Goal: Task Accomplishment & Management: Manage account settings

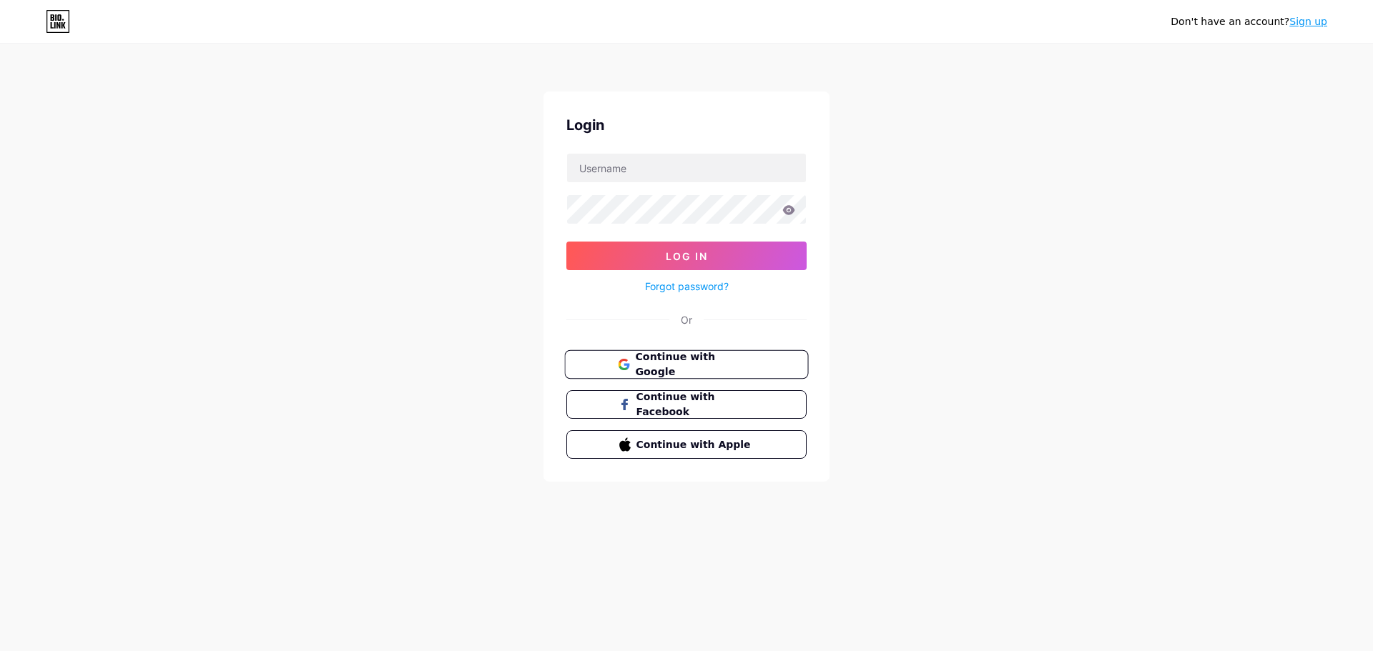
click at [713, 363] on span "Continue with Google" at bounding box center [694, 365] width 119 height 31
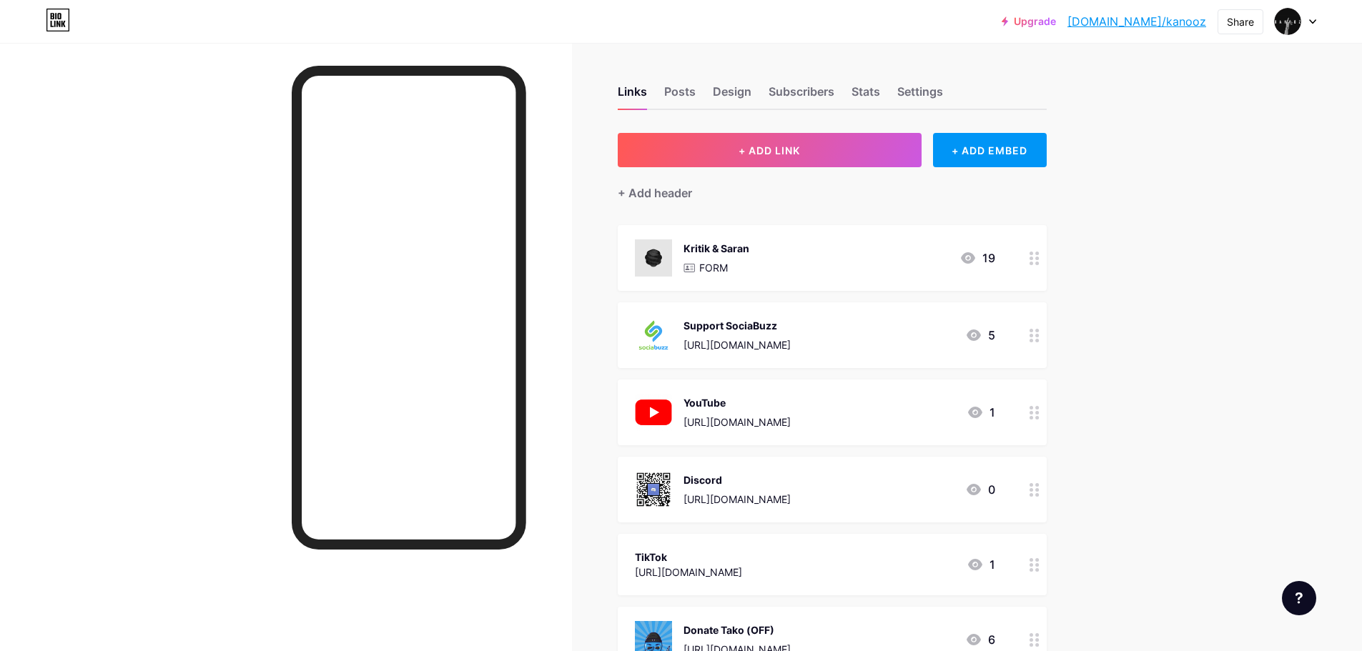
click at [685, 81] on div "Links Posts Design Subscribers Stats Settings" at bounding box center [832, 85] width 429 height 50
click at [681, 84] on div "Posts" at bounding box center [679, 96] width 31 height 26
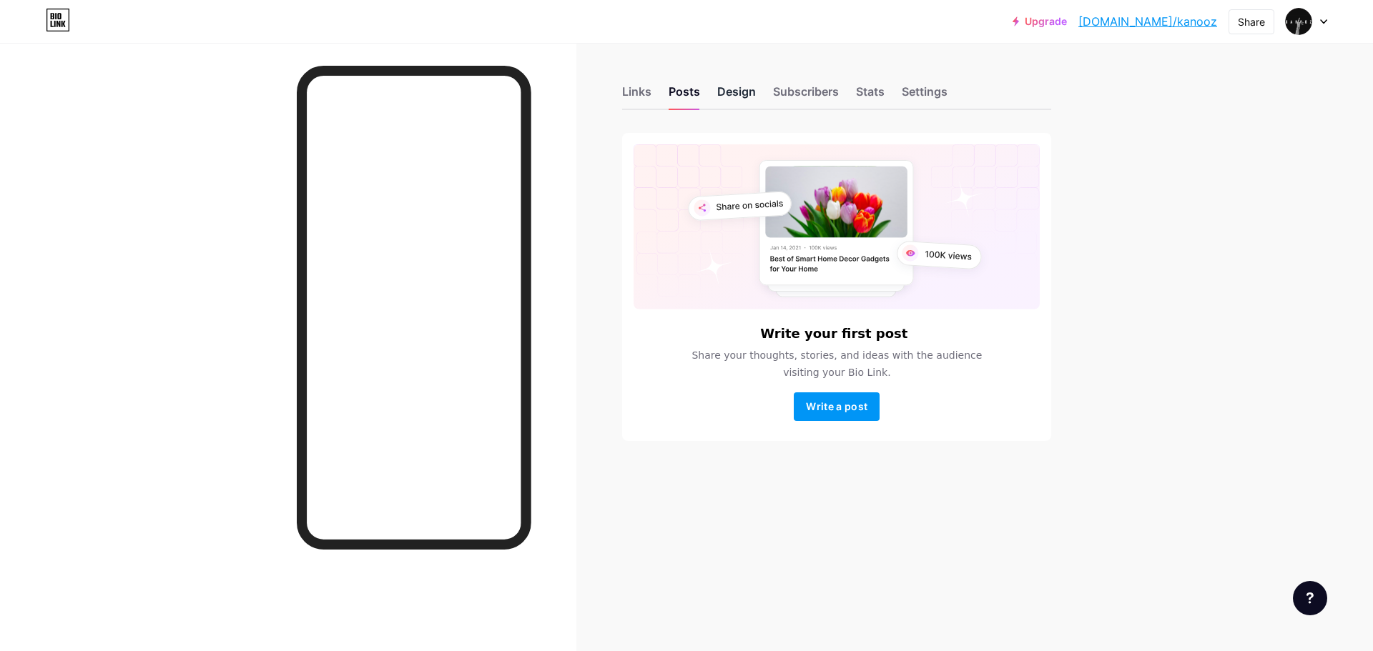
click at [732, 101] on div "Design" at bounding box center [736, 96] width 39 height 26
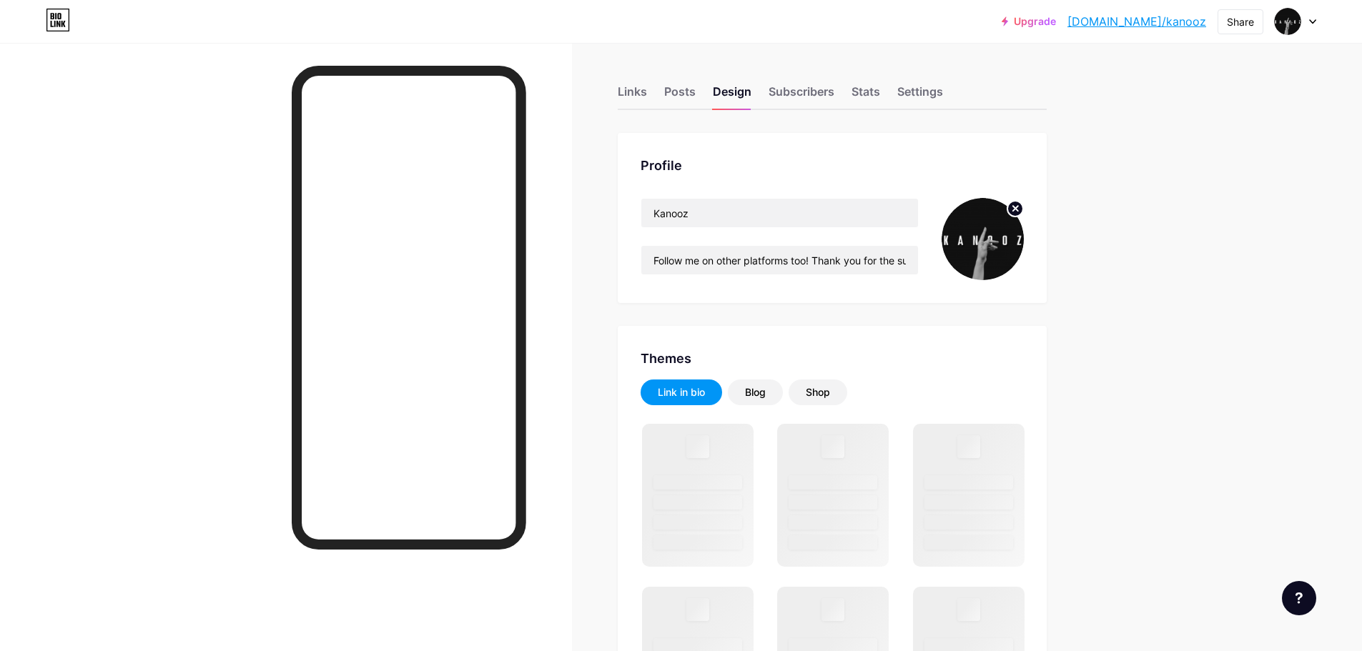
click at [1009, 252] on img at bounding box center [983, 239] width 82 height 82
click at [1016, 209] on circle at bounding box center [1015, 209] width 16 height 16
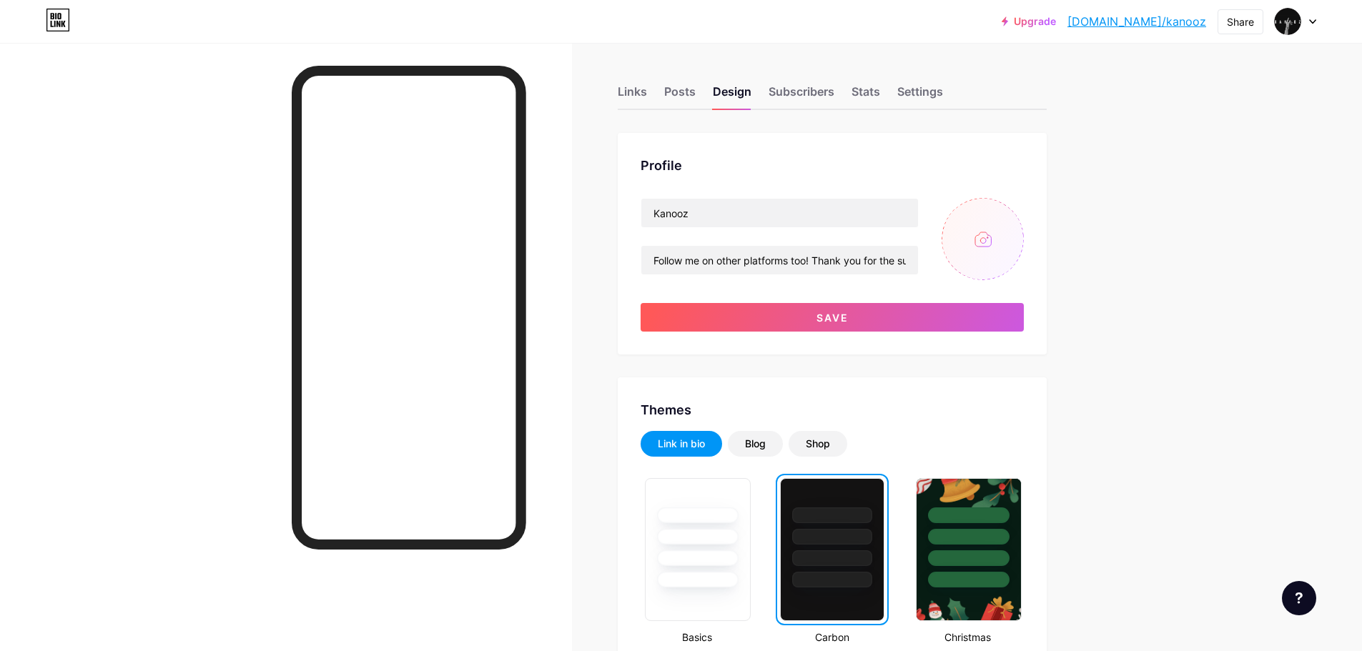
click at [987, 238] on input "file" at bounding box center [983, 239] width 82 height 82
type input "C:\fakepath\pp kanooz.png"
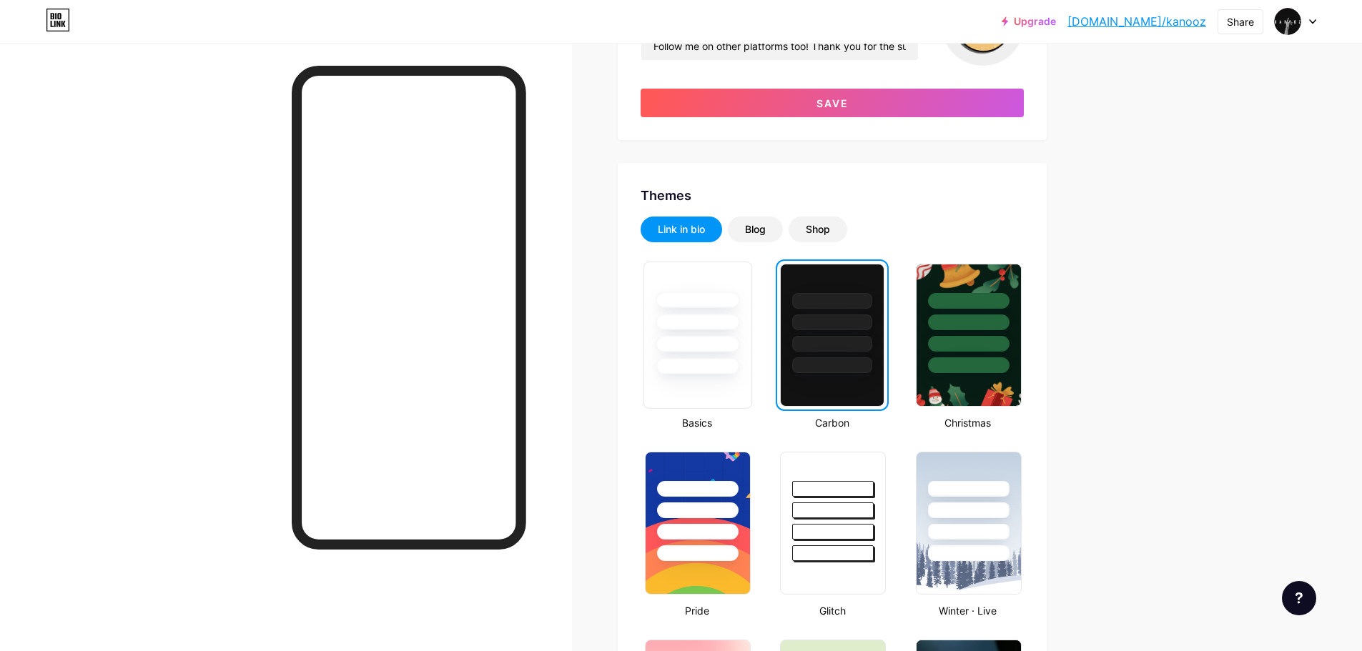
click at [683, 362] on div at bounding box center [698, 366] width 84 height 16
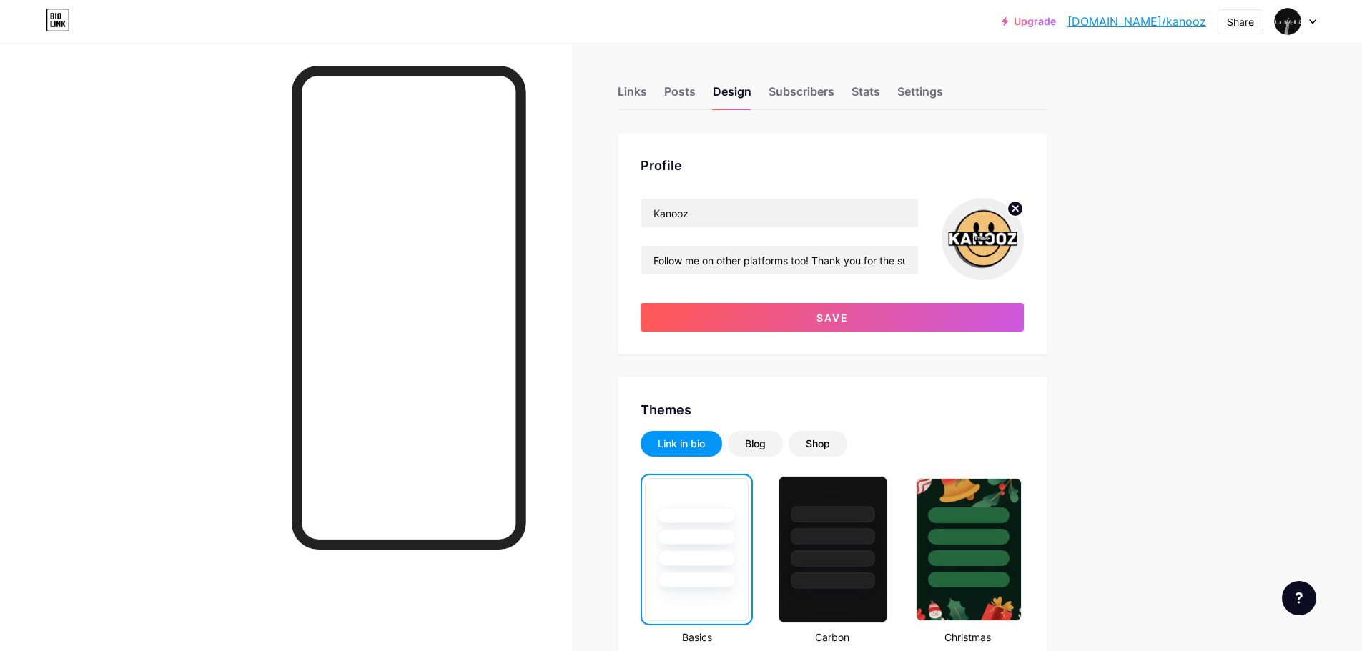
click at [841, 535] on div at bounding box center [833, 536] width 84 height 16
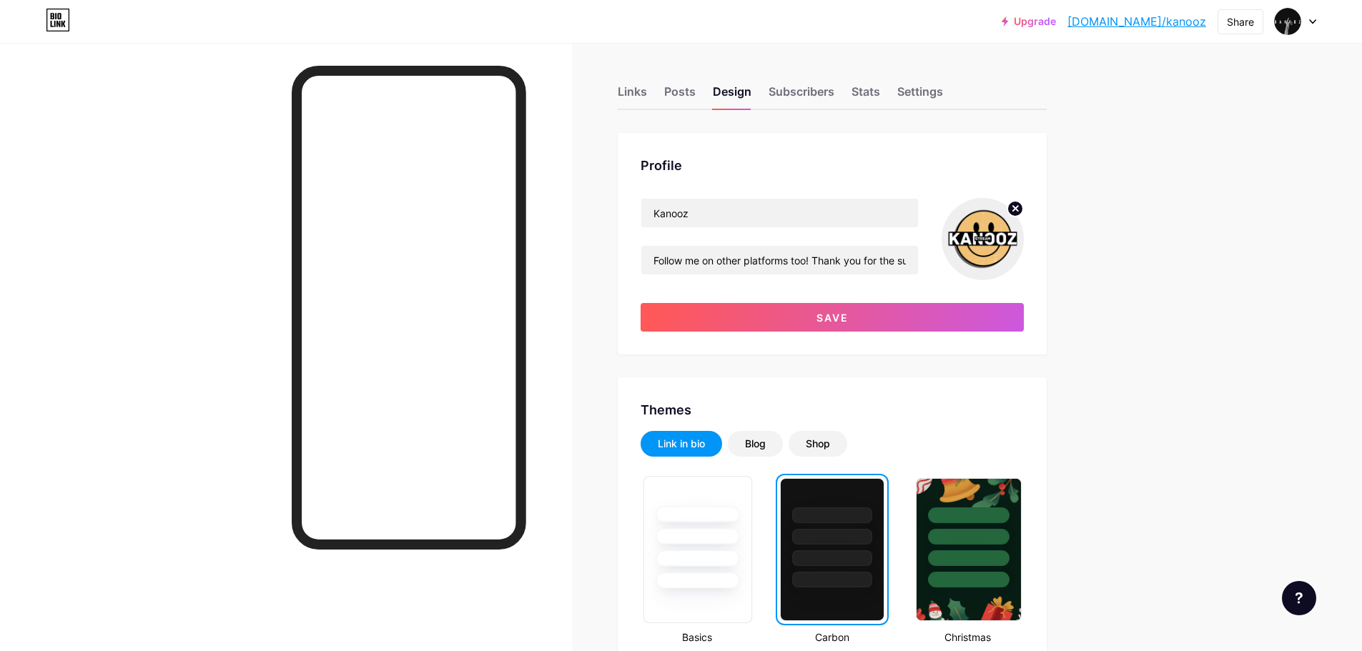
click at [727, 528] on div at bounding box center [698, 536] width 84 height 16
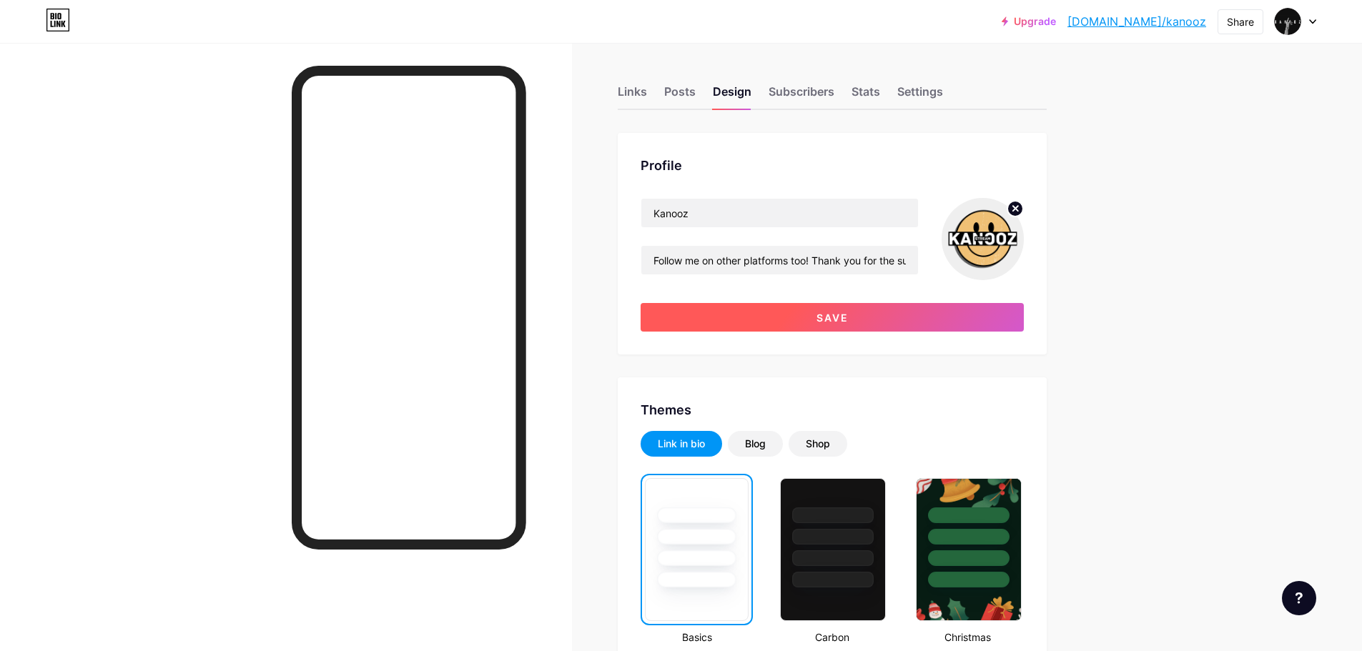
click at [784, 325] on button "Save" at bounding box center [832, 317] width 383 height 29
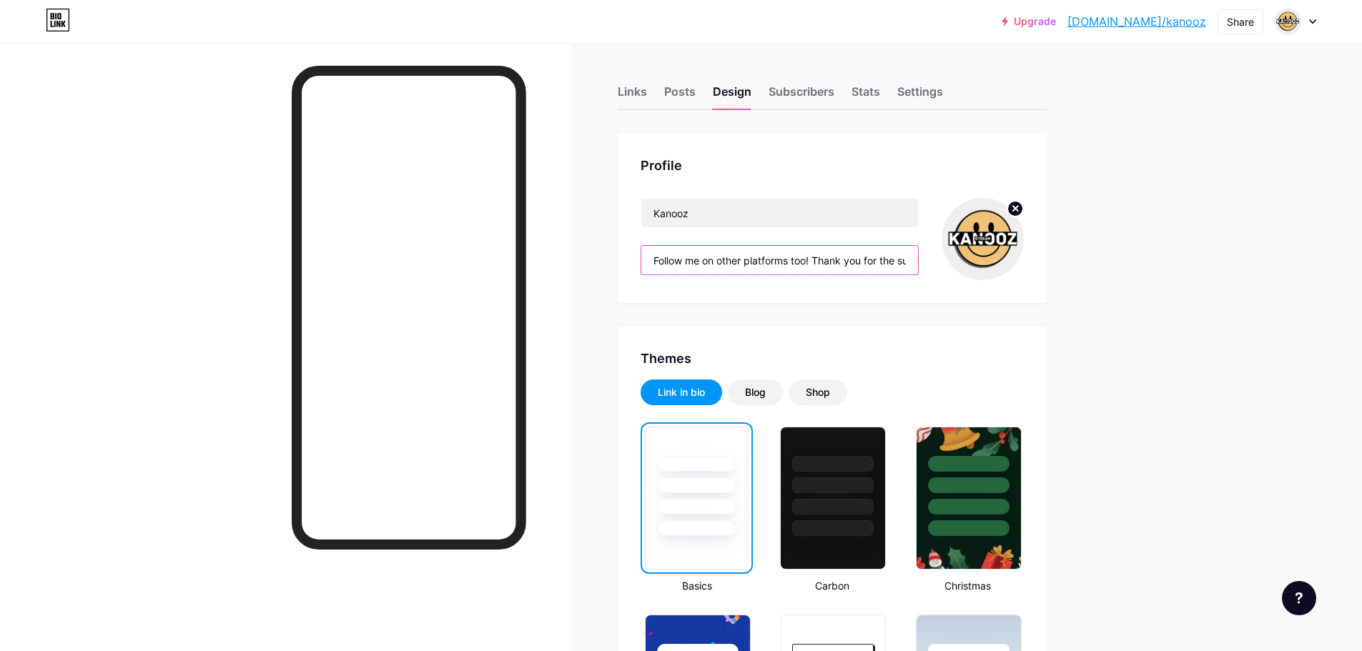
click at [879, 265] on input "Follow me on other platforms too! Thank you for the support!" at bounding box center [779, 260] width 277 height 29
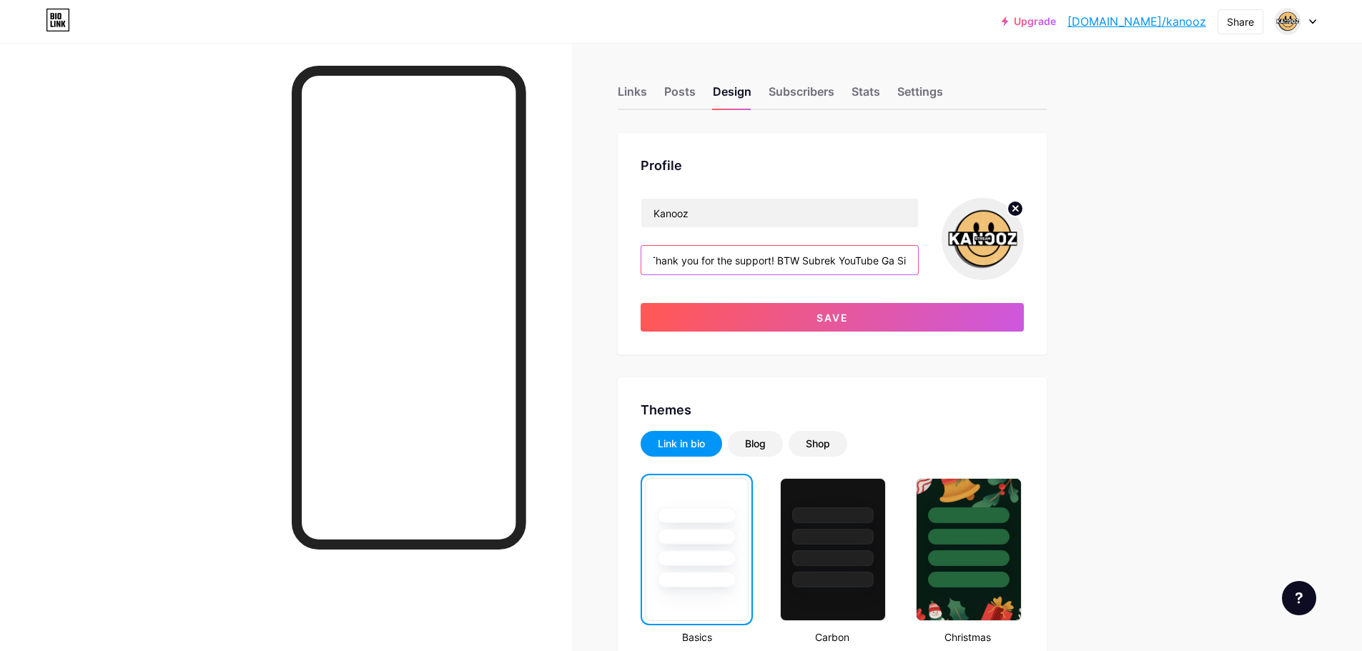
scroll to position [0, 174]
type input "Follow me on other platforms too! Thank you for the support! BTW Subrek YouTube…"
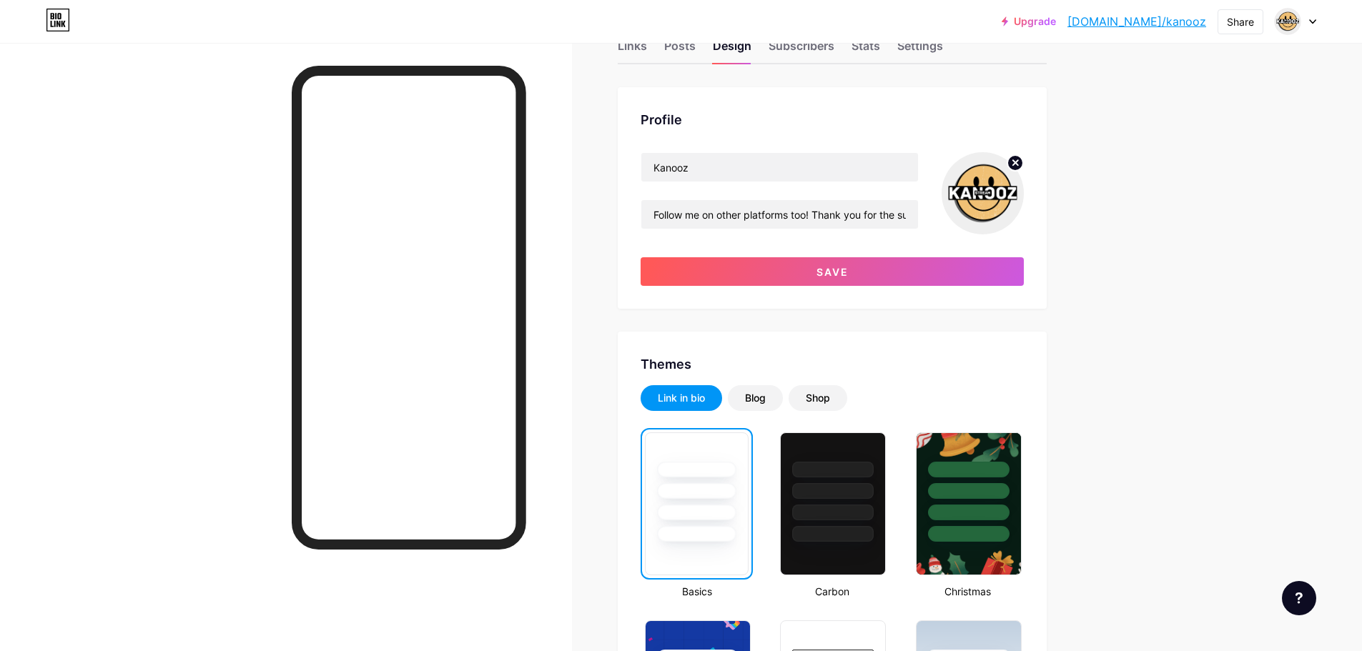
scroll to position [71, 0]
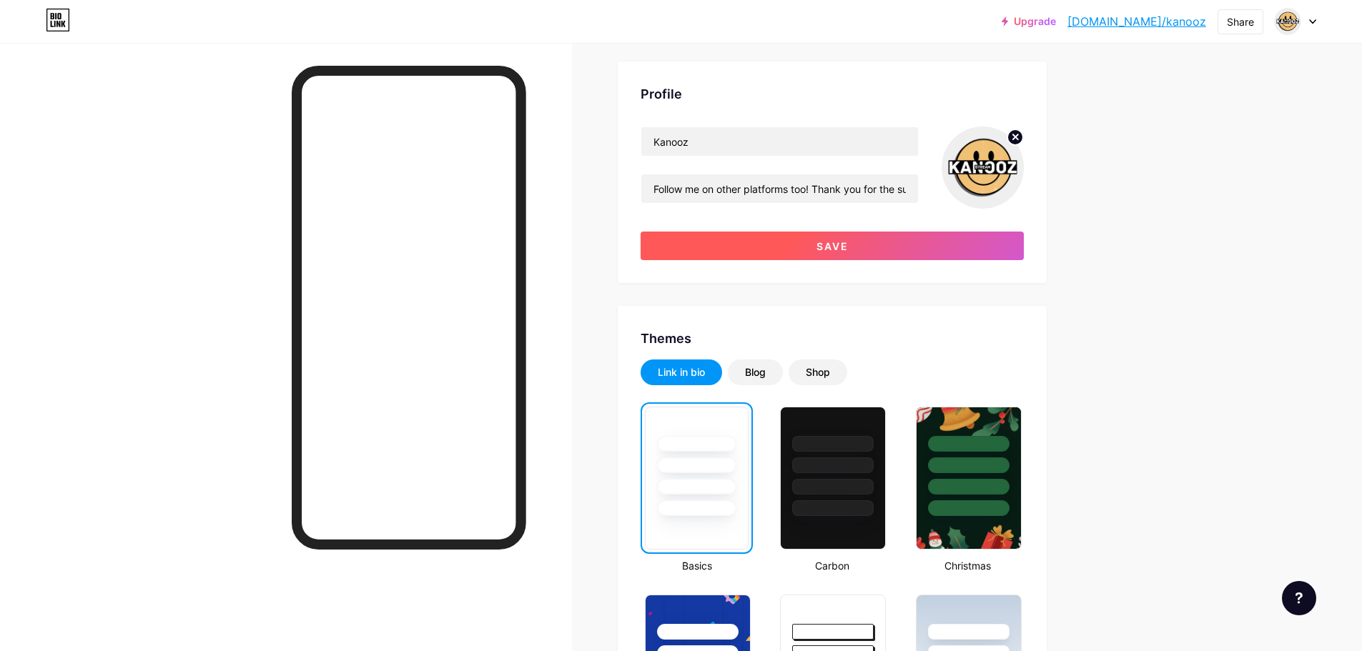
click at [834, 252] on button "Save" at bounding box center [832, 246] width 383 height 29
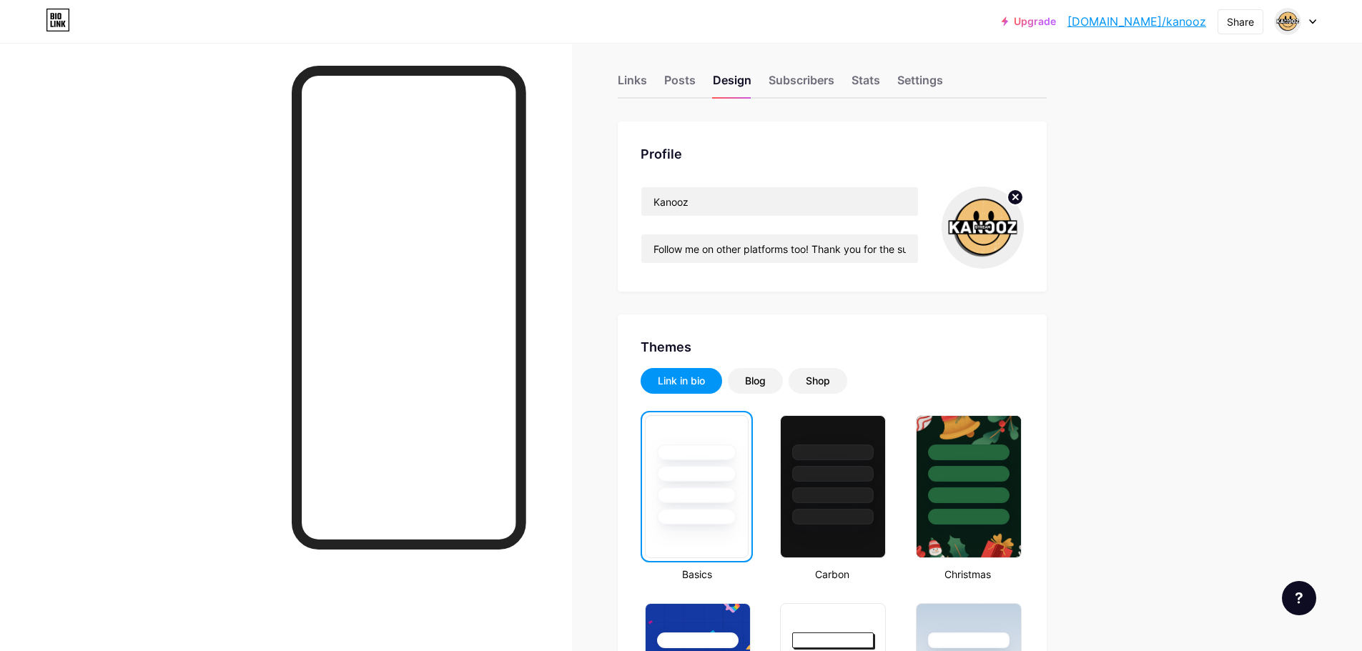
scroll to position [0, 0]
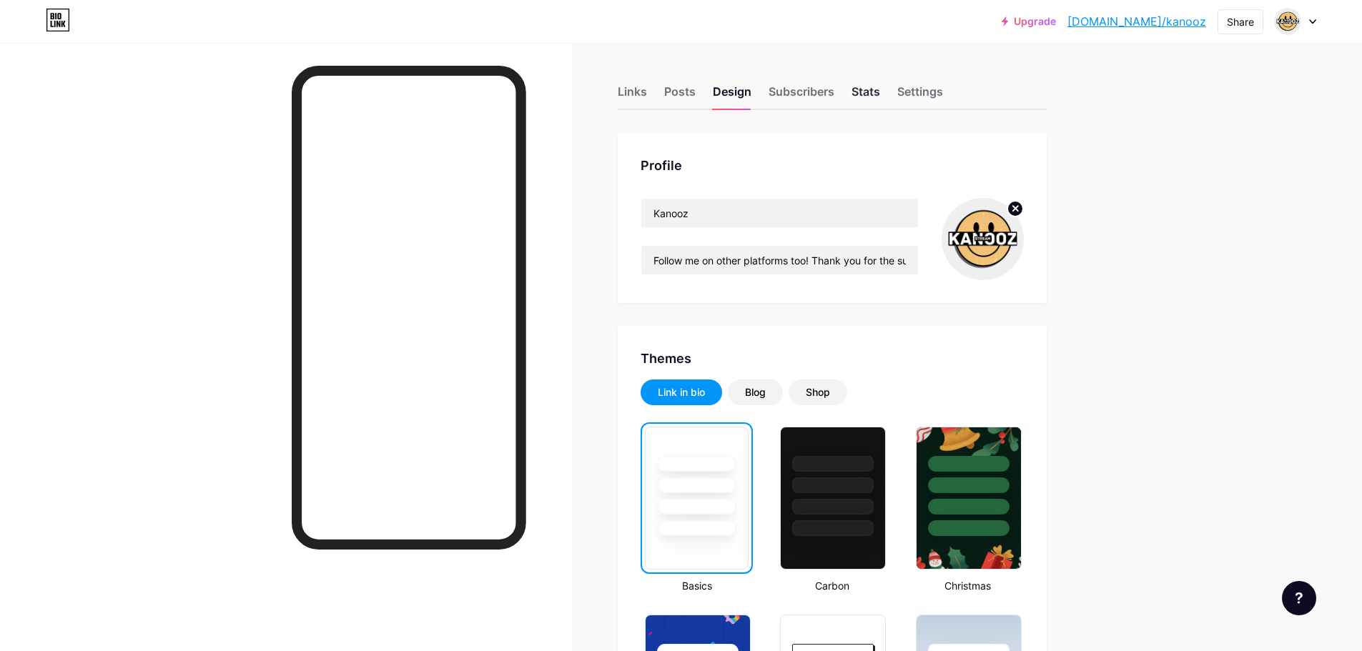
click at [859, 92] on div "Stats" at bounding box center [865, 96] width 29 height 26
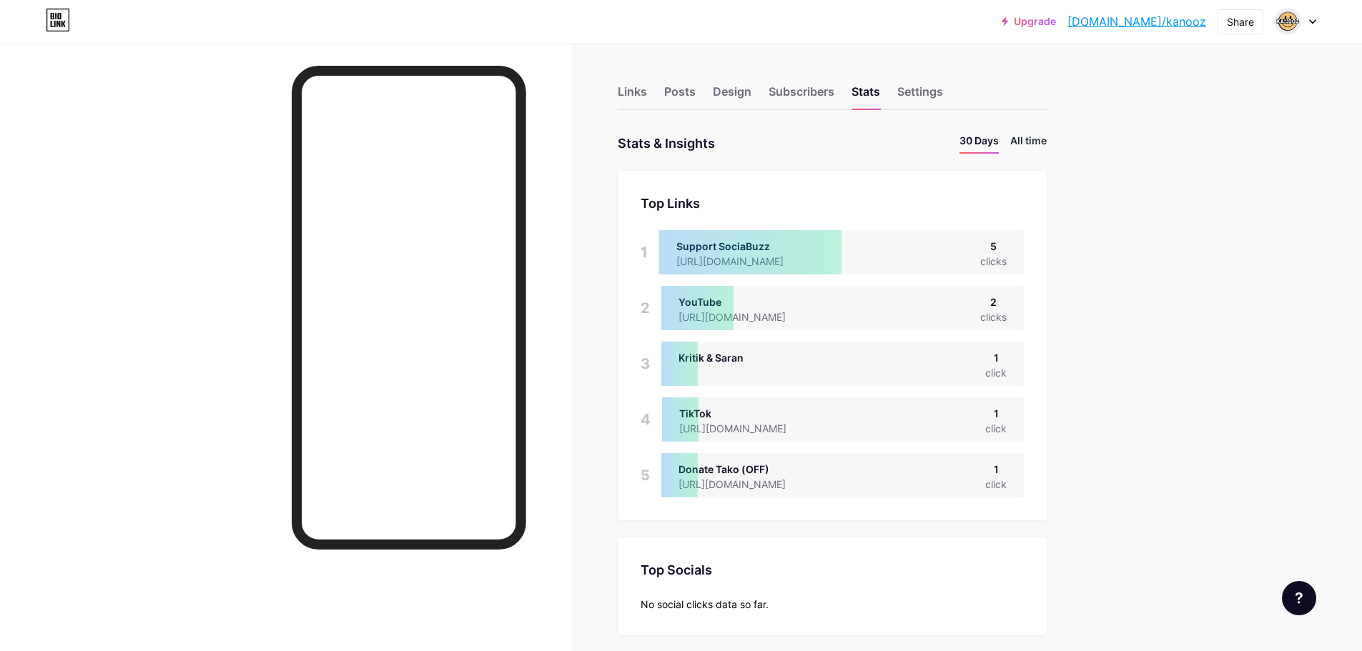
click at [1037, 139] on li "All time" at bounding box center [1028, 143] width 36 height 21
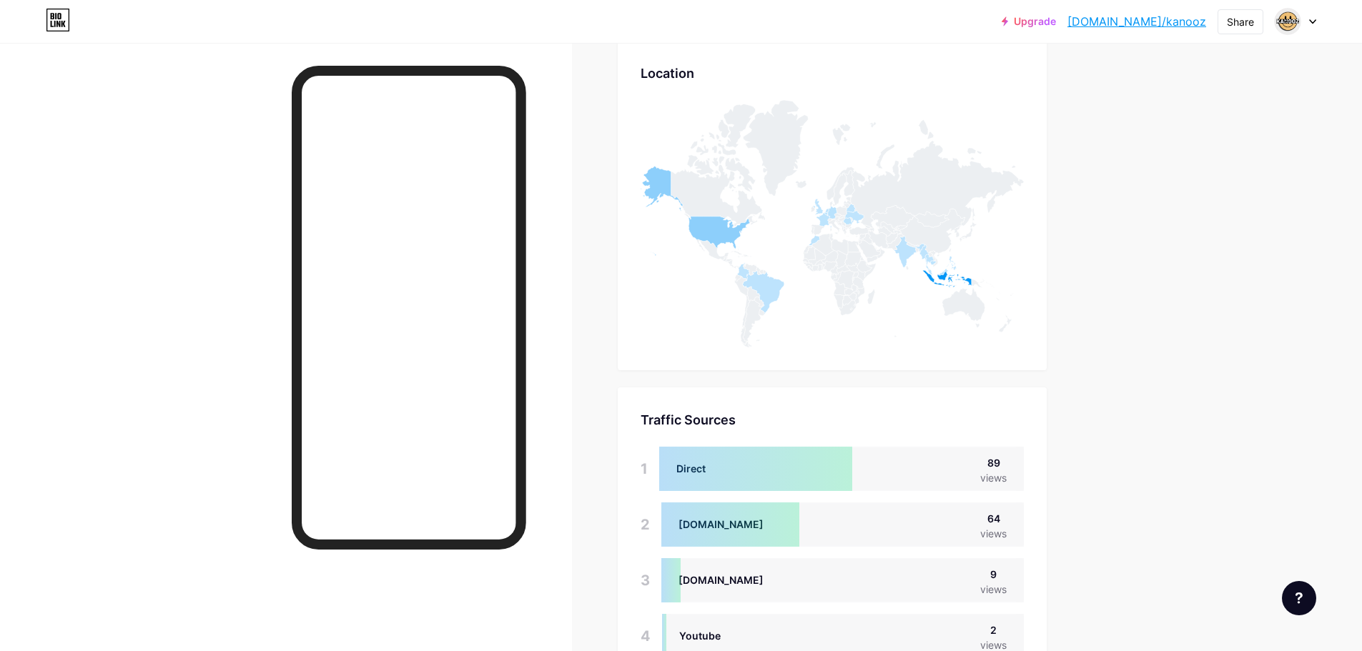
scroll to position [907, 0]
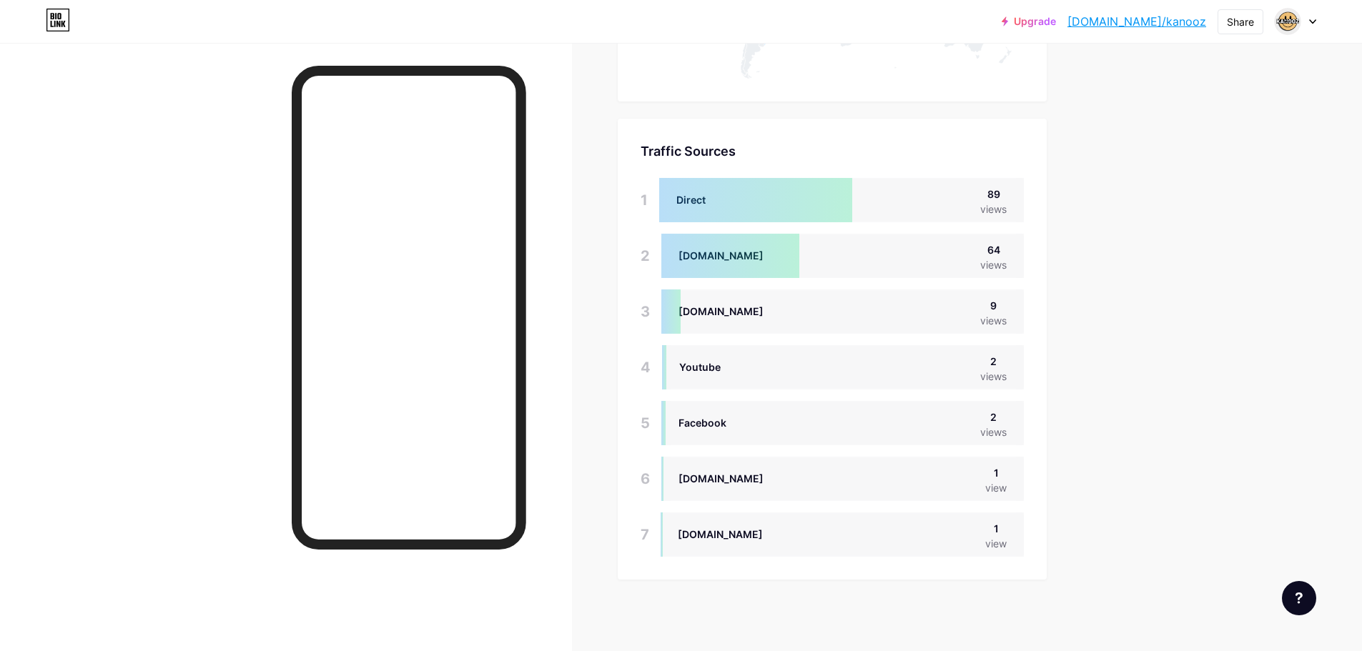
click at [753, 537] on div "tcs-sg.bytelemon.com" at bounding box center [720, 534] width 85 height 15
click at [754, 537] on div "tcs-sg.bytelemon.com" at bounding box center [720, 534] width 85 height 15
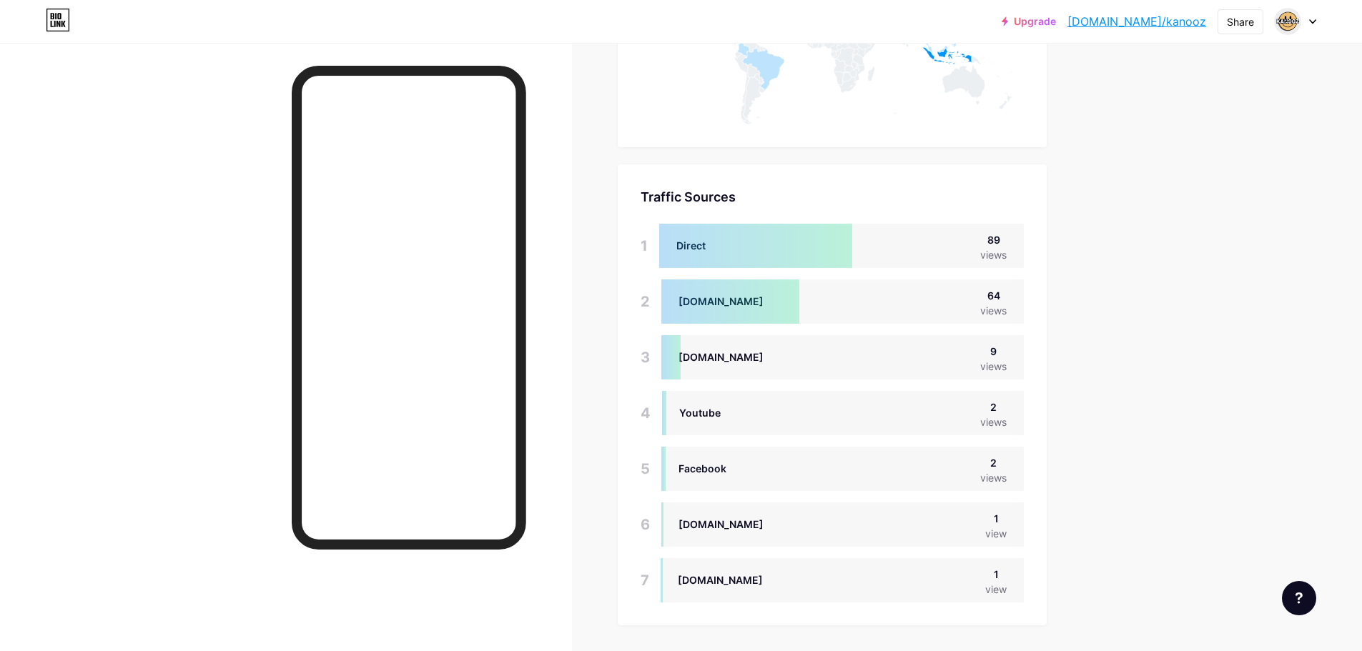
scroll to position [836, 0]
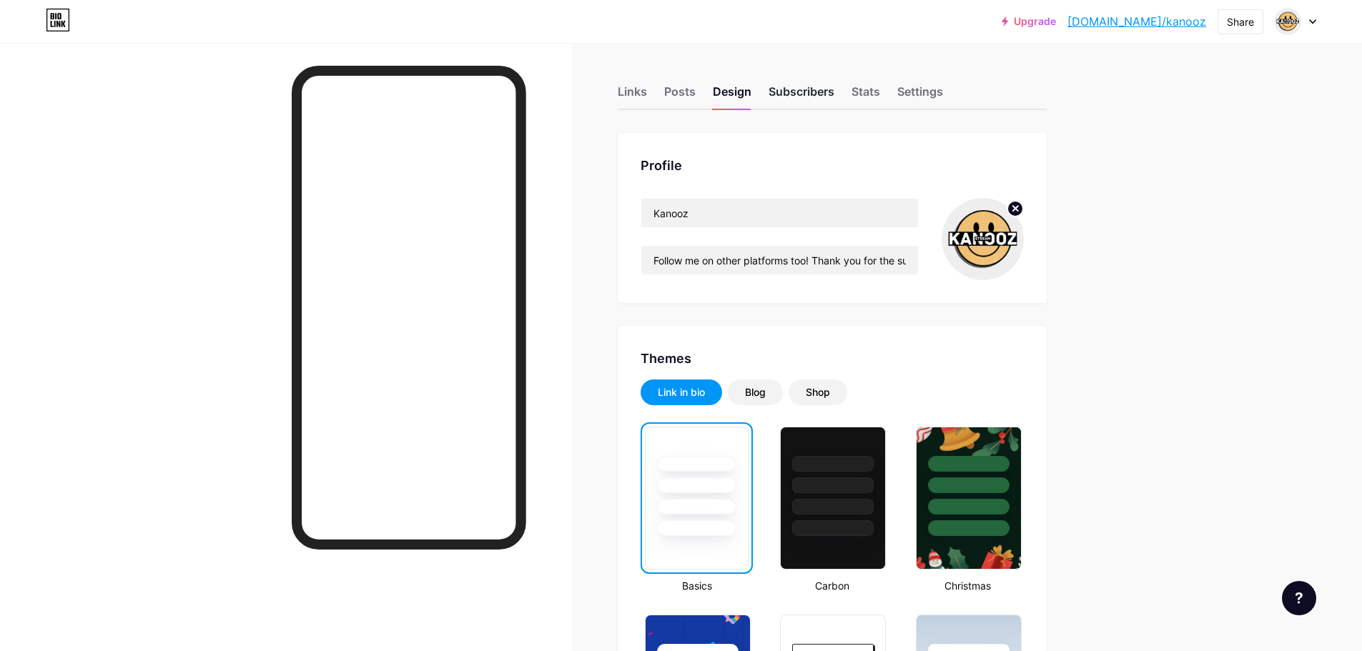
click at [809, 87] on div "Subscribers" at bounding box center [802, 96] width 66 height 26
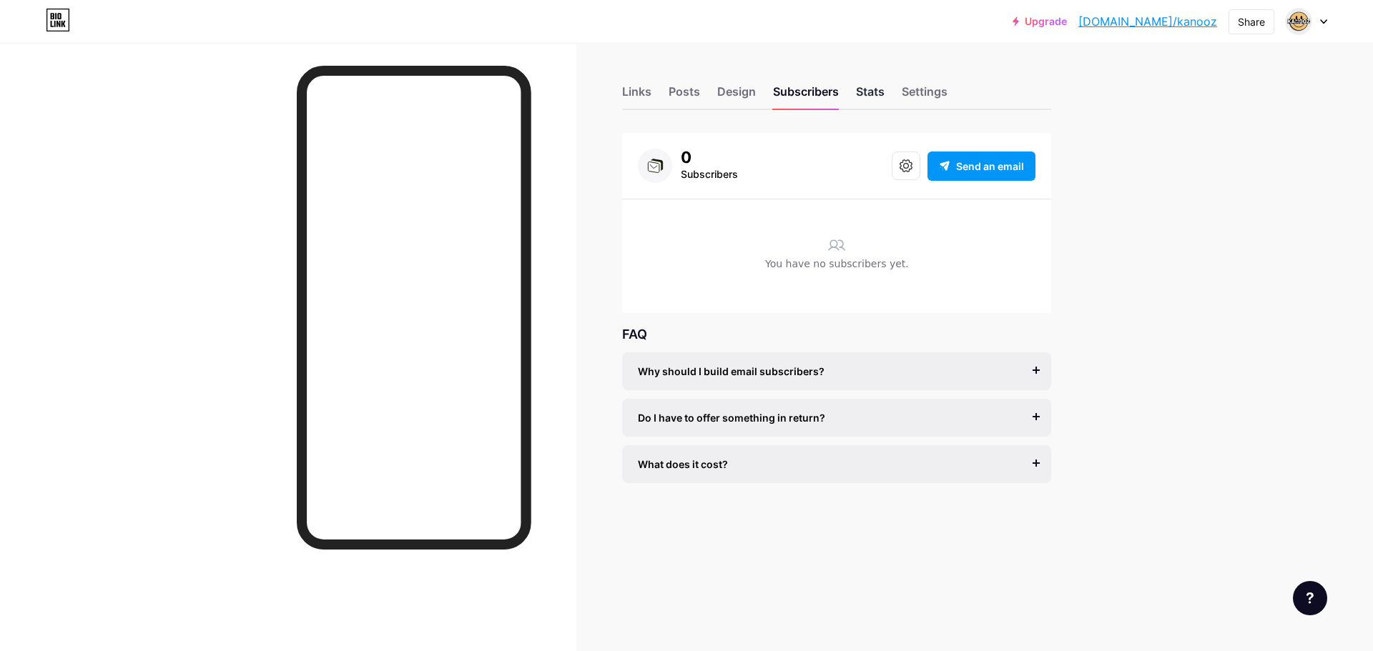
drag, startPoint x: 841, startPoint y: 80, endPoint x: 859, endPoint y: 90, distance: 20.5
click at [855, 89] on div "Links Posts Design Subscribers Stats Settings" at bounding box center [836, 85] width 429 height 50
click at [860, 90] on div "Stats" at bounding box center [870, 96] width 29 height 26
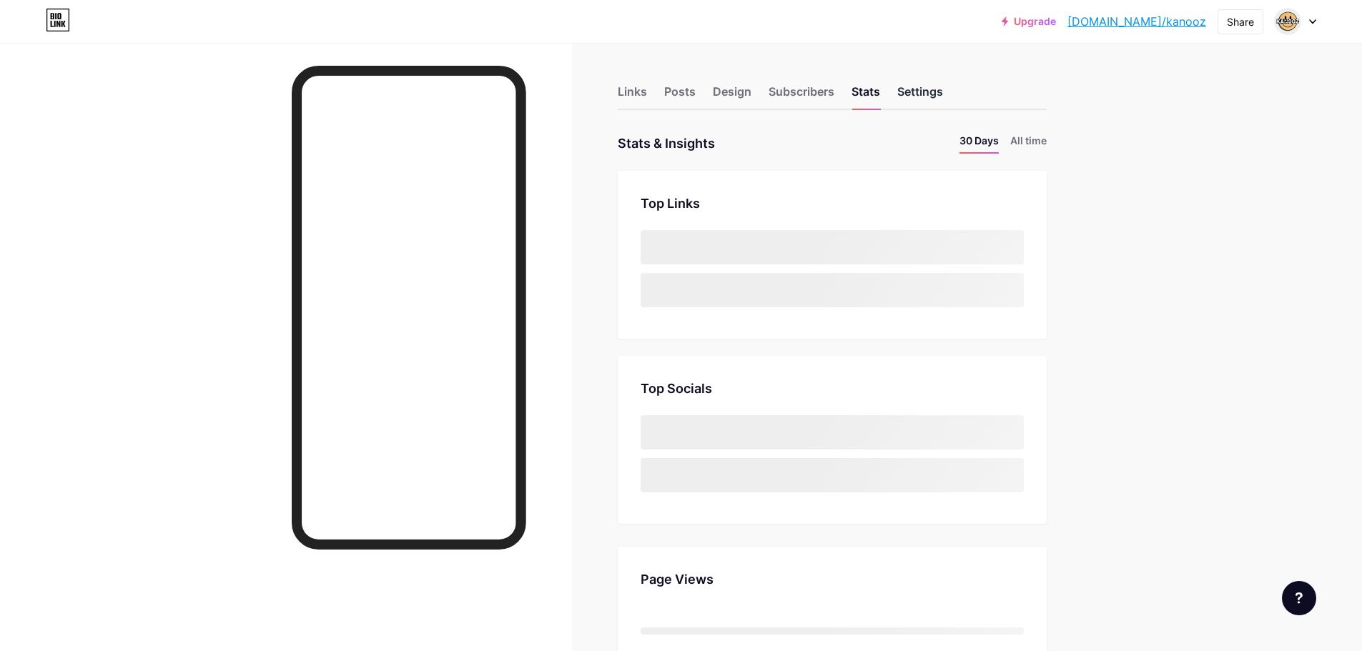
click at [938, 84] on div "Settings" at bounding box center [920, 96] width 46 height 26
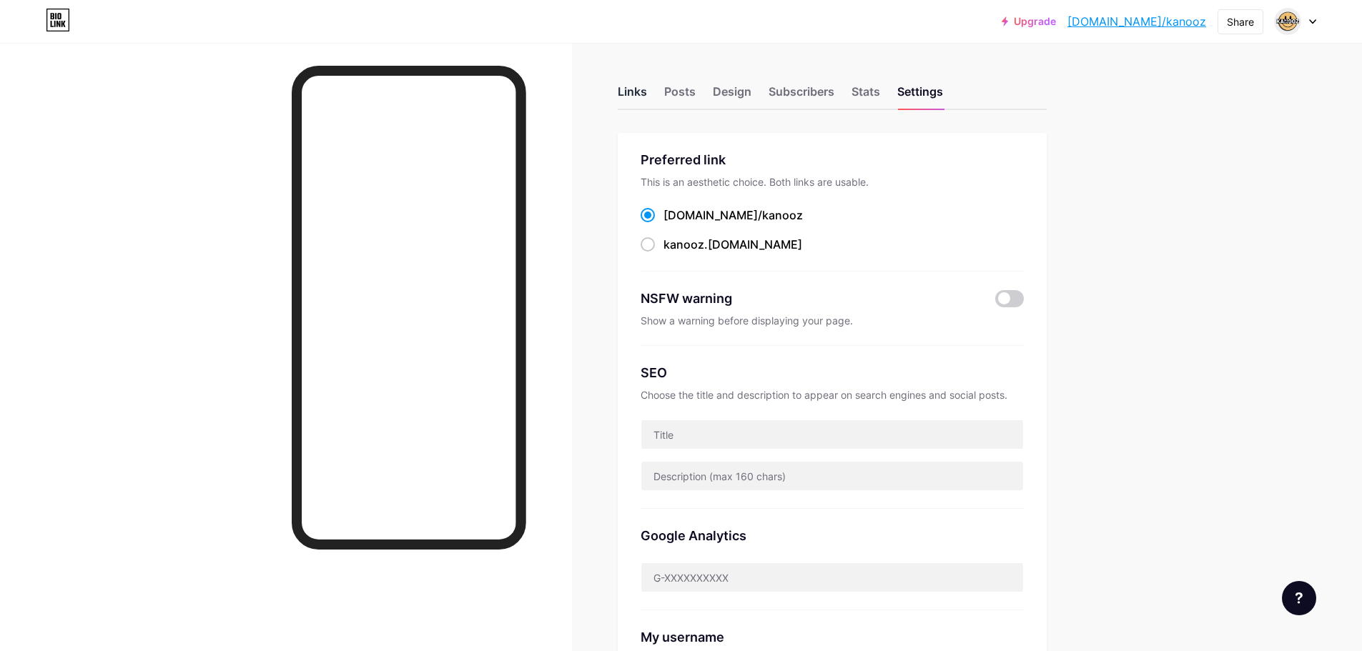
click at [637, 101] on div "Links" at bounding box center [632, 96] width 29 height 26
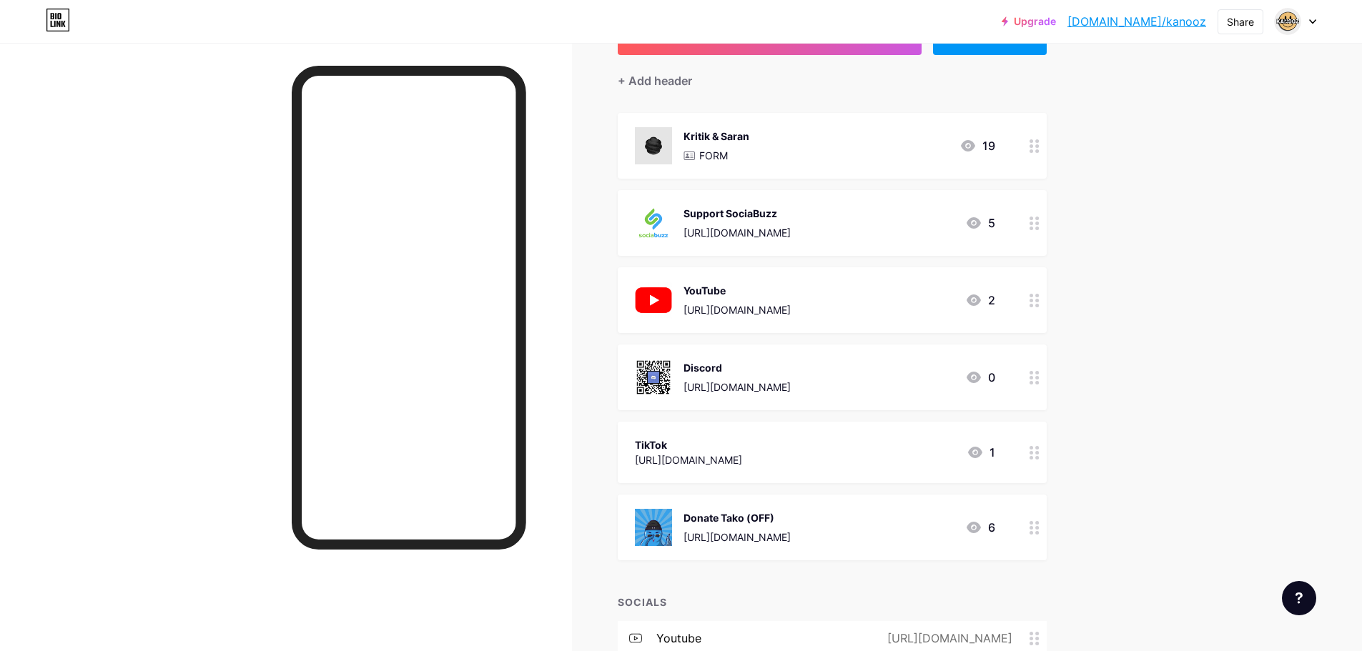
scroll to position [71, 0]
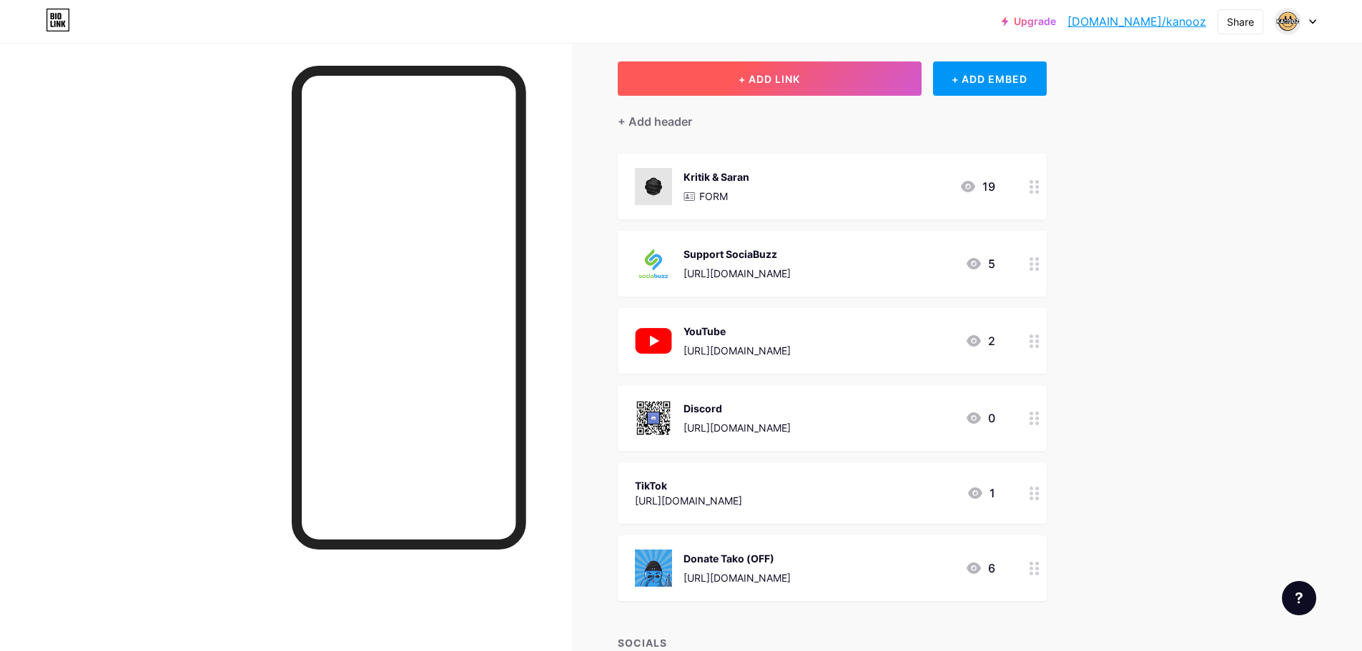
click at [751, 87] on button "+ ADD LINK" at bounding box center [770, 78] width 304 height 34
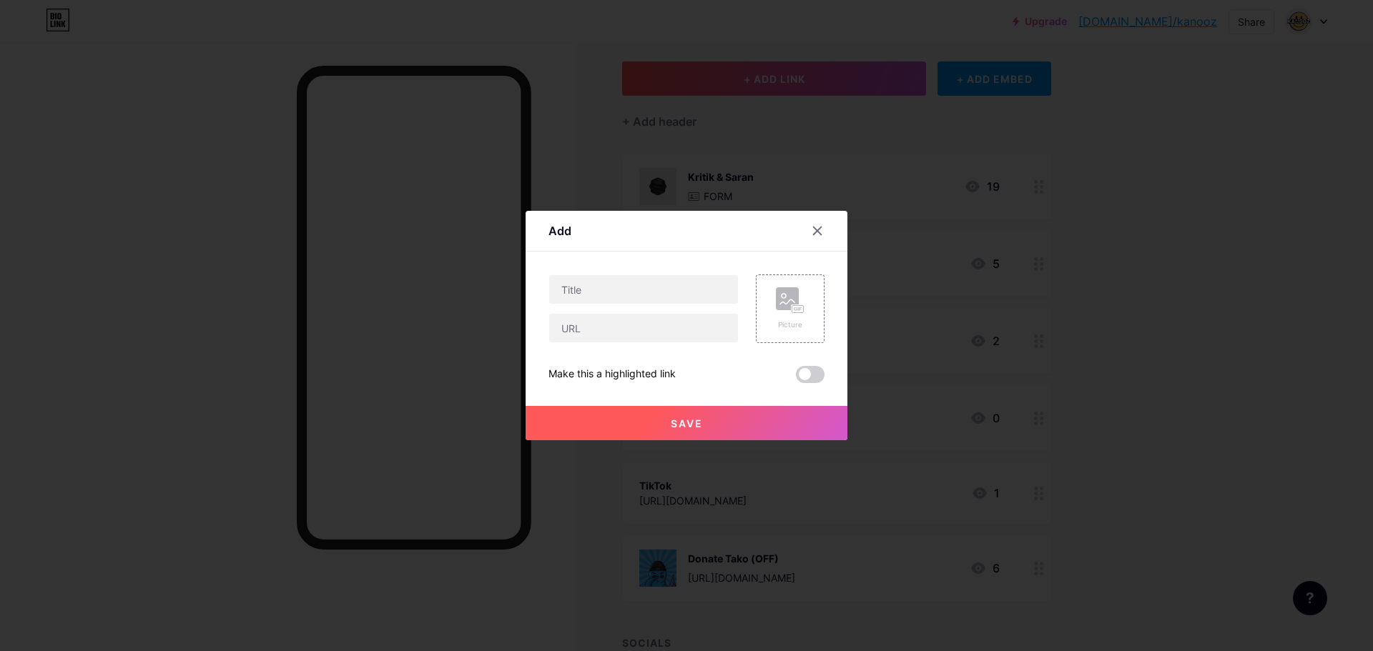
click at [810, 227] on div at bounding box center [817, 231] width 26 height 26
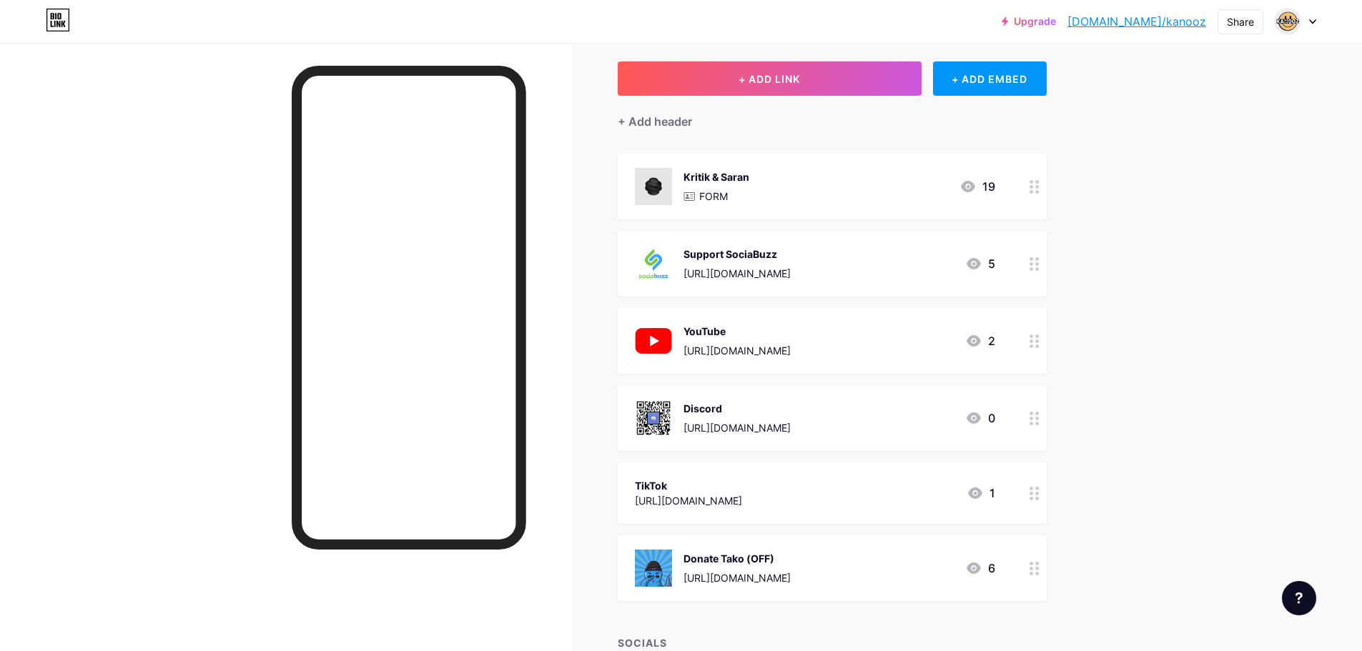
click at [964, 99] on div "+ Add header" at bounding box center [832, 113] width 429 height 35
click at [978, 81] on div "+ ADD EMBED" at bounding box center [990, 78] width 114 height 34
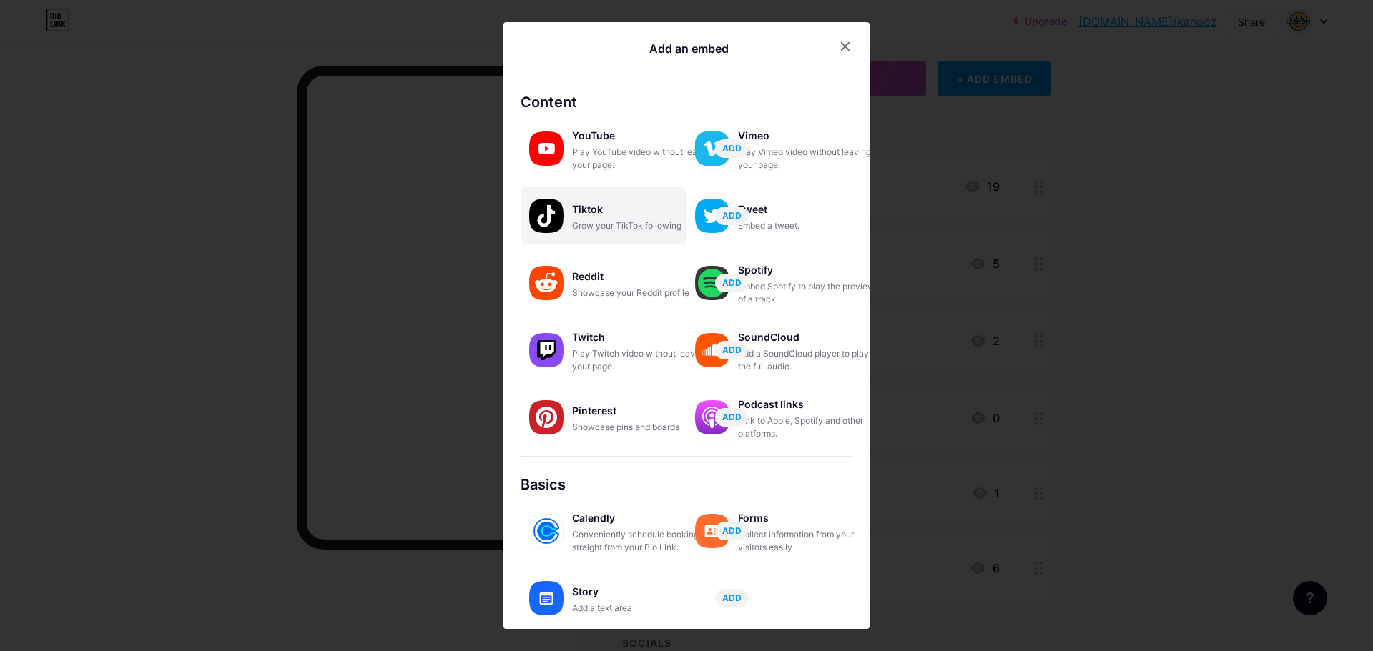
click at [639, 224] on div "Grow your TikTok following" at bounding box center [643, 225] width 143 height 13
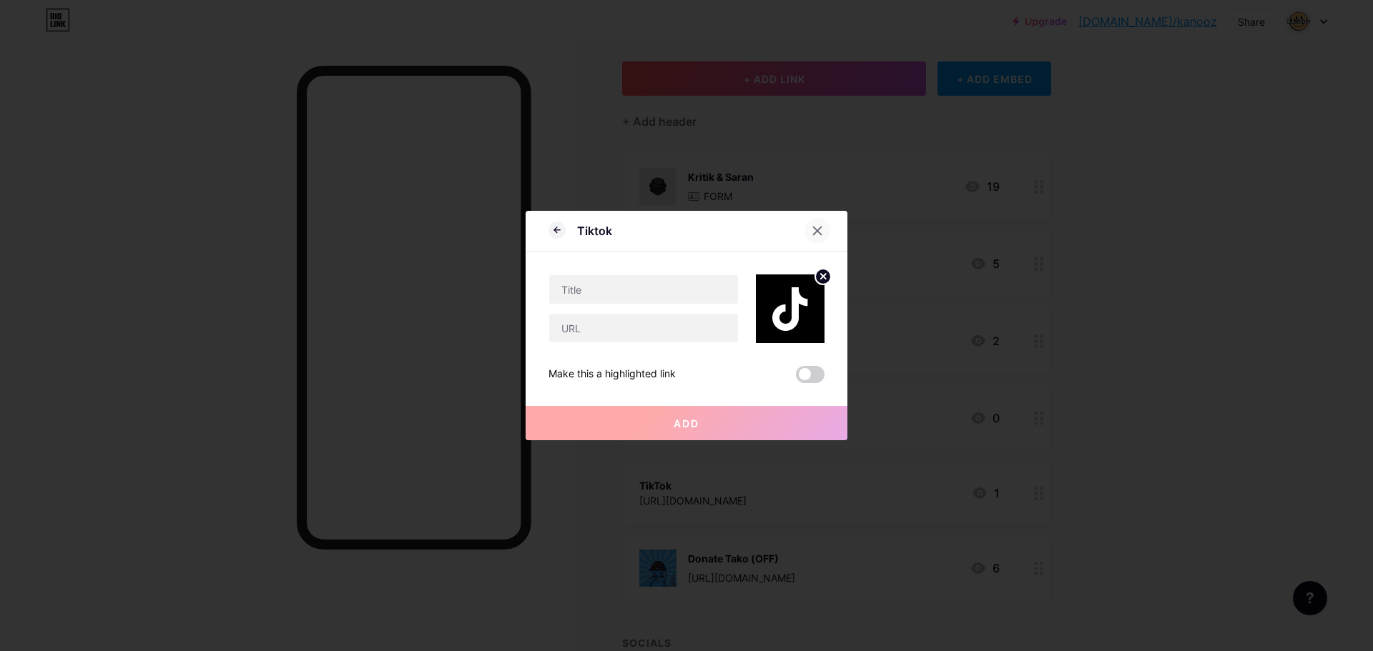
click at [814, 234] on icon at bounding box center [818, 231] width 8 height 8
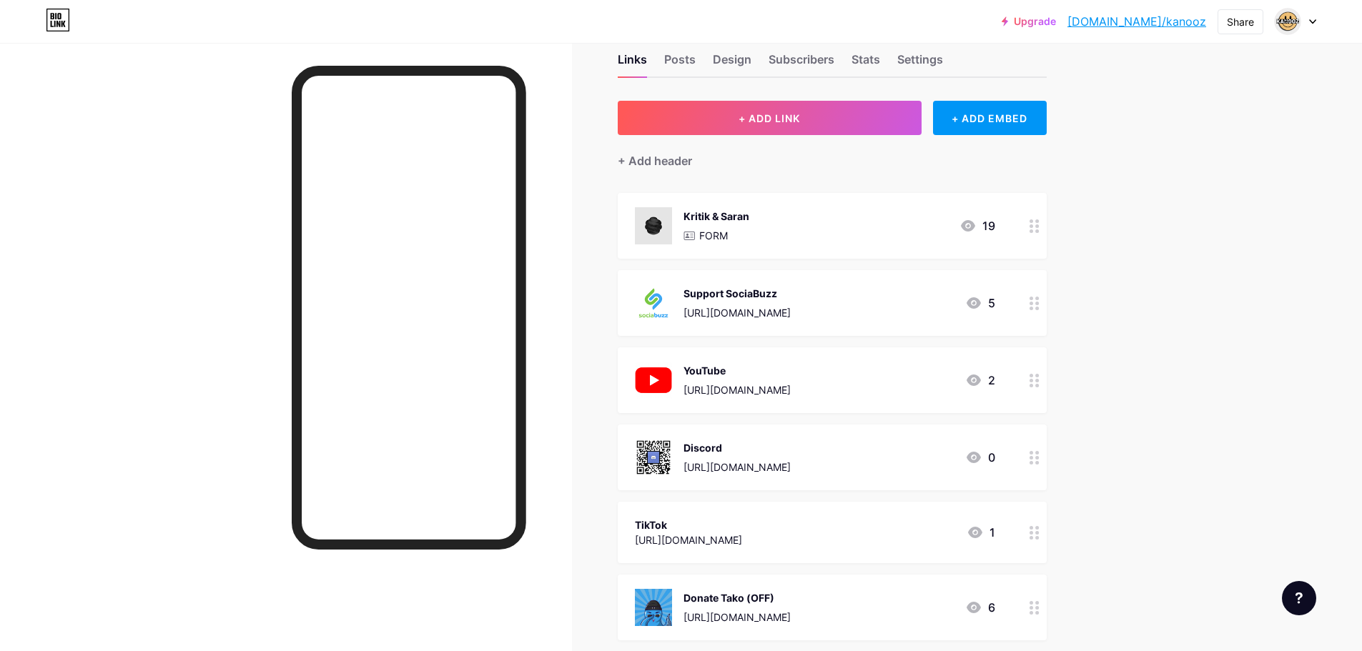
scroll to position [0, 0]
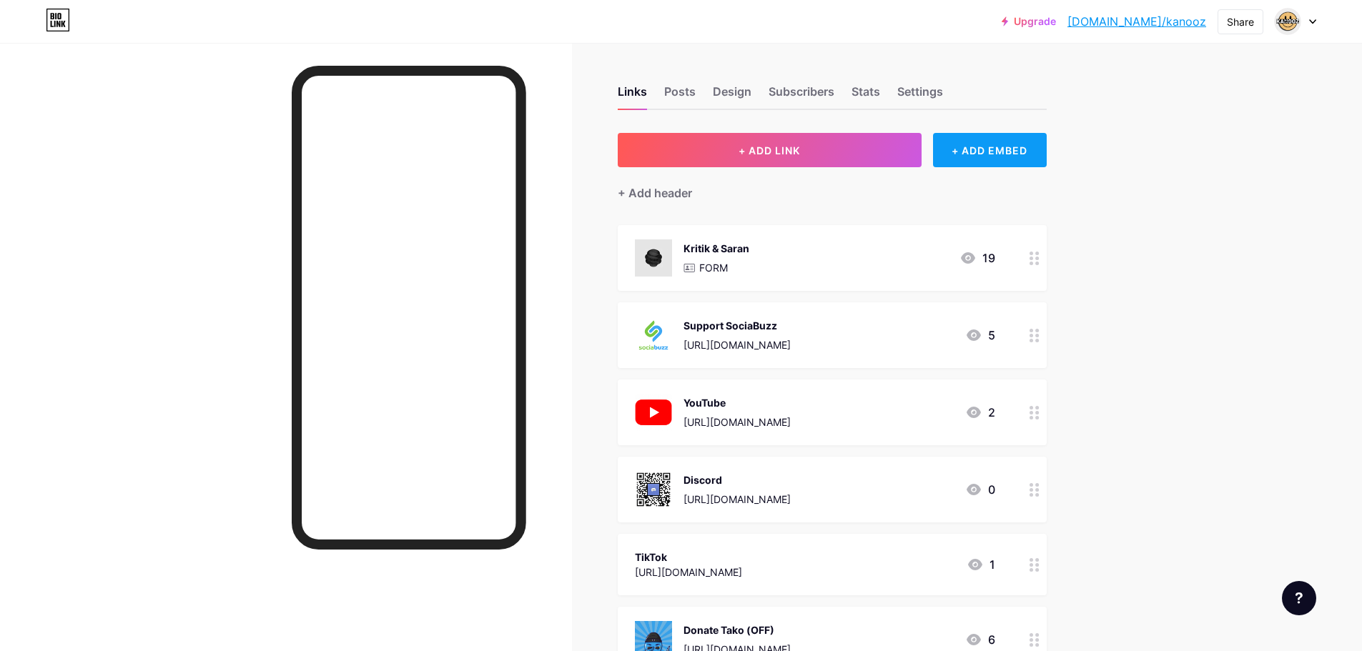
click at [1016, 149] on div "+ ADD EMBED" at bounding box center [990, 150] width 114 height 34
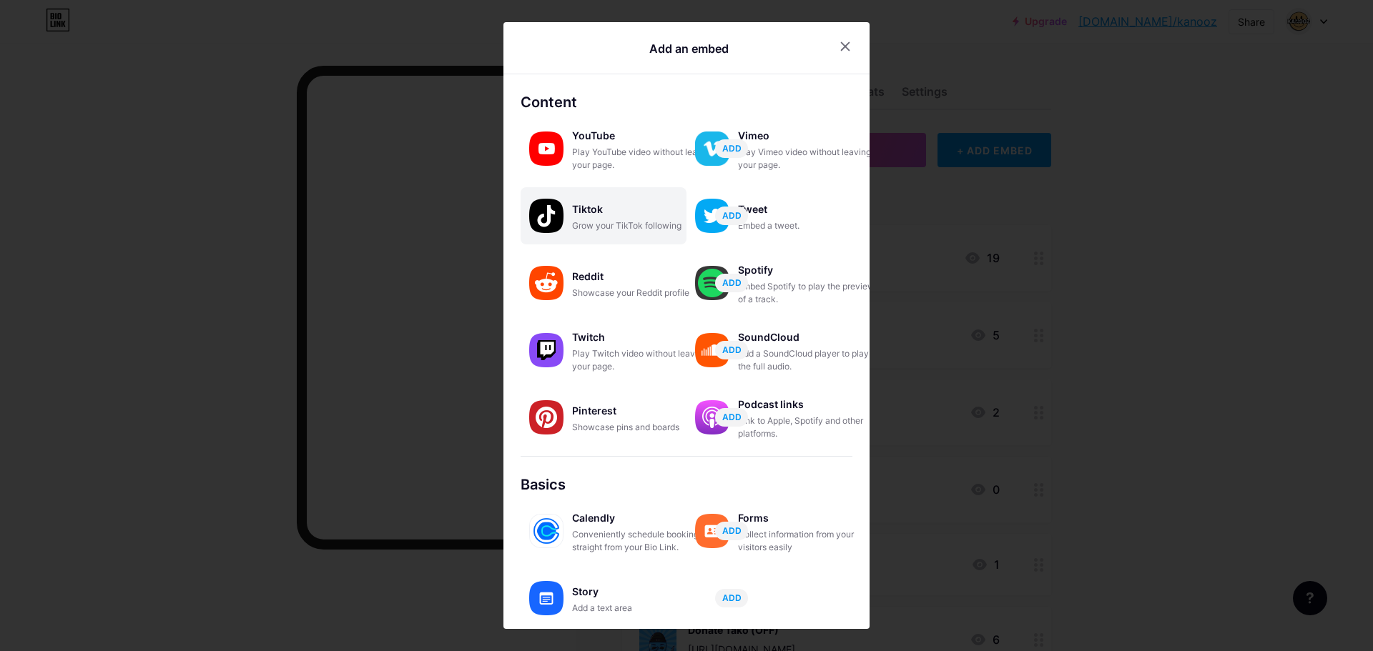
click at [616, 205] on div "Tiktok" at bounding box center [643, 209] width 143 height 20
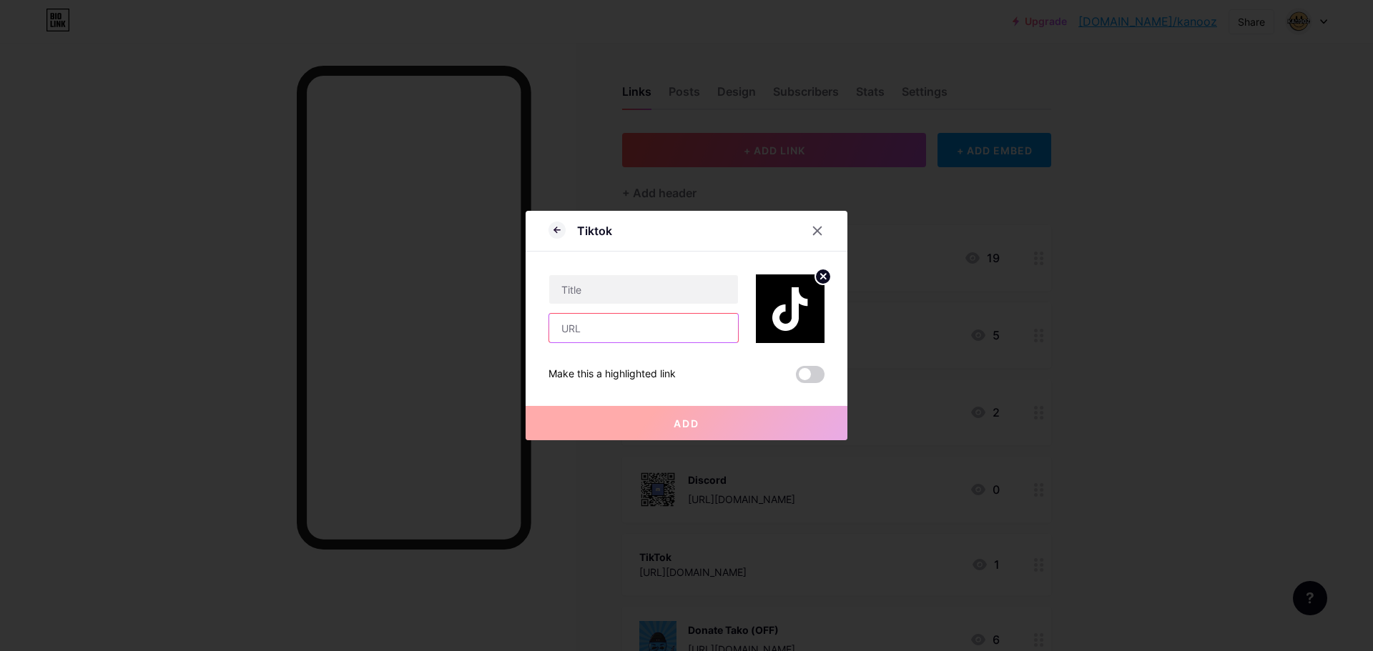
click at [641, 329] on input "text" at bounding box center [643, 328] width 189 height 29
paste input "https://www.tiktok.com/@kanoz_"
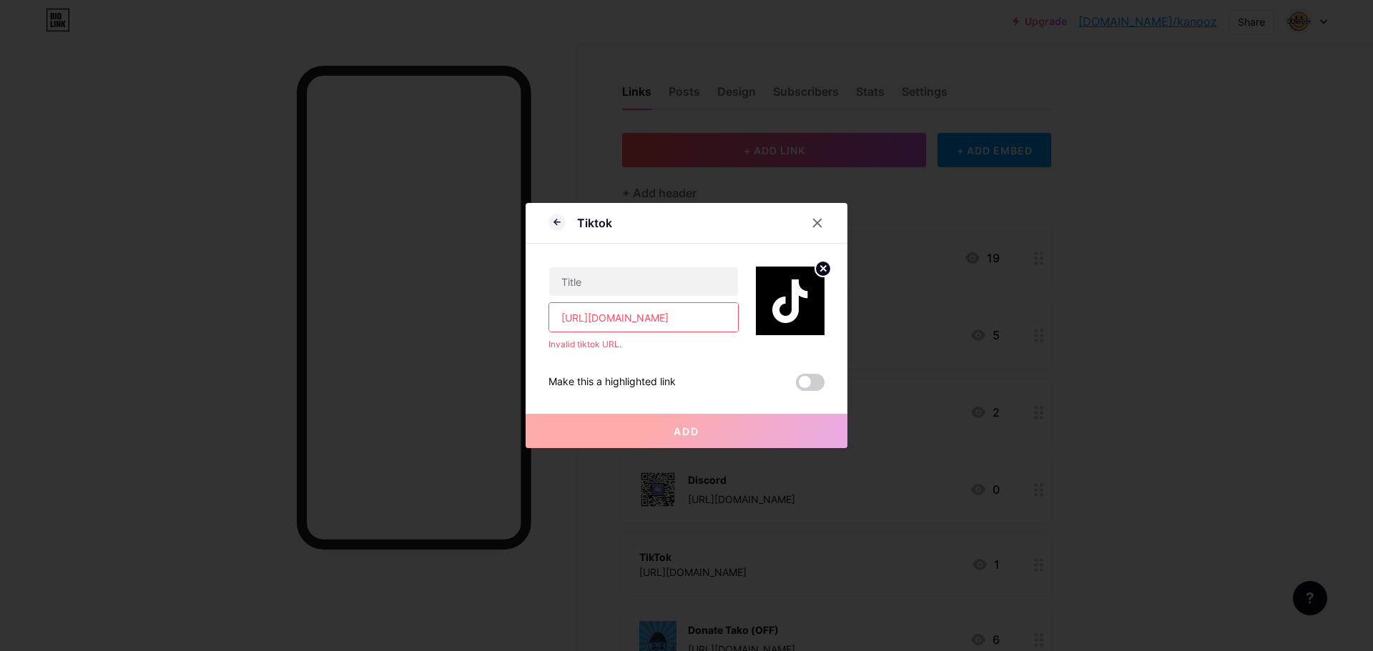
drag, startPoint x: 678, startPoint y: 318, endPoint x: 556, endPoint y: 309, distance: 121.9
click at [550, 320] on input "https://www.tiktok.com/@kanoz_" at bounding box center [643, 317] width 189 height 29
type input "@kanoz_"
click at [603, 292] on input "text" at bounding box center [643, 281] width 189 height 29
click at [662, 342] on div "Invalid tiktok URL." at bounding box center [643, 344] width 190 height 13
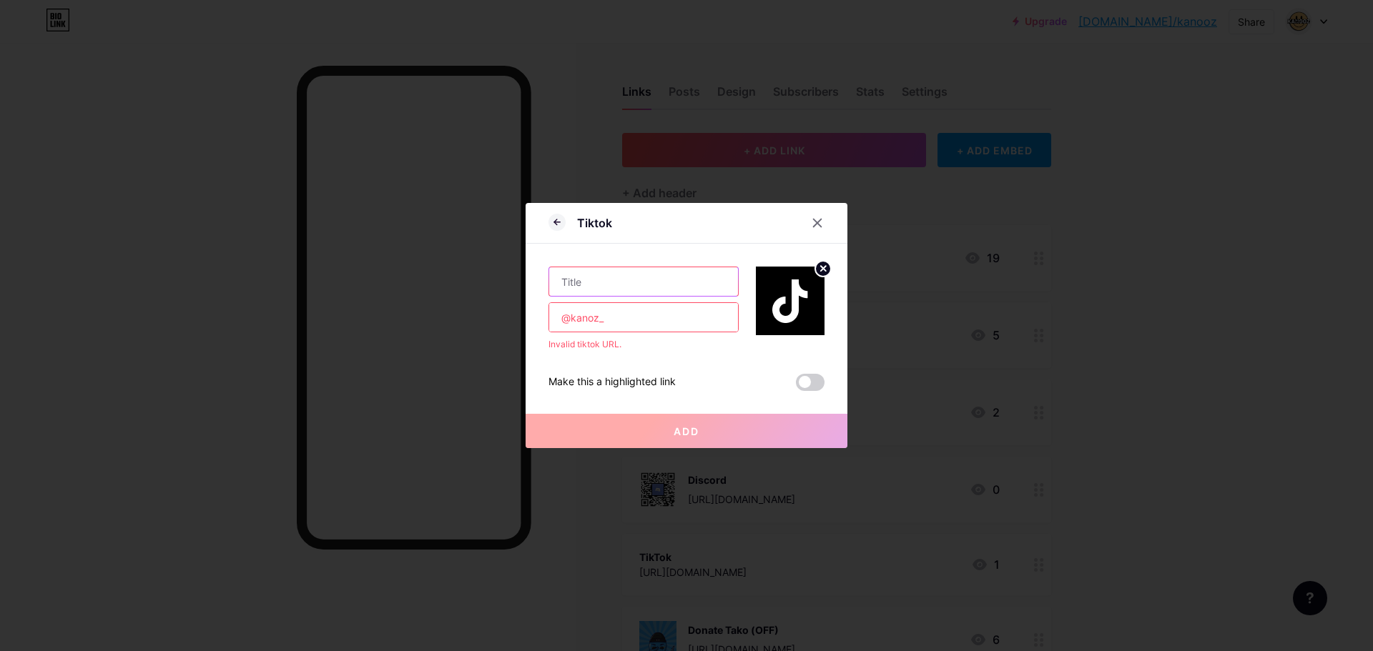
click at [628, 285] on input "text" at bounding box center [643, 281] width 189 height 29
type input "TikTok"
click at [691, 433] on span "Add" at bounding box center [686, 431] width 26 height 12
click at [614, 319] on input "@kanoz_" at bounding box center [643, 317] width 189 height 29
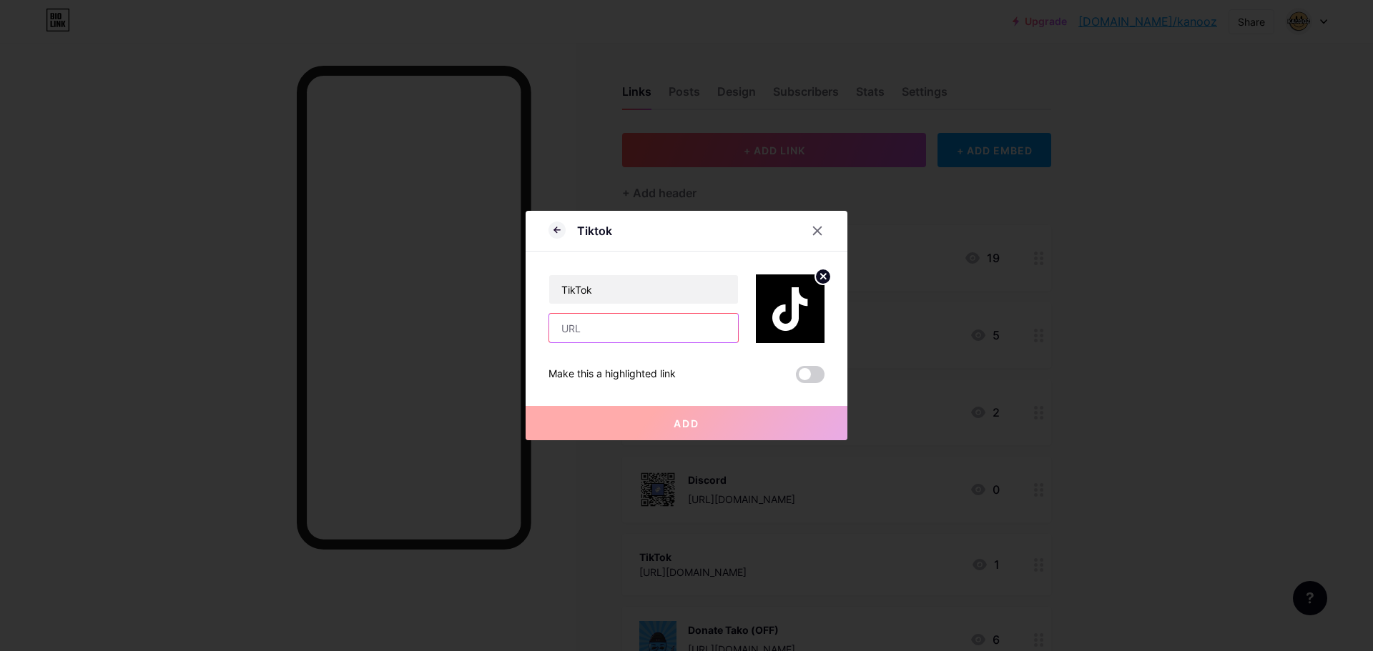
click at [627, 332] on input "text" at bounding box center [643, 328] width 189 height 29
paste input "https://www.tiktok.com/@kanoz_"
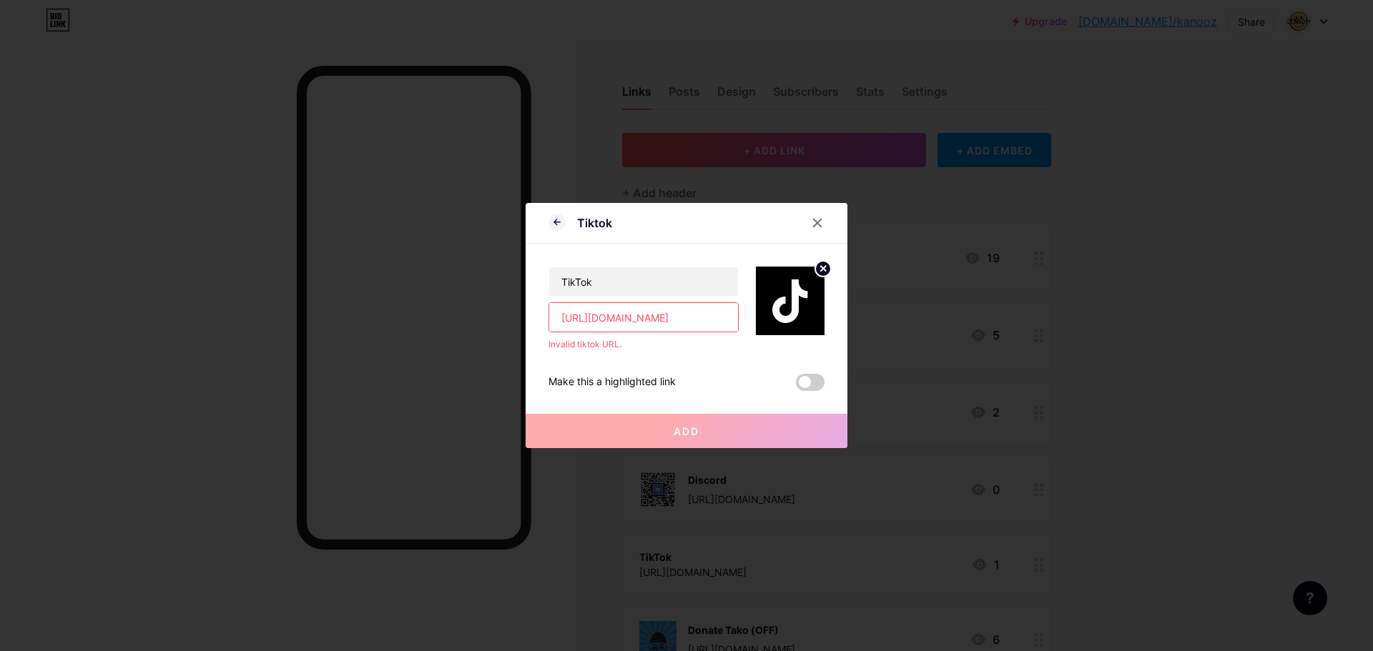
drag, startPoint x: 597, startPoint y: 319, endPoint x: 561, endPoint y: 315, distance: 36.0
click at [547, 317] on div "Tiktok TikTok https://www.tiktok.com/@kanoz_ Invalid tiktok URL. Make this a hi…" at bounding box center [686, 325] width 322 height 245
drag, startPoint x: 588, startPoint y: 320, endPoint x: 537, endPoint y: 317, distance: 51.6
click at [537, 317] on div "Tiktok TikTok www.tiktok.com/@kanoz_ Invalid tiktok URL. Make this a highlighte…" at bounding box center [686, 325] width 322 height 245
click at [649, 390] on div "Make this a highlighted link" at bounding box center [611, 382] width 127 height 17
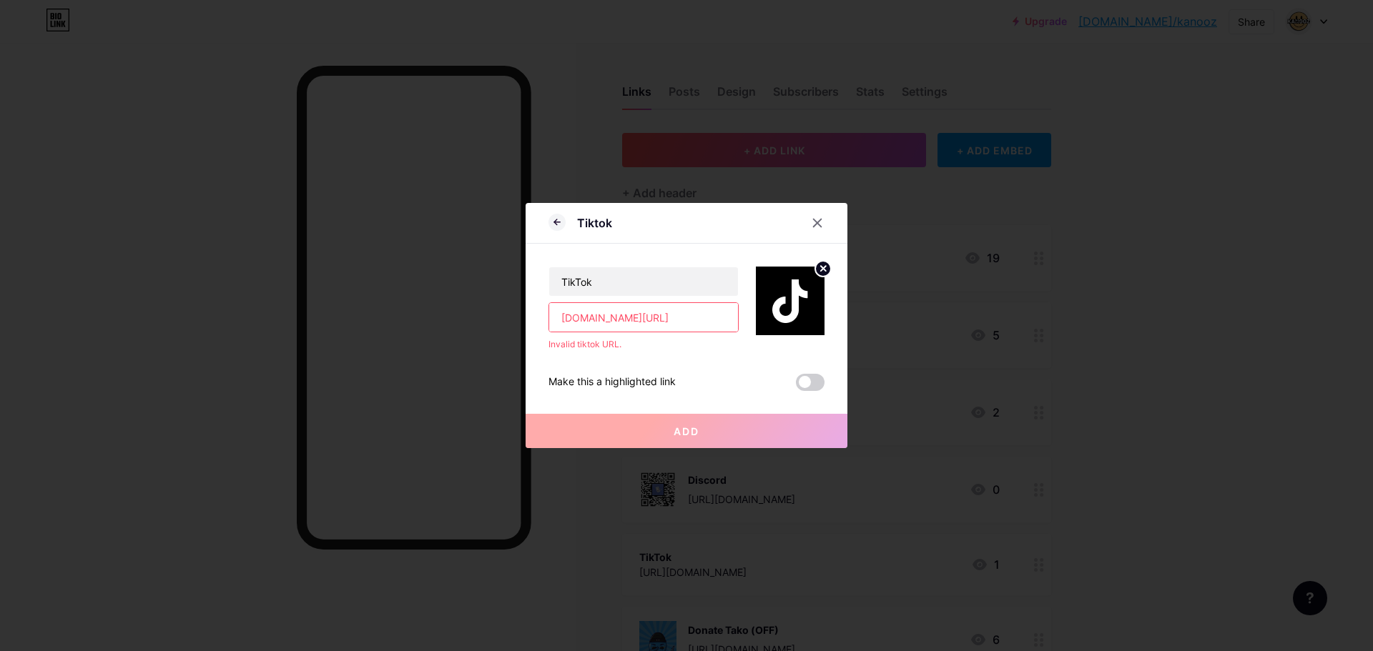
click at [649, 390] on div "Make this a highlighted link" at bounding box center [611, 382] width 127 height 17
click at [669, 377] on div "Make this a highlighted link" at bounding box center [611, 382] width 127 height 17
click at [696, 372] on div "TikTok tiktok.com/@kanoz_ Invalid tiktok URL. Make this a highlighted link Add" at bounding box center [686, 317] width 276 height 147
click at [691, 424] on button "Add" at bounding box center [686, 431] width 322 height 34
drag, startPoint x: 626, startPoint y: 320, endPoint x: 483, endPoint y: 317, distance: 143.7
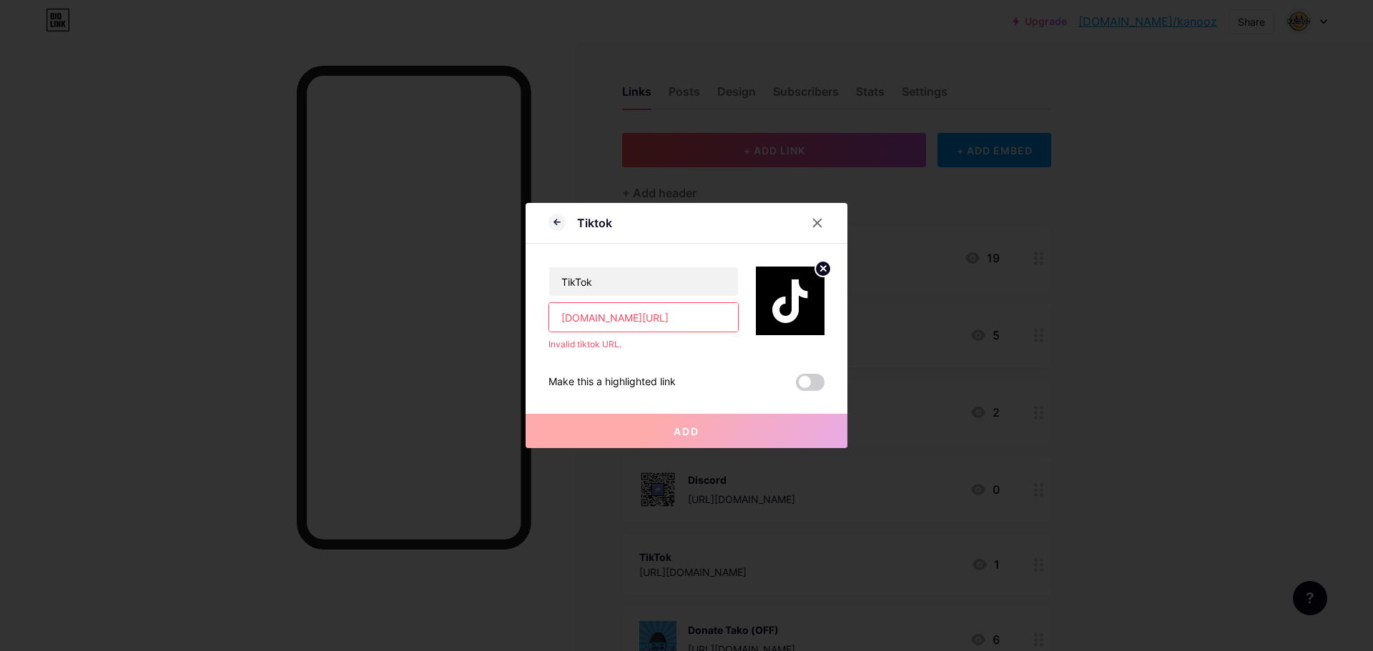
click at [483, 317] on div "Tiktok TikTok tiktok.com/@kanoz_ Invalid tiktok URL. Make this a highlighted li…" at bounding box center [686, 325] width 1373 height 651
type input "kanoz_"
click at [651, 370] on div "TikTok kanoz_ Invalid tiktok URL. Make this a highlighted link Add" at bounding box center [686, 317] width 276 height 147
click at [643, 318] on input "kanoz_" at bounding box center [643, 317] width 189 height 29
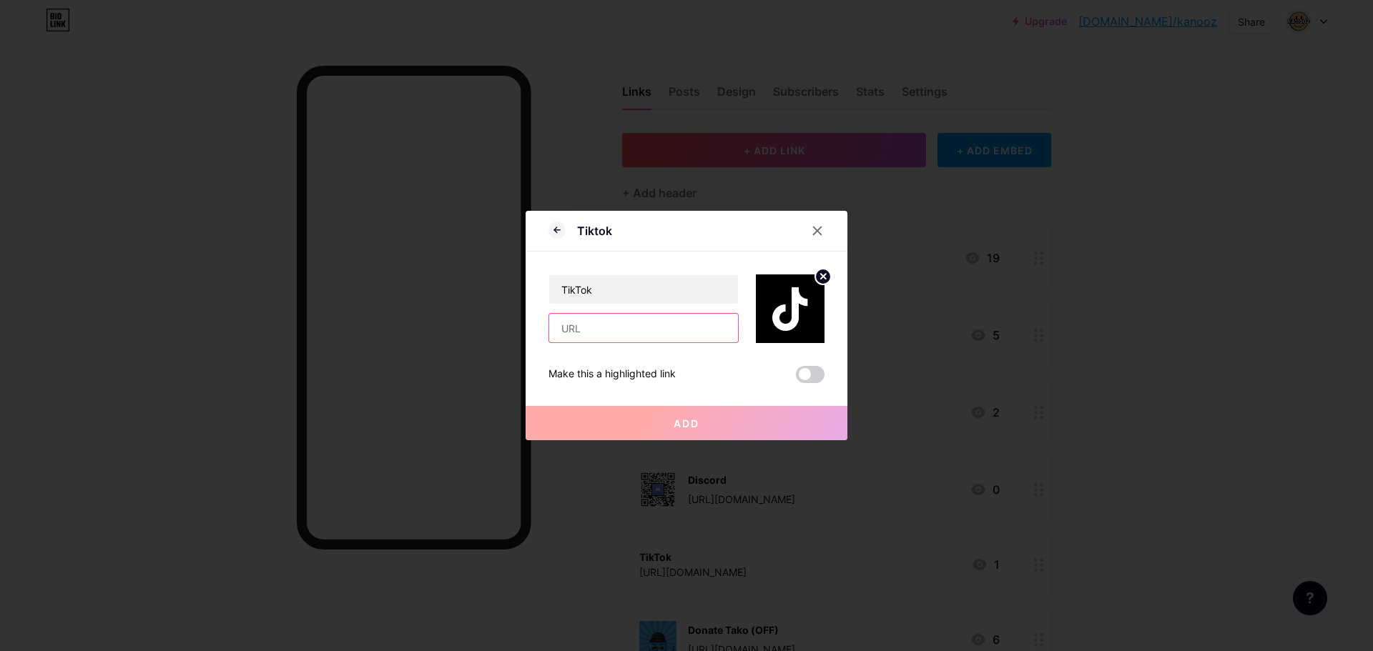
click at [583, 325] on input "text" at bounding box center [643, 328] width 189 height 29
type input "s"
paste input "https://www.tiktok.com/@kanoz_"
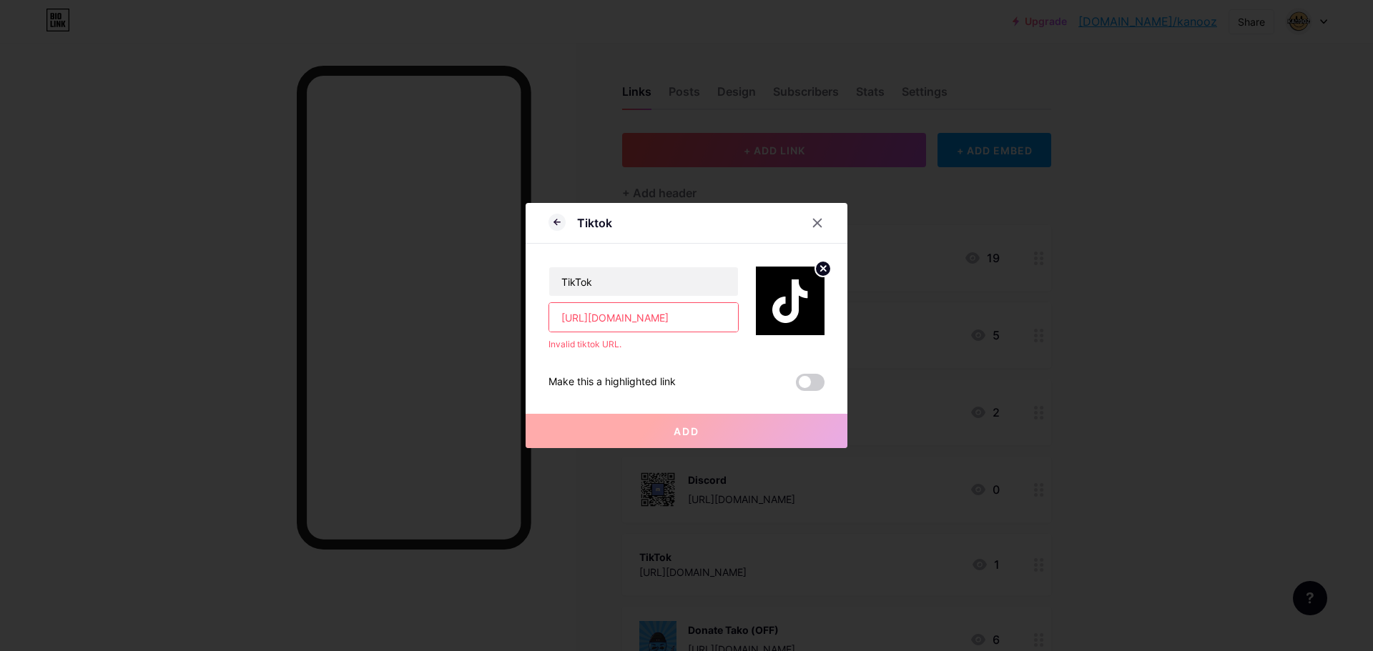
drag, startPoint x: 596, startPoint y: 320, endPoint x: 540, endPoint y: 311, distance: 55.7
click at [540, 311] on div "Tiktok TikTok https://www.tiktok.com/@kanoz_ Invalid tiktok URL. Make this a hi…" at bounding box center [686, 325] width 322 height 245
drag, startPoint x: 646, startPoint y: 354, endPoint x: 673, endPoint y: 428, distance: 78.7
click at [646, 358] on div "TikTok www.tiktok.com/@kanoz_ Invalid tiktok URL. Make this a highlighted link …" at bounding box center [686, 317] width 276 height 147
click at [676, 429] on span "Add" at bounding box center [686, 431] width 26 height 12
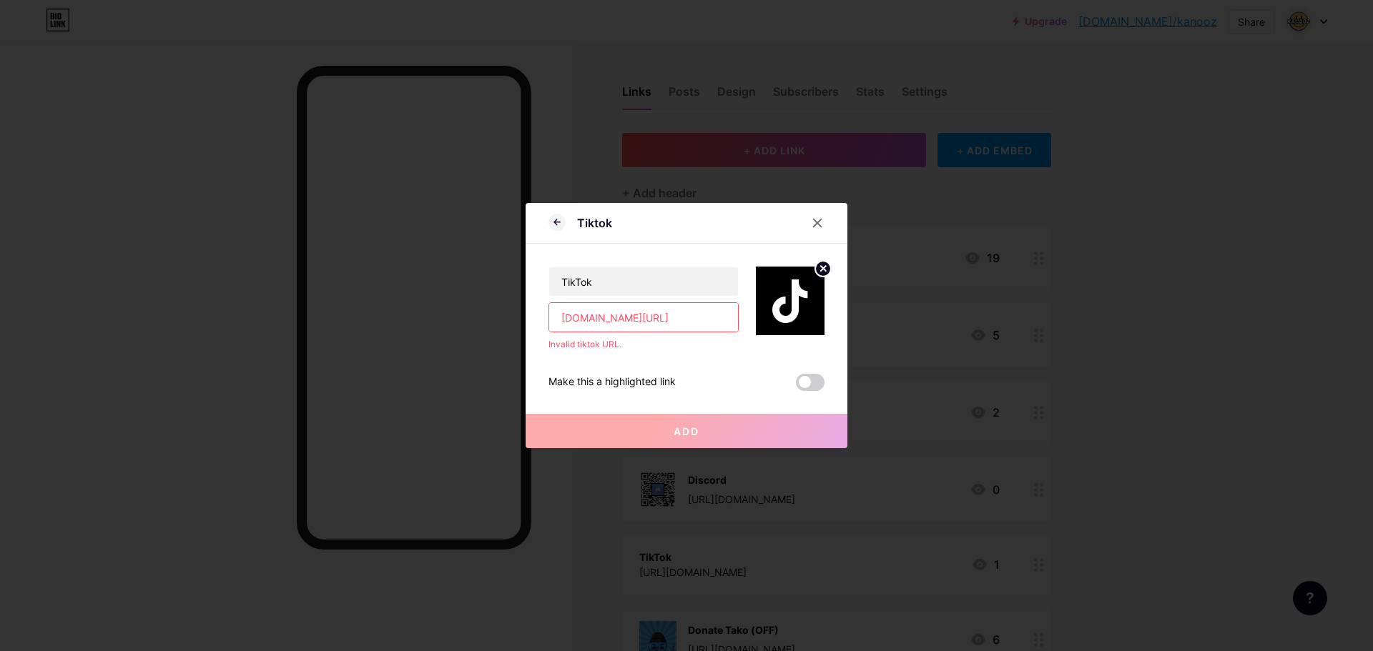
click at [676, 429] on span "Add" at bounding box center [686, 431] width 26 height 12
drag, startPoint x: 588, startPoint y: 321, endPoint x: 549, endPoint y: 320, distance: 38.6
click at [549, 320] on input "www.tiktok.com/@kanoz_" at bounding box center [643, 317] width 189 height 29
type input "tiktok.com/@kanoz_"
click at [628, 428] on button "Add" at bounding box center [686, 431] width 322 height 34
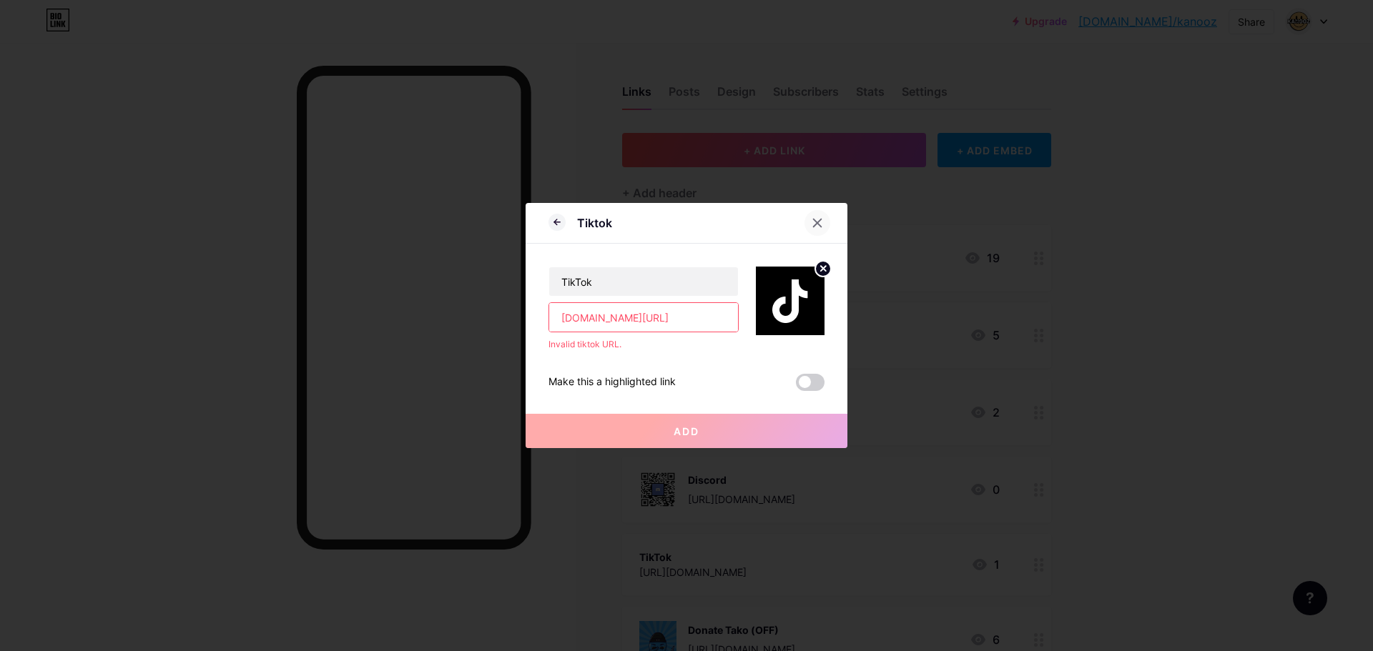
click at [829, 227] on div at bounding box center [825, 223] width 43 height 26
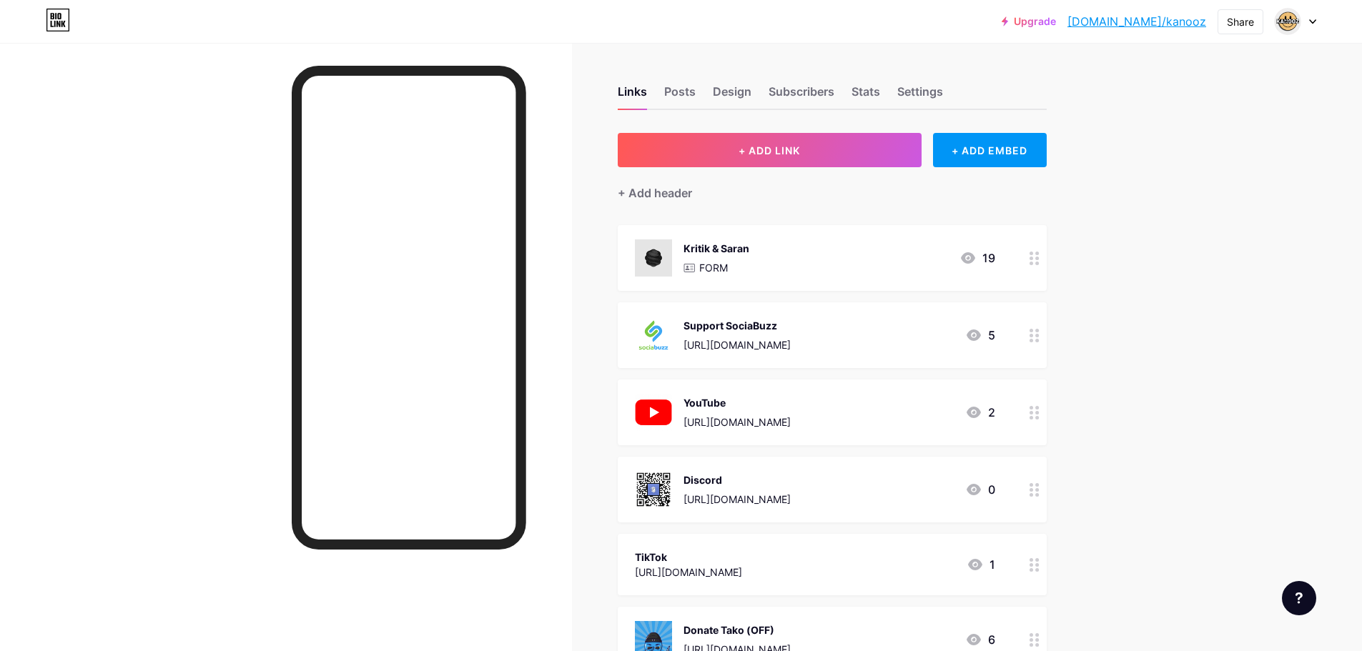
click at [742, 555] on div "TikTok" at bounding box center [688, 557] width 107 height 15
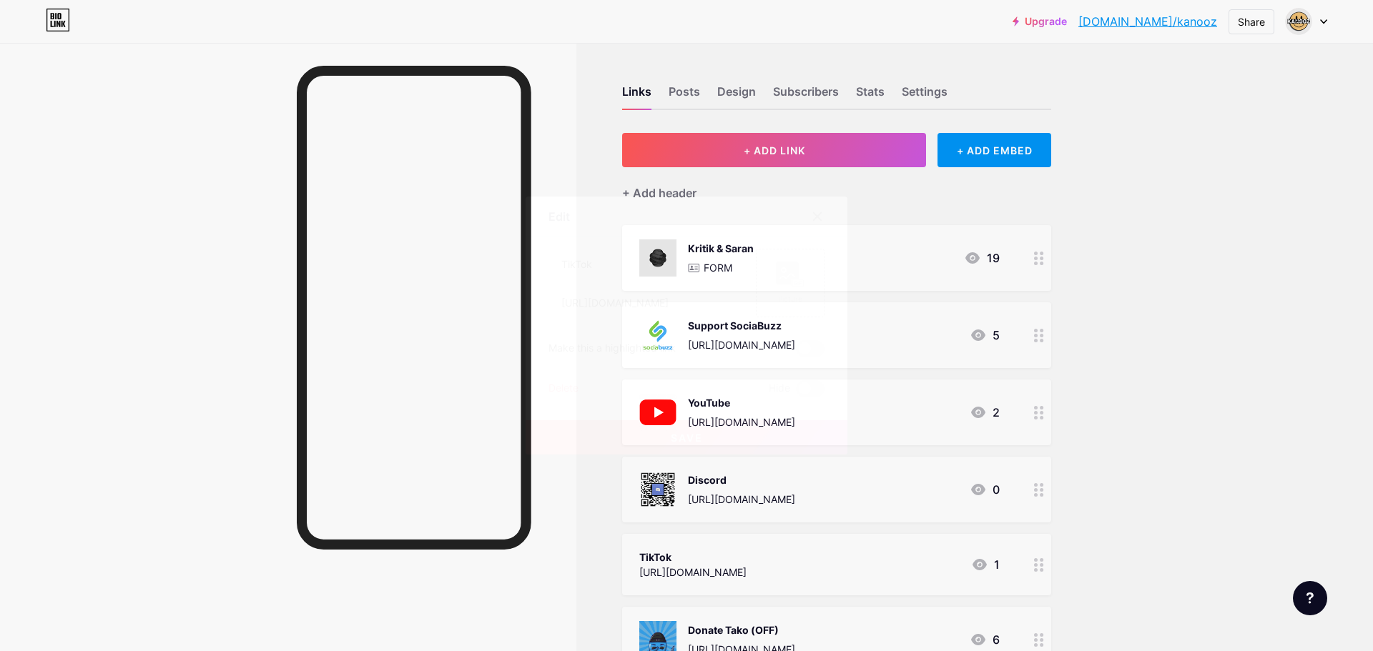
click at [816, 224] on div at bounding box center [817, 217] width 26 height 26
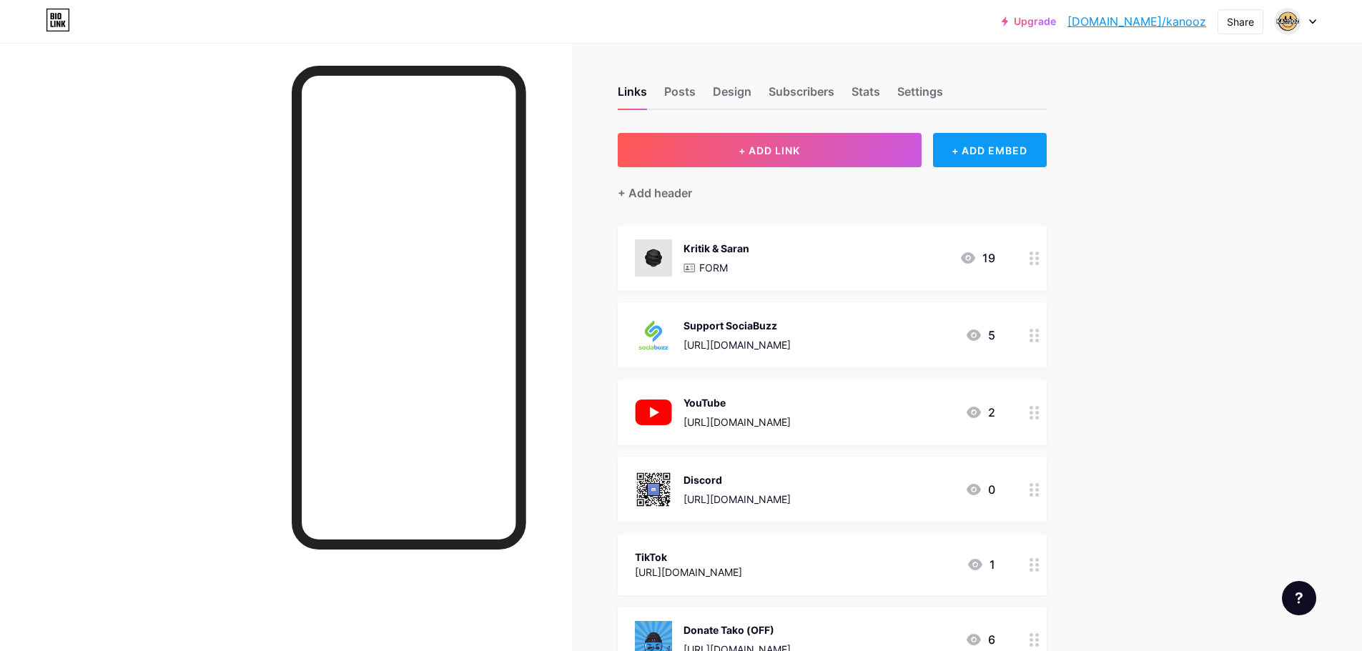
click at [994, 159] on div "+ ADD EMBED" at bounding box center [990, 150] width 114 height 34
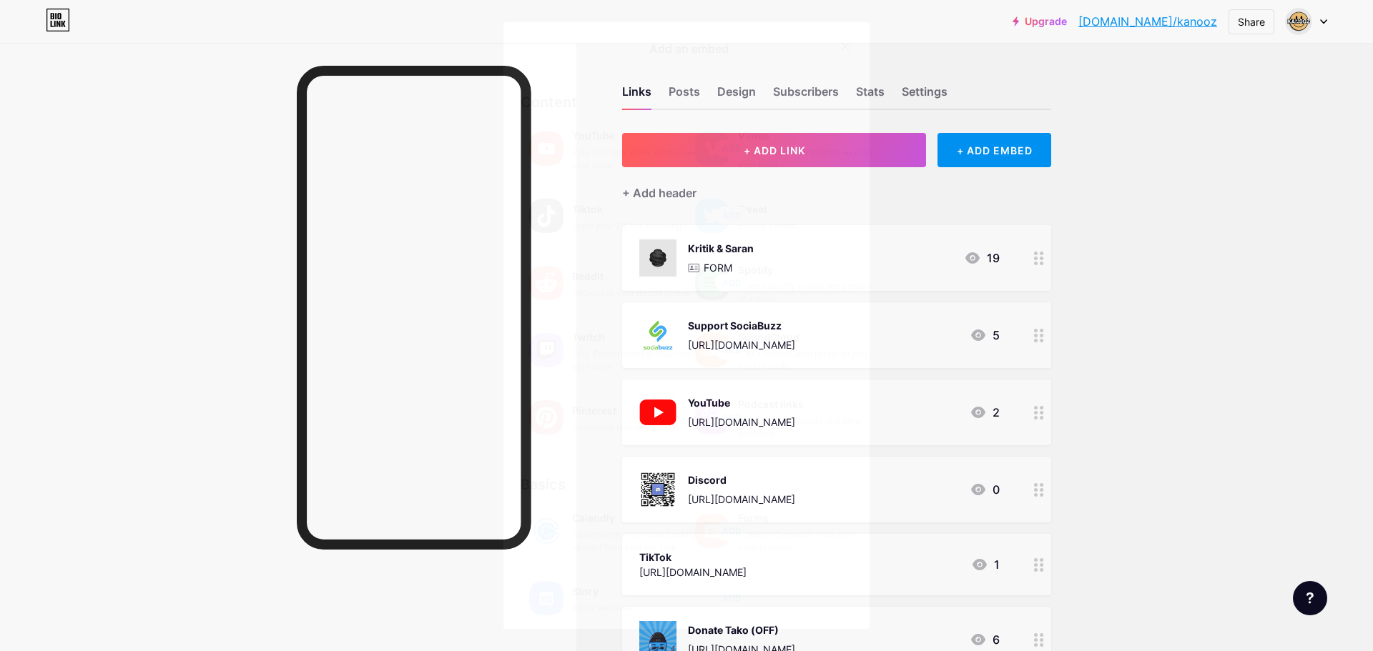
click at [603, 222] on div "Grow your TikTok following" at bounding box center [643, 225] width 143 height 13
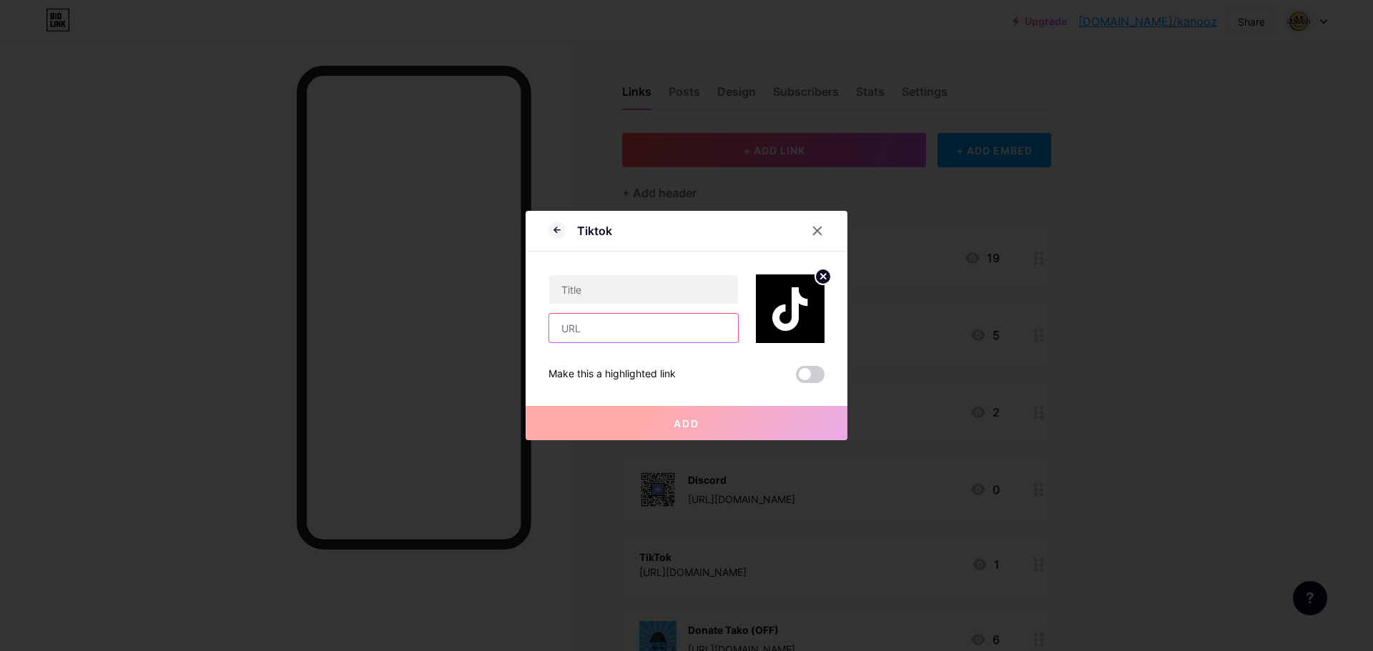
click at [648, 335] on input "text" at bounding box center [643, 328] width 189 height 29
paste input "kanoz_"
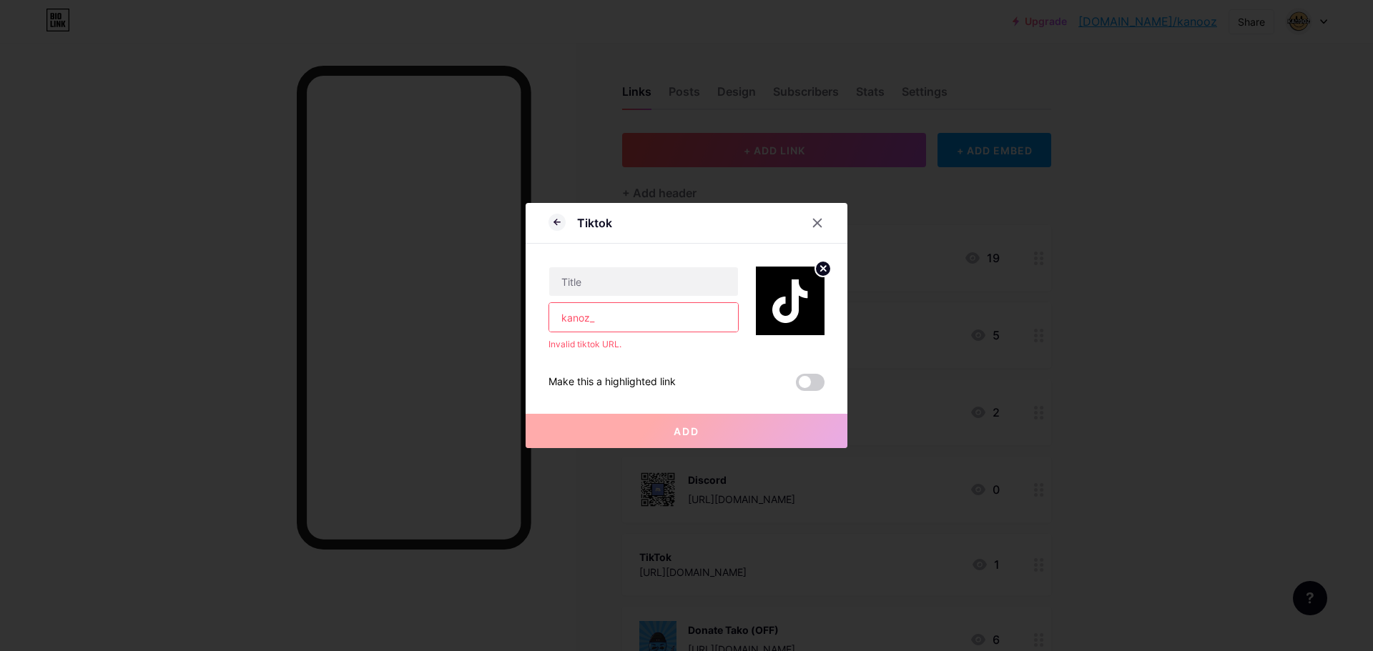
click at [562, 323] on input "kanoz_" at bounding box center [643, 317] width 189 height 29
type input "@kanoz_"
click at [643, 370] on div "@kanoz_ Invalid tiktok URL. Make this a highlighted link Add" at bounding box center [686, 317] width 276 height 147
click at [656, 280] on input "text" at bounding box center [643, 281] width 189 height 29
click at [736, 445] on button "Add" at bounding box center [686, 431] width 322 height 34
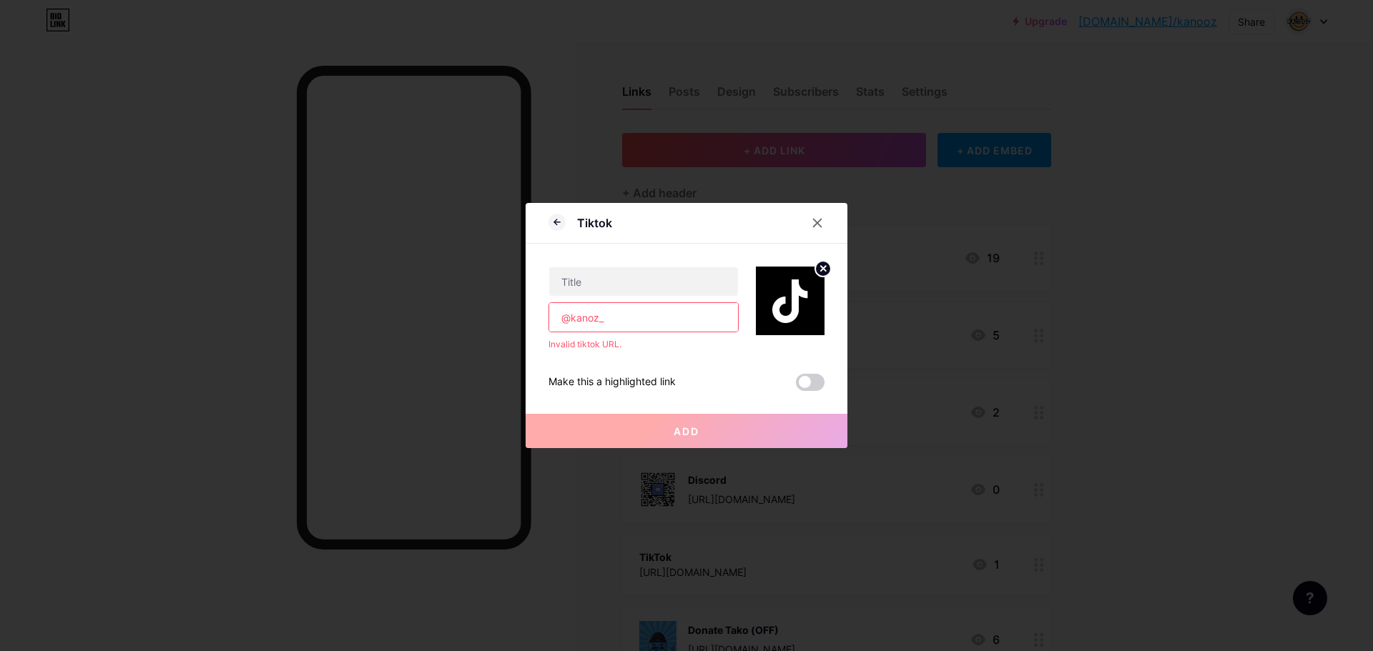
click at [736, 445] on button "Add" at bounding box center [686, 431] width 322 height 34
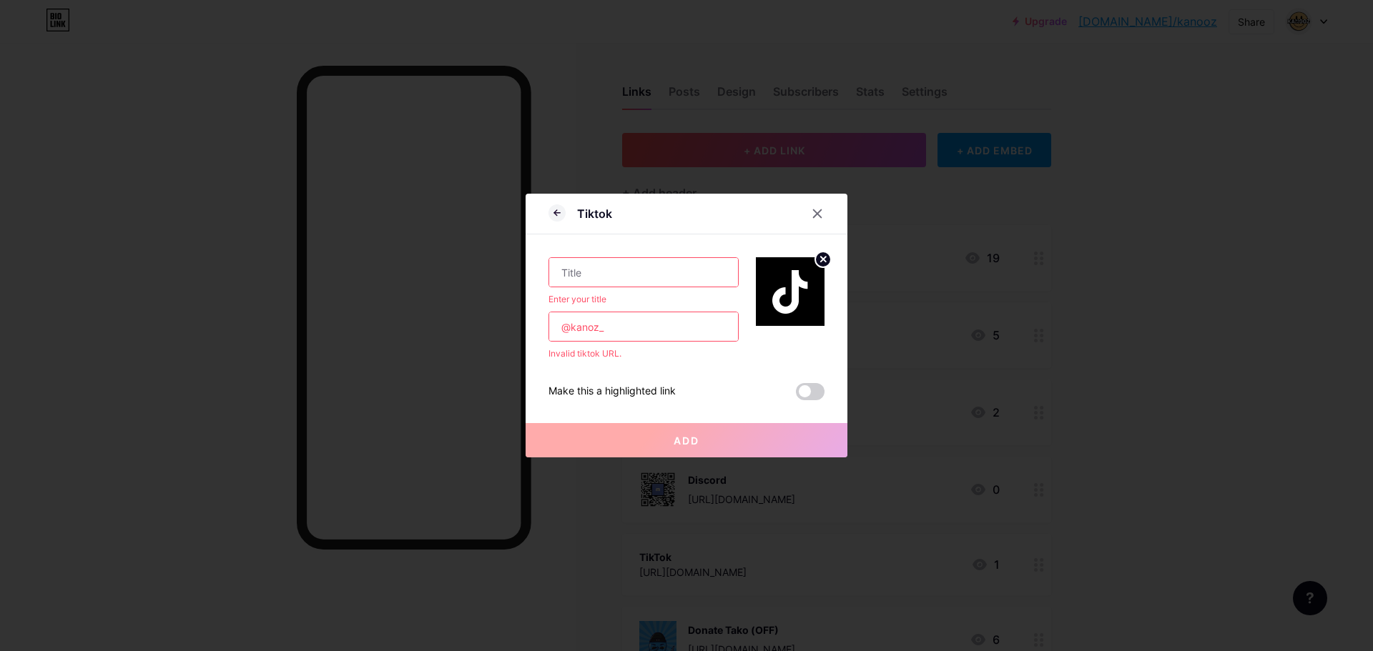
click at [737, 445] on button "Add" at bounding box center [686, 440] width 322 height 34
click at [681, 452] on button "Add" at bounding box center [686, 440] width 322 height 34
click at [681, 453] on button "Add" at bounding box center [686, 440] width 322 height 34
click at [609, 270] on input "text" at bounding box center [643, 272] width 189 height 29
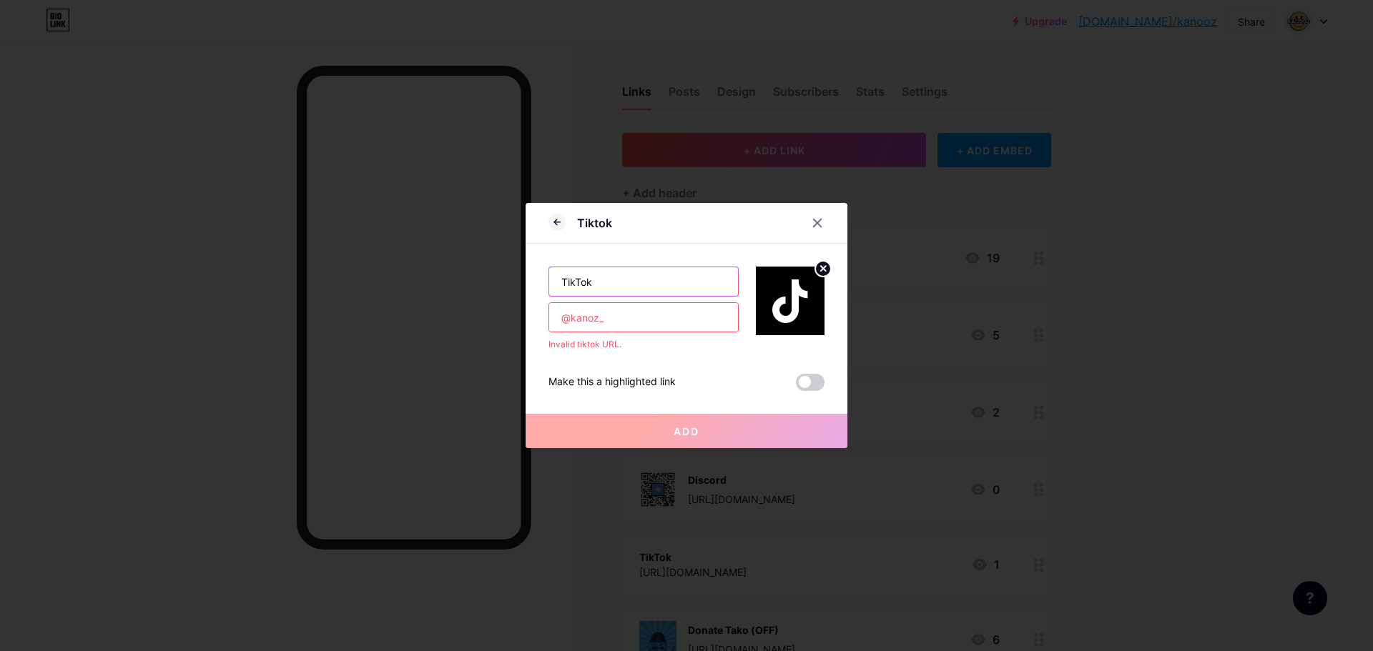
type input "TikTok"
click at [678, 438] on button "Add" at bounding box center [686, 431] width 322 height 34
click at [563, 320] on input "@kanoz_" at bounding box center [643, 317] width 189 height 29
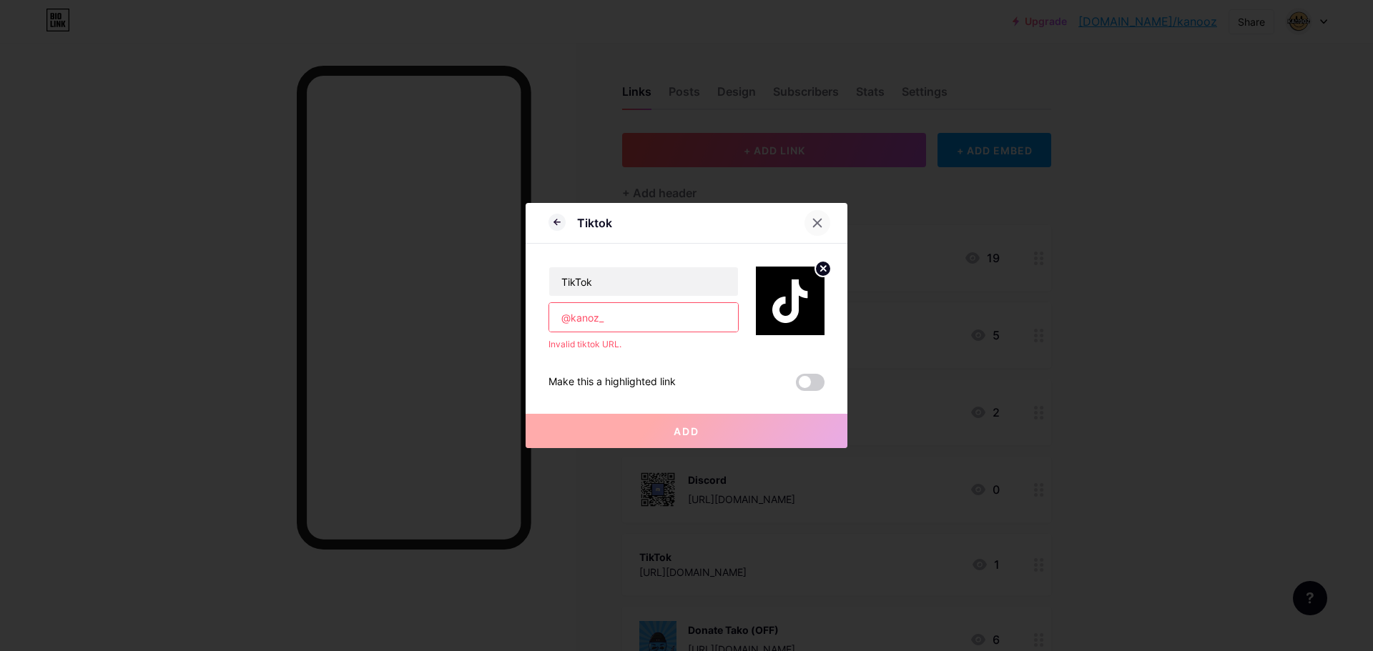
click at [806, 217] on div at bounding box center [817, 223] width 26 height 26
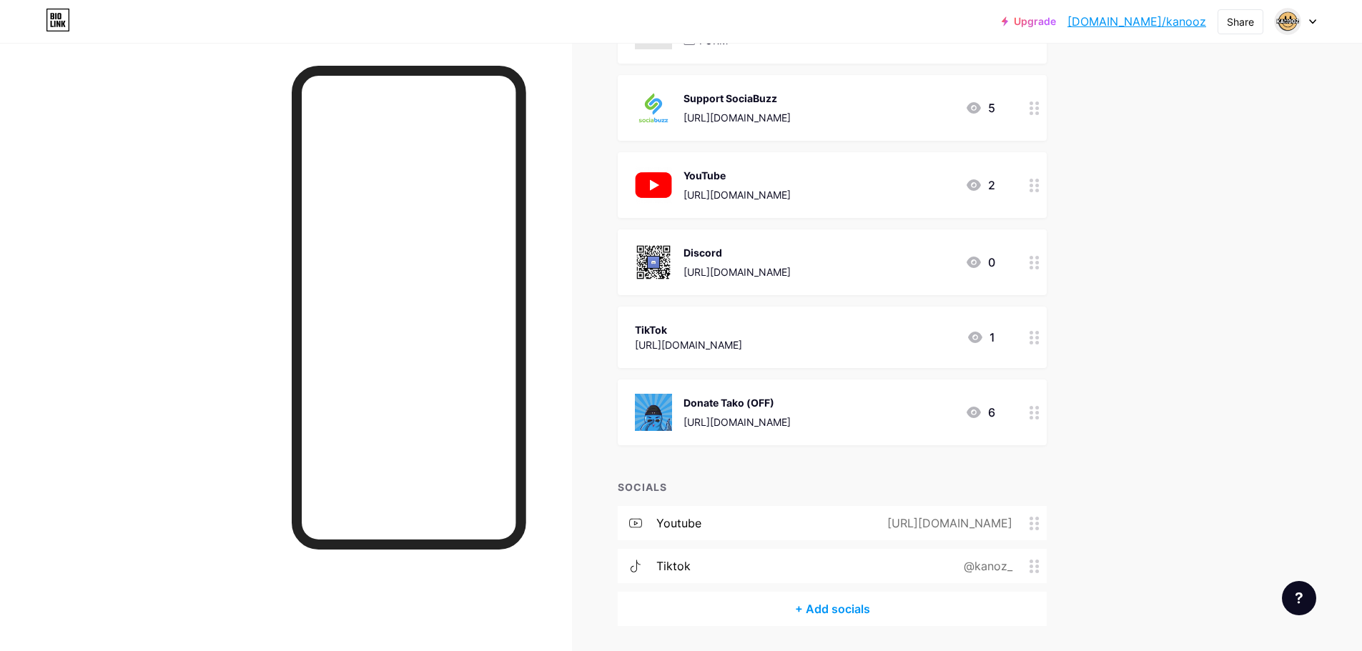
scroll to position [273, 0]
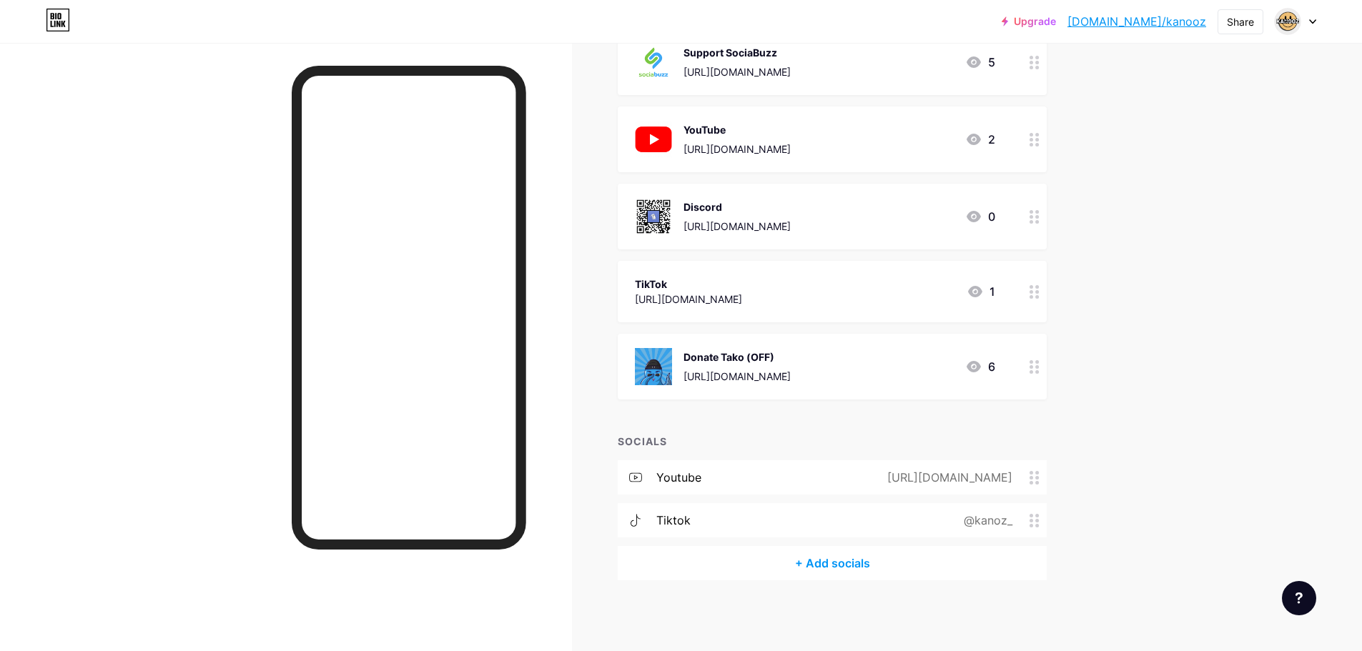
click at [1004, 522] on div "@kanoz_" at bounding box center [985, 520] width 89 height 17
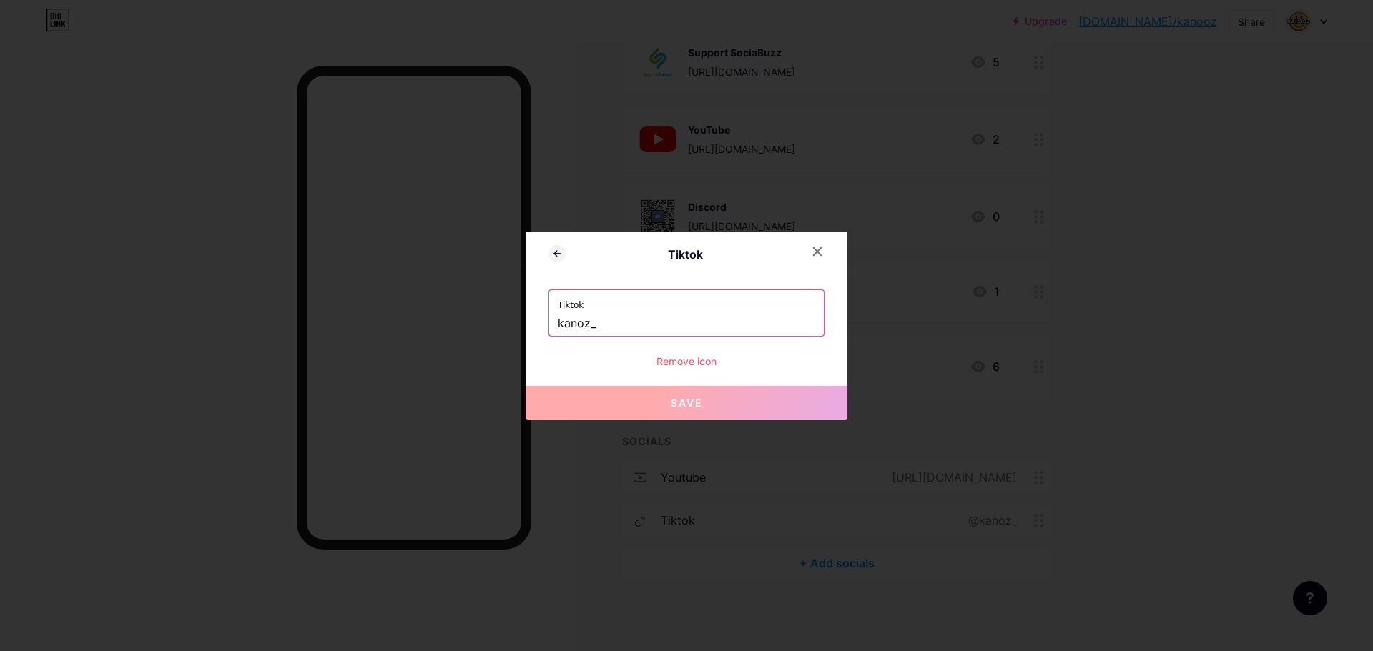
click at [672, 330] on input "kanoz_" at bounding box center [686, 324] width 257 height 24
click at [813, 255] on icon at bounding box center [816, 251] width 11 height 11
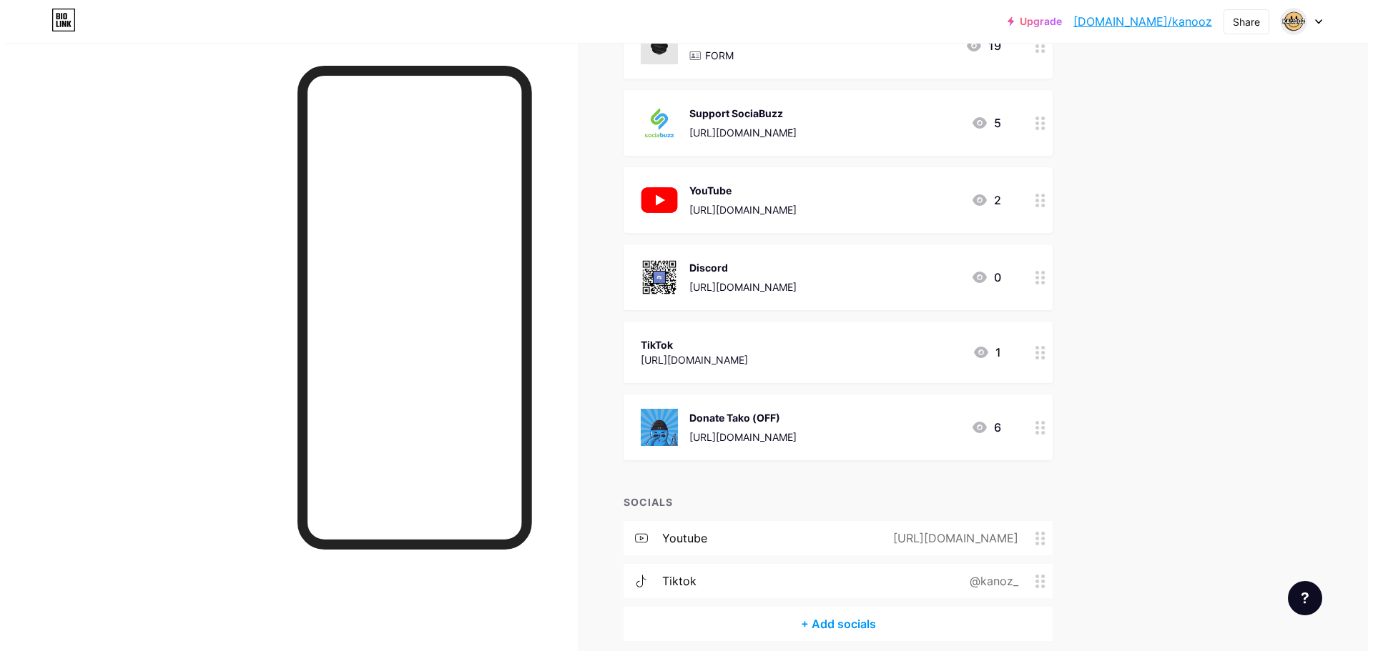
scroll to position [0, 0]
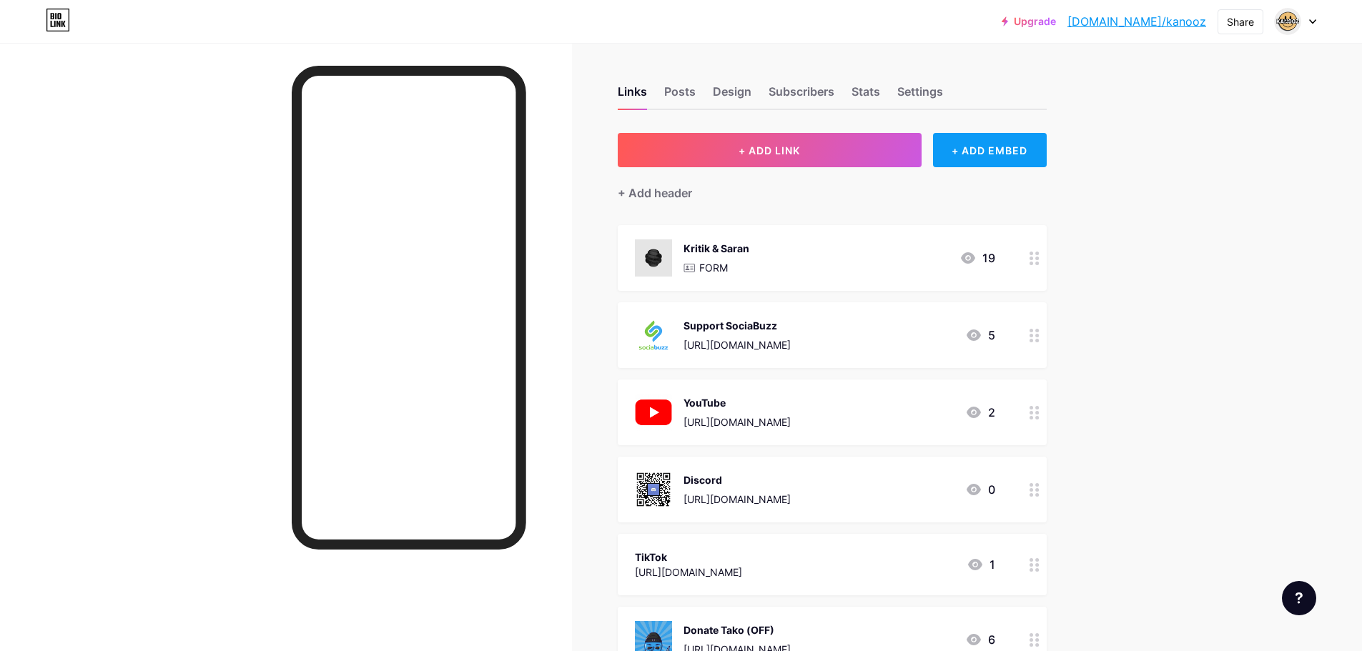
click at [1011, 152] on div "+ ADD EMBED" at bounding box center [990, 150] width 114 height 34
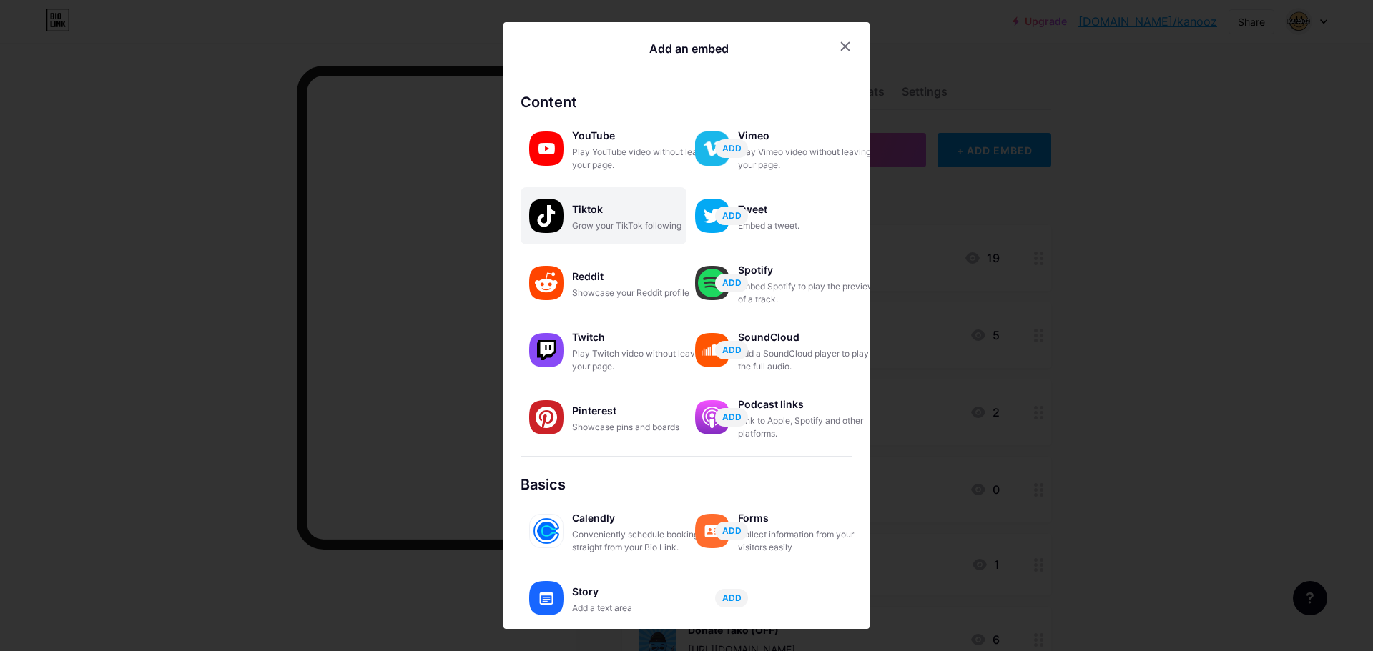
click at [625, 214] on div "Tiktok" at bounding box center [643, 209] width 143 height 20
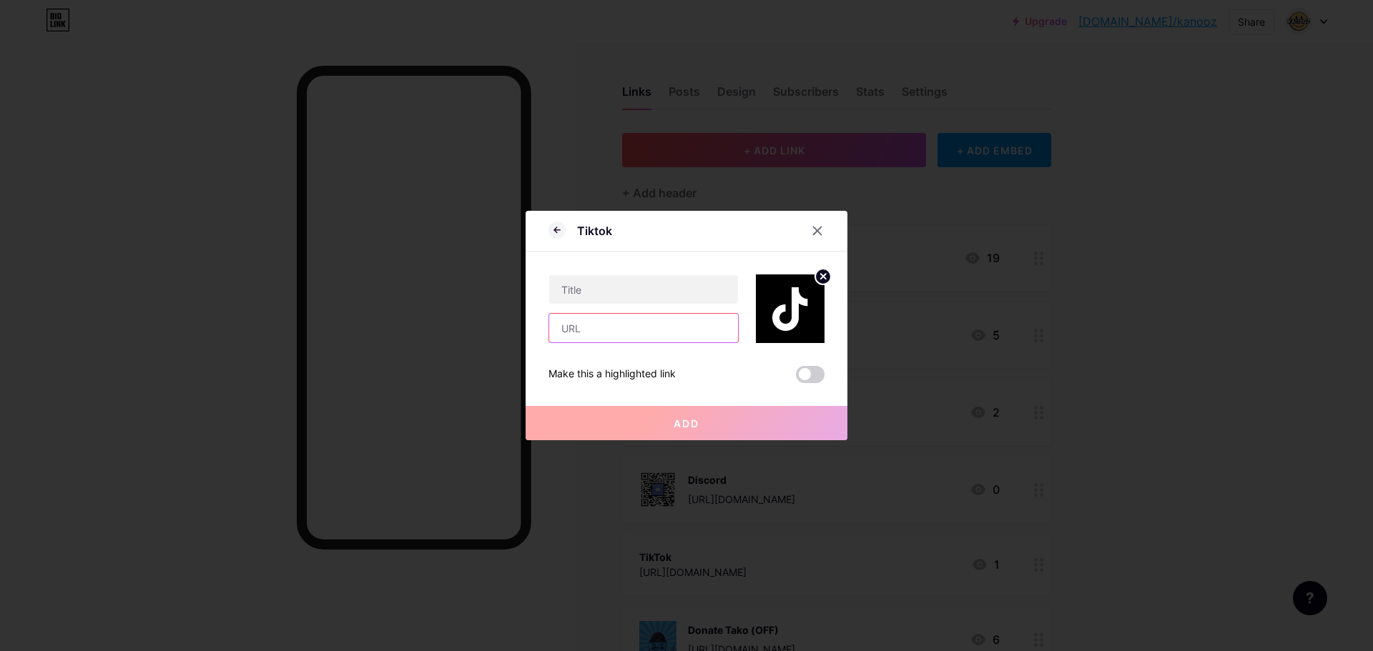
click at [648, 332] on input "text" at bounding box center [643, 328] width 189 height 29
paste input "kanoz_"
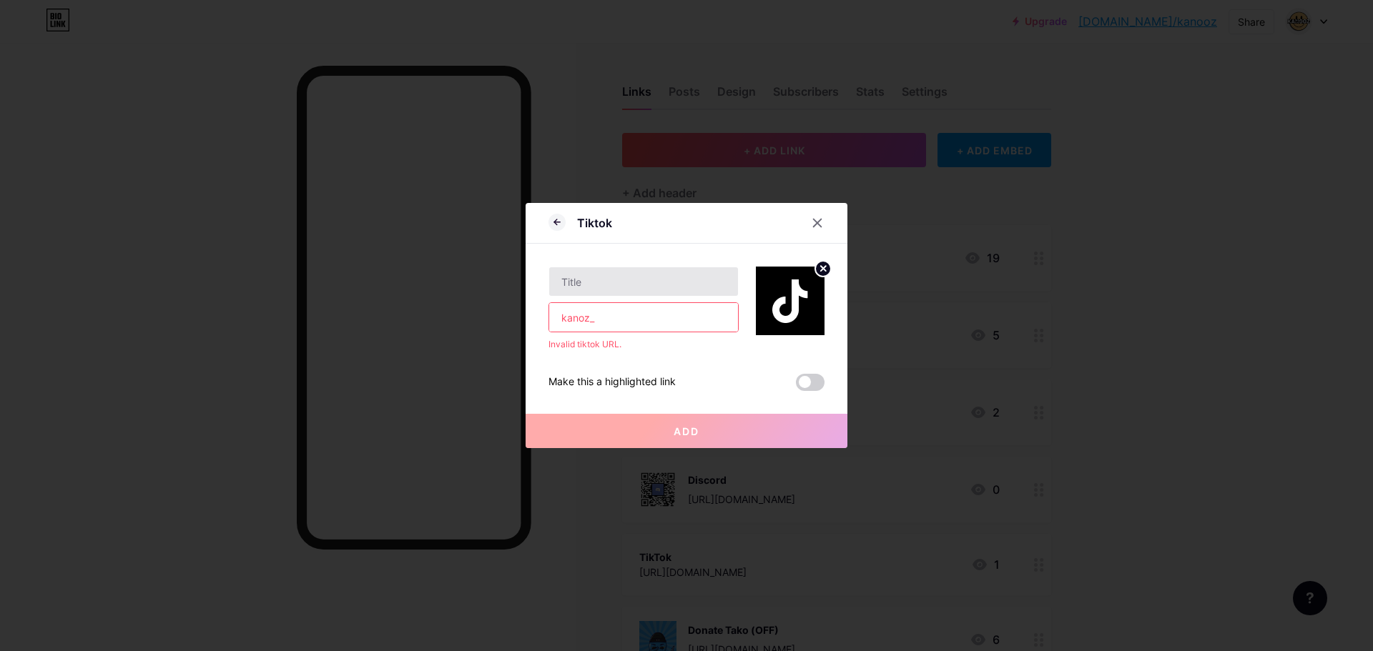
type input "kanoz_"
click at [650, 282] on input "text" at bounding box center [643, 281] width 189 height 29
drag, startPoint x: 651, startPoint y: 336, endPoint x: 652, endPoint y: 317, distance: 18.6
click at [651, 332] on div "kanoz_ Invalid tiktok URL." at bounding box center [643, 309] width 190 height 84
click at [652, 317] on input "kanoz_" at bounding box center [643, 317] width 189 height 29
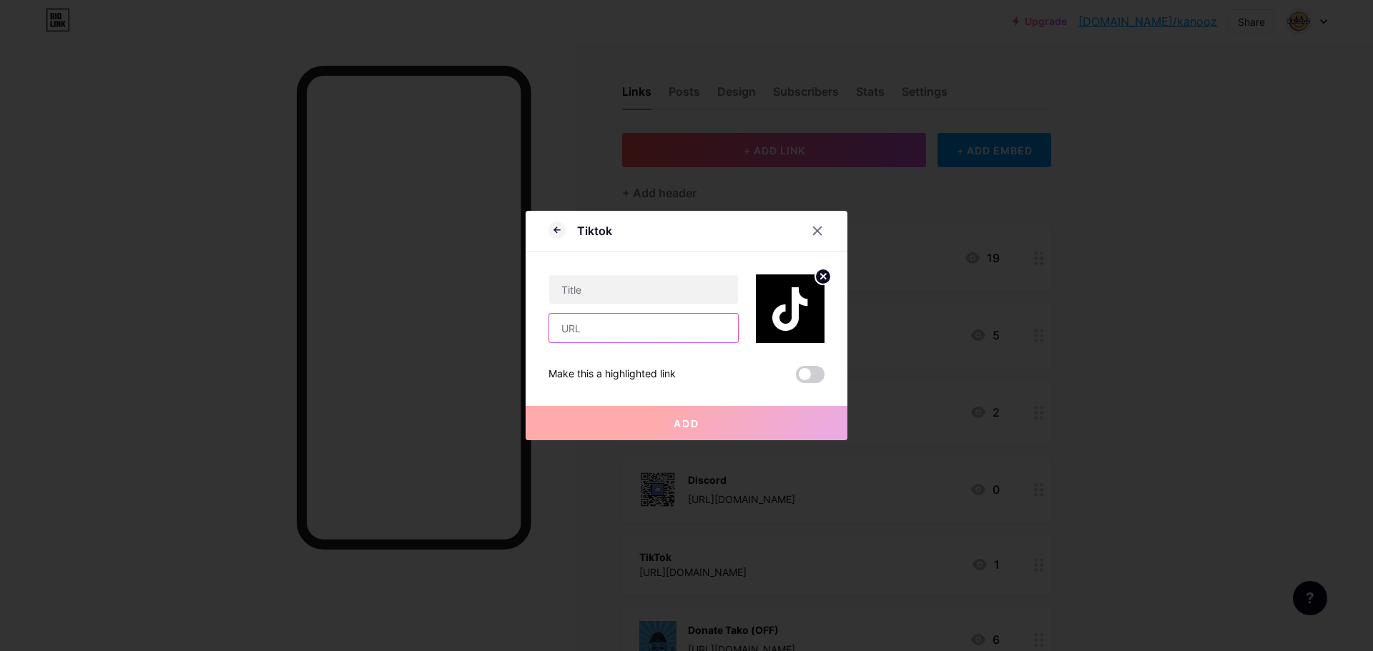
paste input "https://www.tiktok.com/@kanoz_"
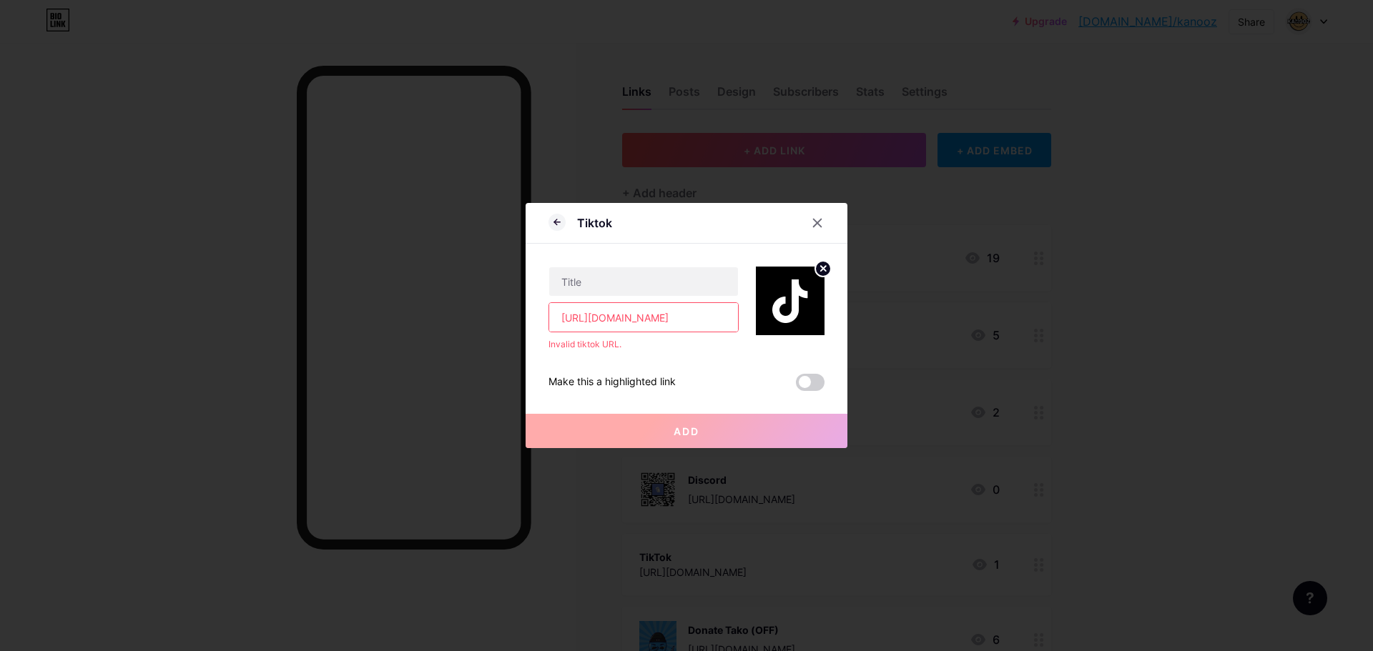
type input "https://www.tiktok.com/@kanoz_"
click at [689, 362] on div "https://www.tiktok.com/@kanoz_ Invalid tiktok URL. Make this a highlighted link…" at bounding box center [686, 317] width 276 height 147
click at [675, 432] on span "Add" at bounding box center [686, 431] width 26 height 12
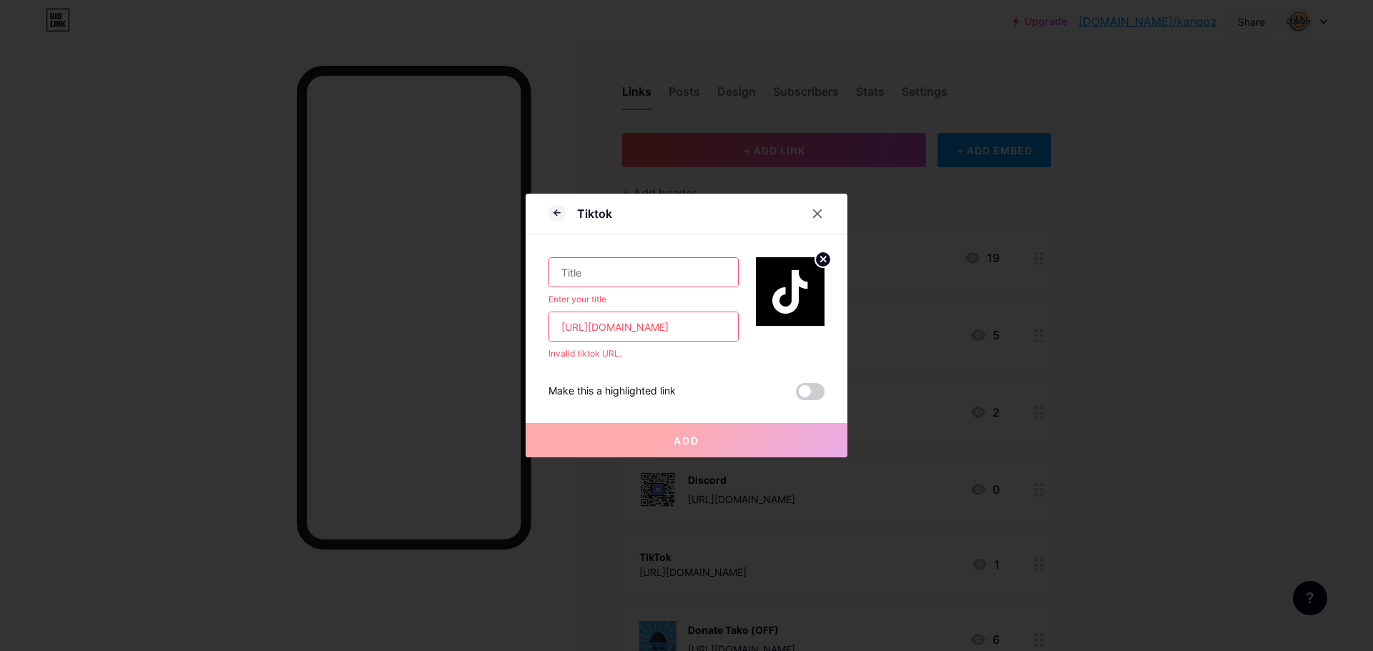
click at [675, 432] on button "Add" at bounding box center [686, 440] width 322 height 34
click at [658, 278] on input "text" at bounding box center [643, 272] width 189 height 29
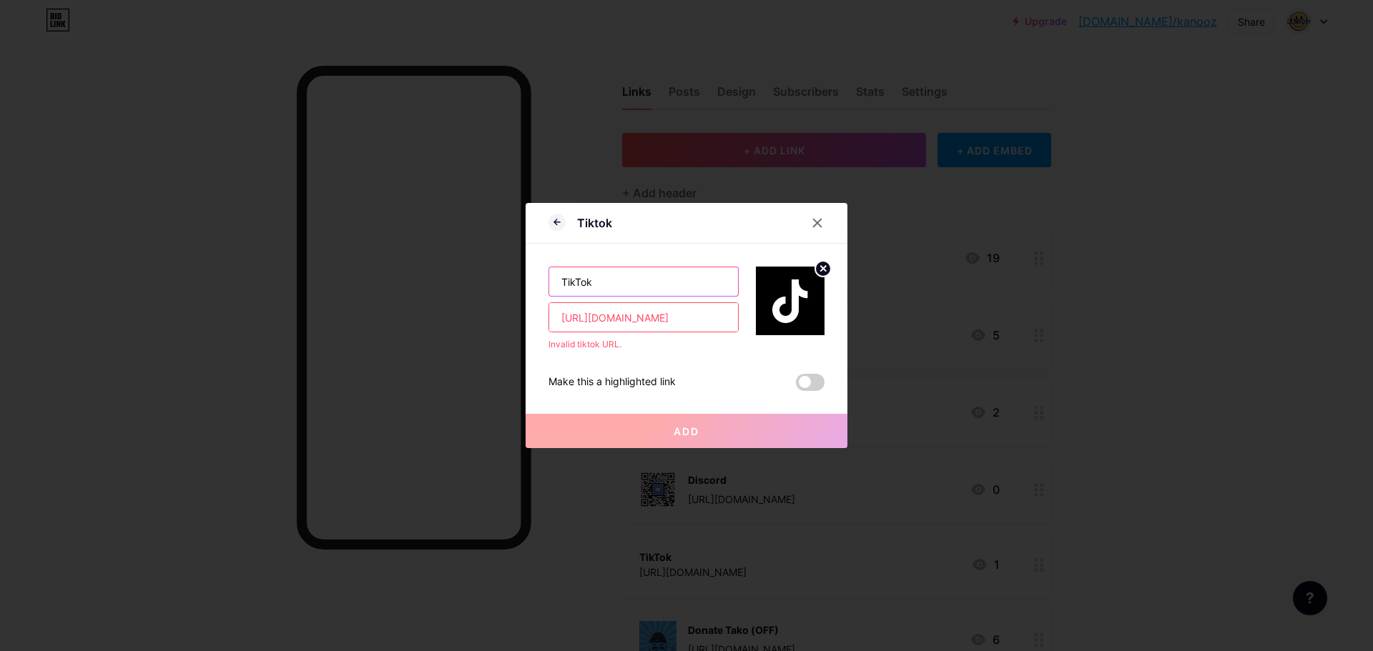
type input "TikTok"
click at [676, 425] on span "Add" at bounding box center [686, 431] width 26 height 12
click at [675, 427] on span "Add" at bounding box center [686, 431] width 26 height 12
click at [595, 322] on input "https://www.tiktok.com/@kanoz_" at bounding box center [643, 317] width 189 height 29
click at [584, 320] on input "https://www.tiktok.com/@kanoz_" at bounding box center [643, 317] width 189 height 29
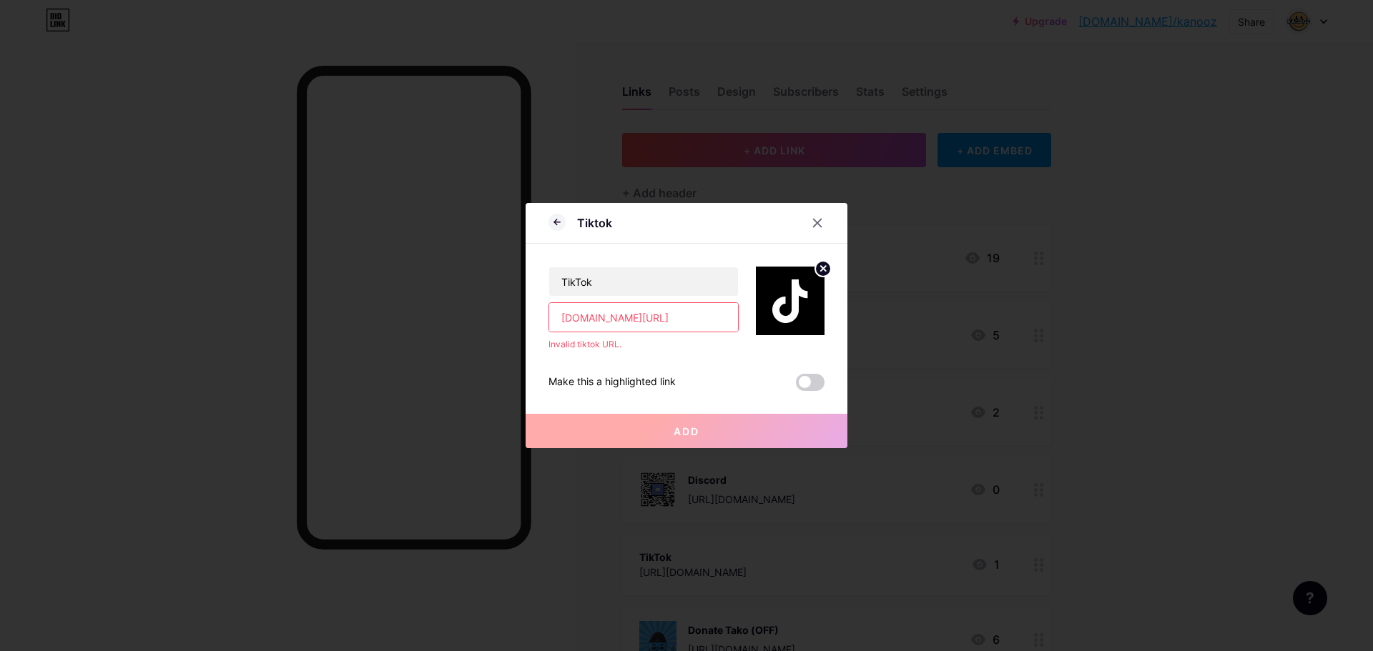
type input "tiktok.com/@kanoz_"
click at [657, 340] on div "Invalid tiktok URL." at bounding box center [643, 344] width 190 height 13
click at [815, 224] on icon at bounding box center [816, 222] width 11 height 11
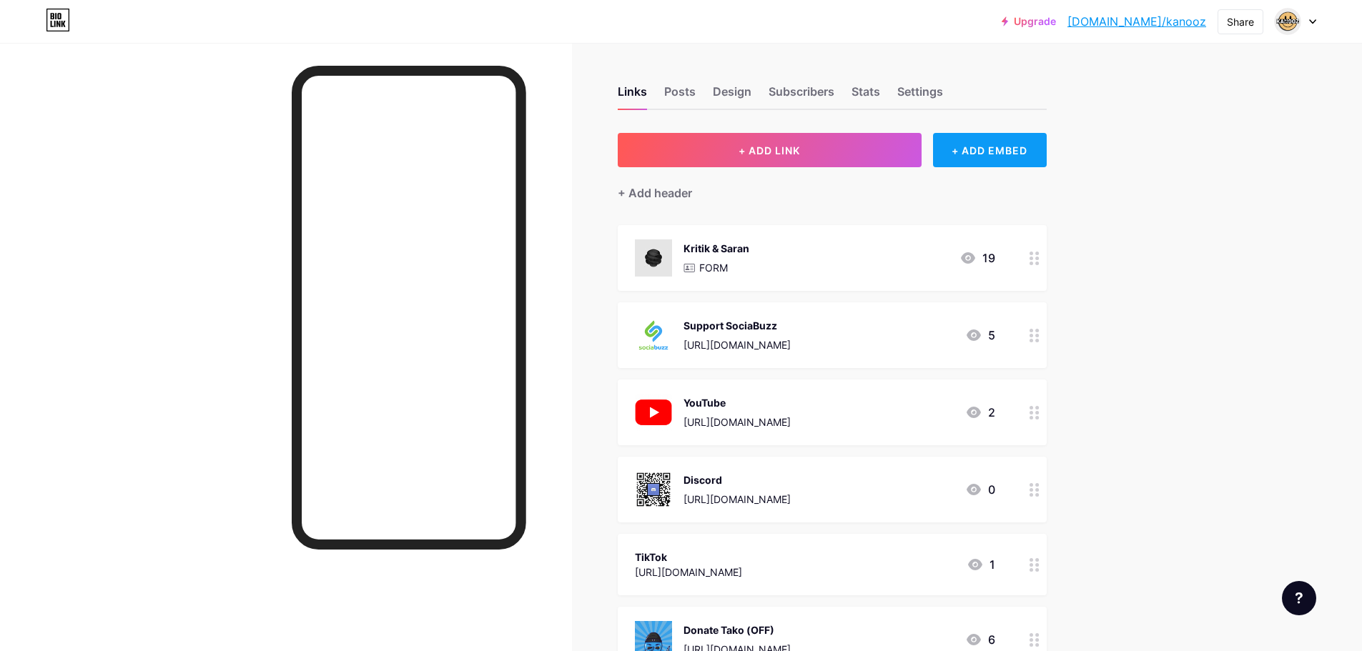
click at [973, 150] on div "+ ADD EMBED" at bounding box center [990, 150] width 114 height 34
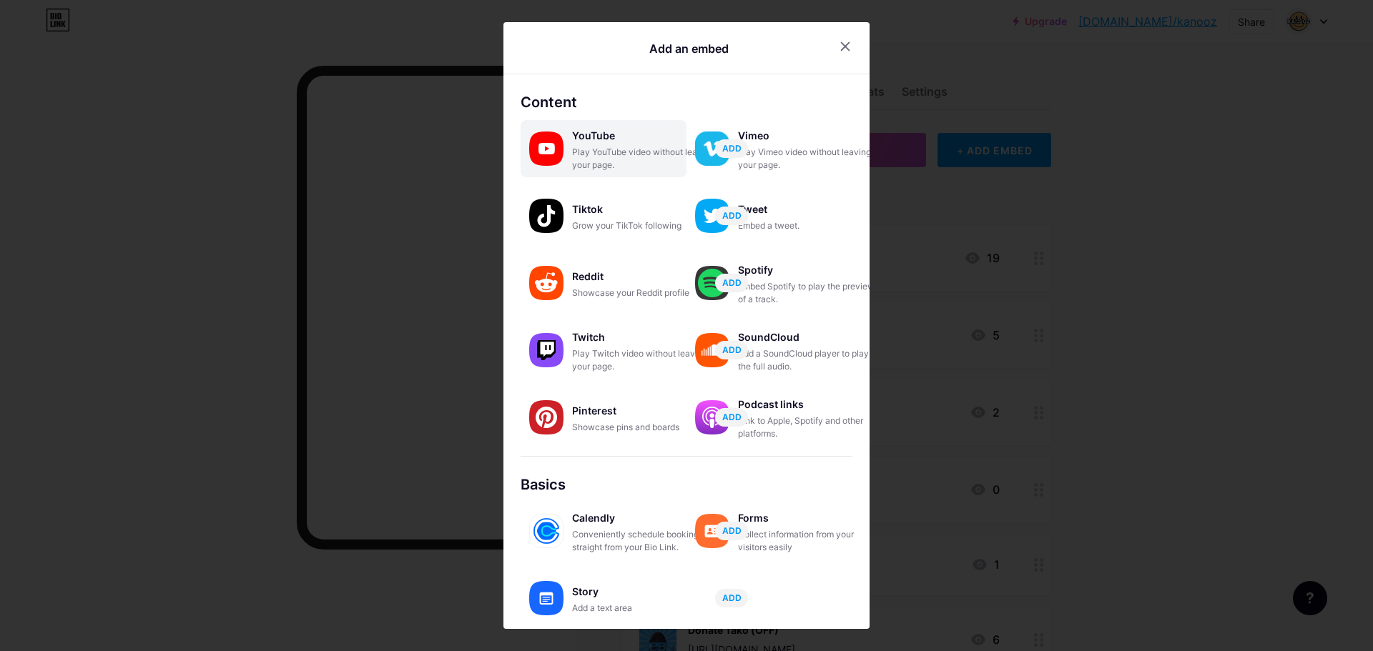
click at [613, 169] on div "Play YouTube video without leaving your page." at bounding box center [643, 159] width 143 height 26
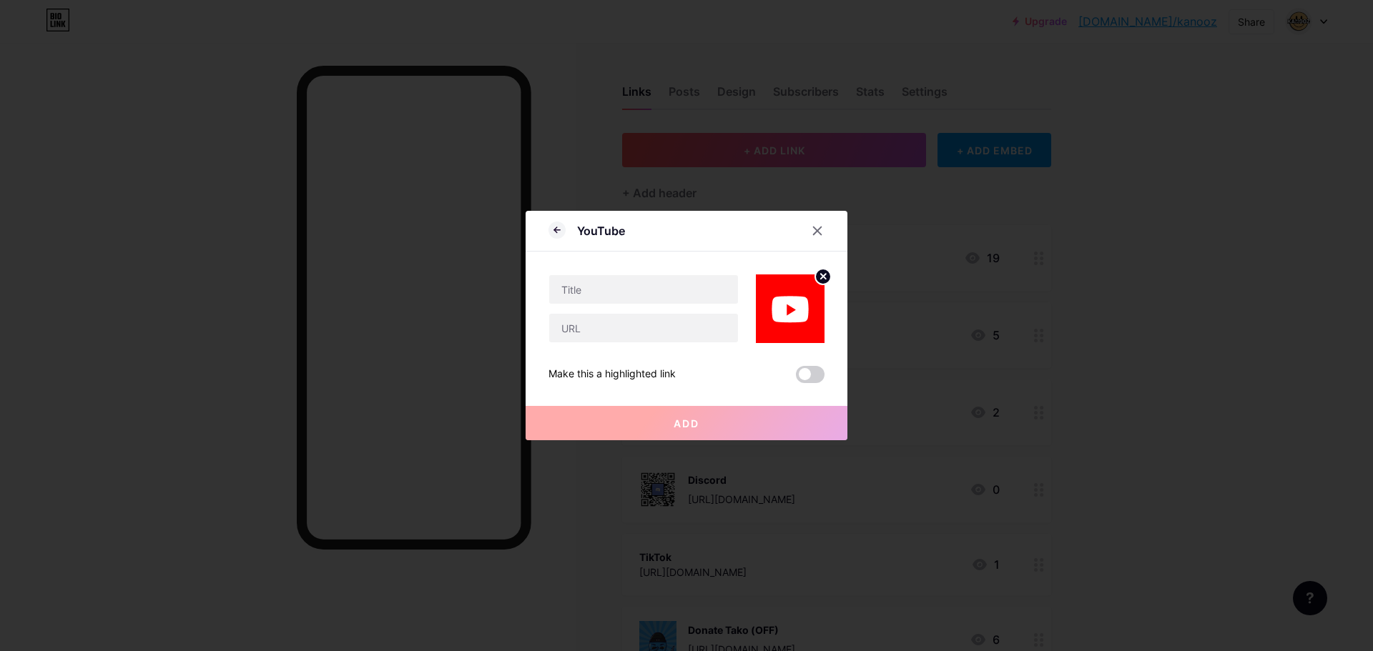
click at [671, 345] on div "Make this a highlighted link Add" at bounding box center [686, 363] width 276 height 40
click at [672, 337] on input "text" at bounding box center [643, 328] width 189 height 29
paste input "morekanooz"
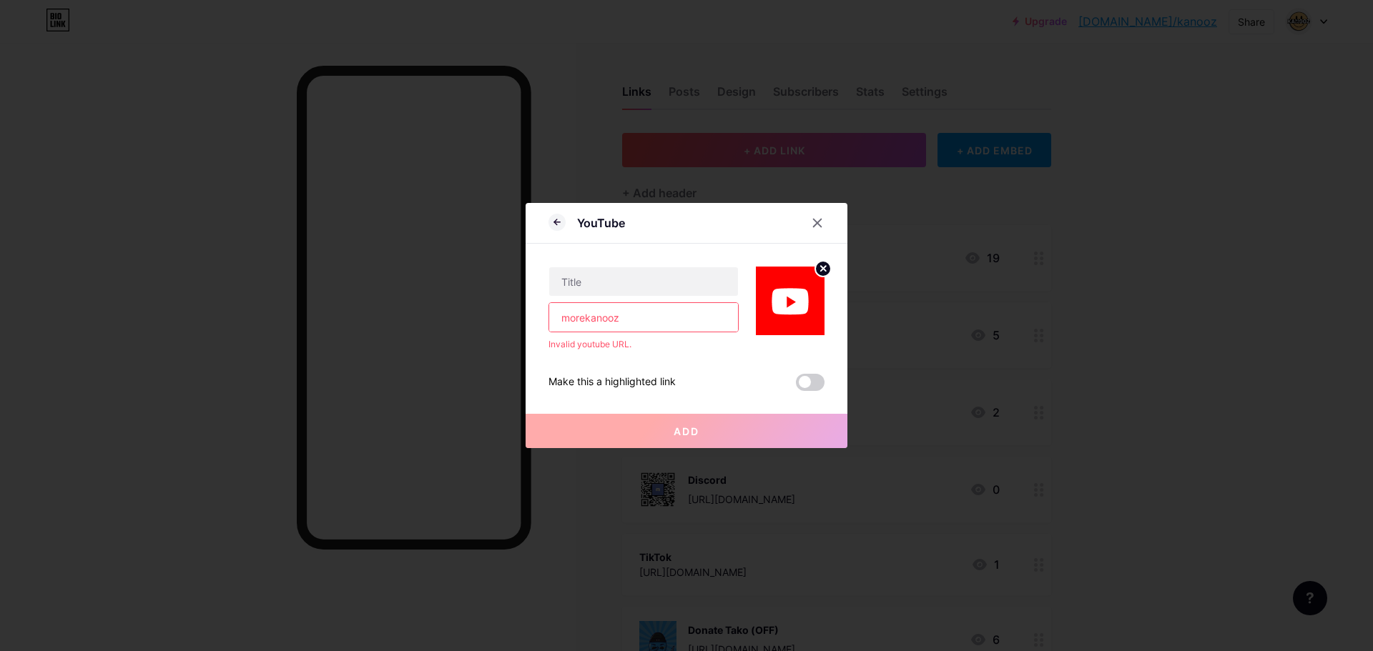
paste input "https://www.youtube.com/@"
click at [651, 361] on div "Make this a highlighted link Add" at bounding box center [686, 371] width 276 height 40
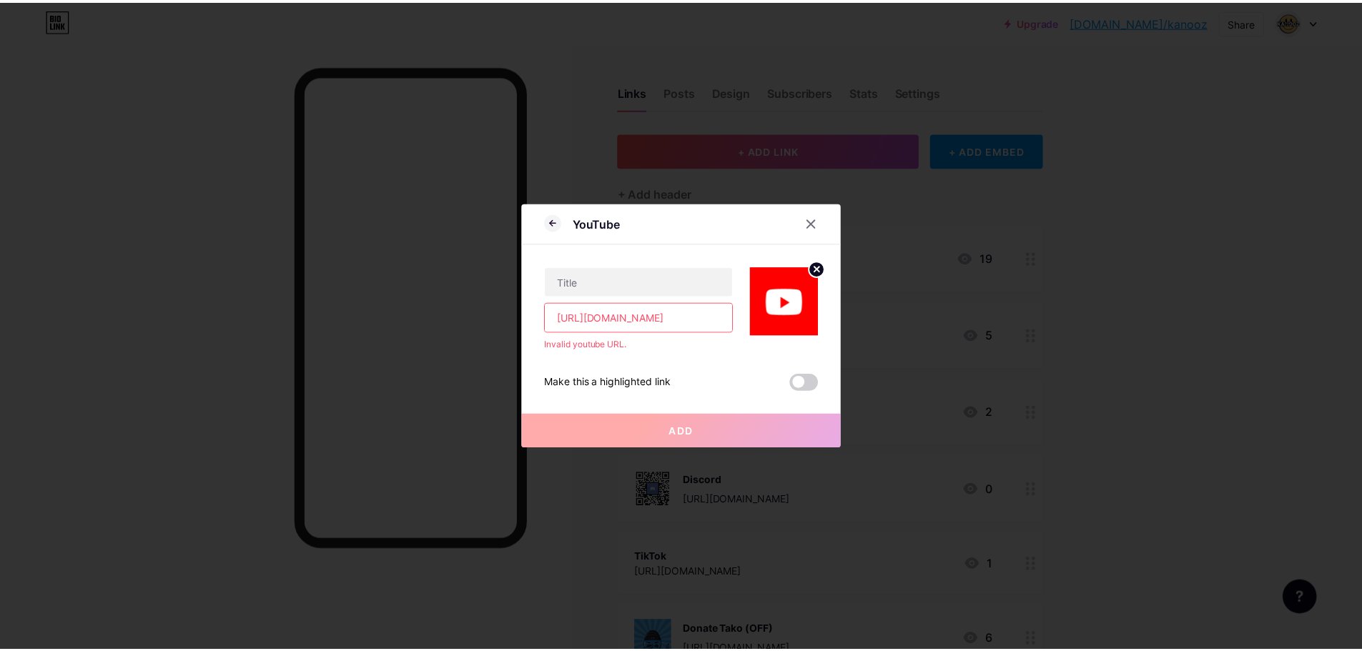
scroll to position [0, 0]
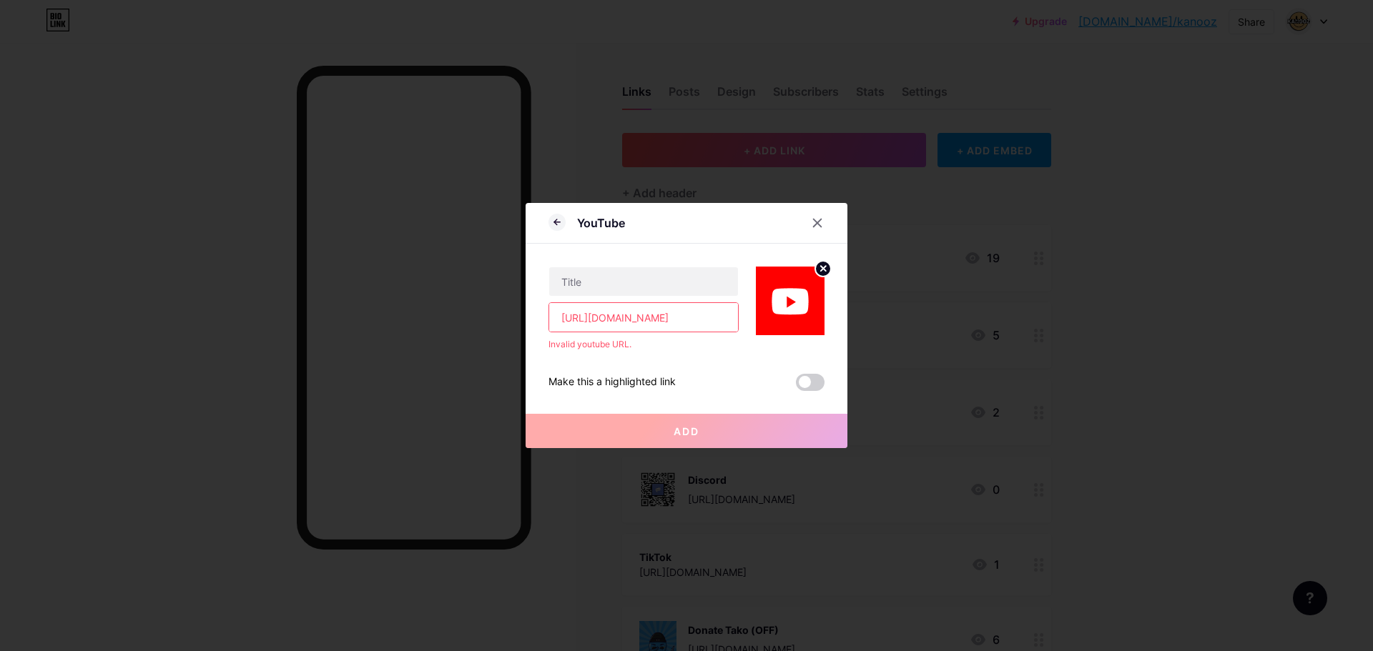
drag, startPoint x: 596, startPoint y: 319, endPoint x: 500, endPoint y: 317, distance: 95.8
click at [500, 317] on div "YouTube https://www.youtube.com/@morekanooz Invalid youtube URL. Make this a hi…" at bounding box center [686, 325] width 1373 height 651
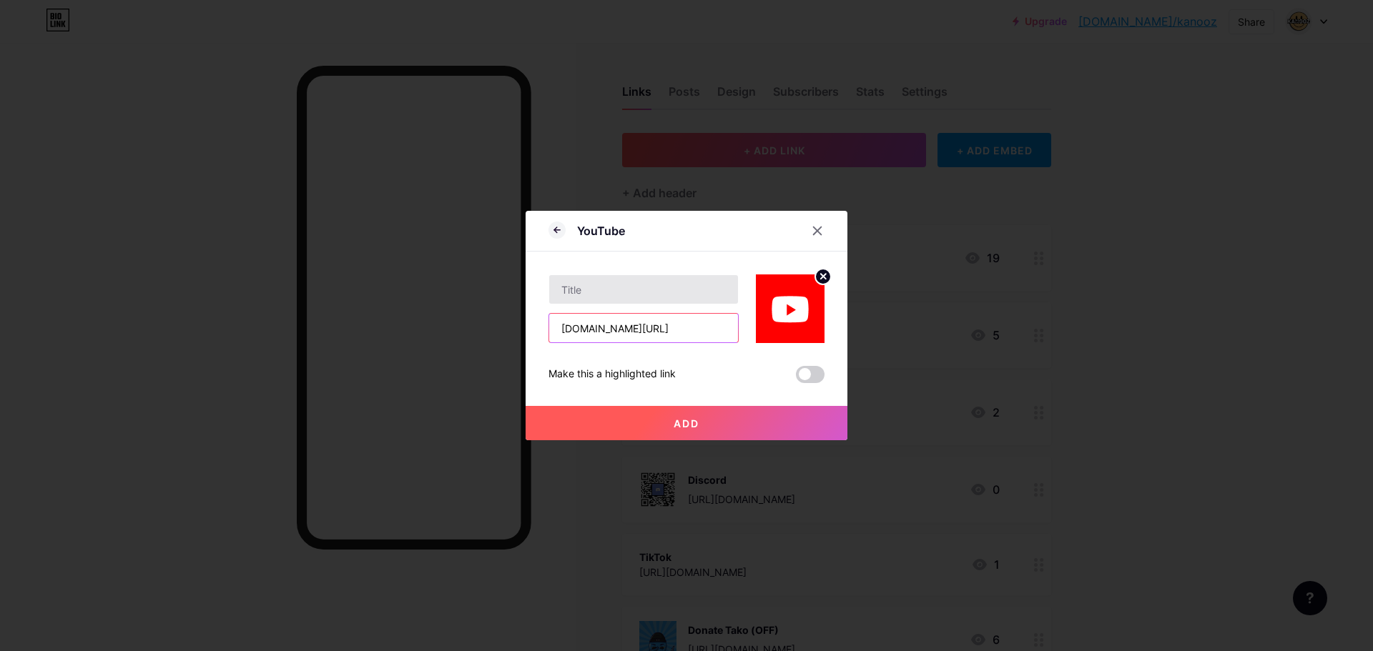
type input "www.youtube.com/@morekanooz"
click at [643, 287] on input "text" at bounding box center [643, 289] width 189 height 29
type input "YouTube"
click at [703, 431] on button "Add" at bounding box center [686, 423] width 322 height 34
click at [688, 421] on span "Add" at bounding box center [686, 424] width 26 height 12
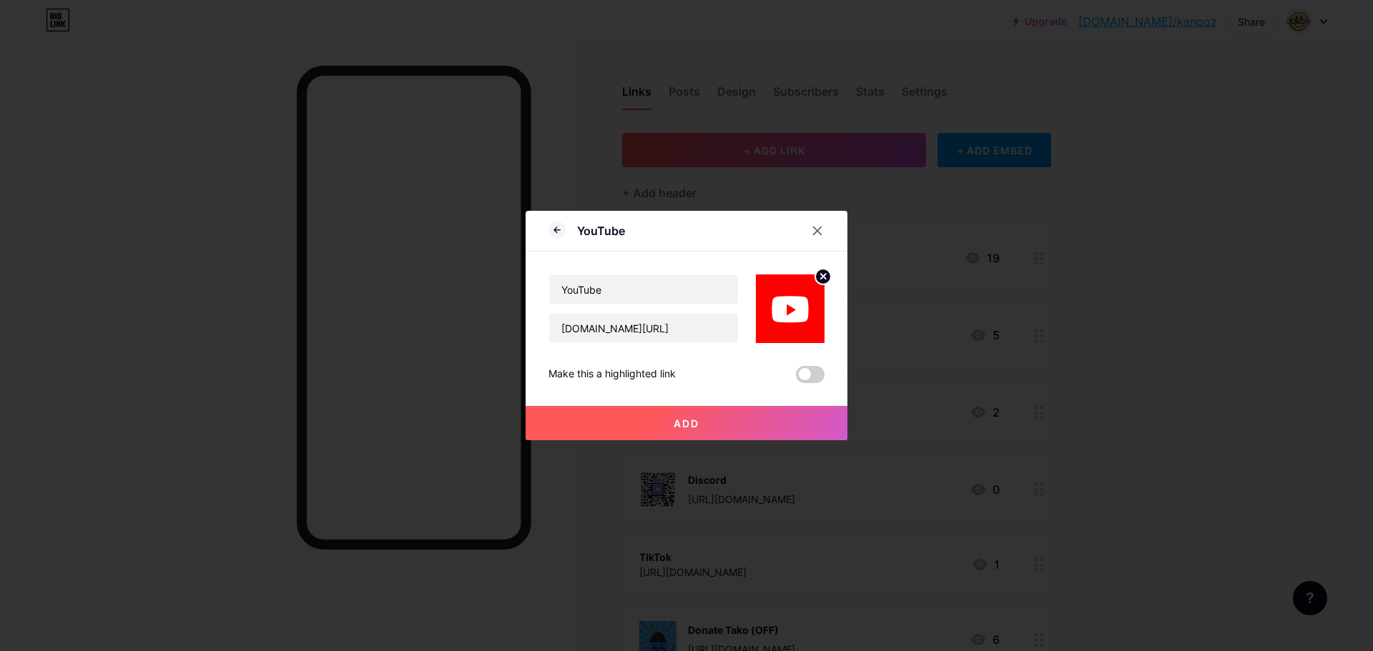
click at [692, 423] on span "Add" at bounding box center [686, 424] width 26 height 12
click at [693, 416] on button "Add" at bounding box center [686, 423] width 322 height 34
click at [819, 229] on icon at bounding box center [818, 231] width 8 height 8
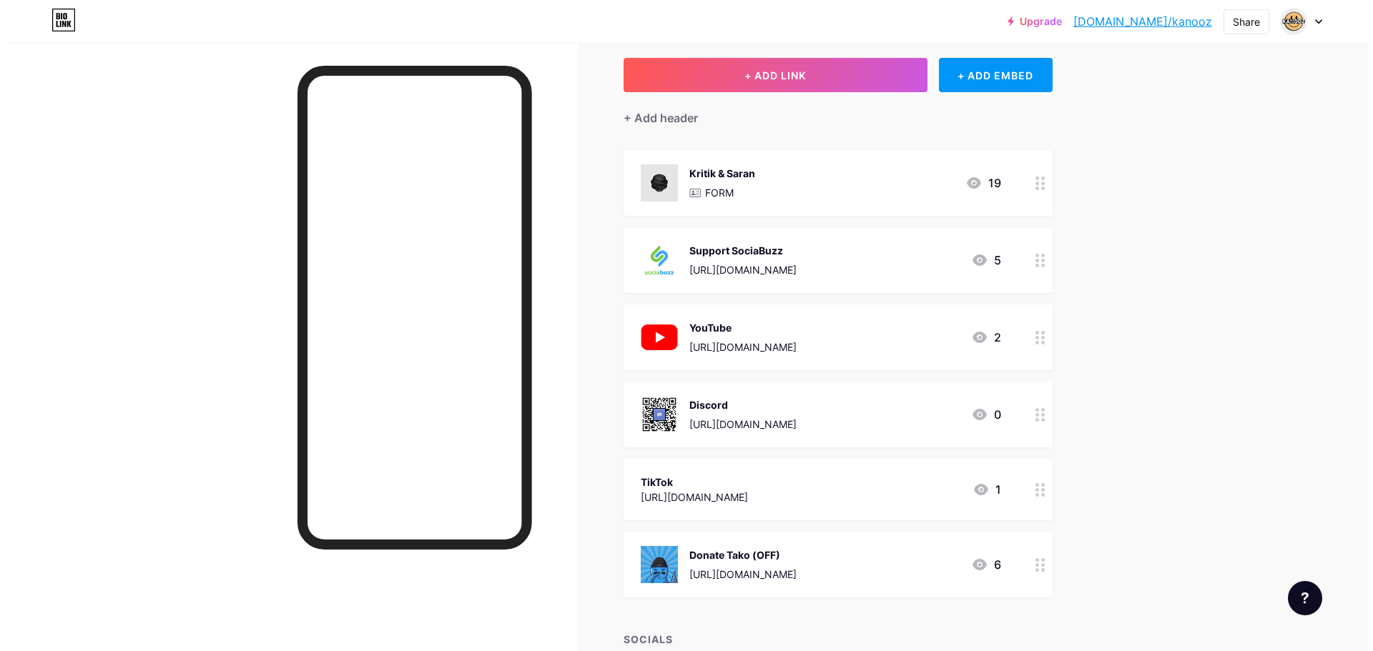
scroll to position [71, 0]
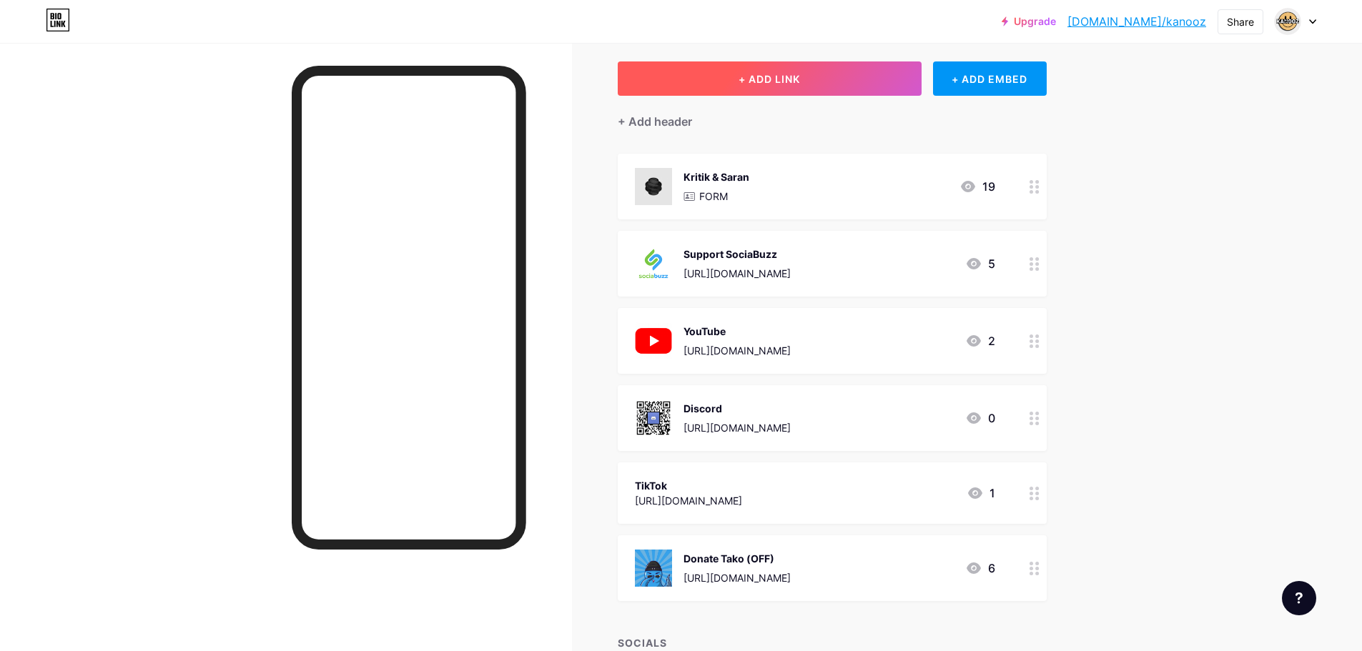
click at [831, 68] on button "+ ADD LINK" at bounding box center [770, 78] width 304 height 34
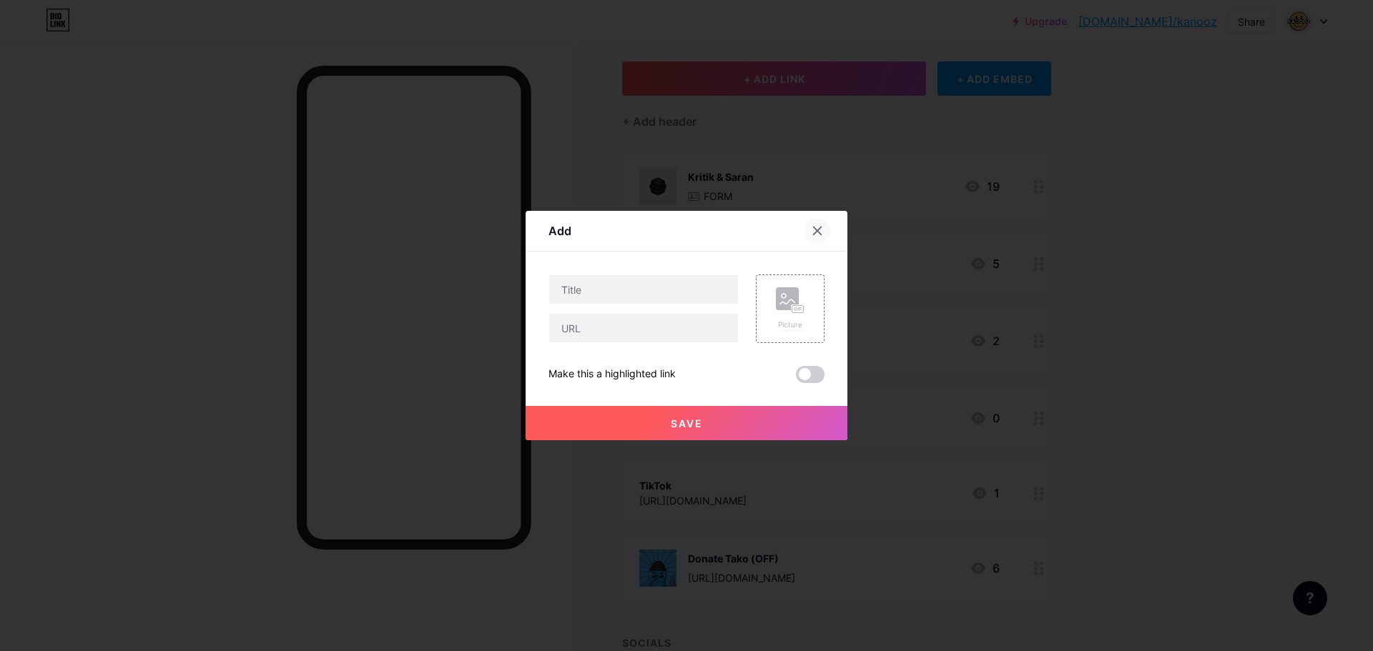
click at [815, 227] on icon at bounding box center [816, 230] width 11 height 11
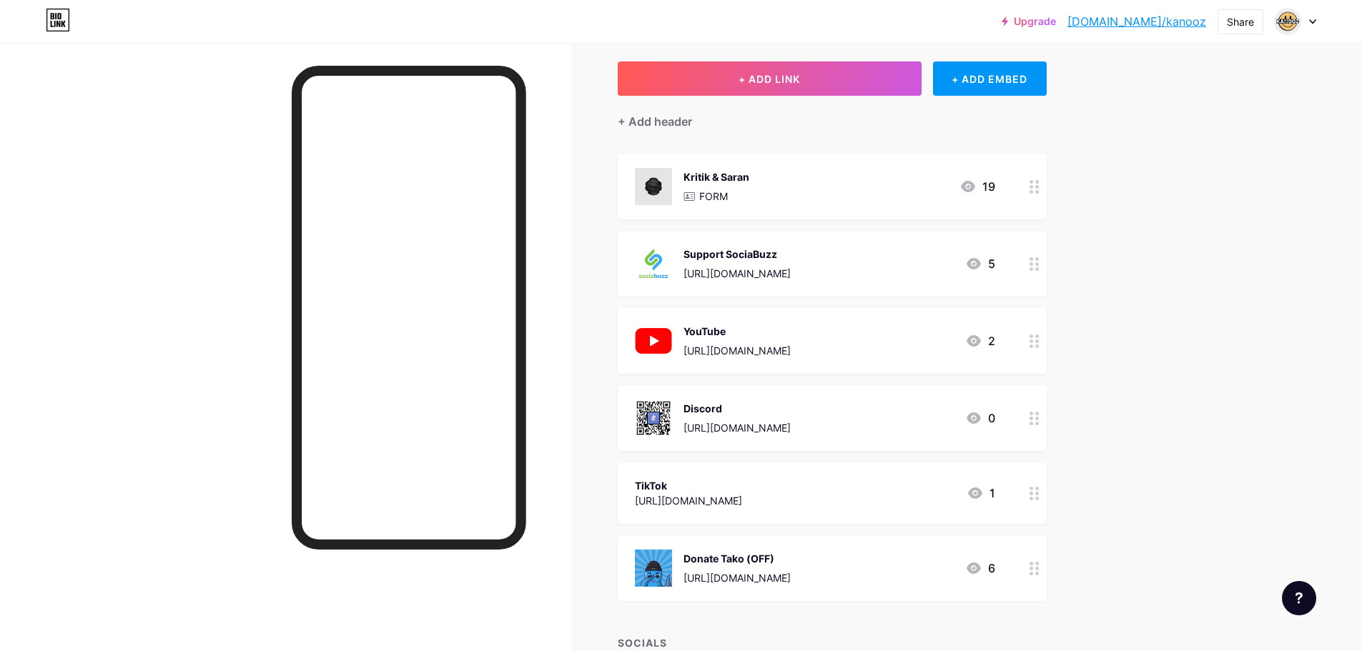
click at [1032, 490] on div at bounding box center [1034, 493] width 24 height 61
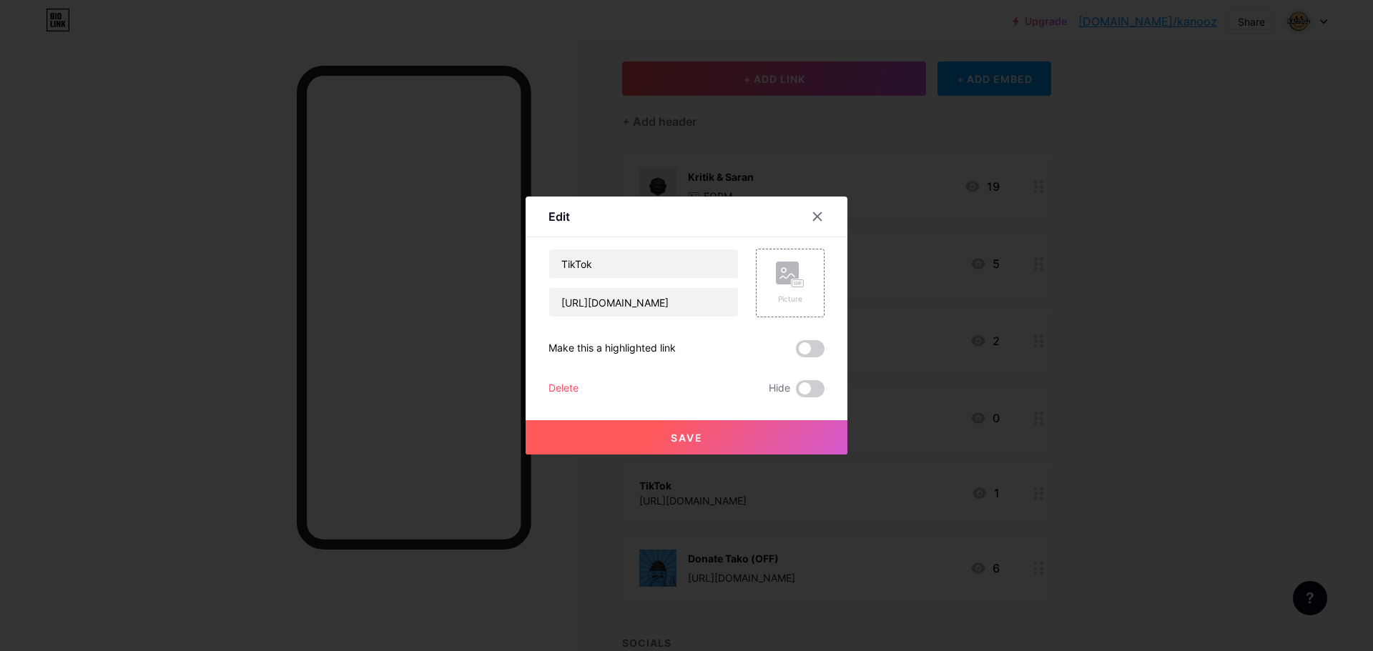
click at [566, 392] on div "Delete" at bounding box center [563, 388] width 30 height 17
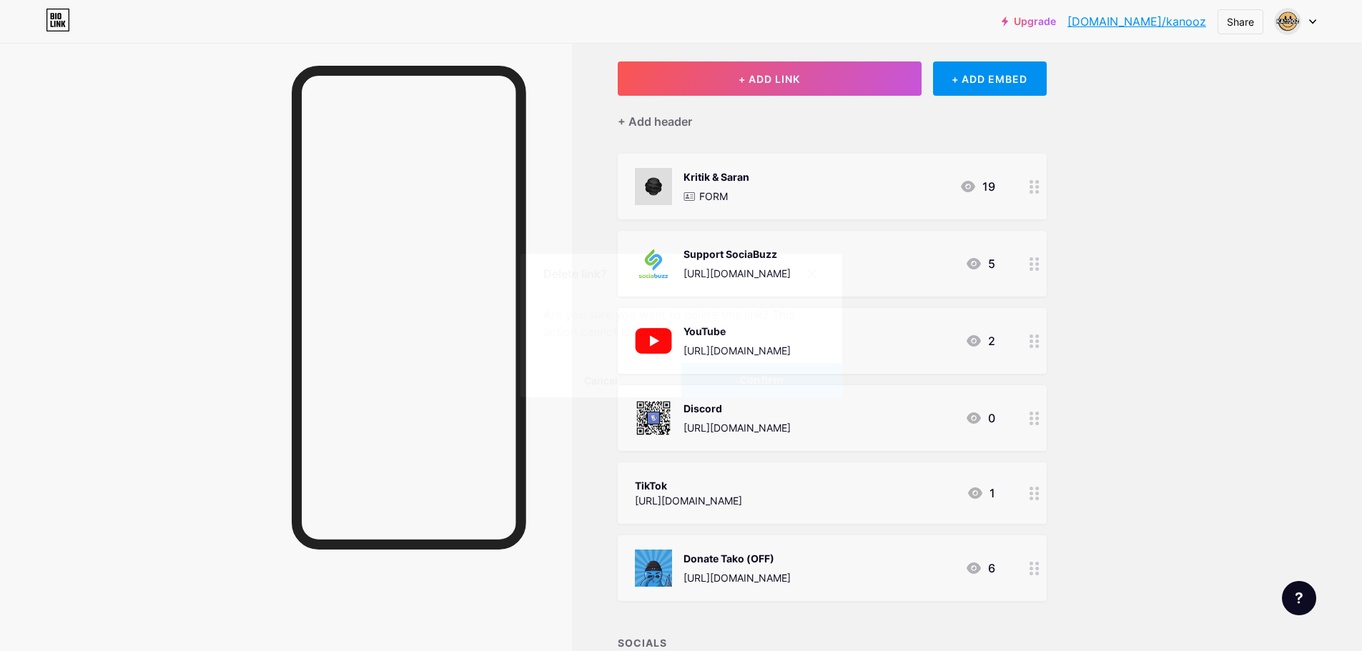
click at [708, 375] on button "Confirm" at bounding box center [761, 380] width 161 height 34
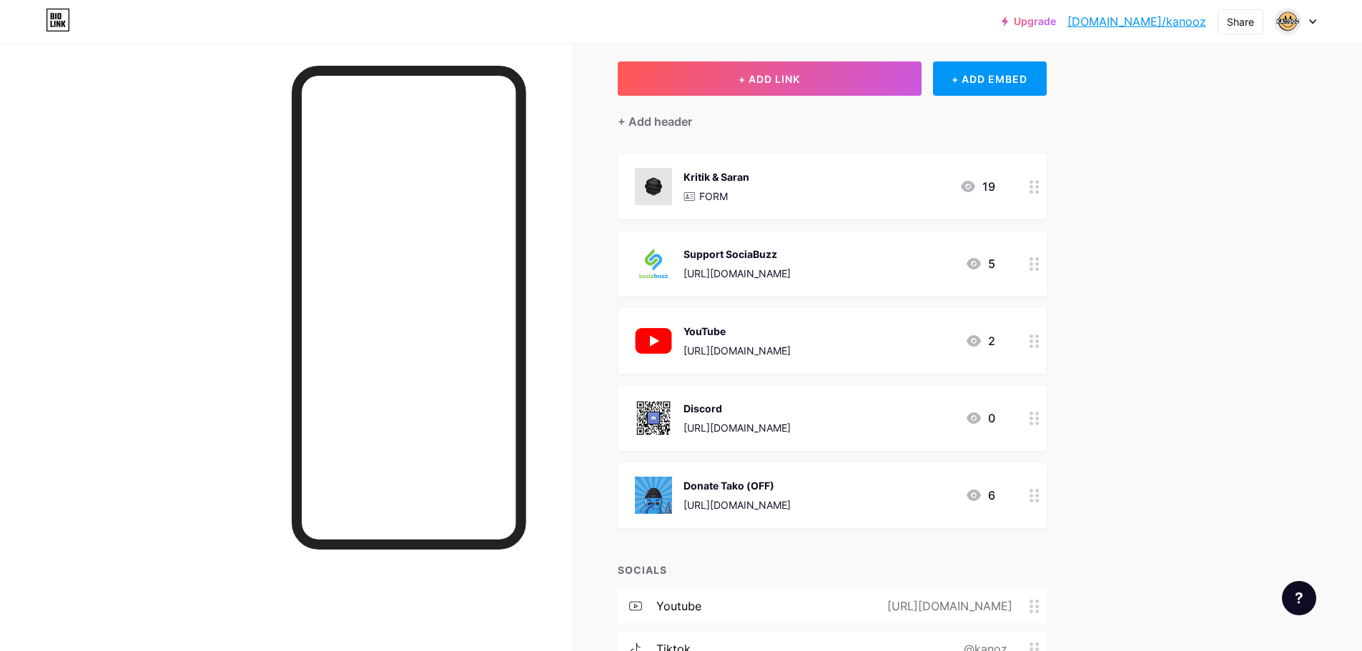
click at [992, 79] on div "+ ADD EMBED" at bounding box center [990, 78] width 114 height 34
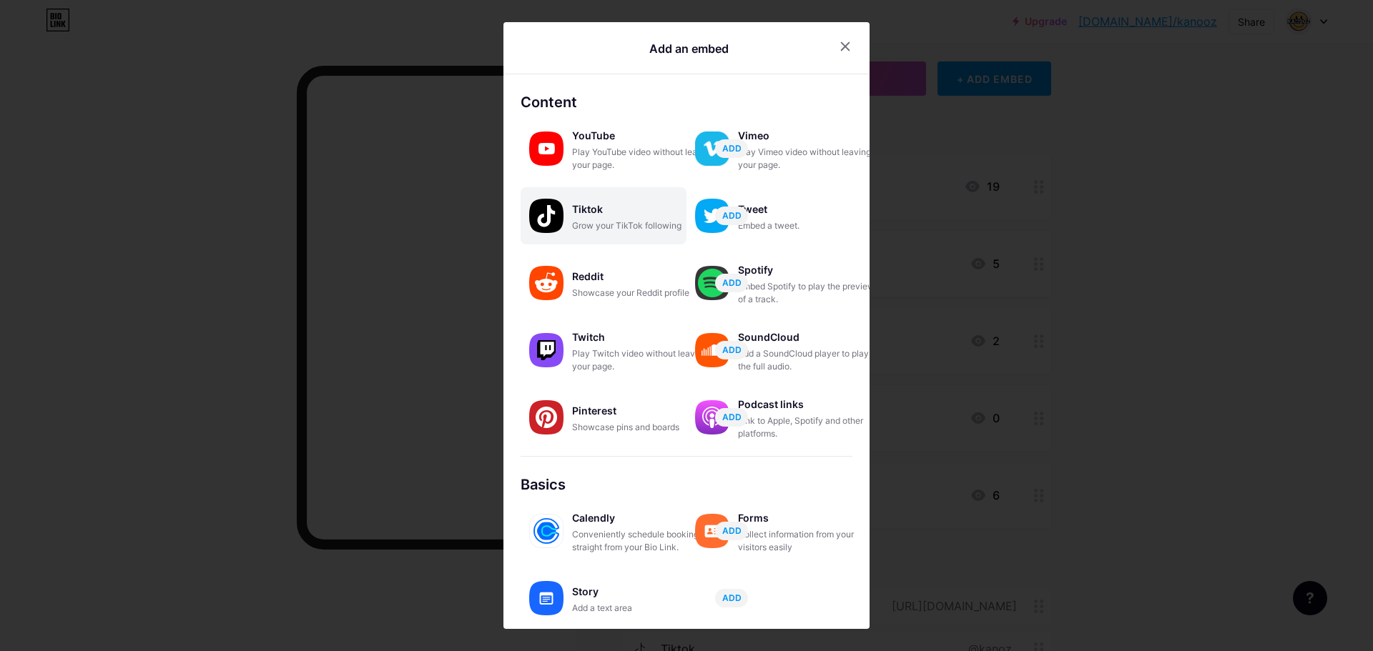
click at [626, 207] on div "Tiktok" at bounding box center [643, 209] width 143 height 20
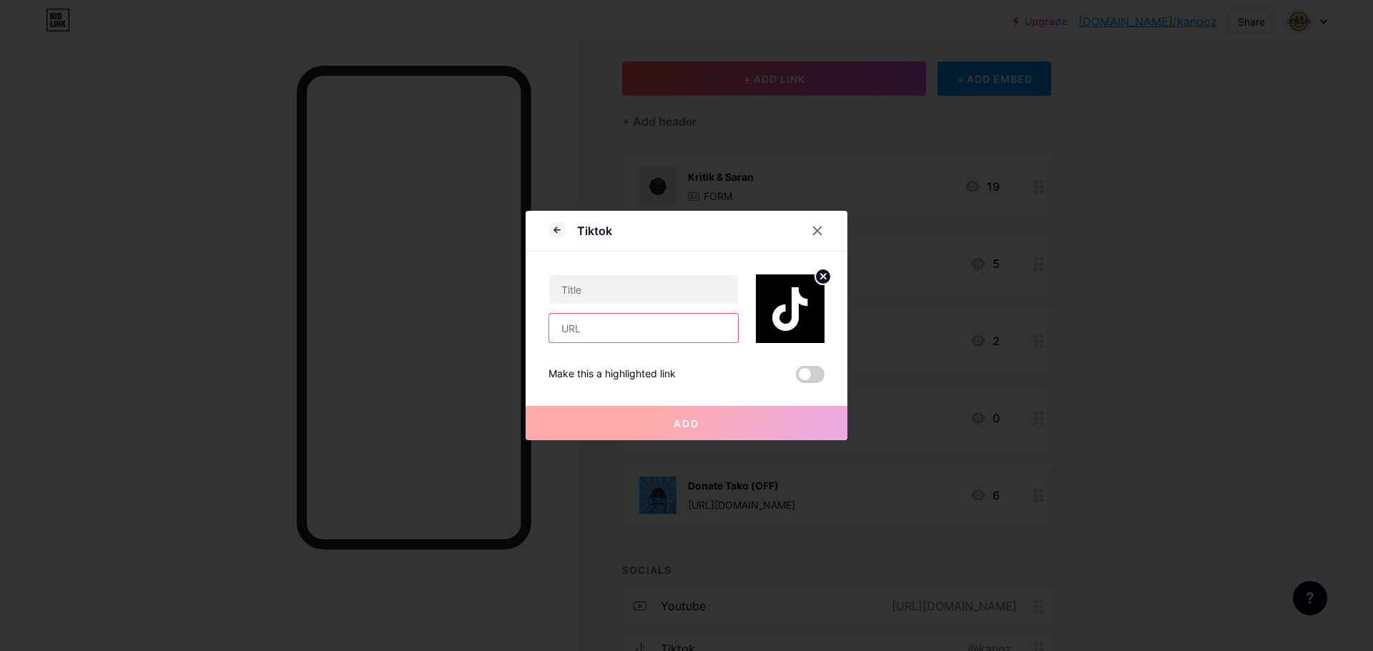
click at [646, 329] on input "text" at bounding box center [643, 328] width 189 height 29
paste input "https://www.youtube.com/@morekanooz"
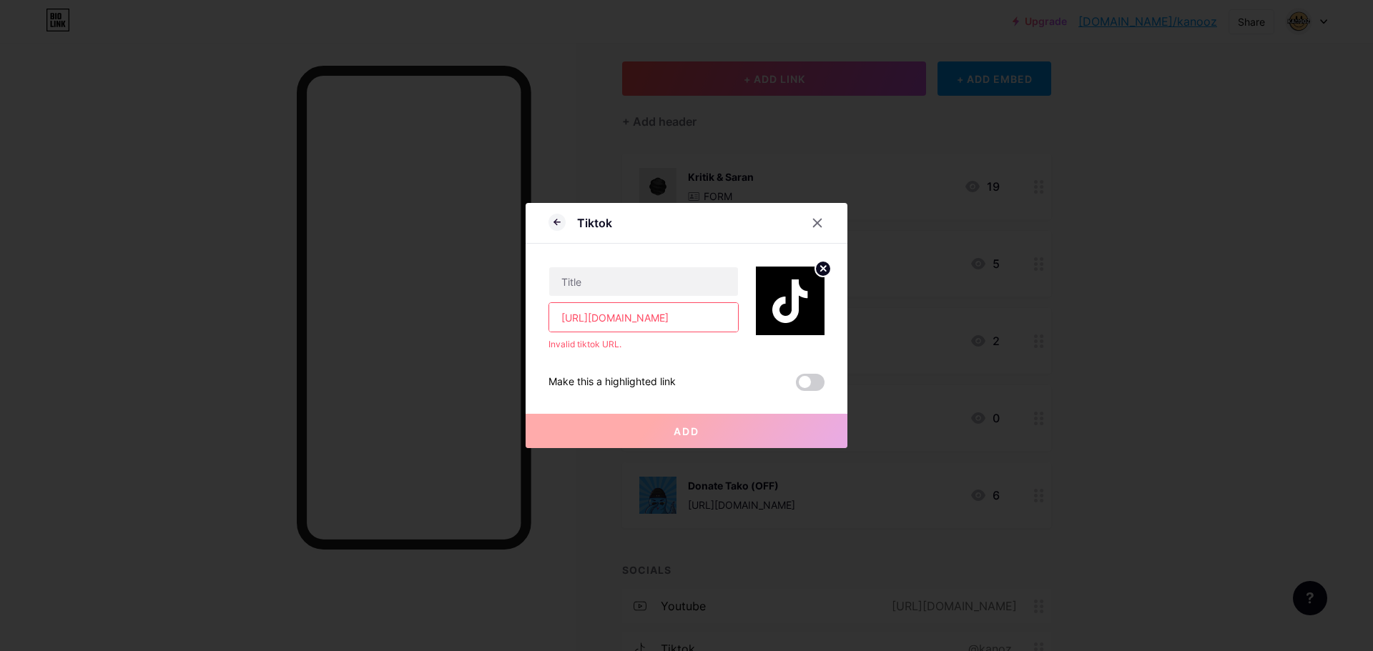
scroll to position [0, 29]
paste input "tiktok.com/@kanoz_"
drag, startPoint x: 596, startPoint y: 320, endPoint x: 528, endPoint y: 321, distance: 68.6
click at [528, 321] on div "Tiktok https://www.tiktok.com/@kanoz_ Invalid tiktok URL. Make this a highlight…" at bounding box center [686, 325] width 322 height 245
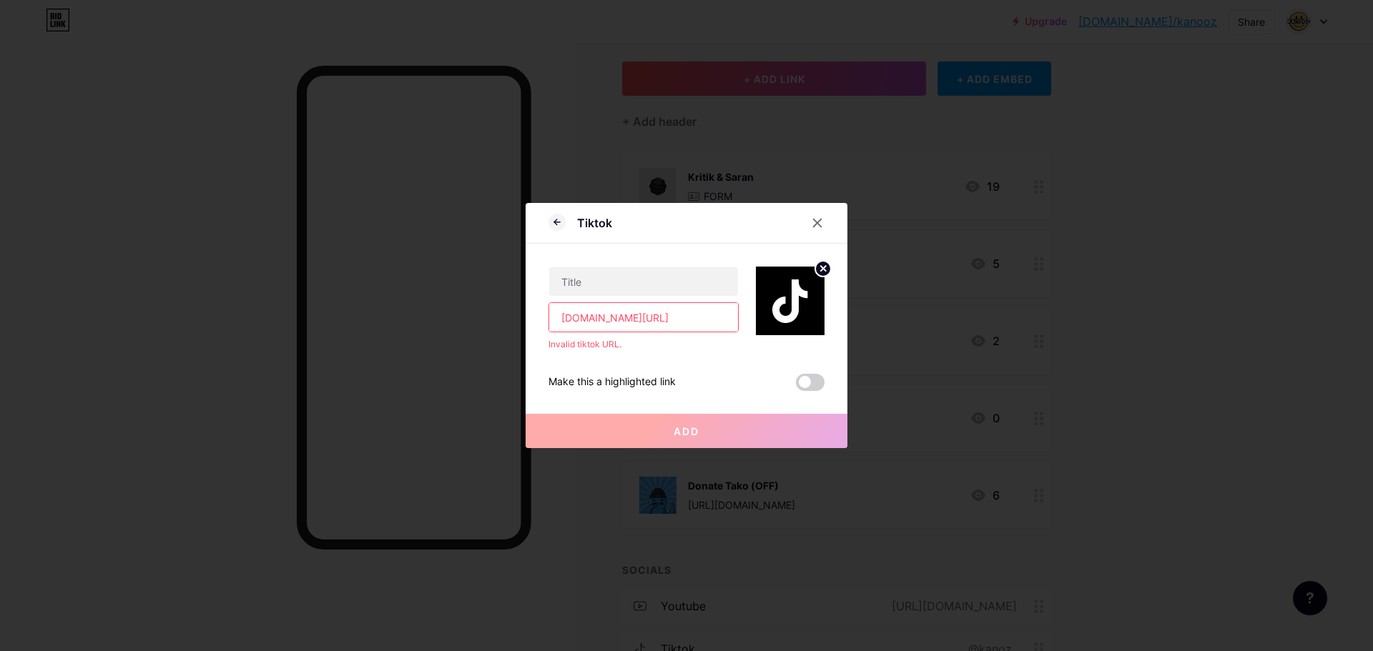
type input "www.tiktok.com/@kanoz_"
click at [637, 297] on div "www.tiktok.com/@kanoz_ Invalid tiktok URL." at bounding box center [643, 309] width 190 height 84
click at [648, 288] on input "text" at bounding box center [643, 281] width 189 height 29
type input "TikTok"
click at [649, 321] on input "www.tiktok.com/@kanoz_" at bounding box center [643, 317] width 189 height 29
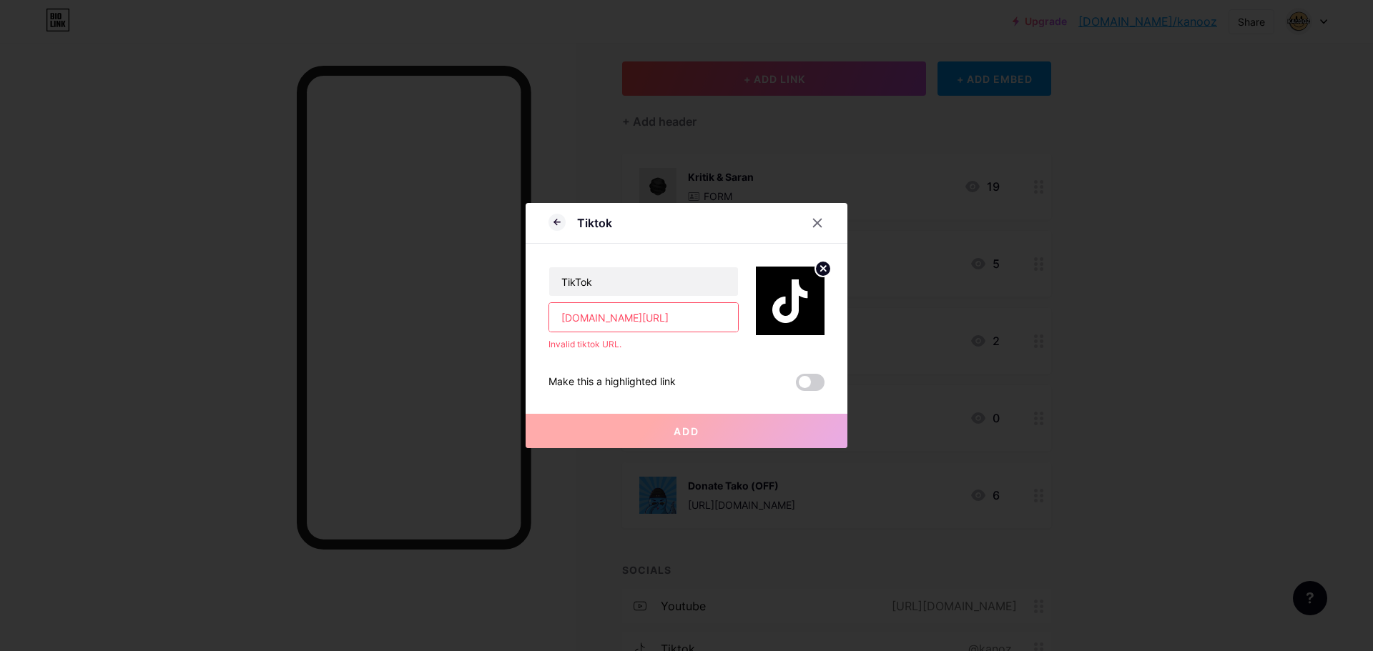
click at [639, 321] on input "www.tiktok.com/@kanoz_" at bounding box center [643, 317] width 189 height 29
click at [636, 320] on input "www.tiktok.com/@kanoz_" at bounding box center [643, 317] width 189 height 29
drag, startPoint x: 588, startPoint y: 321, endPoint x: 549, endPoint y: 326, distance: 39.6
click at [549, 326] on input "www.tiktok.com/@kanoz_" at bounding box center [643, 317] width 189 height 29
click at [611, 322] on input "tiktok.com/@kanoz_" at bounding box center [643, 317] width 189 height 29
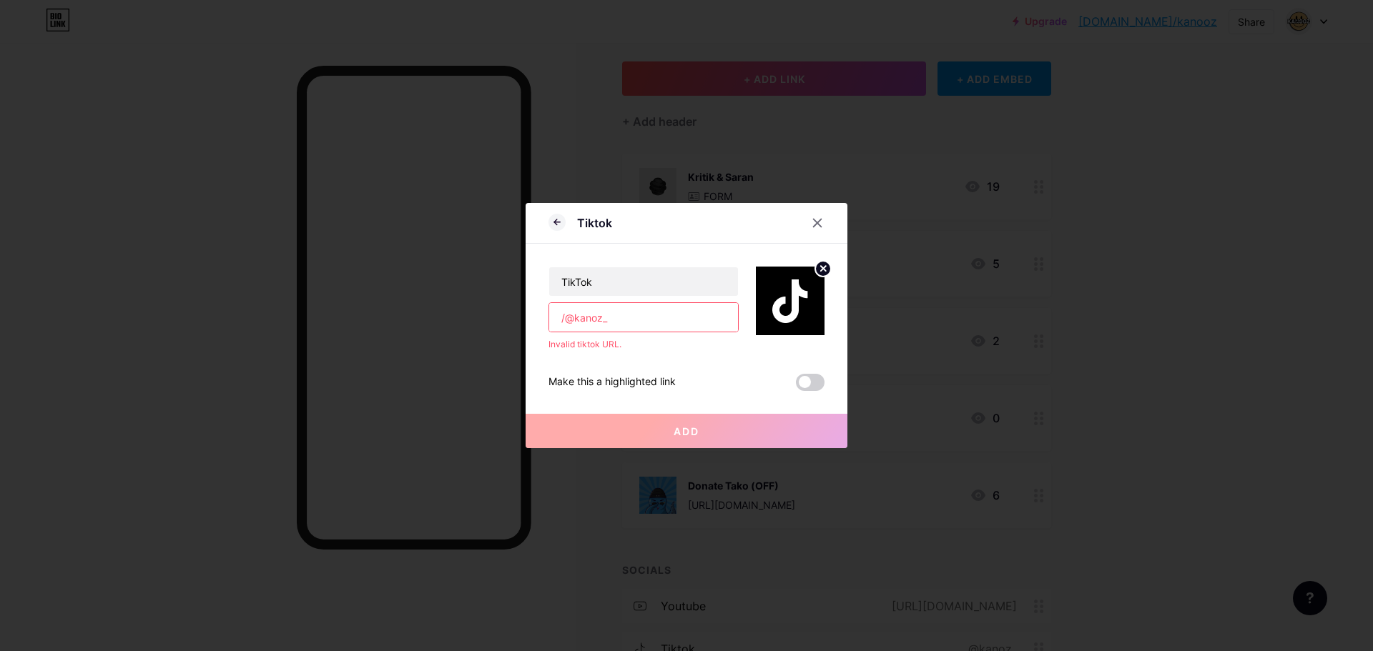
paste input "https://www.tiktok.com"
click at [610, 322] on input "https://www.tiktok.com/@kanoz_" at bounding box center [643, 317] width 189 height 29
click at [596, 321] on input "https://www.tiktok.com/@kanoz_" at bounding box center [643, 317] width 189 height 29
click at [588, 321] on input "https://www.tiktok.com/@kanoz_" at bounding box center [643, 317] width 189 height 29
click at [615, 320] on input "https://www.tiktok.com/@kanoz_" at bounding box center [643, 317] width 189 height 29
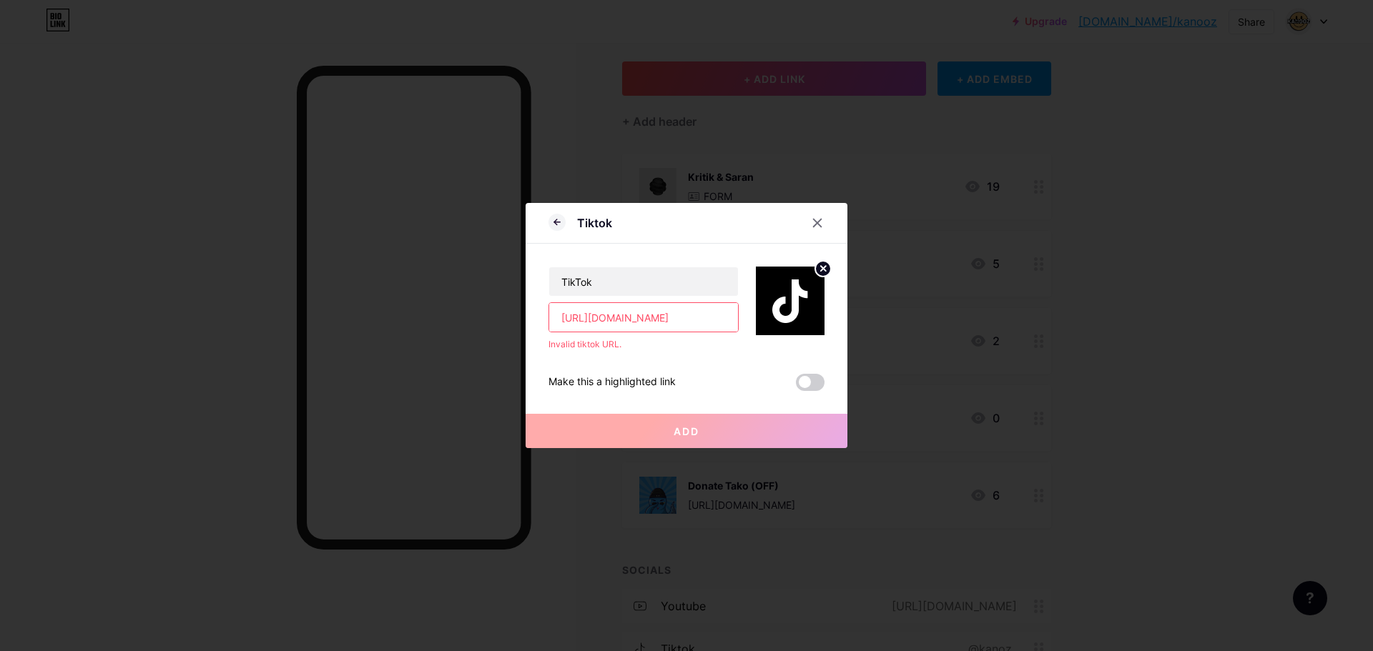
drag, startPoint x: 588, startPoint y: 318, endPoint x: 547, endPoint y: 318, distance: 40.7
click at [547, 318] on div "Tiktok TikTok https://www.tiktok.com/@kanoz_ Invalid tiktok URL. Make this a hi…" at bounding box center [686, 325] width 322 height 245
type input "www.tiktok.com/@kanoz_"
click at [816, 225] on icon at bounding box center [818, 223] width 8 height 8
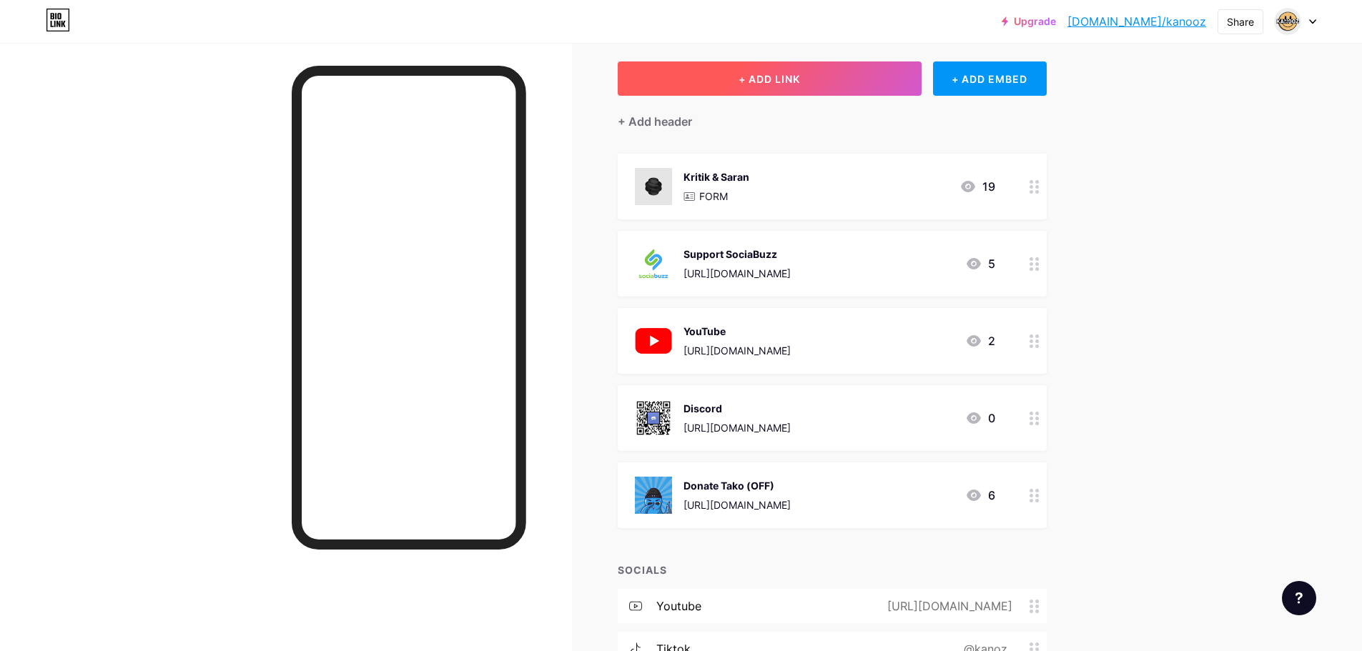
click at [811, 82] on button "+ ADD LINK" at bounding box center [770, 78] width 304 height 34
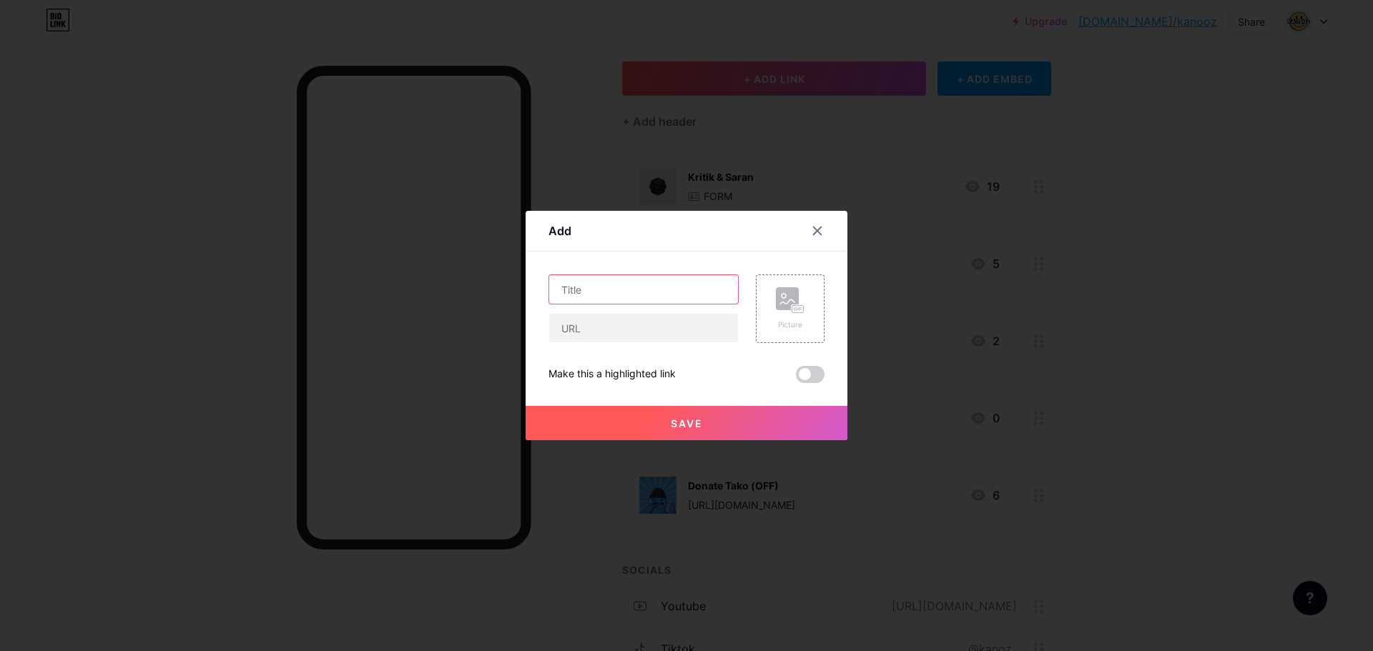
click at [663, 284] on input "text" at bounding box center [643, 289] width 189 height 29
type input "TikTok"
click at [651, 326] on input "text" at bounding box center [643, 328] width 189 height 29
paste input "https://www.tiktok.com/@kanoz_"
type input "https://www.tiktok.com/@kanoz_"
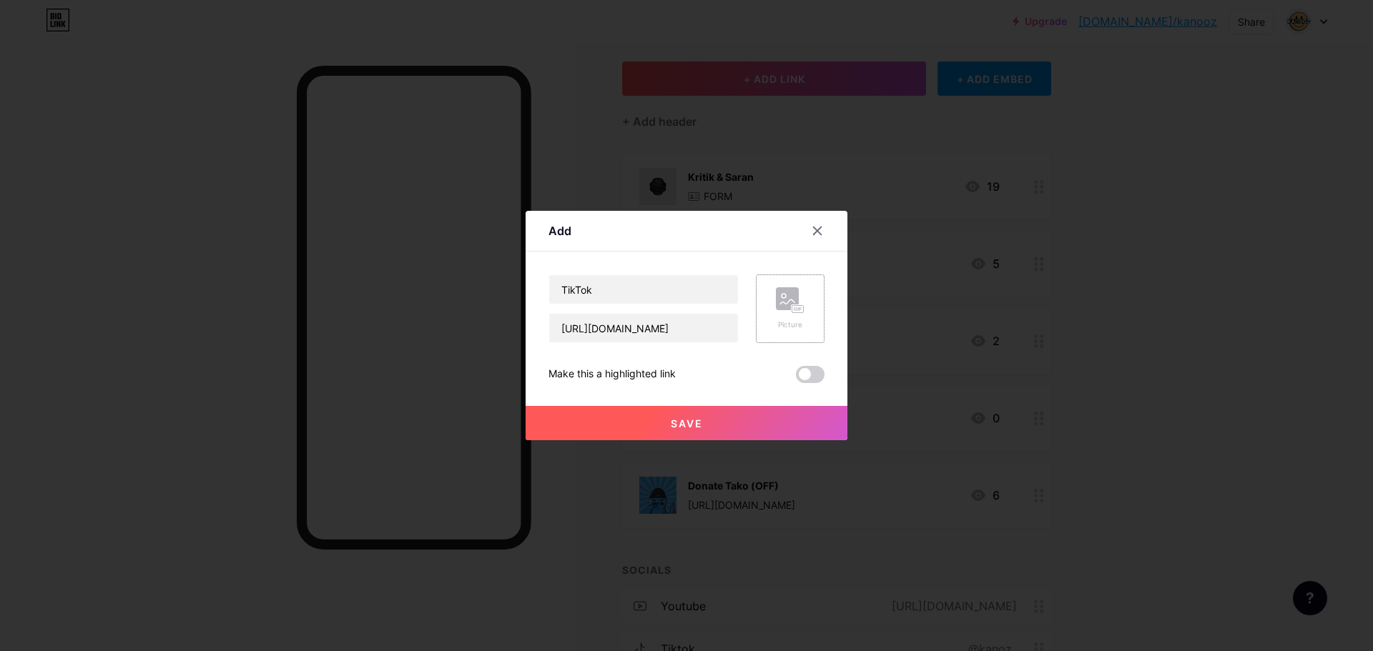
click at [803, 313] on rect at bounding box center [797, 309] width 13 height 9
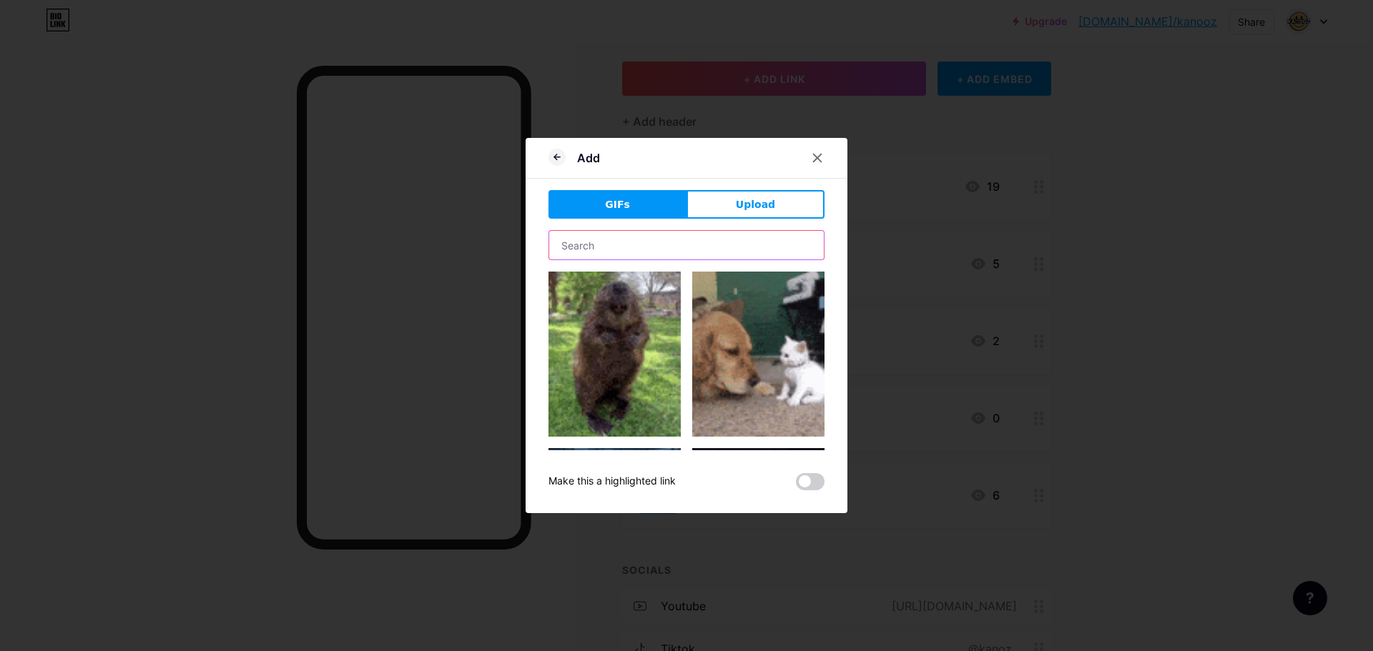
click at [704, 258] on input "text" at bounding box center [686, 245] width 275 height 29
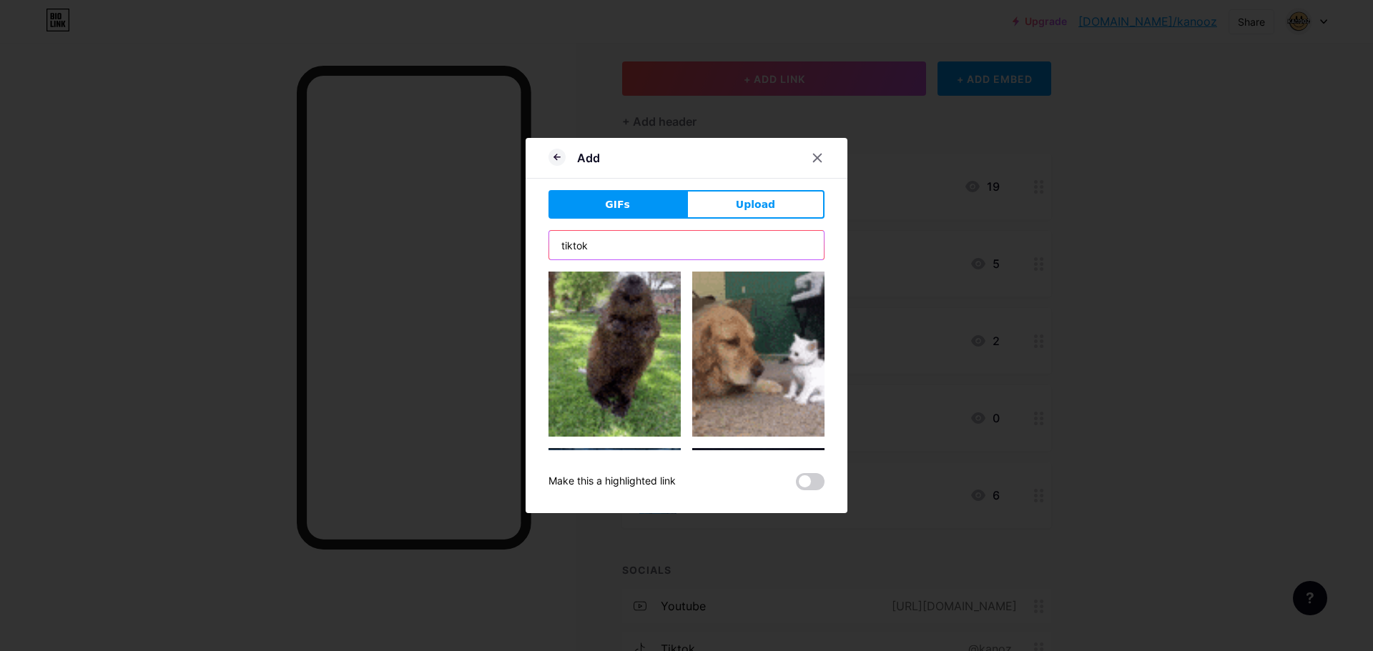
type input "tiktok"
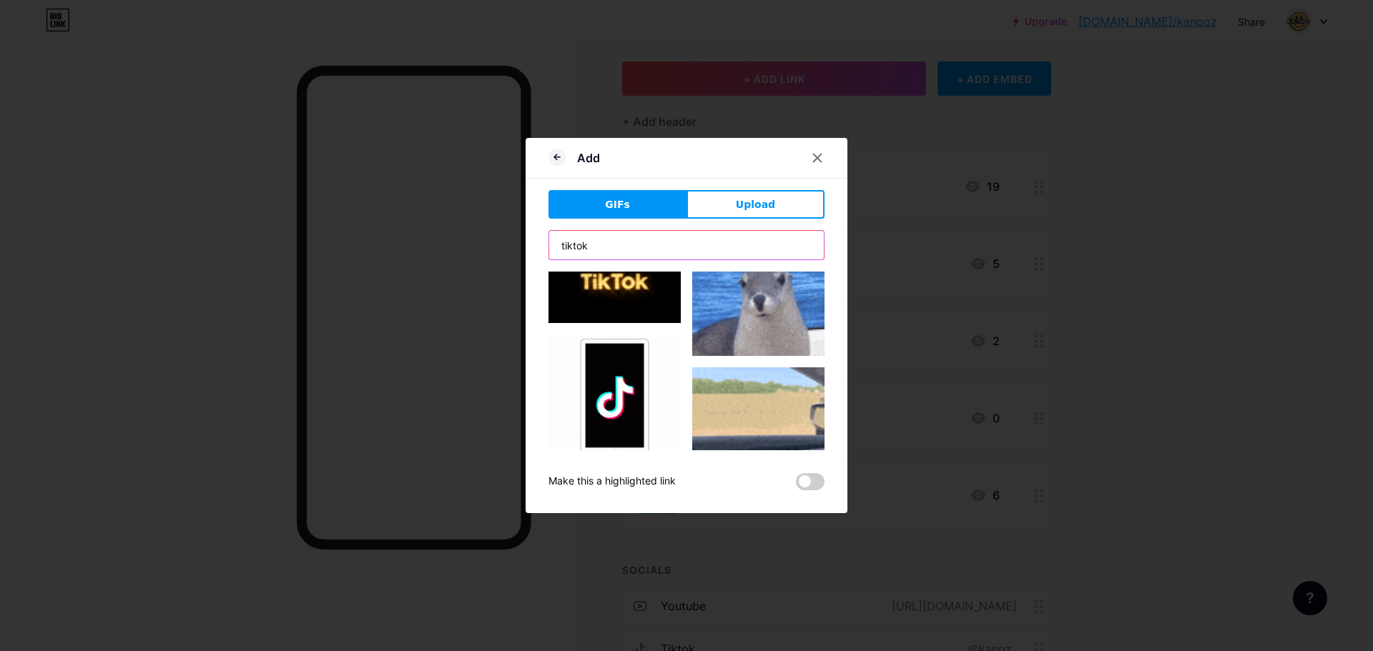
scroll to position [500, 0]
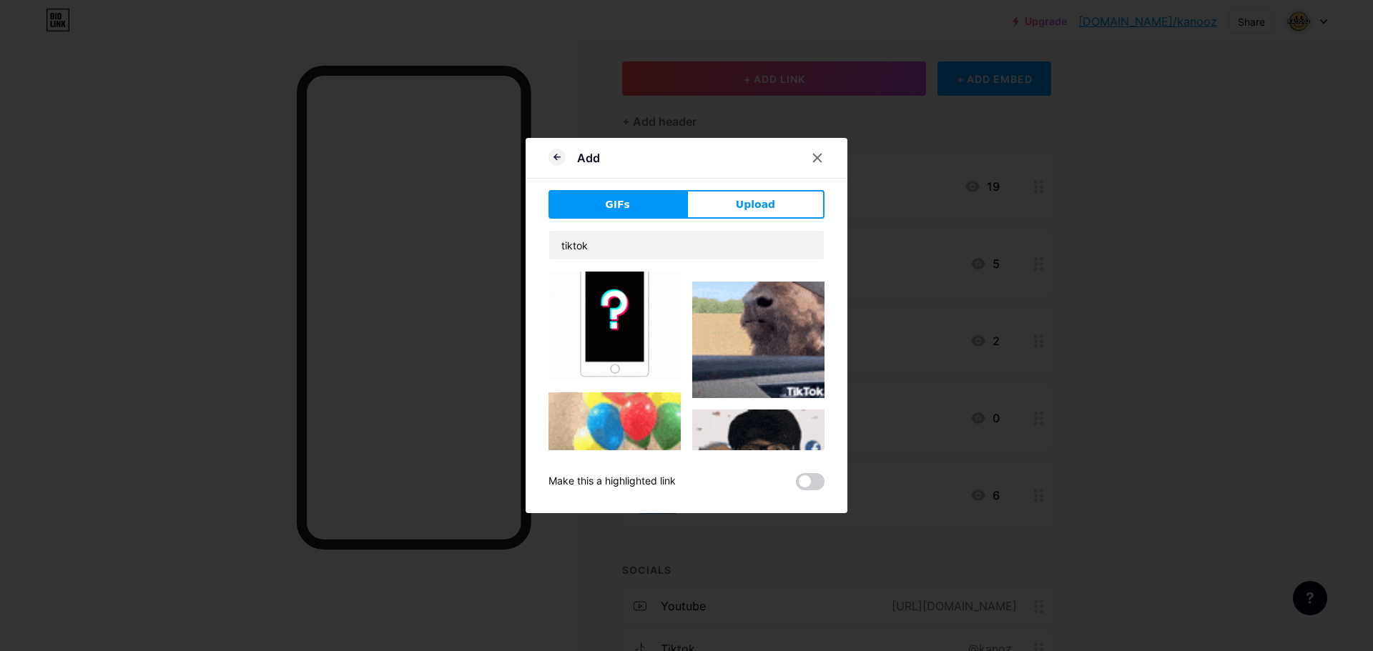
click at [826, 338] on div "Add GIFs Upload Content YouTube Play YouTube video without leaving your page. A…" at bounding box center [686, 325] width 322 height 375
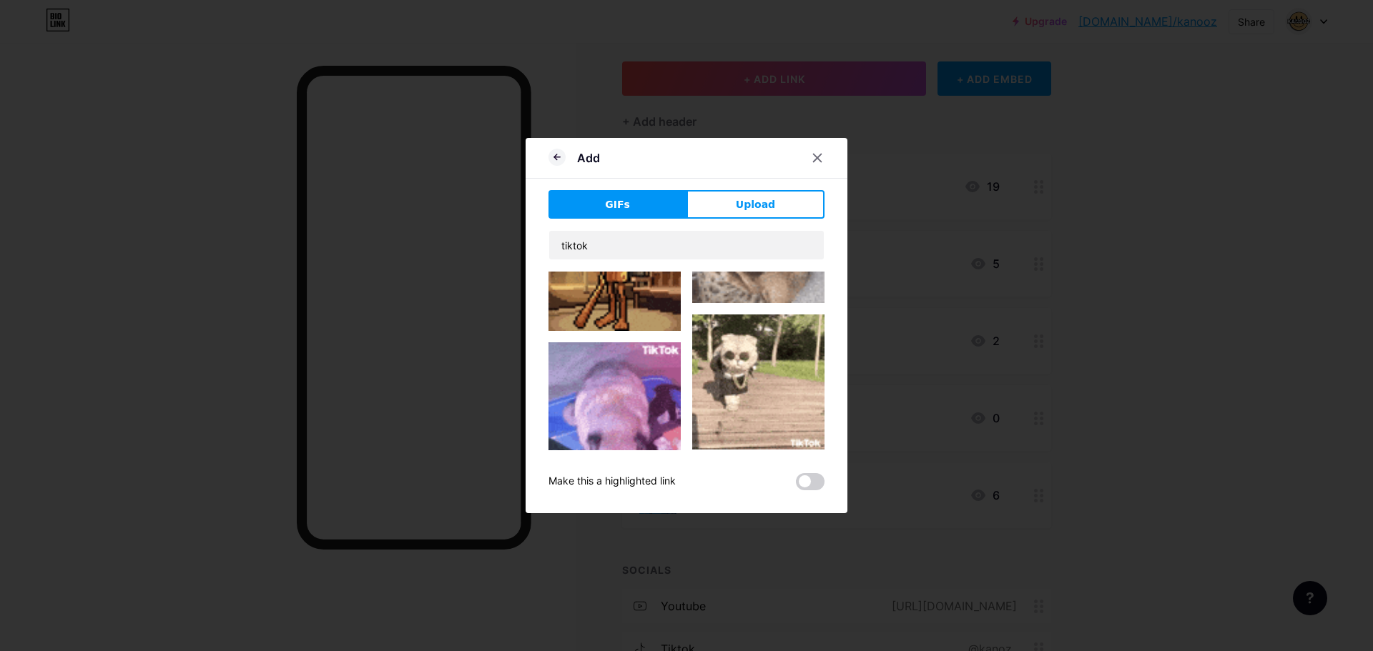
scroll to position [3657, 0]
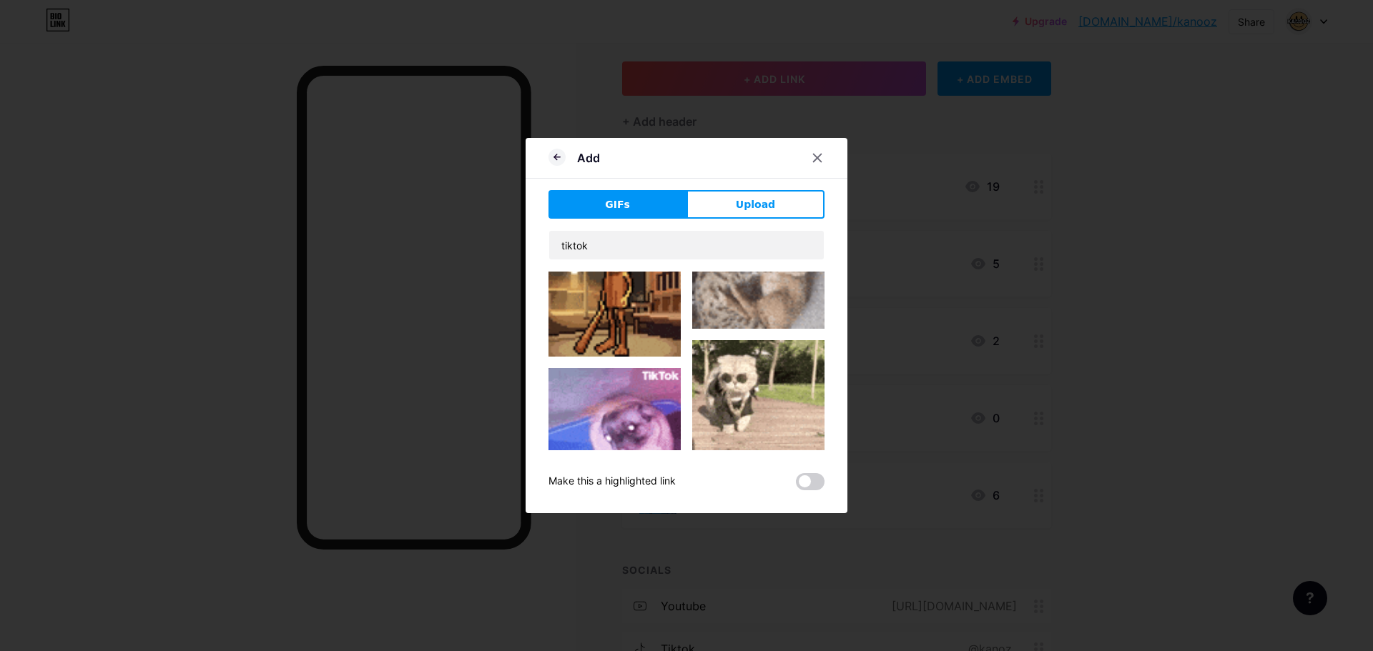
click at [721, 487] on img at bounding box center [758, 536] width 132 height 99
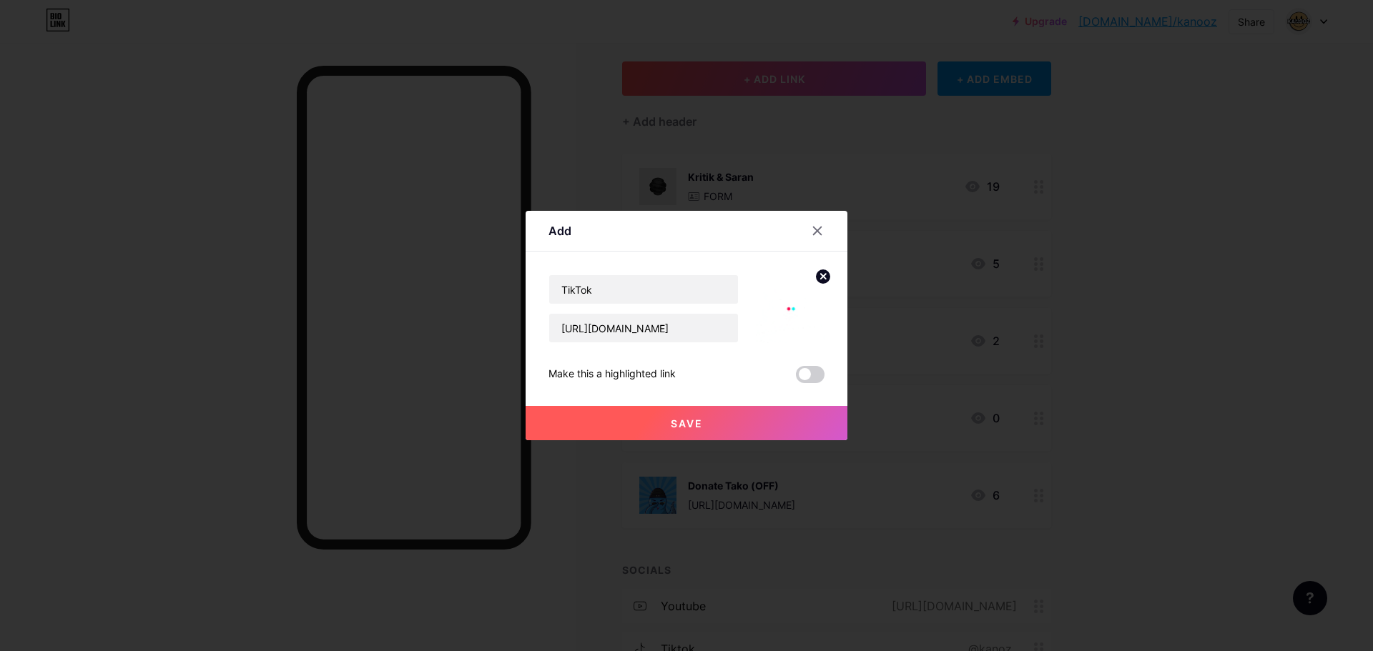
click at [761, 425] on button "Save" at bounding box center [686, 423] width 322 height 34
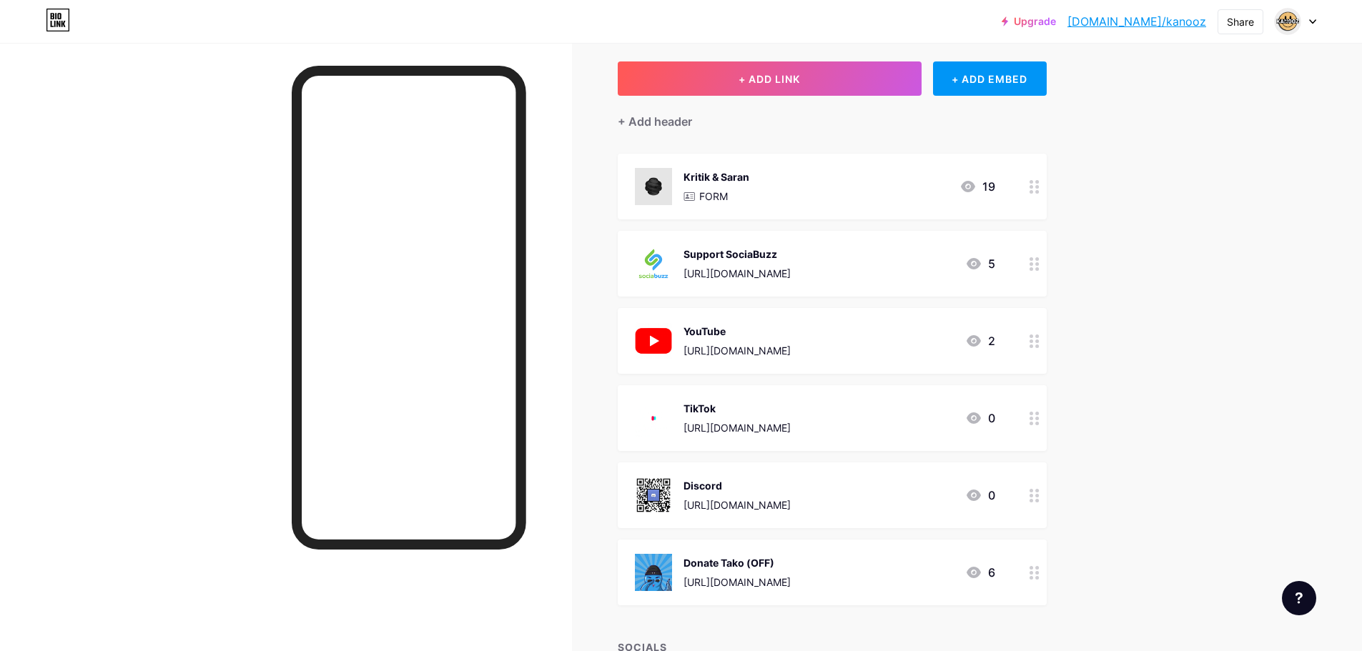
drag, startPoint x: 848, startPoint y: 321, endPoint x: 856, endPoint y: 322, distance: 7.9
click at [856, 322] on div "YouTube https://www.youtube.com/@morekanooz 2" at bounding box center [832, 341] width 429 height 66
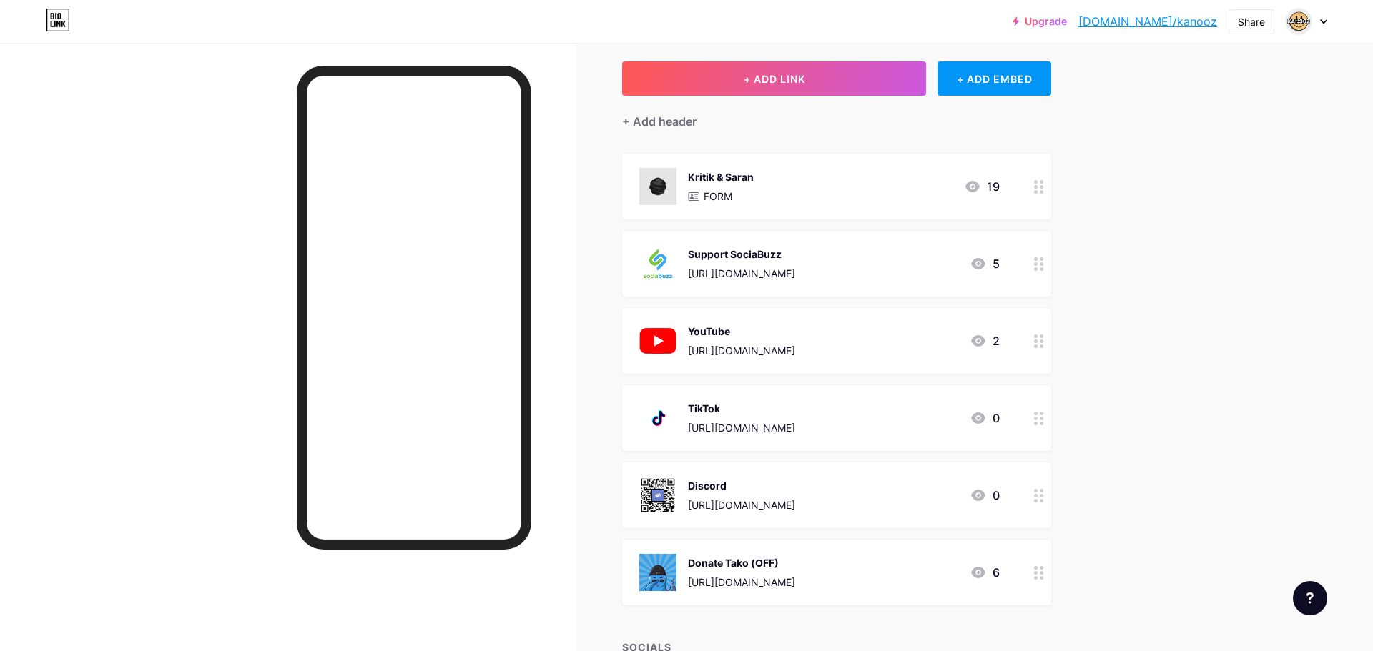
click at [789, 279] on img at bounding box center [790, 283] width 69 height 69
click at [819, 252] on circle at bounding box center [823, 251] width 16 height 16
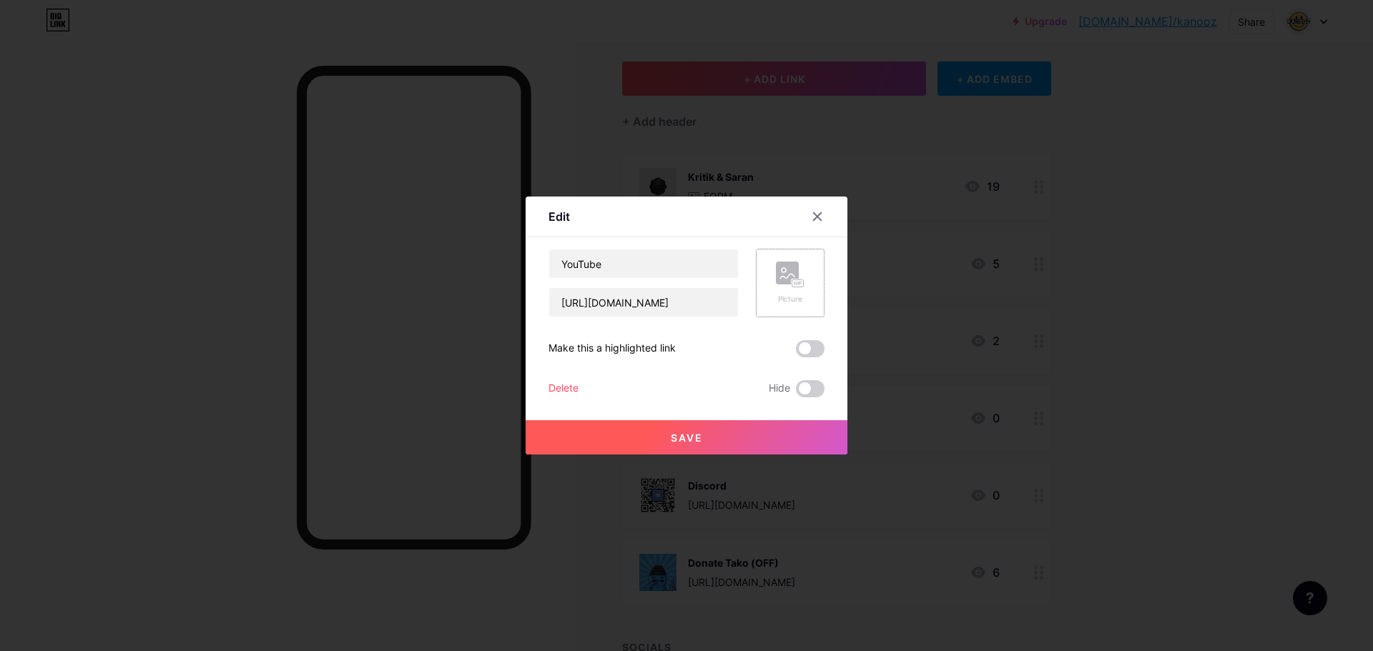
click at [788, 292] on div "Picture" at bounding box center [790, 283] width 29 height 43
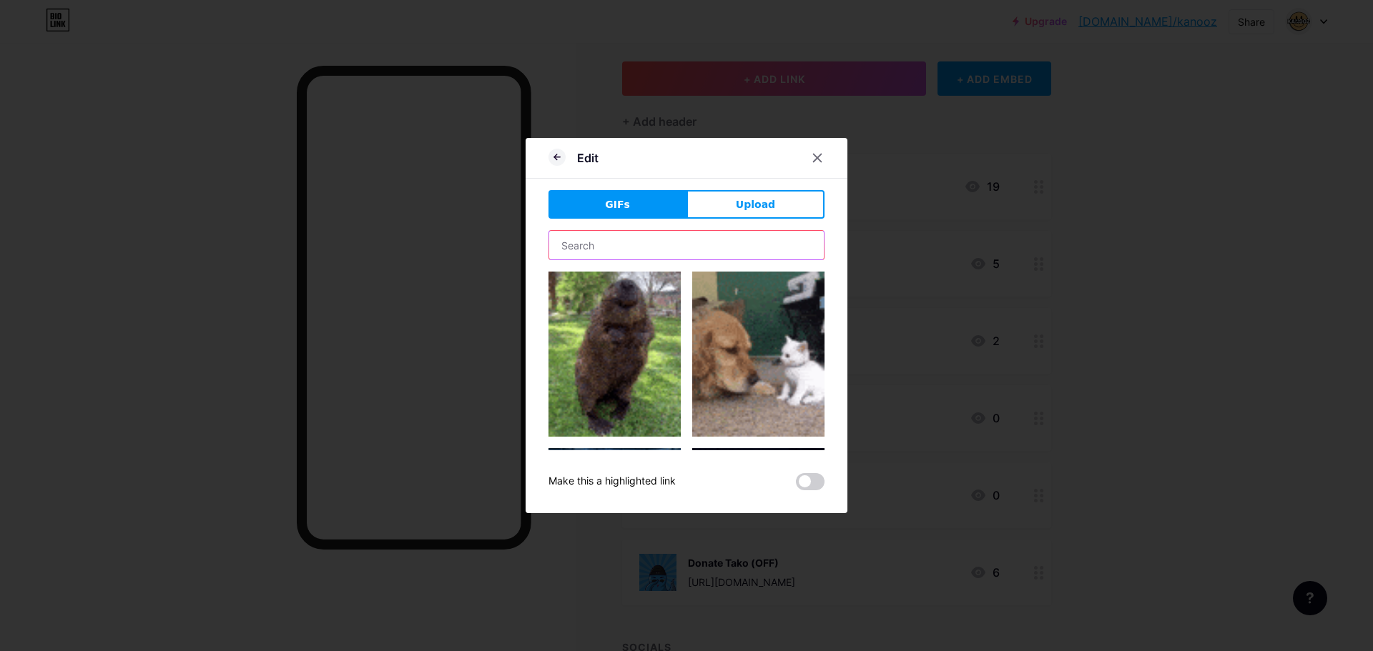
drag, startPoint x: 668, startPoint y: 250, endPoint x: 670, endPoint y: 240, distance: 10.1
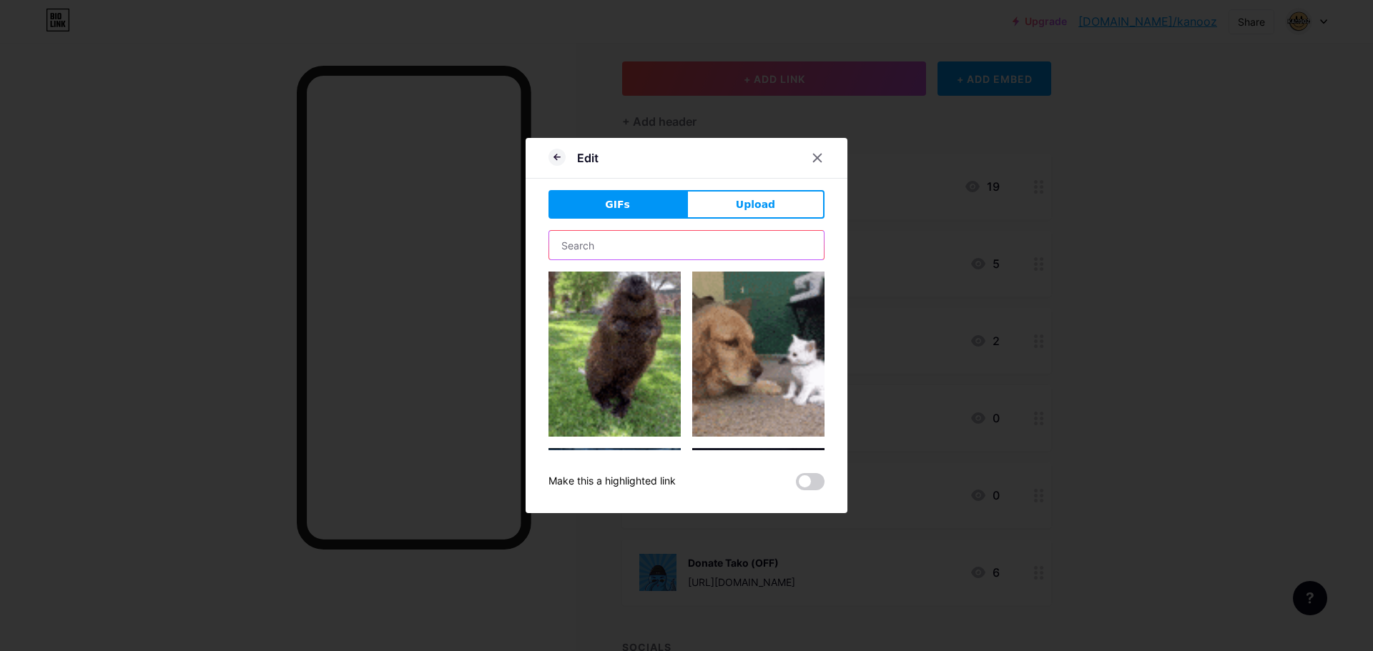
click at [668, 250] on input "text" at bounding box center [686, 245] width 275 height 29
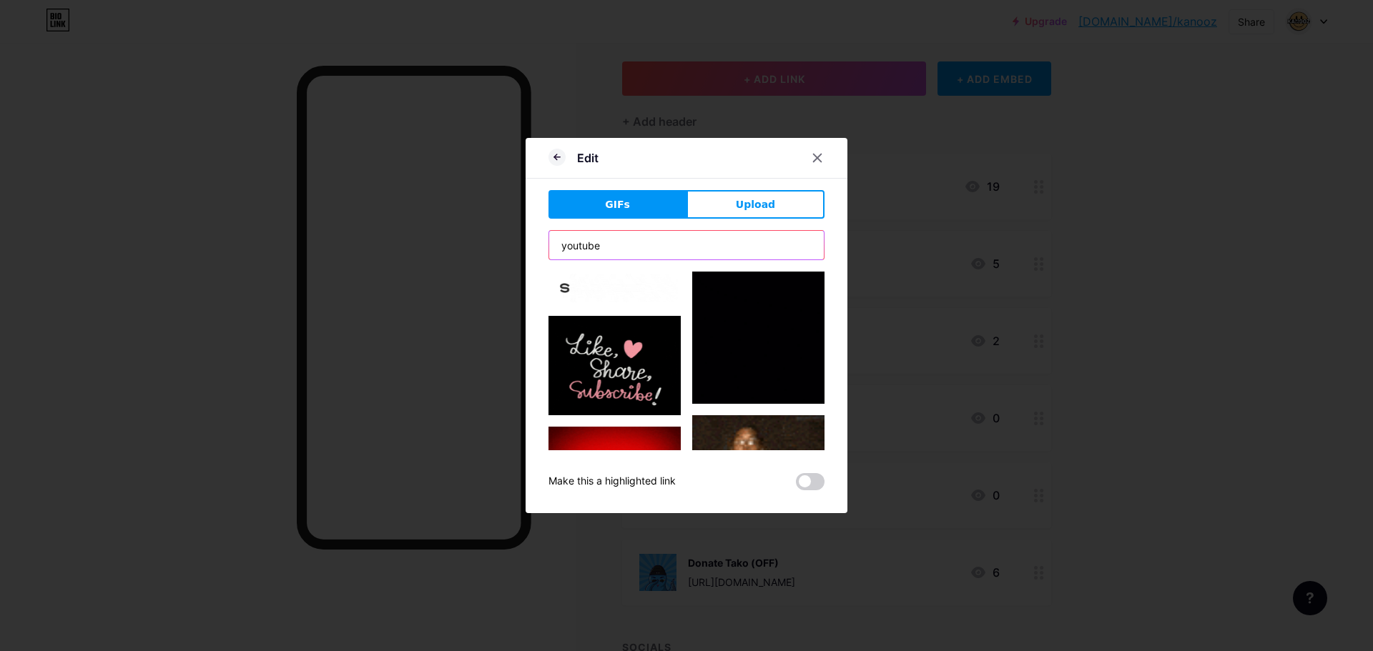
type input "youtube"
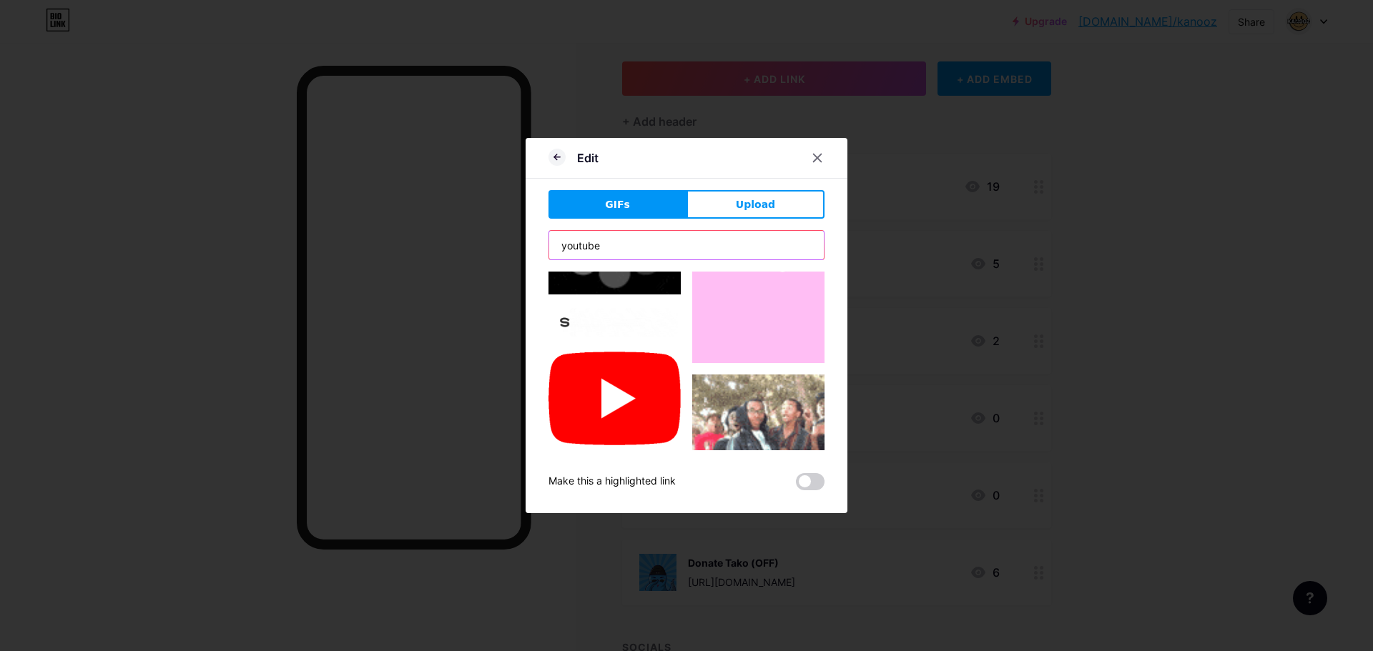
scroll to position [500, 0]
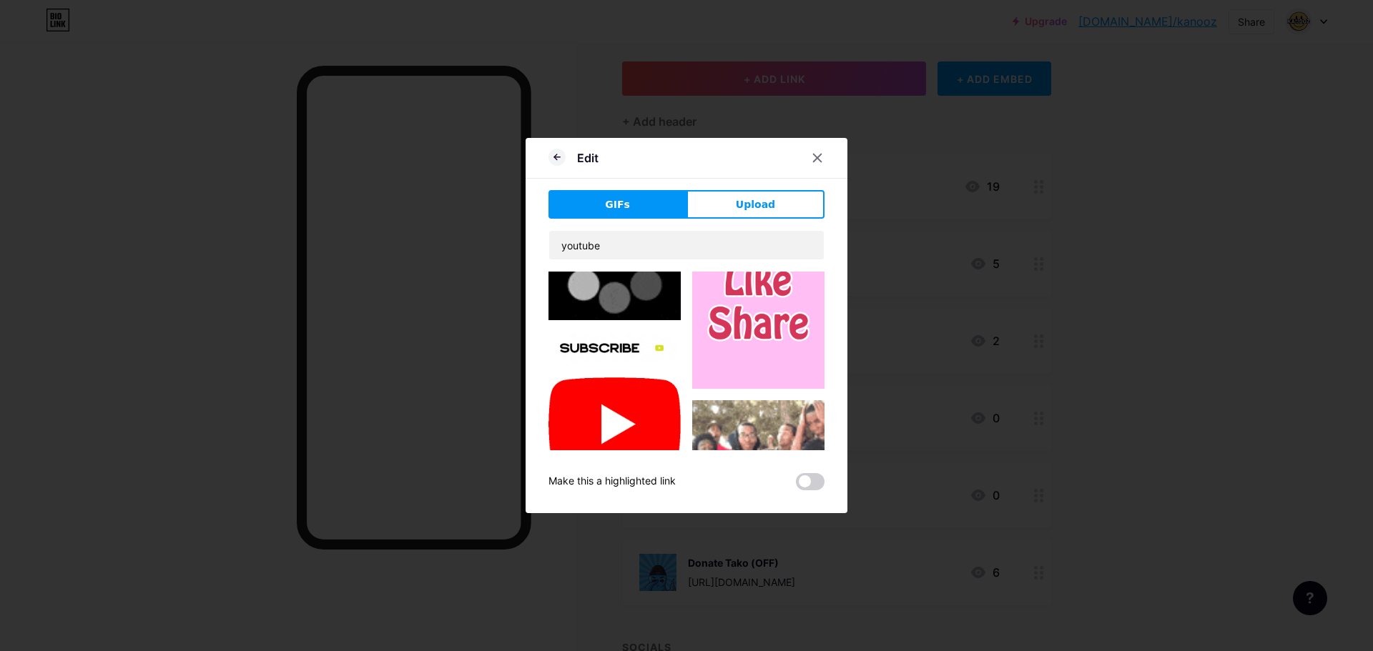
click at [606, 386] on img at bounding box center [614, 424] width 132 height 96
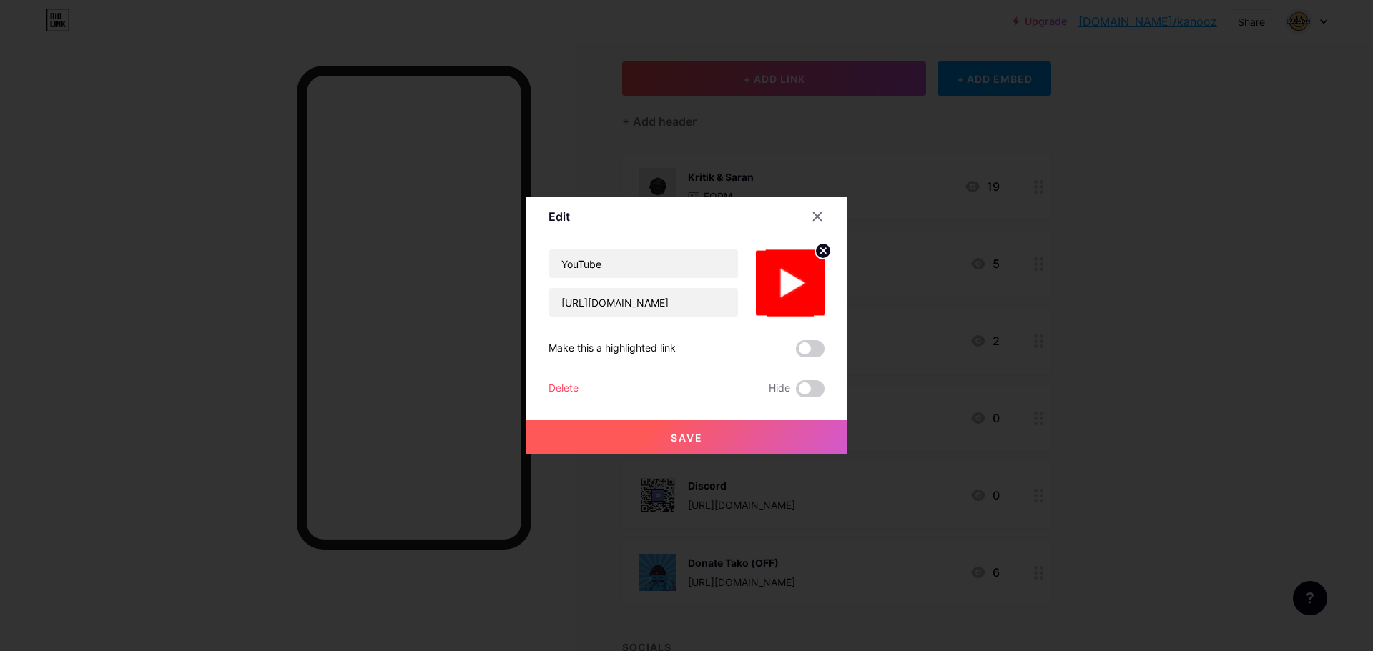
click at [755, 441] on button "Save" at bounding box center [686, 437] width 322 height 34
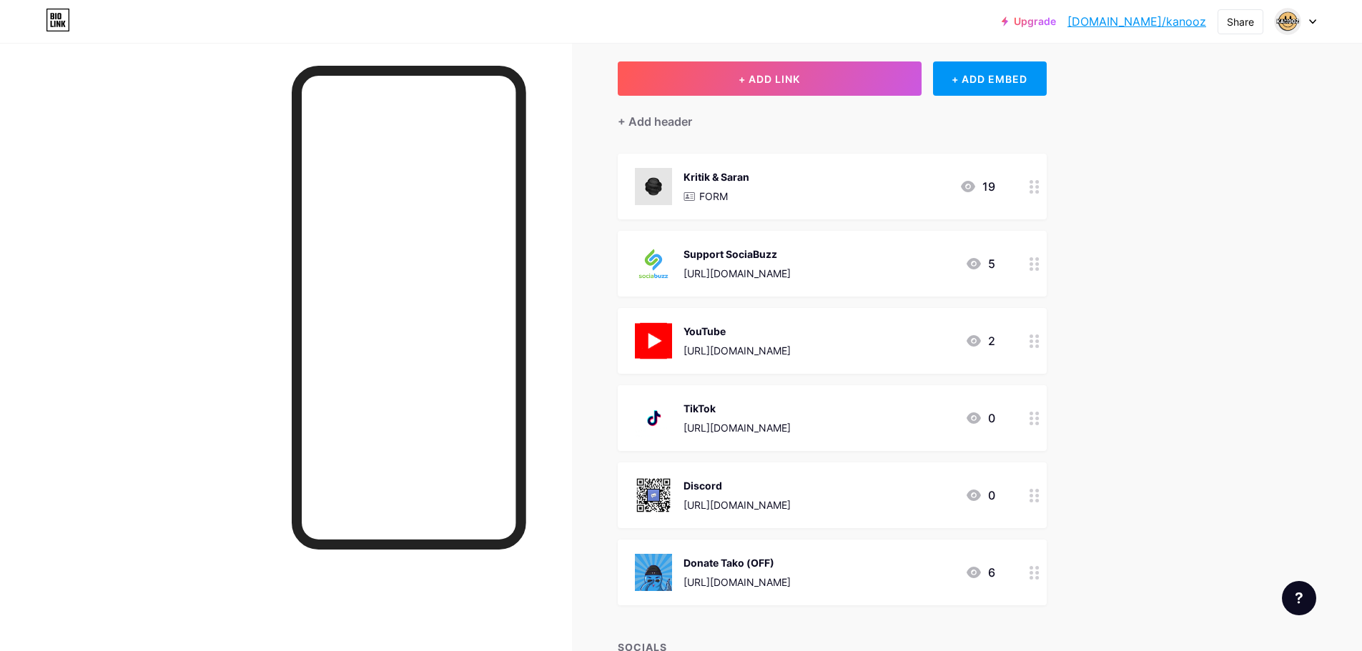
click at [791, 337] on div "YouTube" at bounding box center [736, 331] width 107 height 15
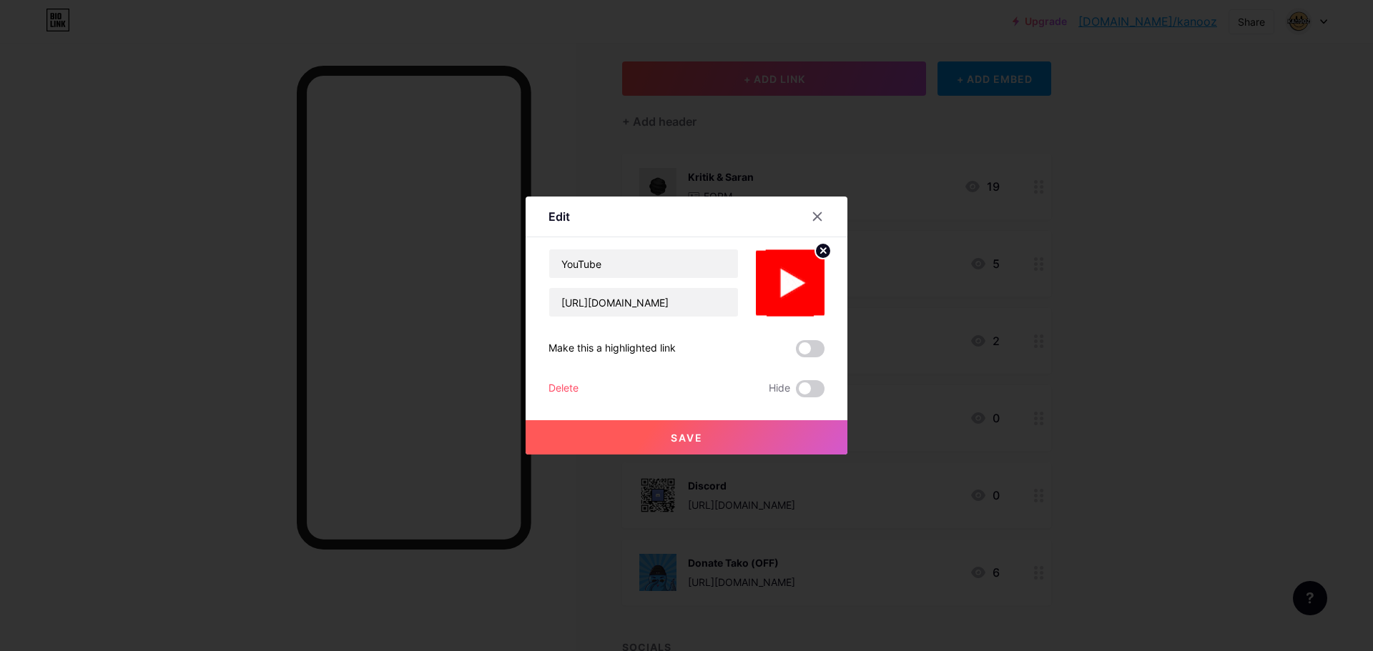
click at [801, 271] on img at bounding box center [790, 283] width 69 height 69
click at [818, 254] on circle at bounding box center [823, 251] width 16 height 16
click at [784, 289] on div "Picture" at bounding box center [790, 283] width 29 height 43
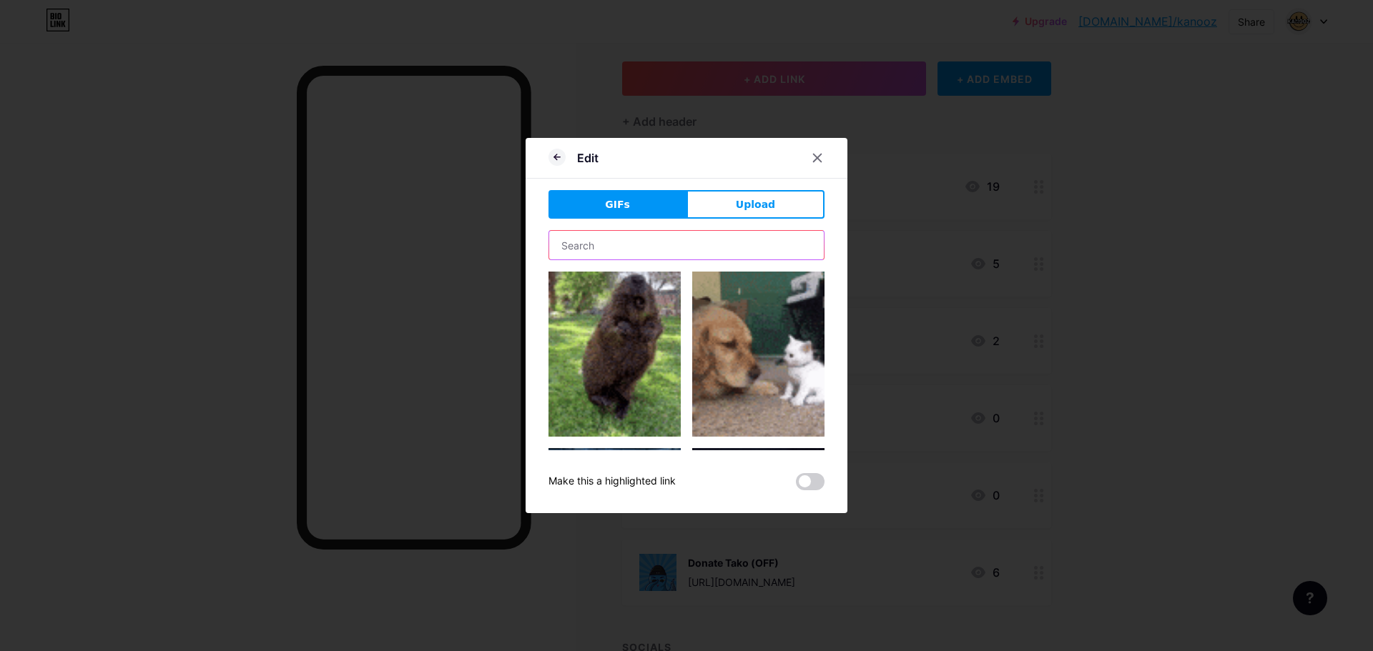
click at [649, 249] on input "text" at bounding box center [686, 245] width 275 height 29
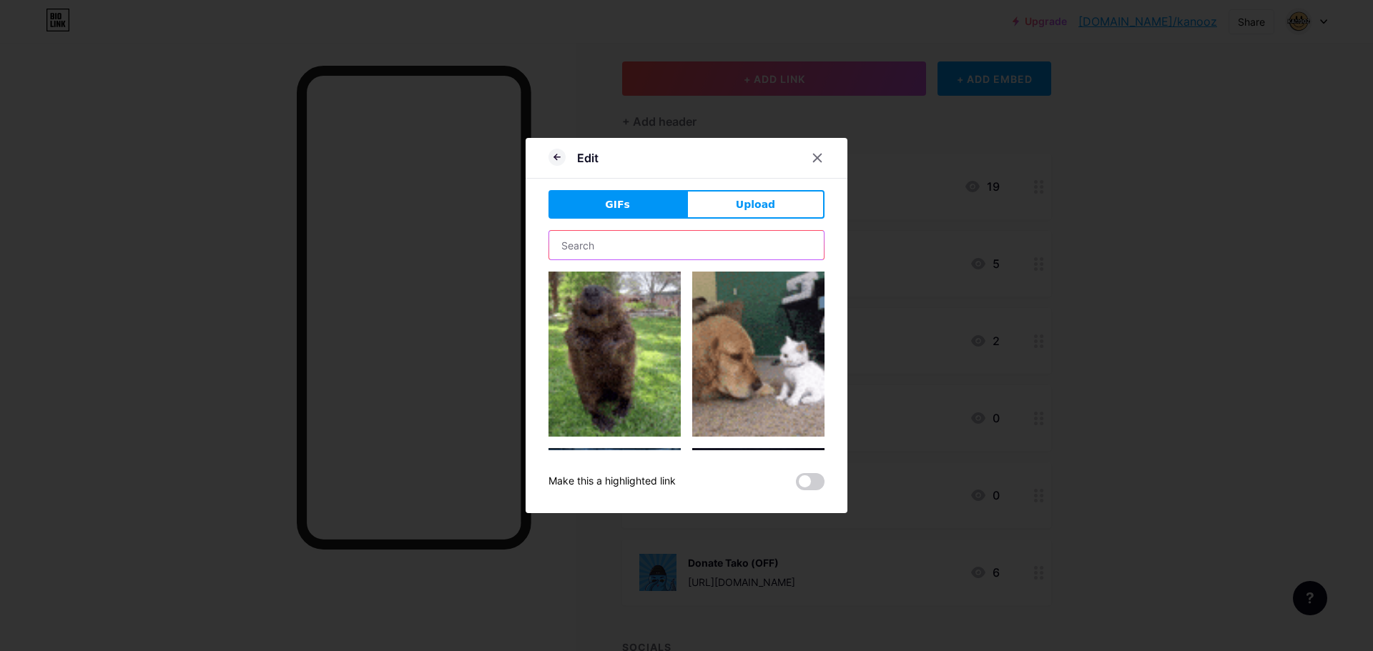
type input "youtube"
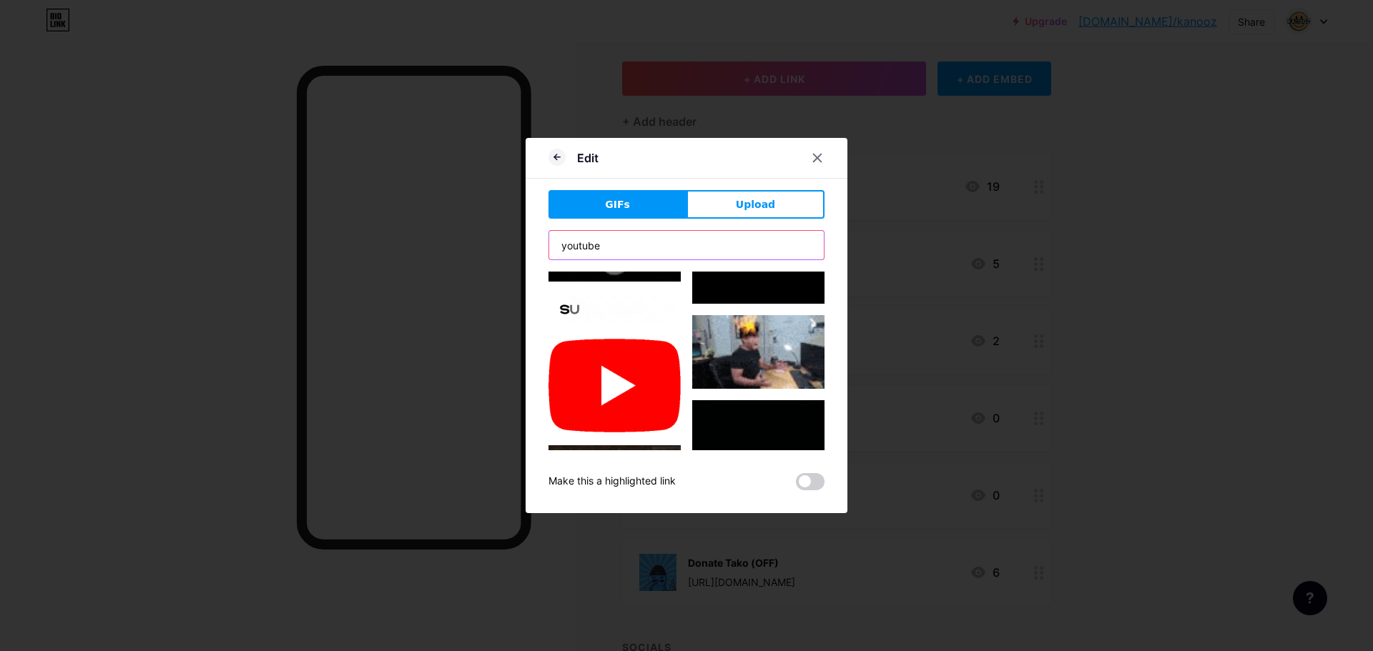
scroll to position [572, 0]
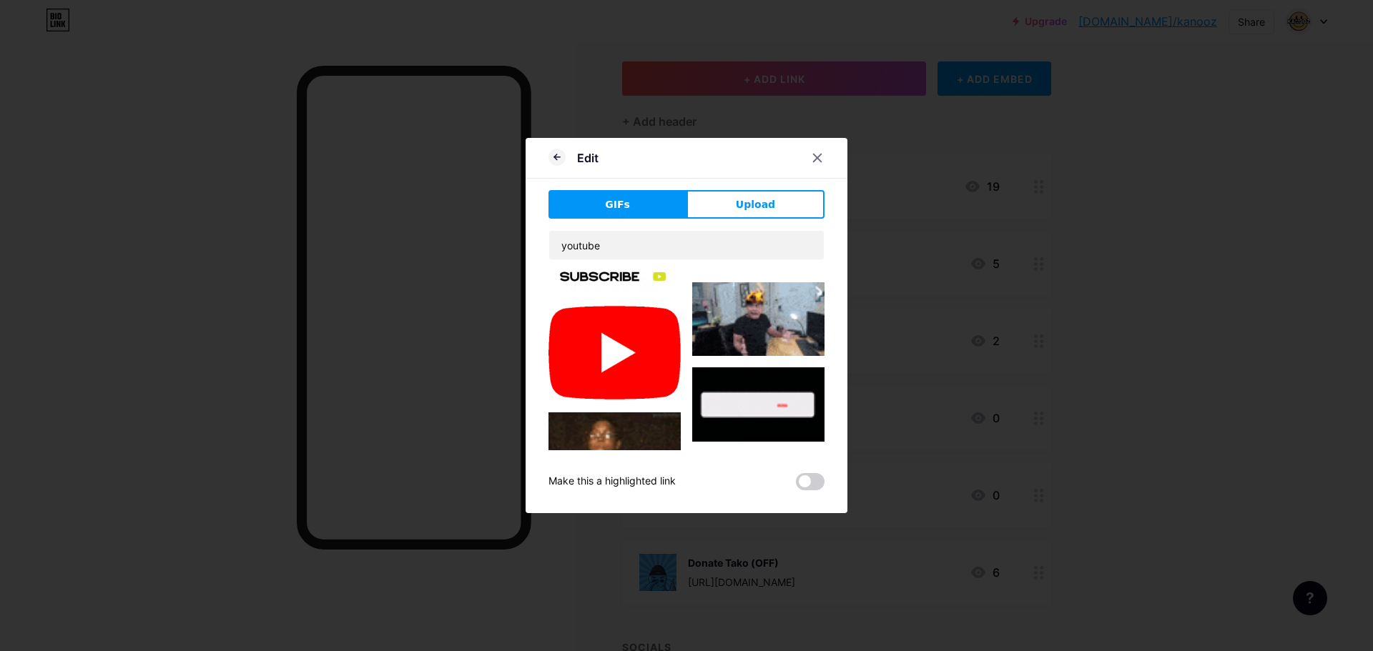
click at [626, 330] on img at bounding box center [614, 353] width 132 height 96
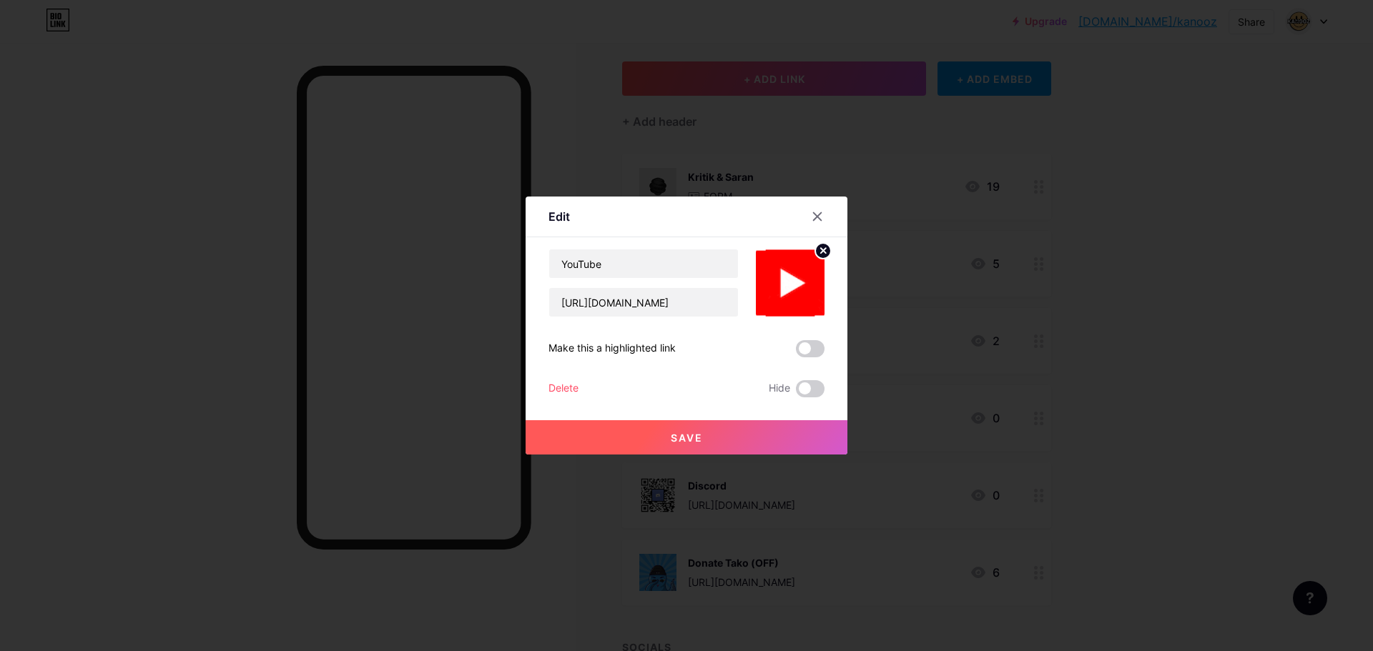
click at [821, 252] on icon at bounding box center [823, 250] width 5 height 5
click at [789, 285] on rect at bounding box center [787, 273] width 23 height 23
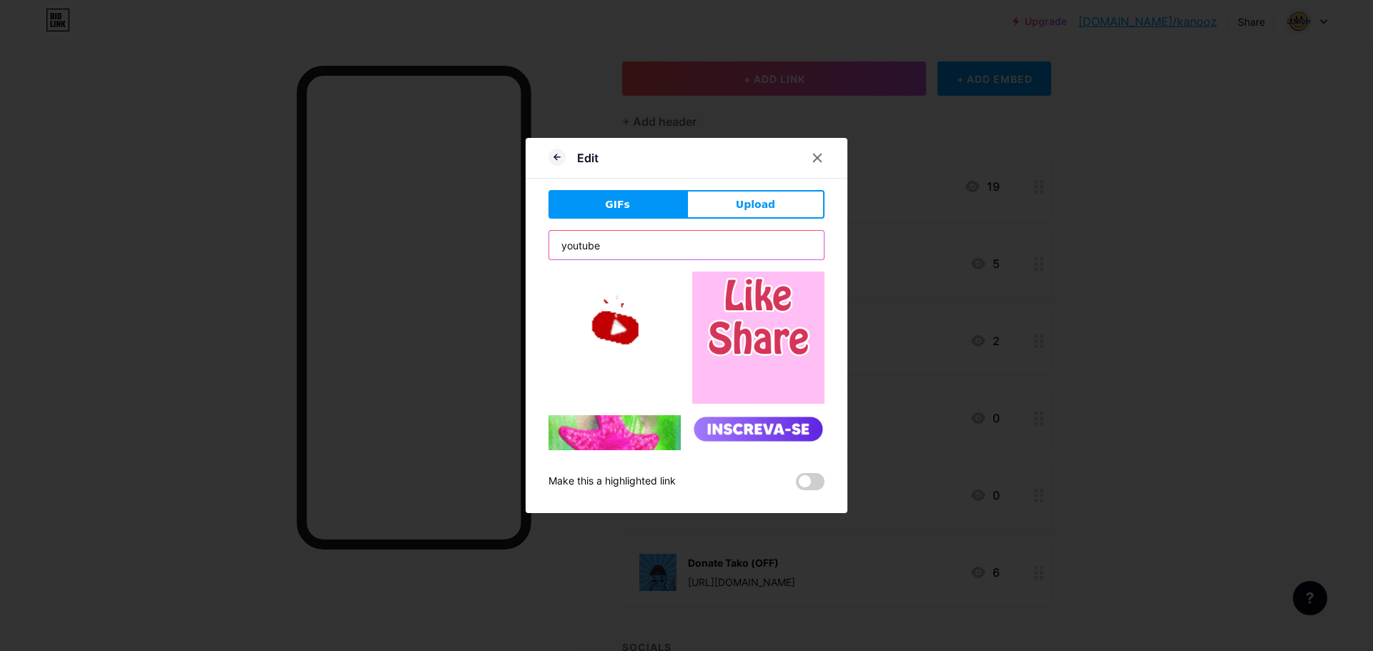
click at [658, 255] on input "youtube" at bounding box center [686, 245] width 275 height 29
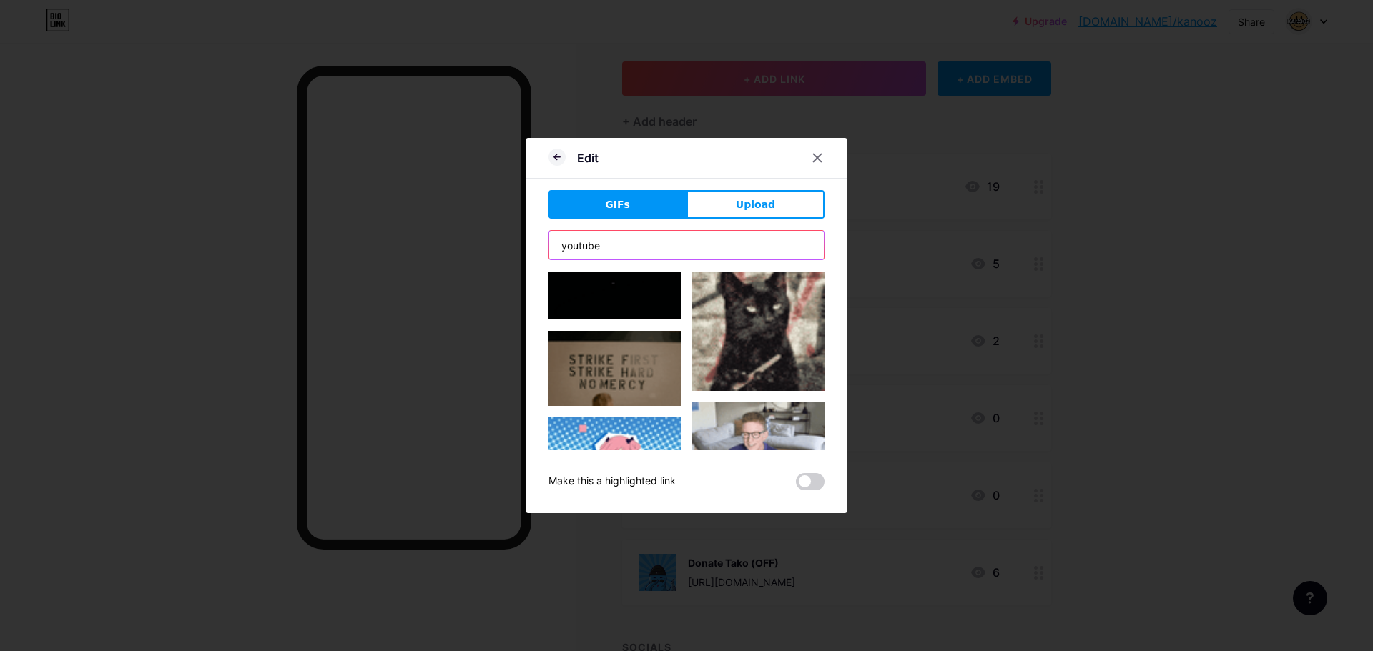
scroll to position [4956, 0]
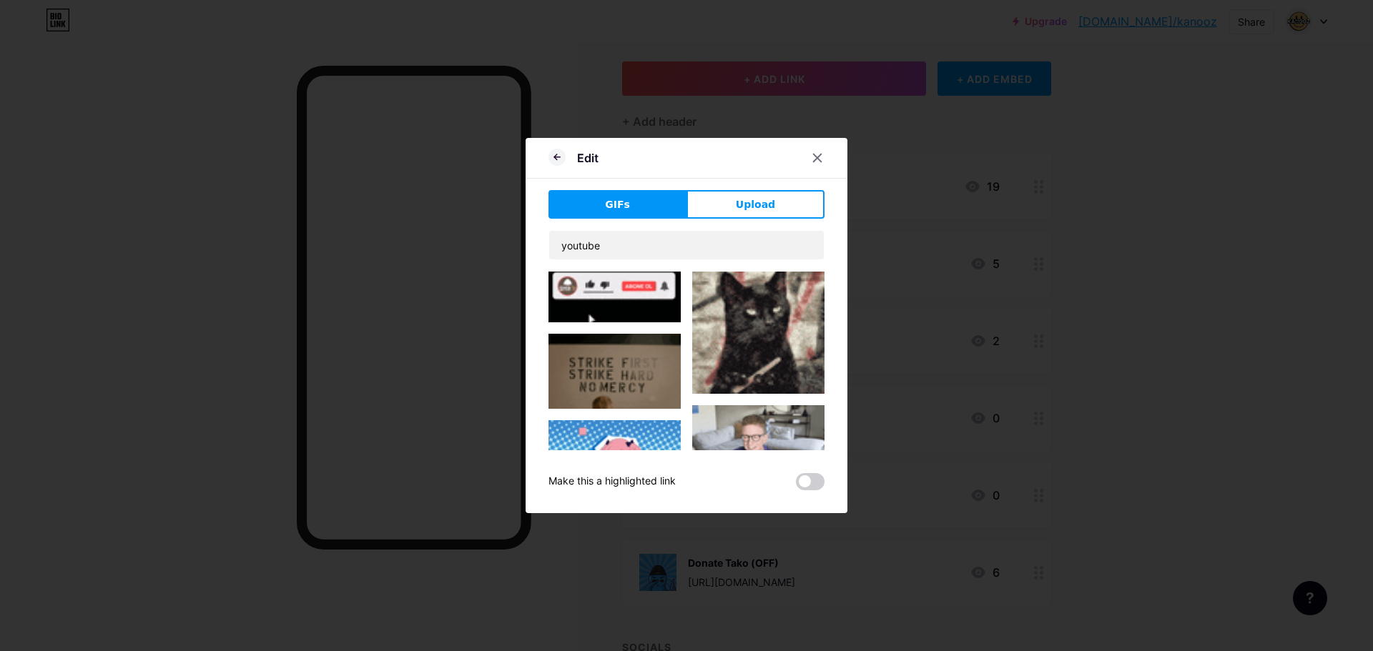
click at [604, 506] on img at bounding box center [614, 543] width 132 height 74
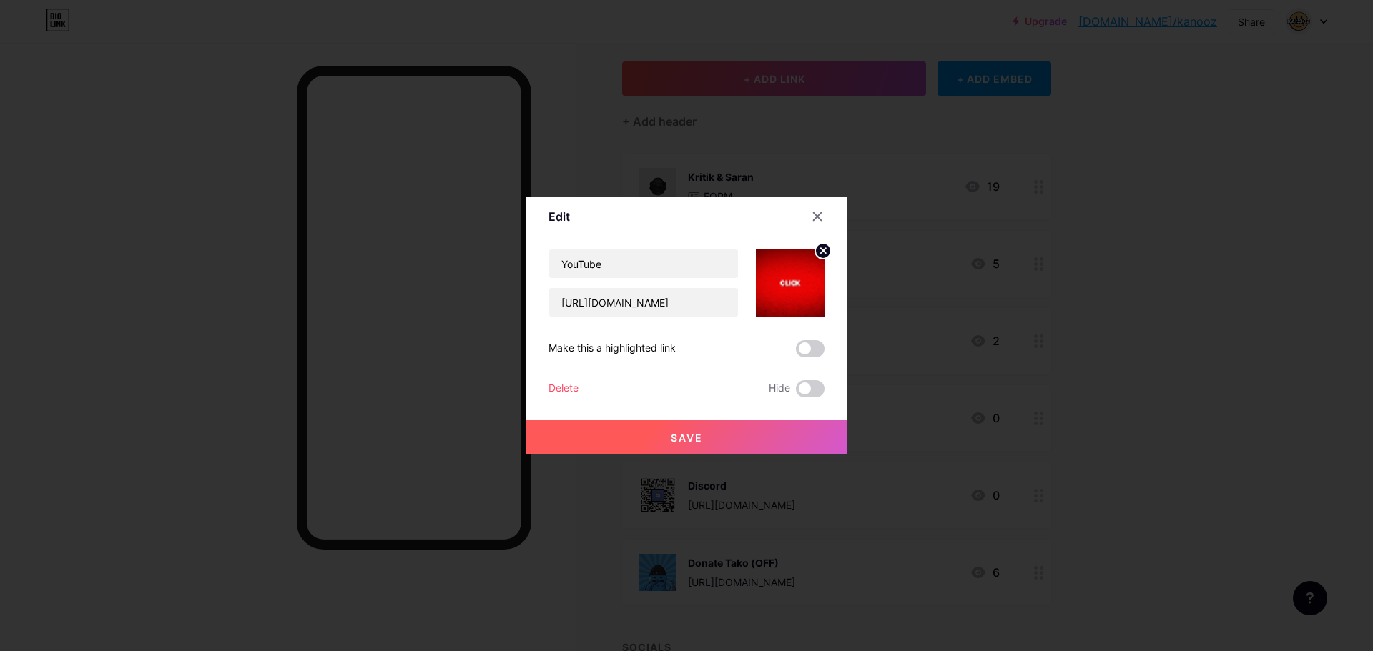
click at [680, 442] on button "Save" at bounding box center [686, 437] width 322 height 34
click at [679, 438] on span at bounding box center [686, 438] width 16 height 16
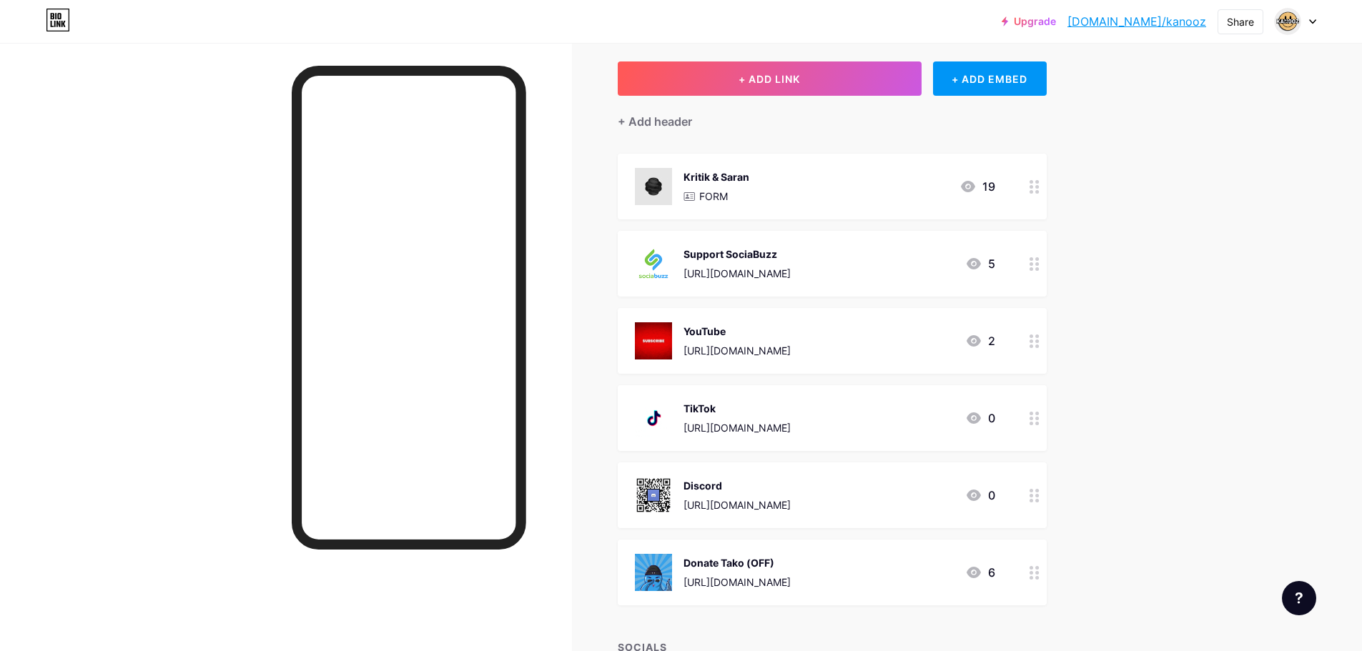
click at [1039, 337] on icon at bounding box center [1034, 342] width 10 height 14
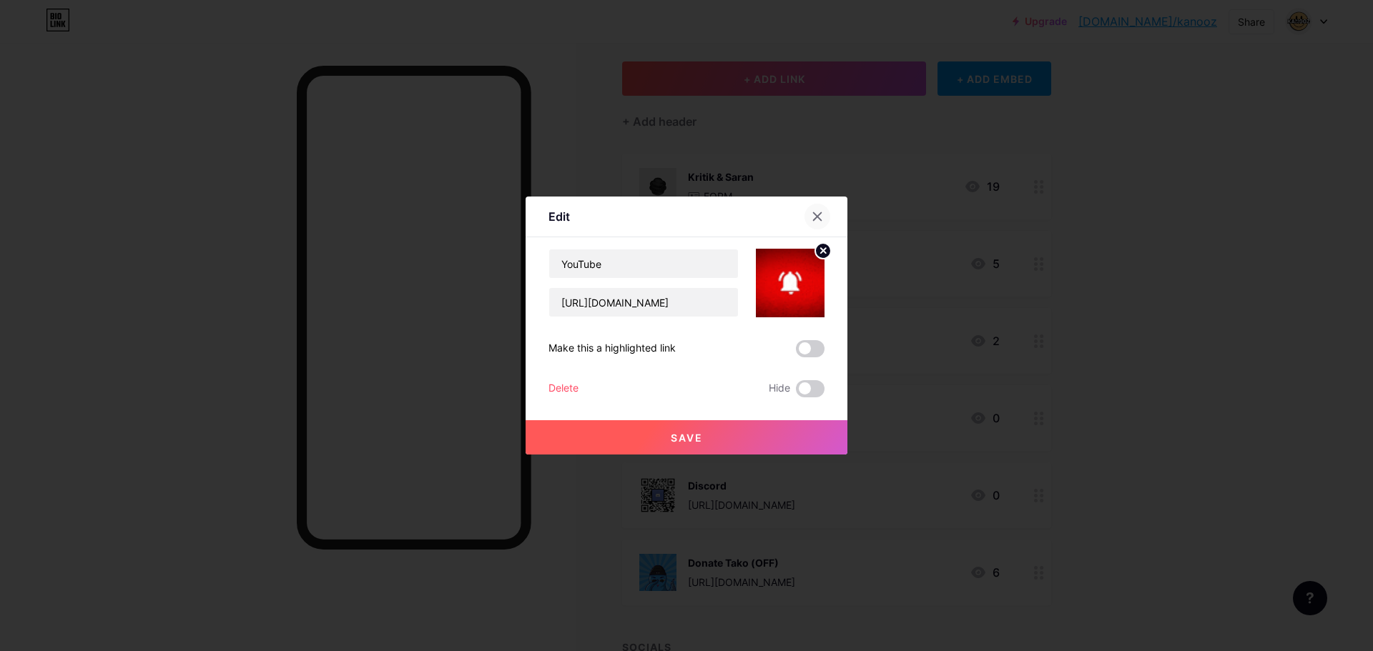
click at [819, 219] on icon at bounding box center [816, 216] width 11 height 11
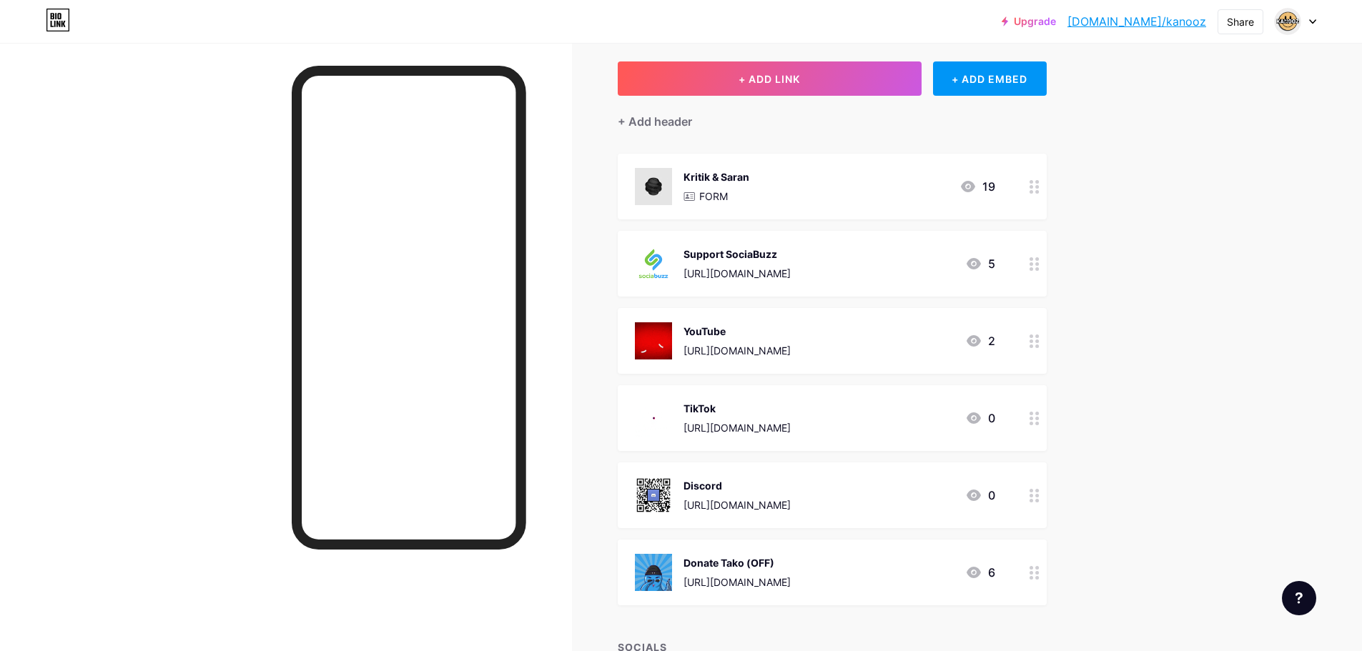
click at [886, 253] on div "Support SociaBuzz https://sociabuzz.com/kanooz/tribe 5" at bounding box center [815, 263] width 360 height 37
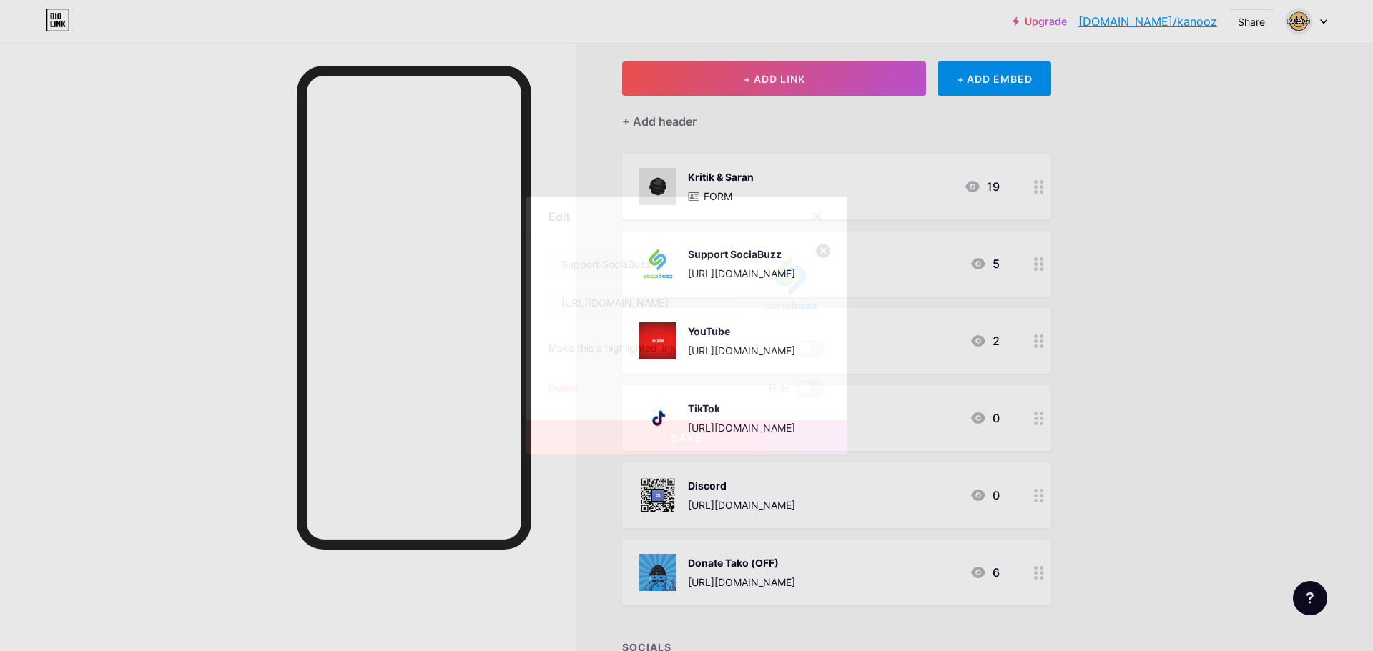
click at [1112, 235] on div at bounding box center [686, 325] width 1373 height 651
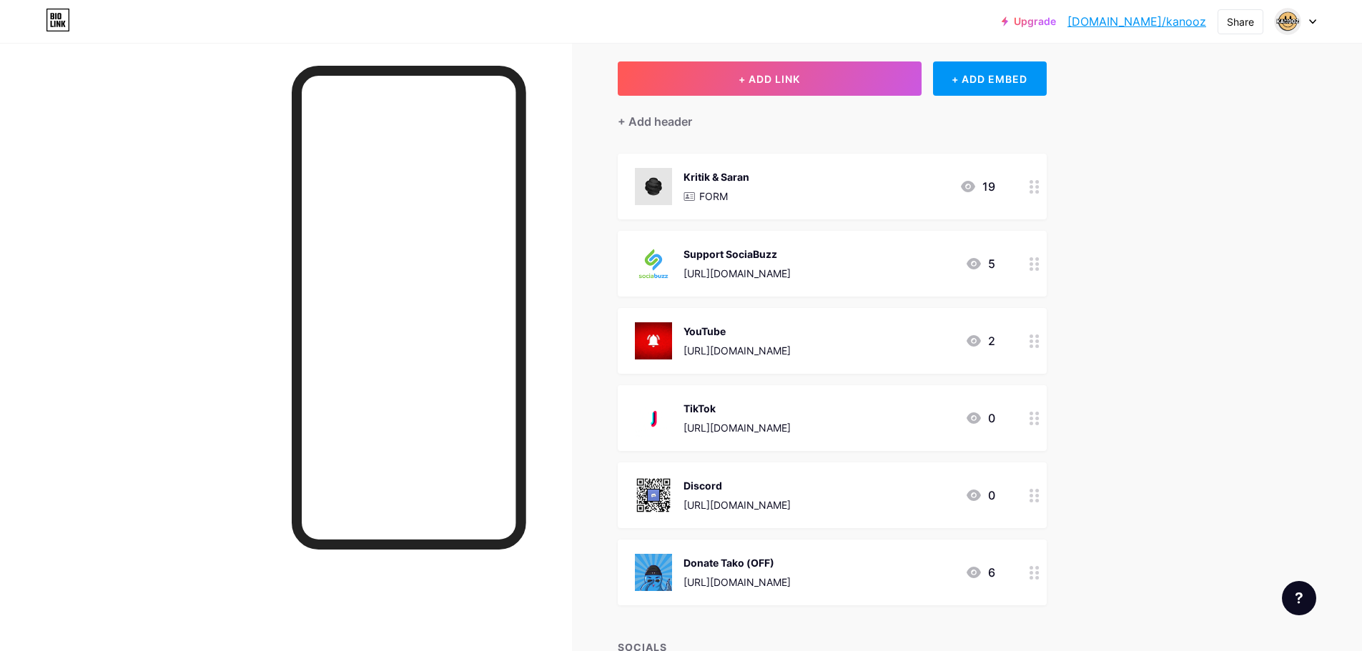
click at [811, 182] on div "Kritik & Saran FORM 19" at bounding box center [815, 186] width 360 height 37
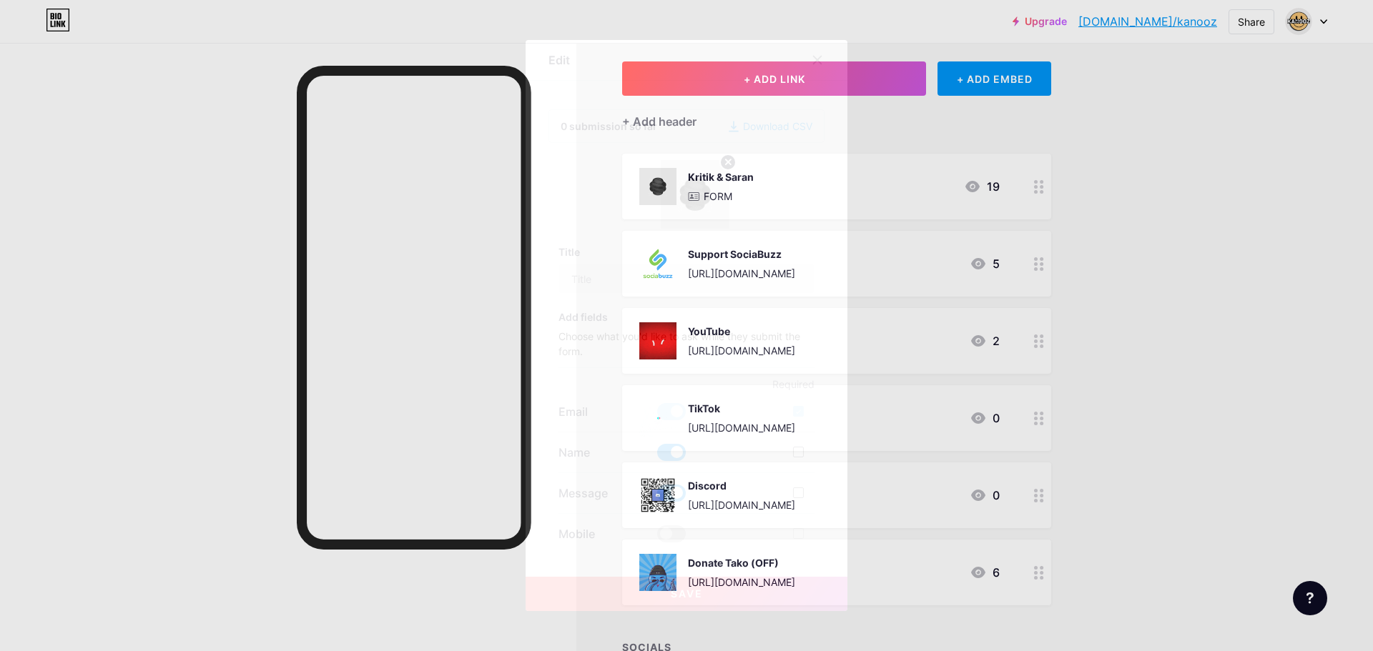
type input "Kritik & Saran"
checkbox input "true"
type input "Apa yang ingin dikatakan?"
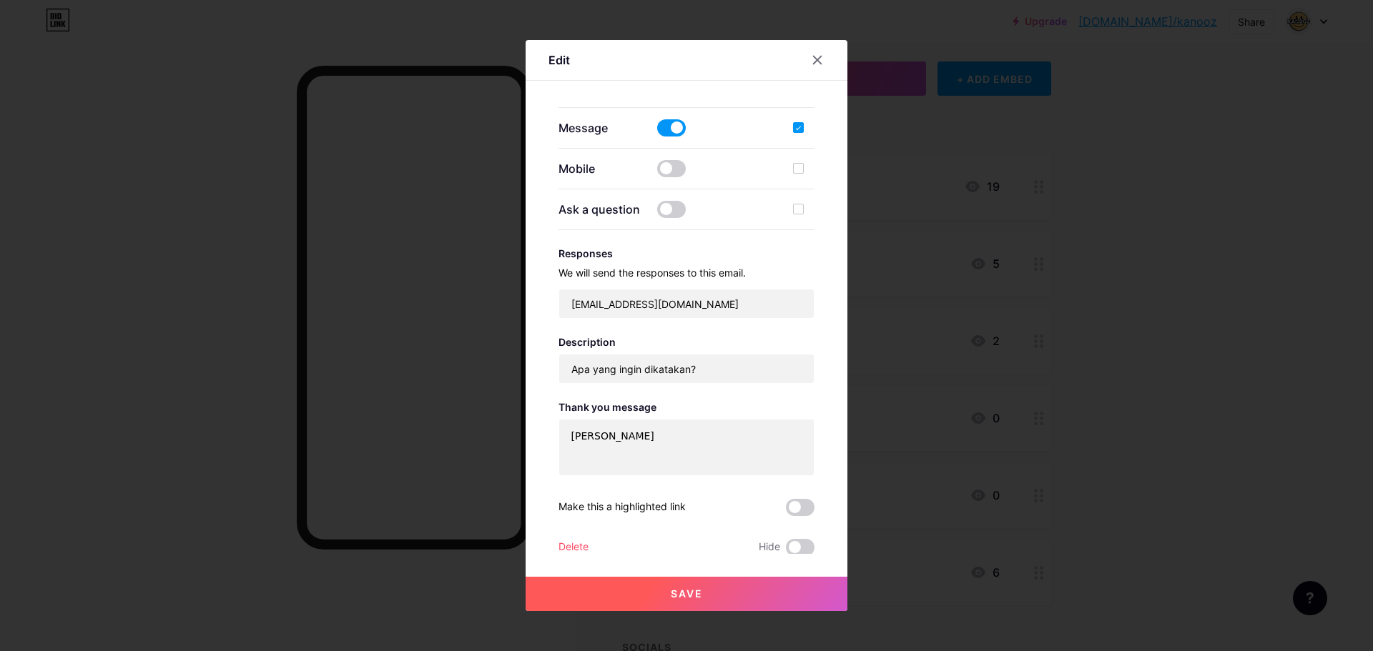
scroll to position [367, 0]
click at [689, 428] on textarea "Terima Kasih" at bounding box center [686, 446] width 255 height 57
type textarea "Terima Kasih, Sama - Sama"
click at [601, 510] on div "Make this a highlighted link" at bounding box center [621, 505] width 127 height 17
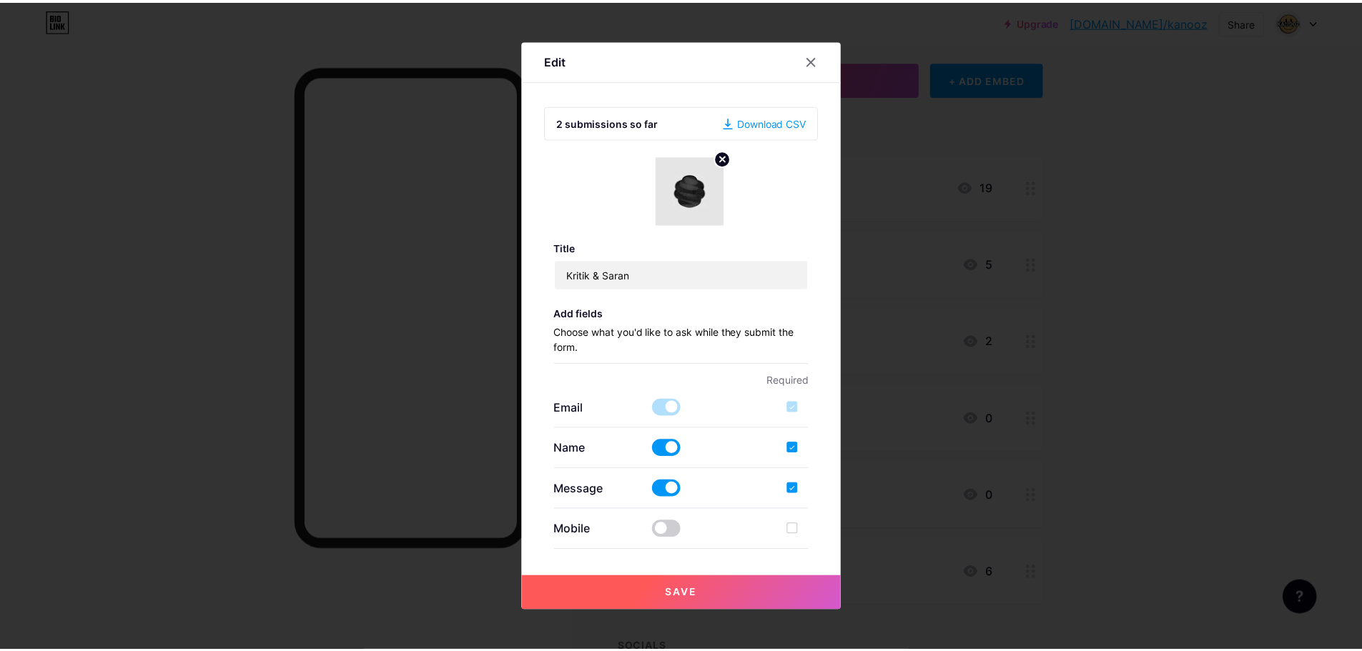
scroll to position [0, 0]
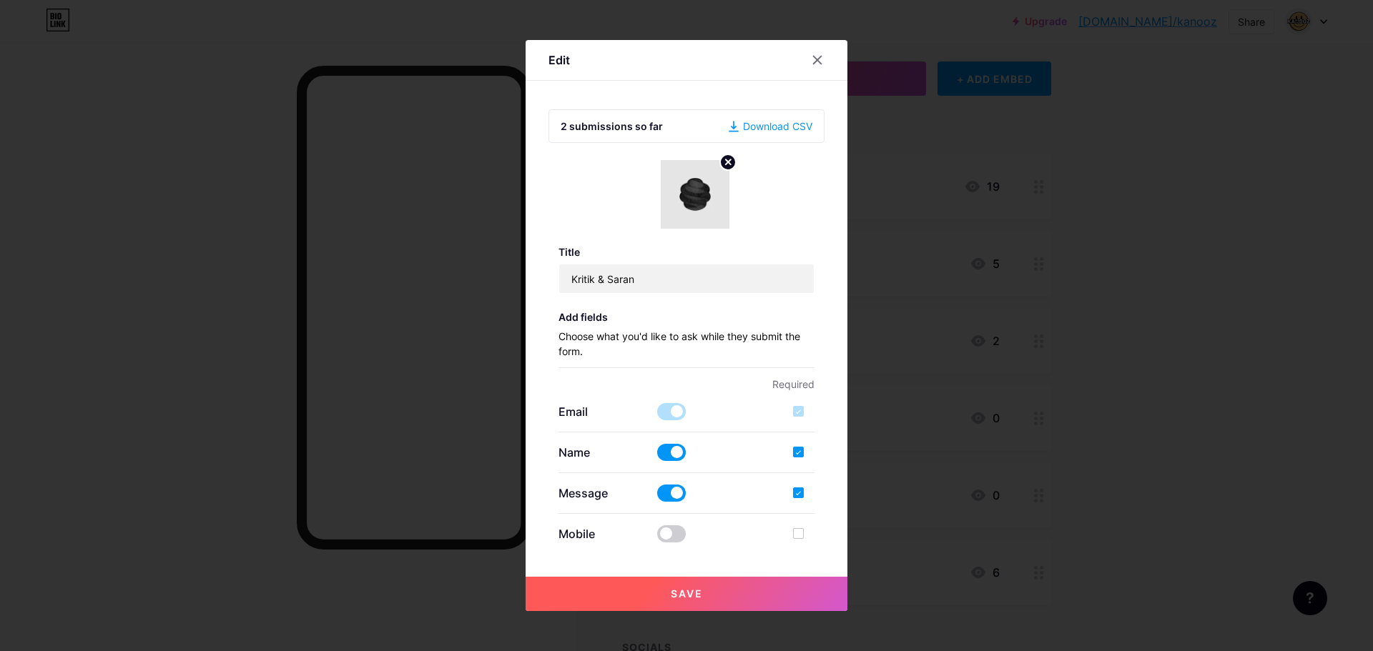
click at [680, 595] on span "Save" at bounding box center [687, 594] width 32 height 12
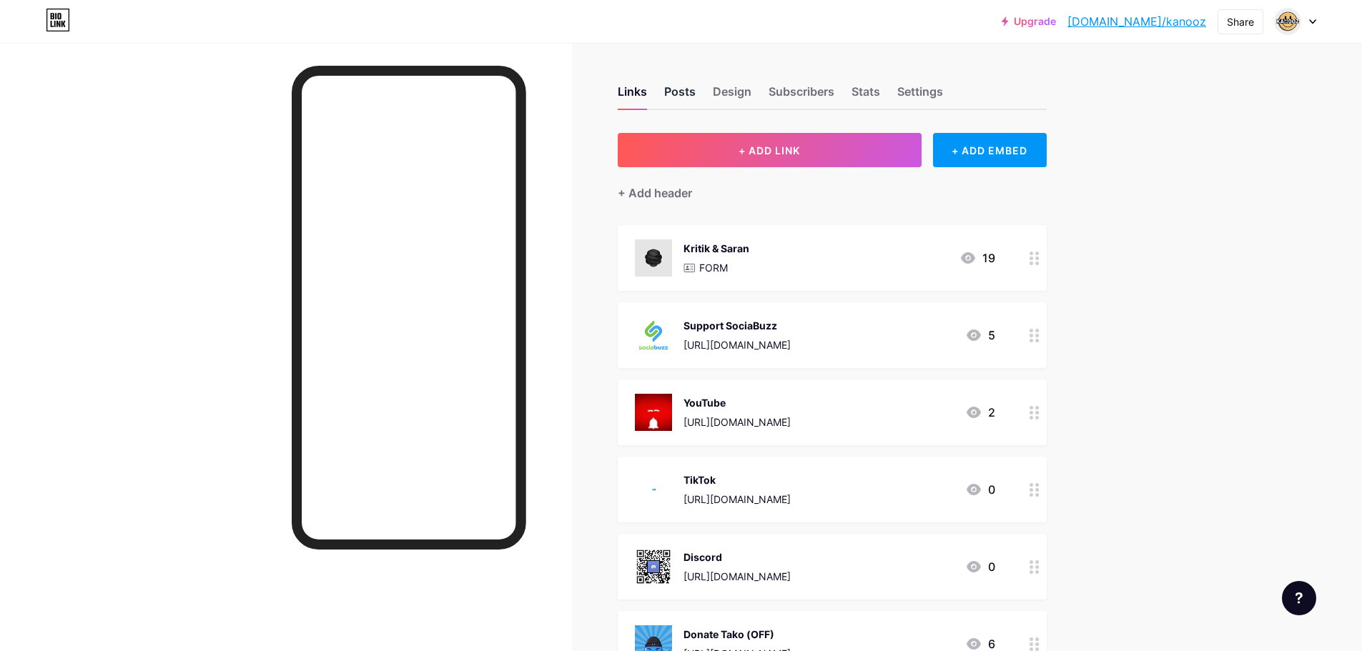
click at [693, 84] on div "Posts" at bounding box center [679, 96] width 31 height 26
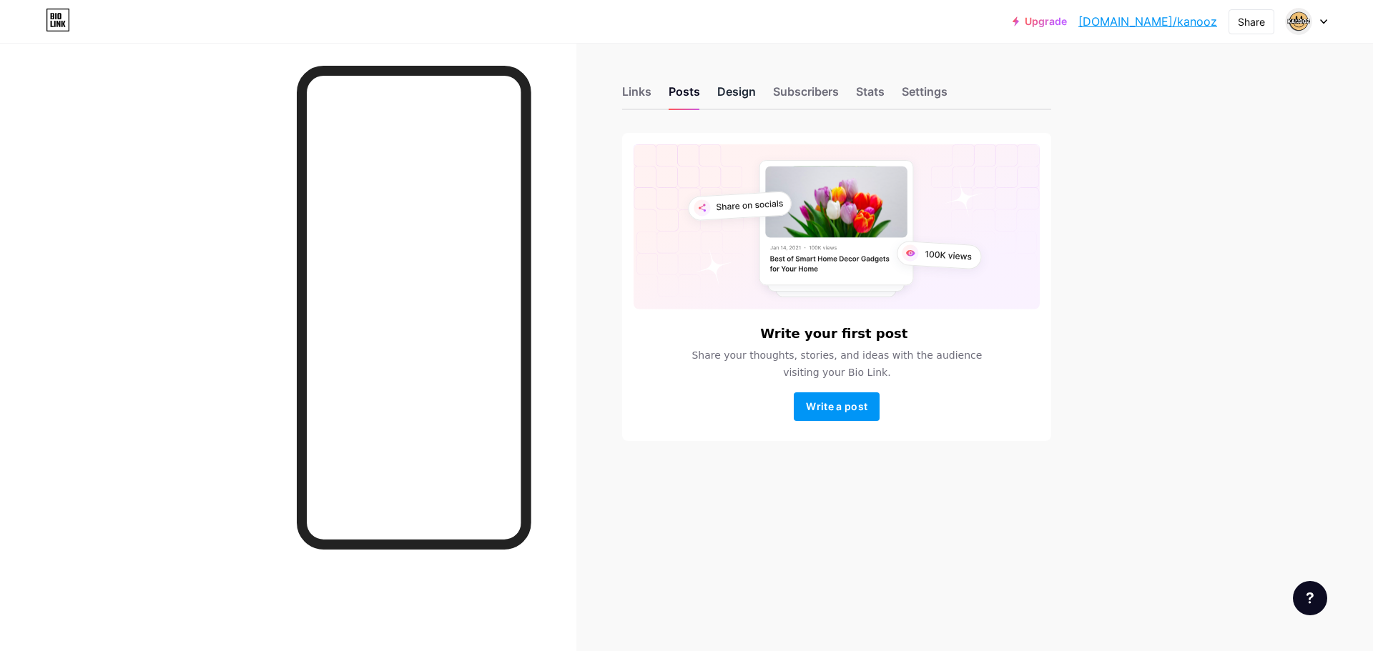
click at [723, 95] on div "Design" at bounding box center [736, 96] width 39 height 26
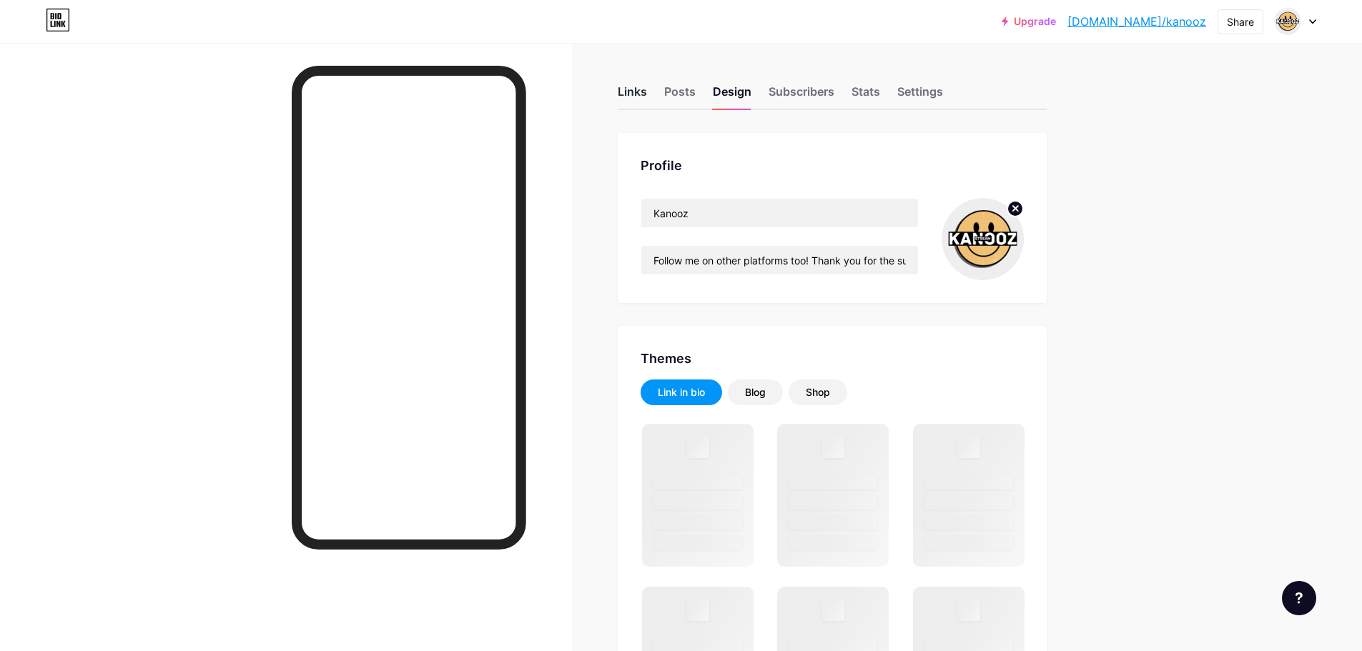
click at [645, 94] on div "Links" at bounding box center [632, 96] width 29 height 26
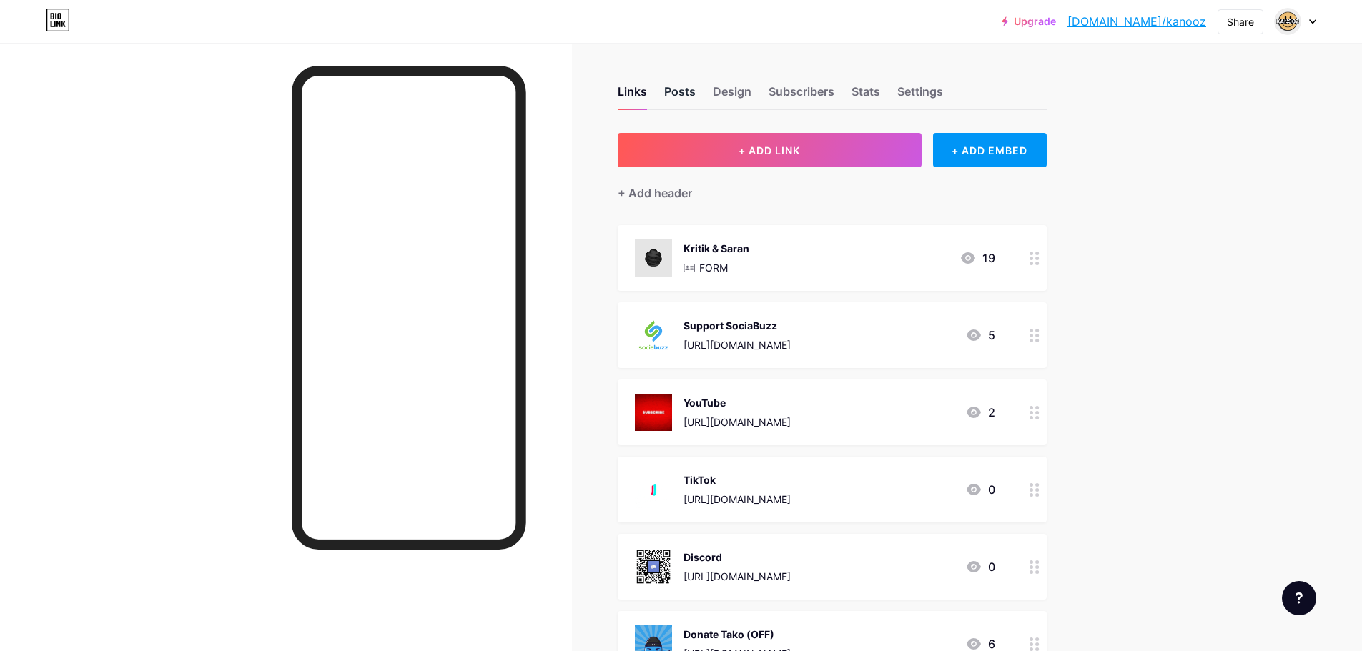
click at [695, 98] on div "Posts" at bounding box center [679, 96] width 31 height 26
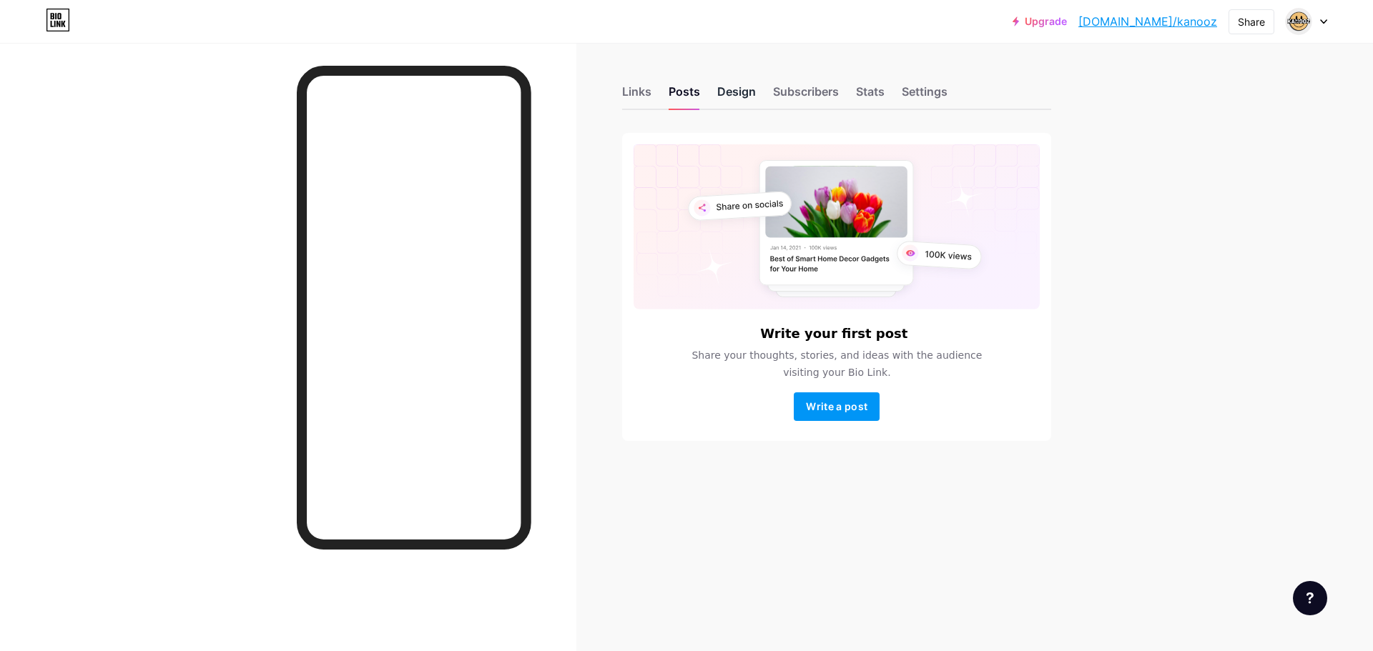
click at [746, 97] on div "Design" at bounding box center [736, 96] width 39 height 26
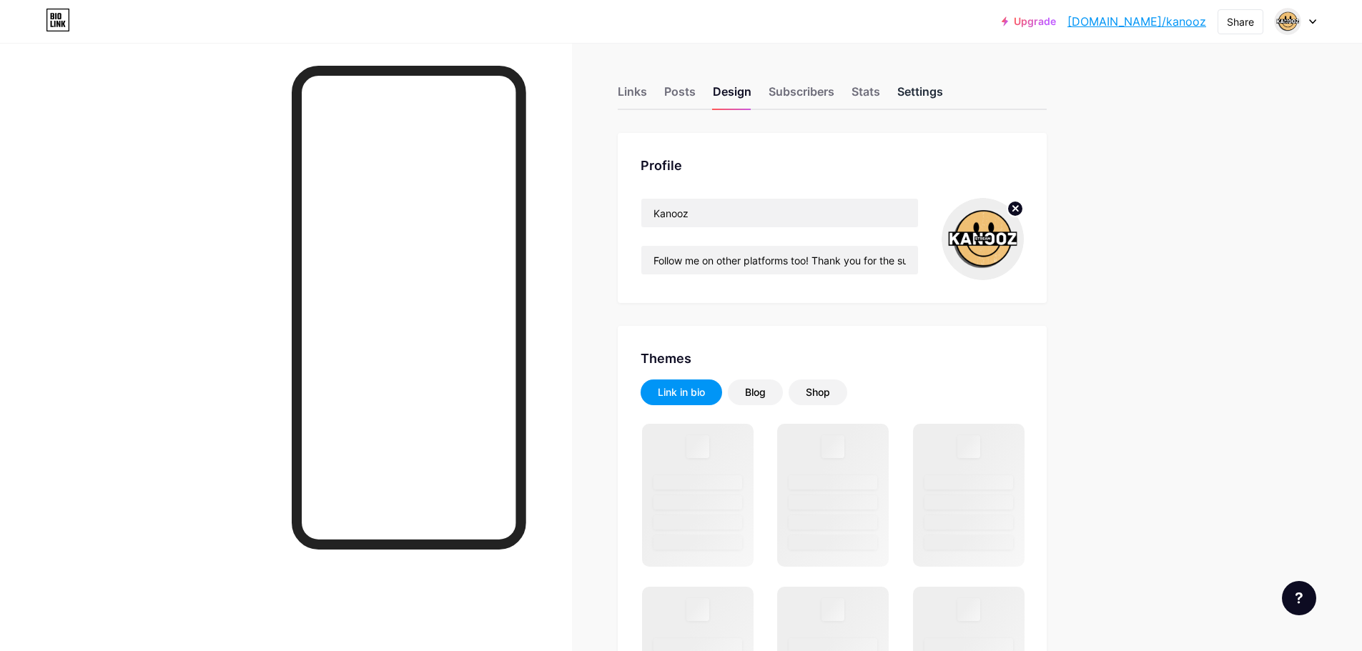
click at [943, 89] on div "Settings" at bounding box center [920, 96] width 46 height 26
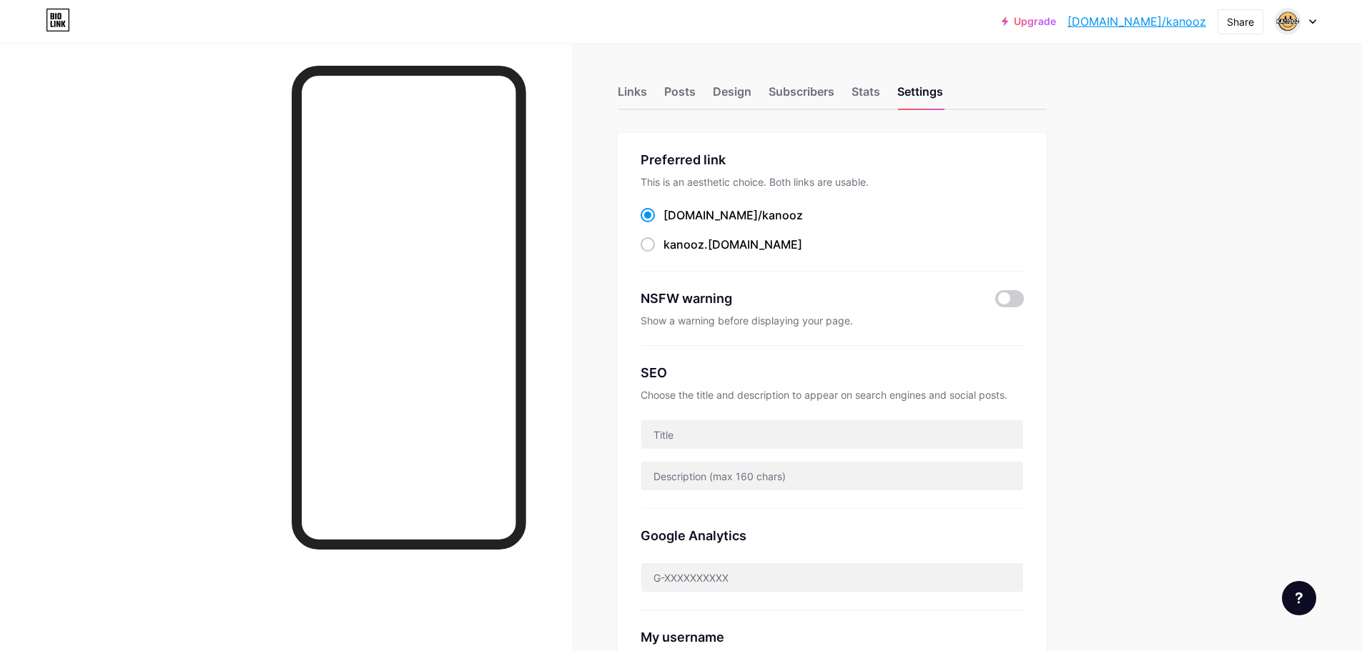
click at [703, 87] on div "Links Posts Design Subscribers Stats Settings" at bounding box center [832, 85] width 429 height 50
click at [736, 92] on div "Design" at bounding box center [732, 96] width 39 height 26
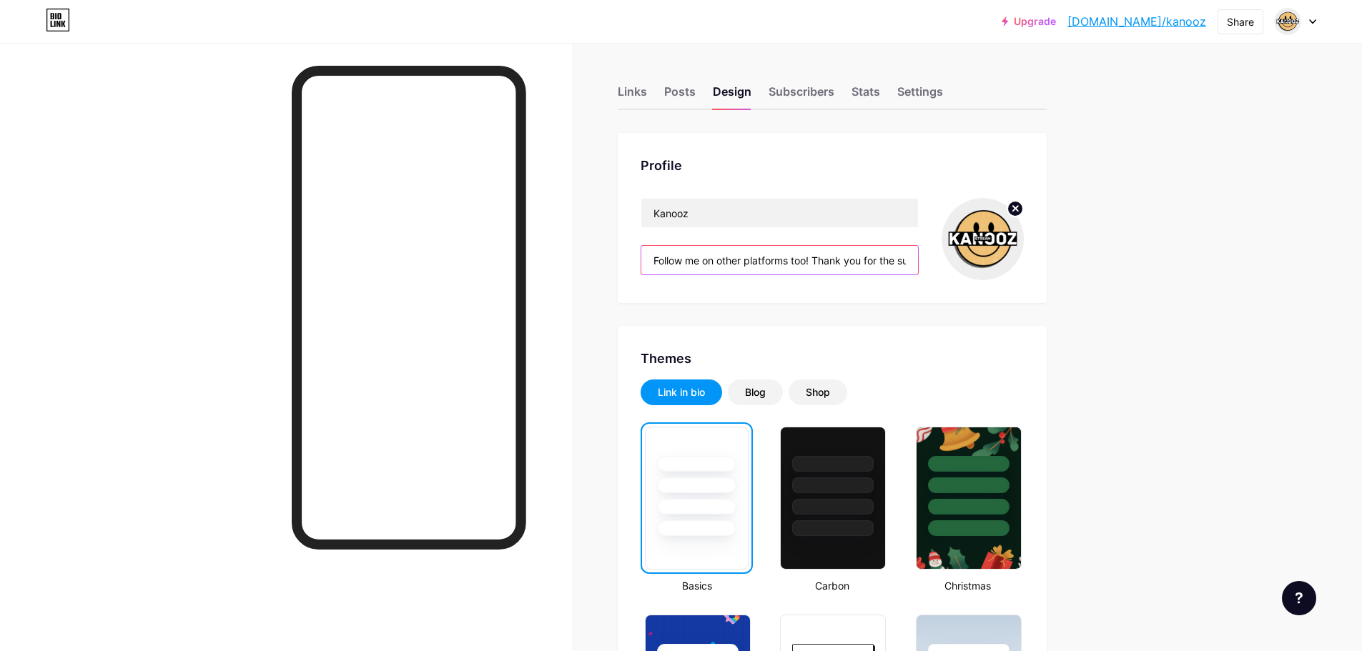
drag, startPoint x: 817, startPoint y: 262, endPoint x: 632, endPoint y: 261, distance: 185.2
click at [632, 261] on div "Profile Kanooz Follow me on other platforms too! Thank you for the support! BTW…" at bounding box center [832, 218] width 429 height 170
paste input "Mostly Stream on YT"
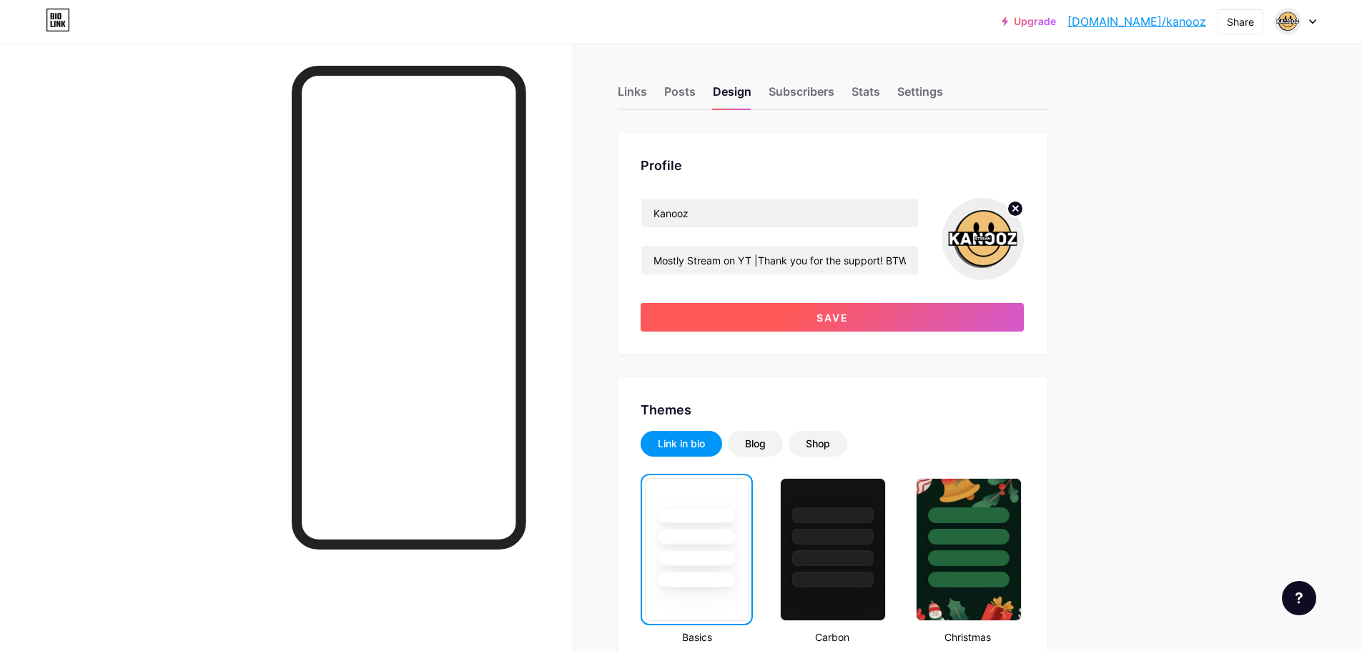
click at [798, 317] on button "Save" at bounding box center [832, 317] width 383 height 29
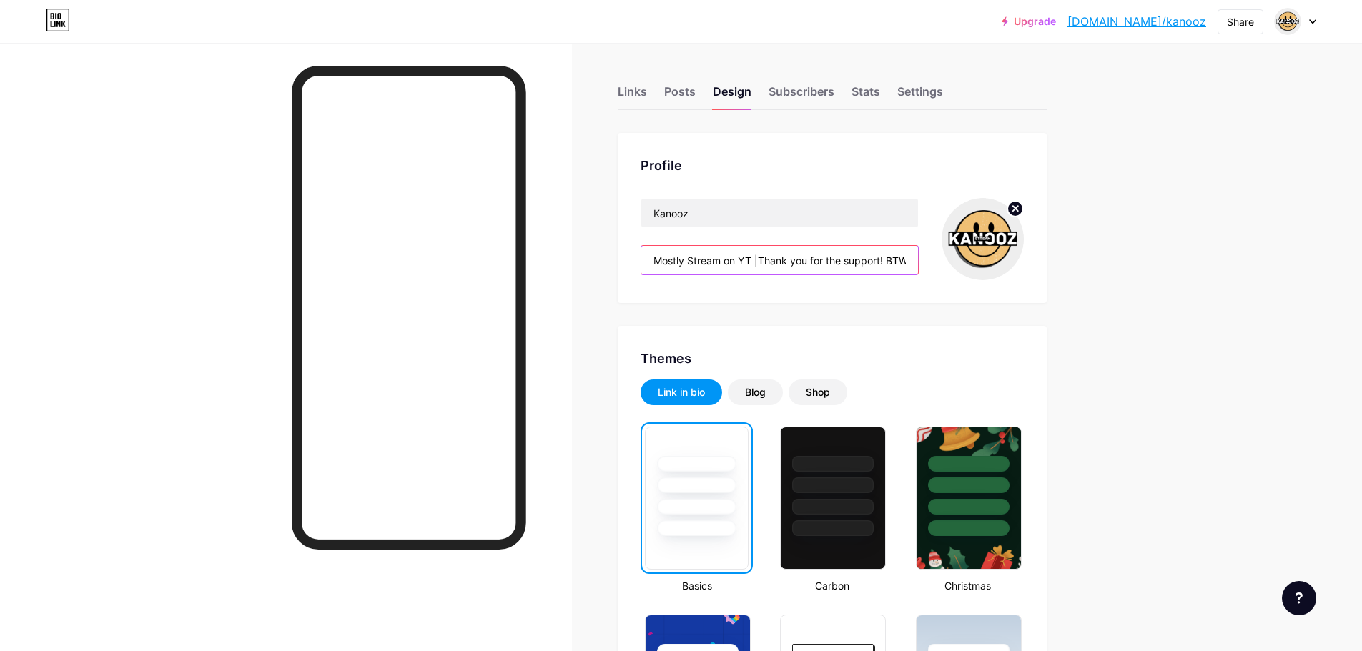
click at [761, 262] on input "Mostly Stream on YT |Thank you for the support! BTW Subrek YouTube Ga Sih" at bounding box center [779, 260] width 277 height 29
paste input "👇"
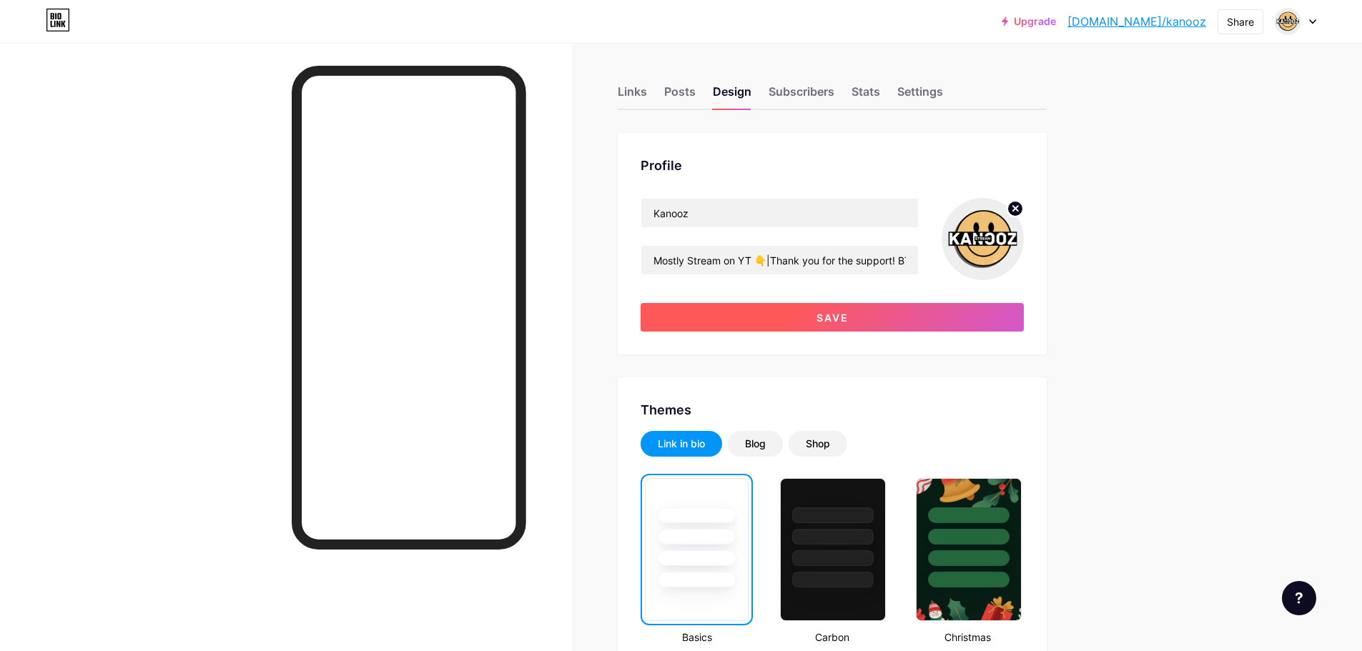
click at [812, 312] on button "Save" at bounding box center [832, 317] width 383 height 29
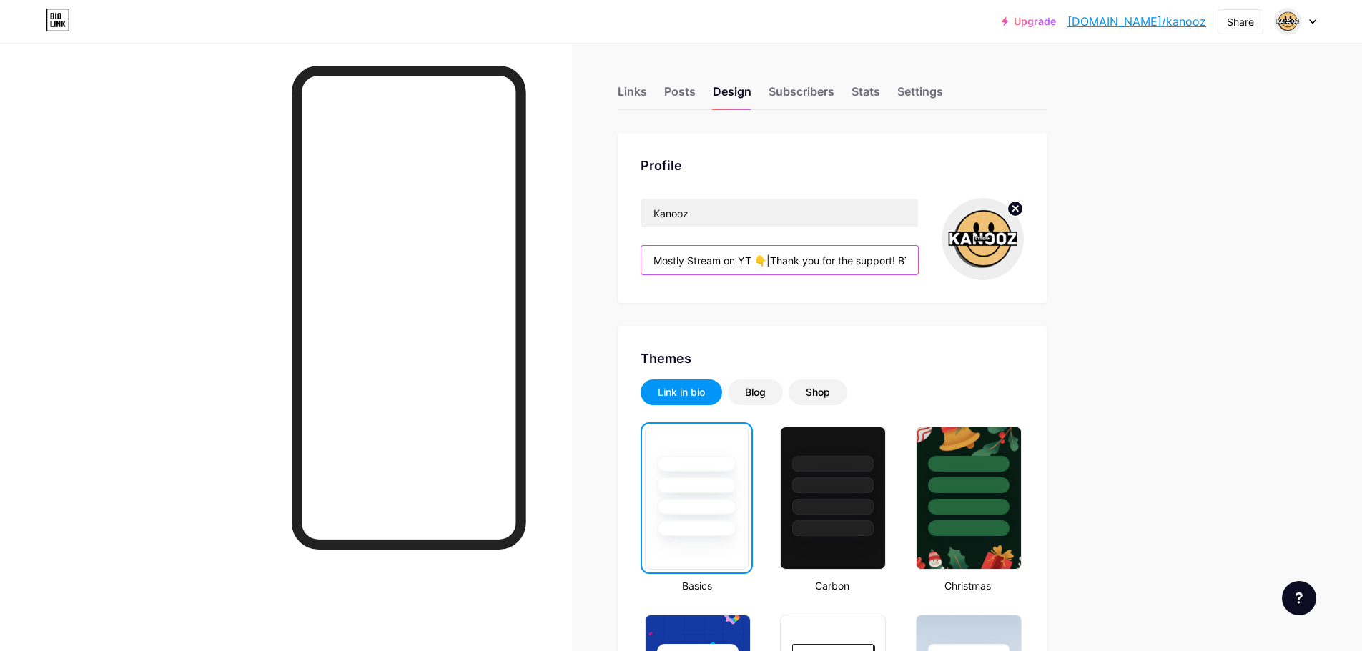
scroll to position [0, 131]
click at [771, 264] on input "Mostly Stream on YT 👇|Thank you for the support! BTW Subrek YouTube Ga Sih" at bounding box center [779, 260] width 277 height 29
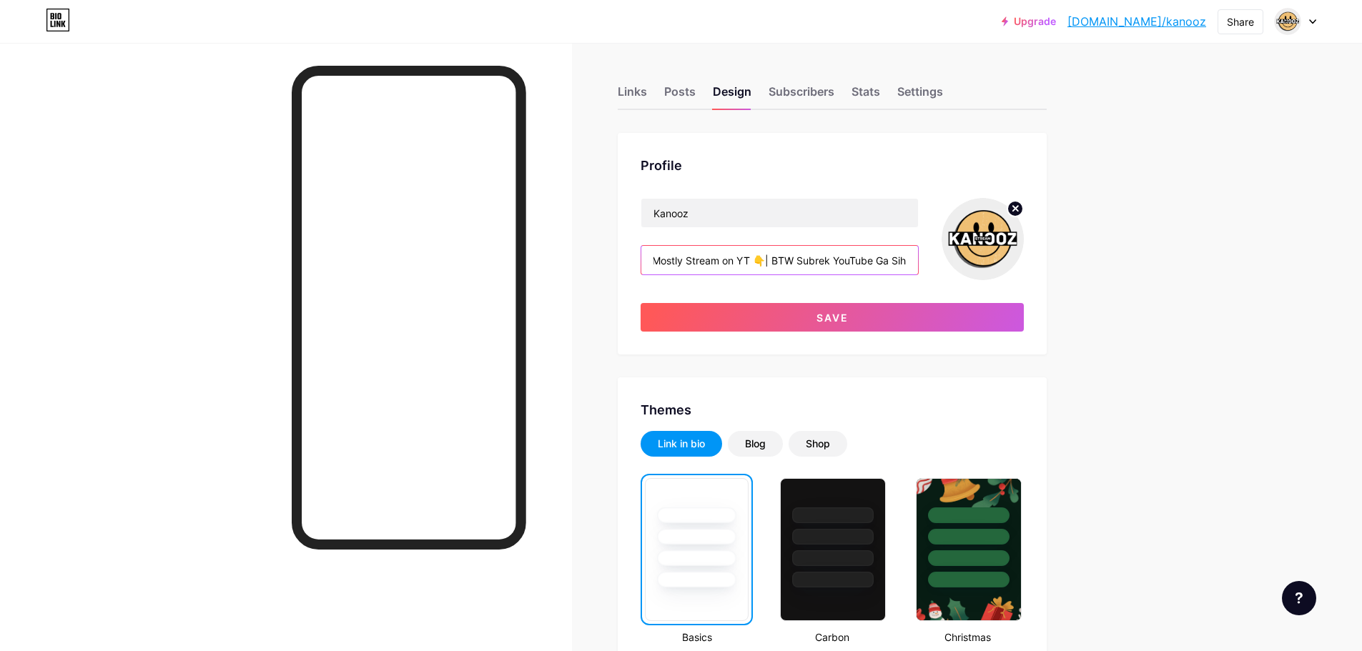
click at [788, 264] on input "Mostly Stream on YT 👇| BTW Subrek YouTube Ga Sih" at bounding box center [779, 260] width 277 height 29
click at [788, 265] on input "Mostly Stream on YT 👇| BTW Subrek YouTube Ga Sih" at bounding box center [779, 260] width 277 height 29
click at [894, 260] on input "Mostly Stream on YT 👇| Jadi Subrek YouTube Ga Sih" at bounding box center [779, 260] width 277 height 29
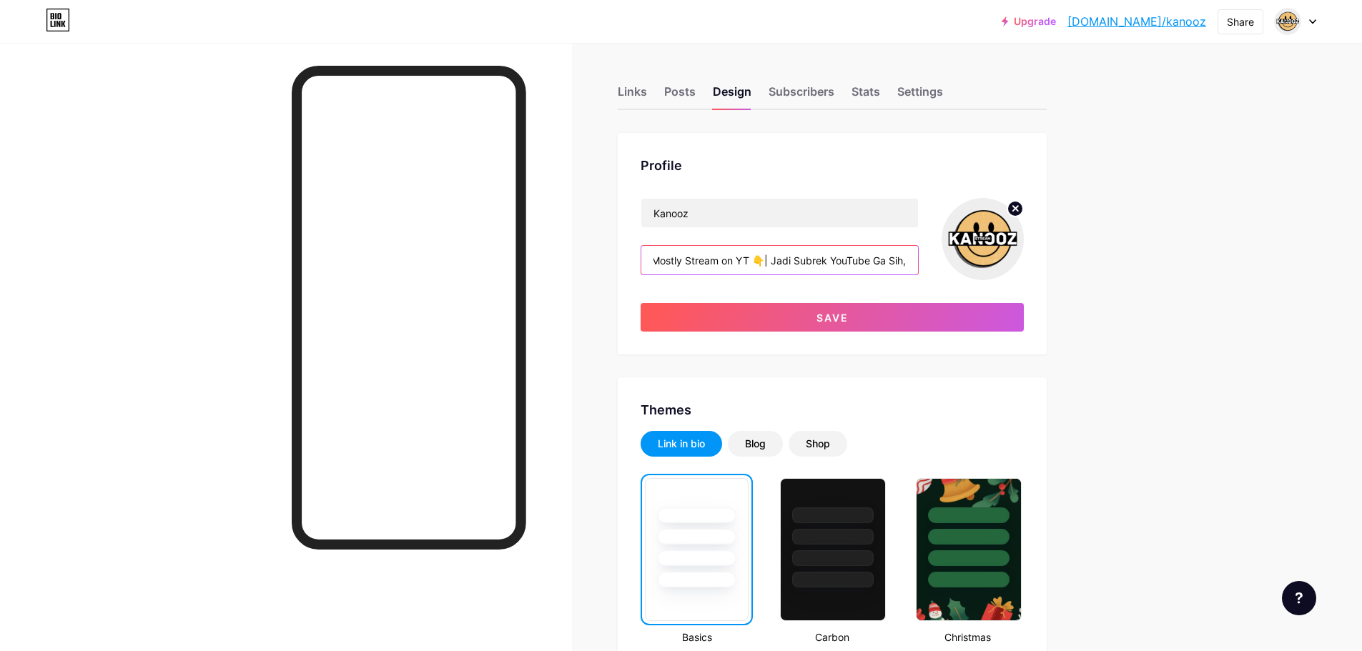
paste input "Thank you for the support!"
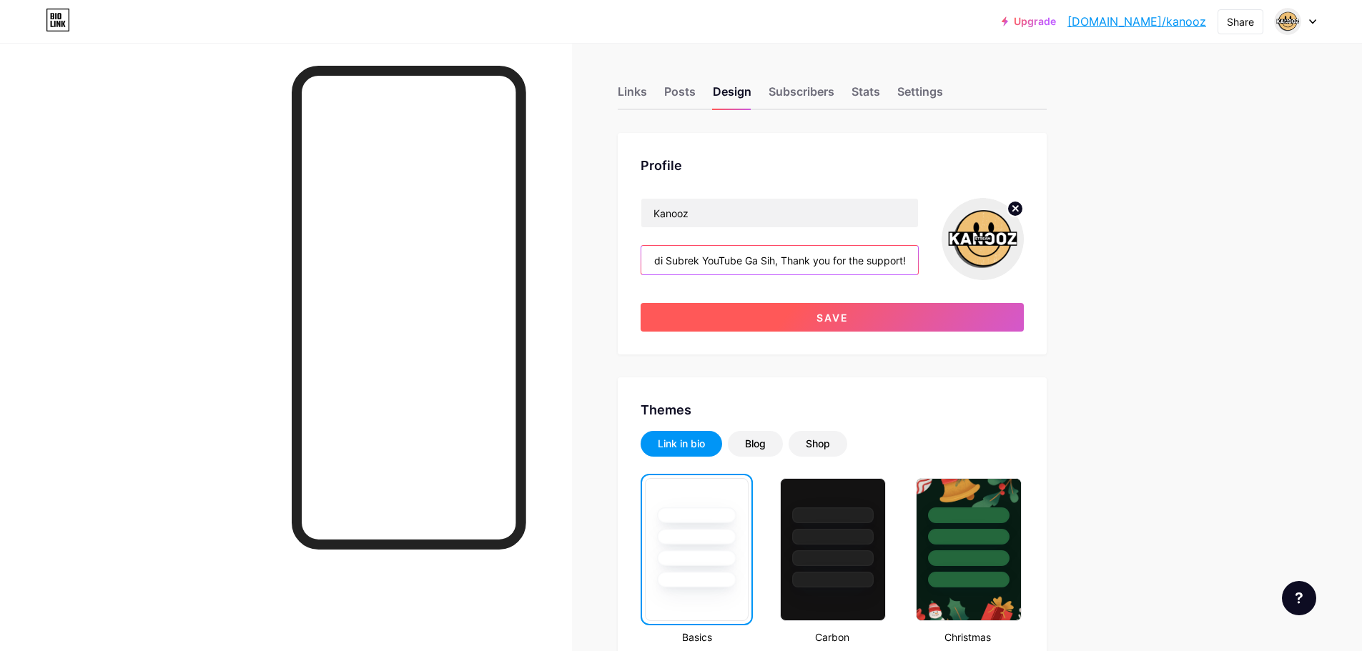
type input "Mostly Stream on YT 👇| Jadi Subrek YouTube Ga Sih, Thank you for the support!"
click at [854, 305] on button "Save" at bounding box center [832, 317] width 383 height 29
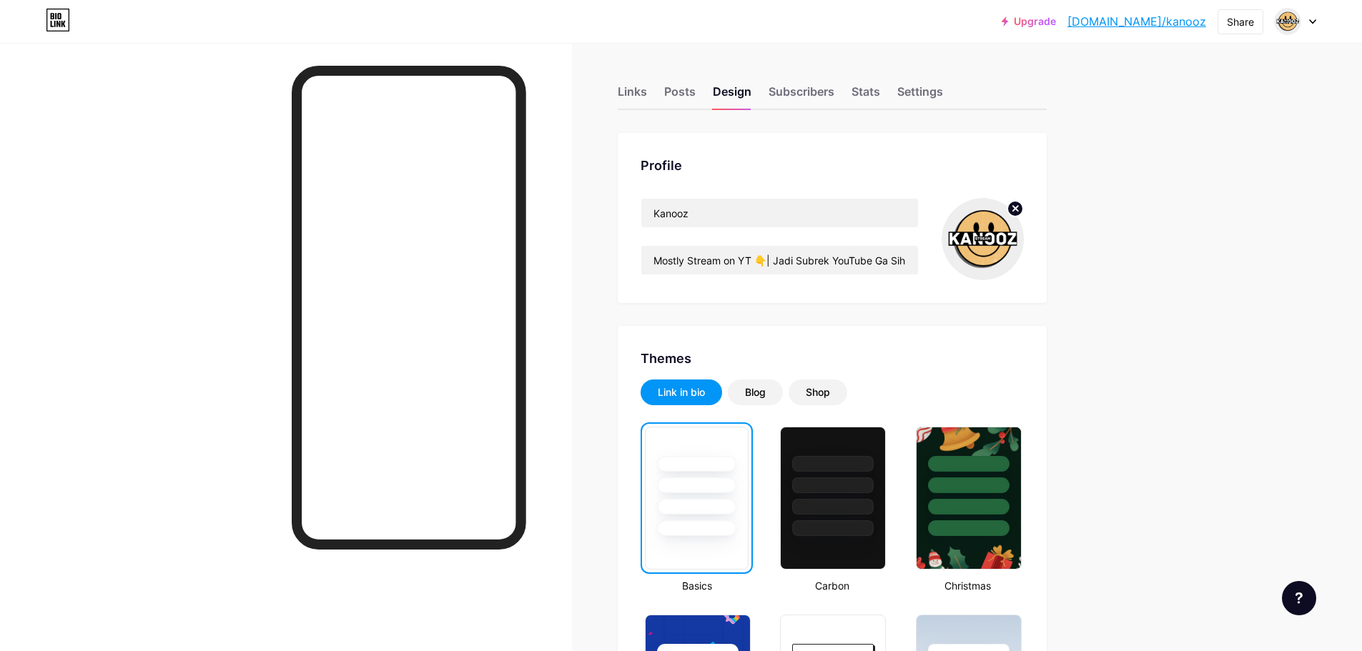
click at [642, 87] on div "Links" at bounding box center [632, 96] width 29 height 26
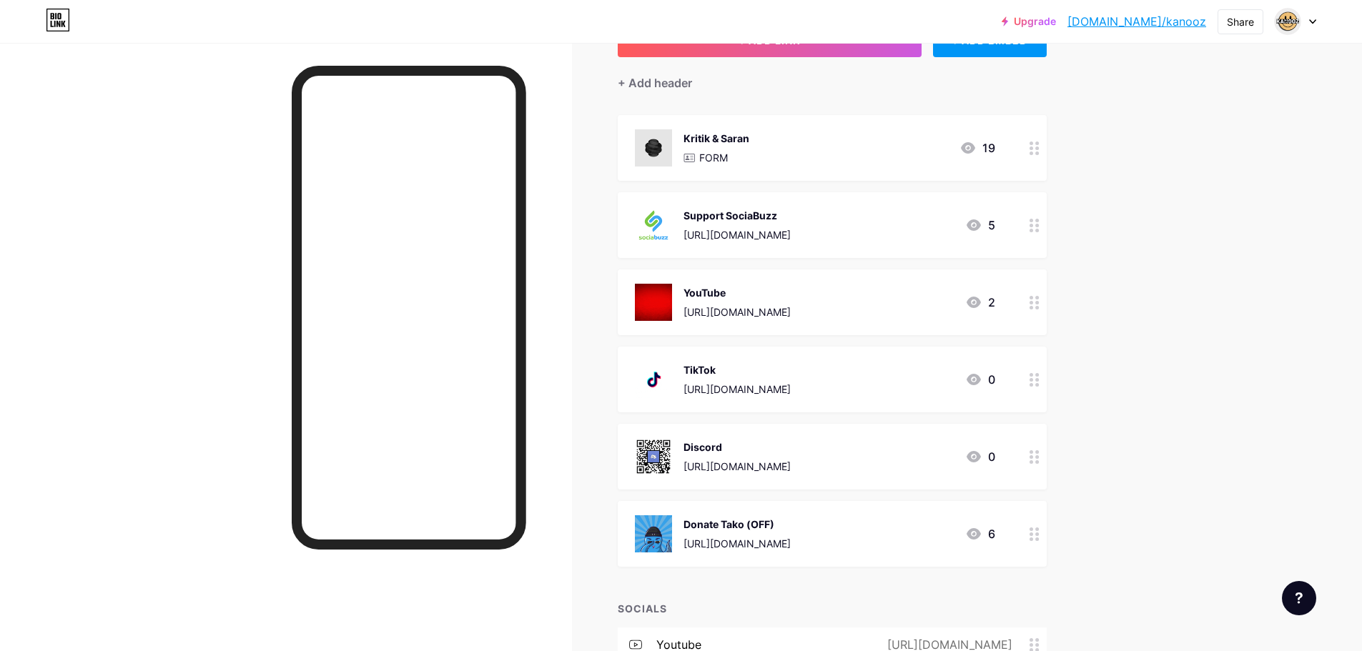
scroll to position [143, 0]
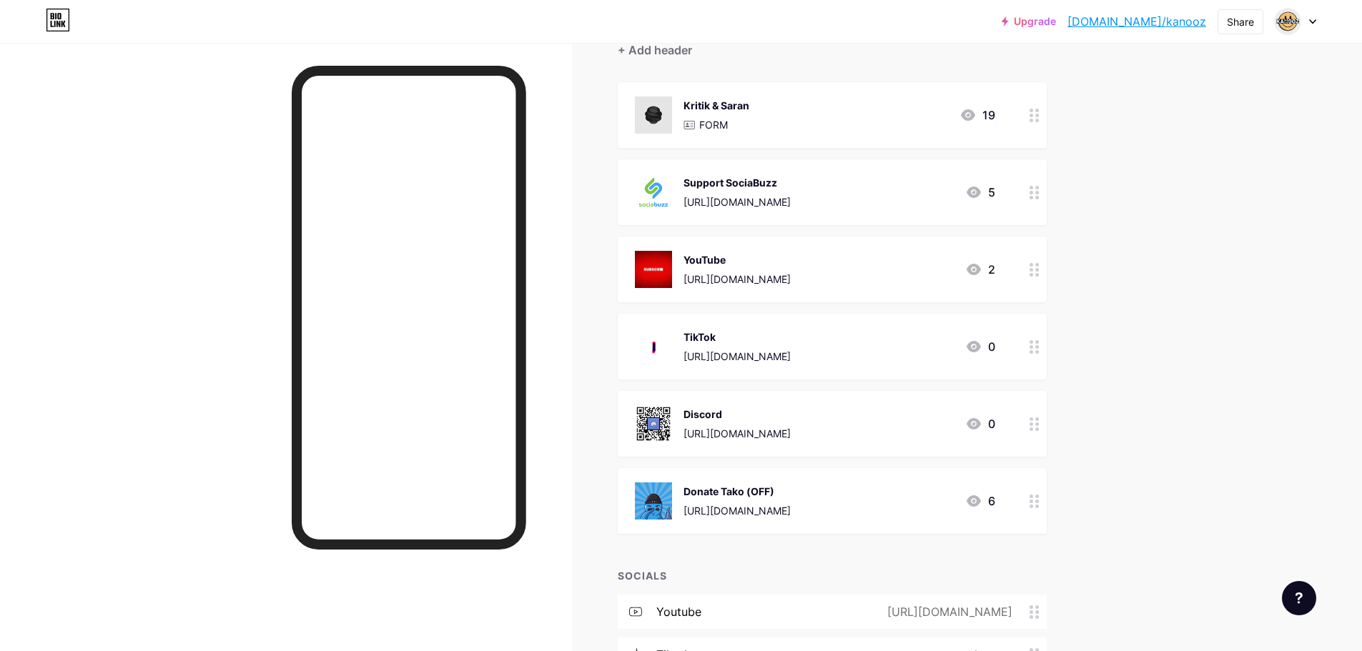
click at [846, 493] on div "Donate Tako (OFF) https://tako.id/kanooz 6" at bounding box center [815, 501] width 360 height 37
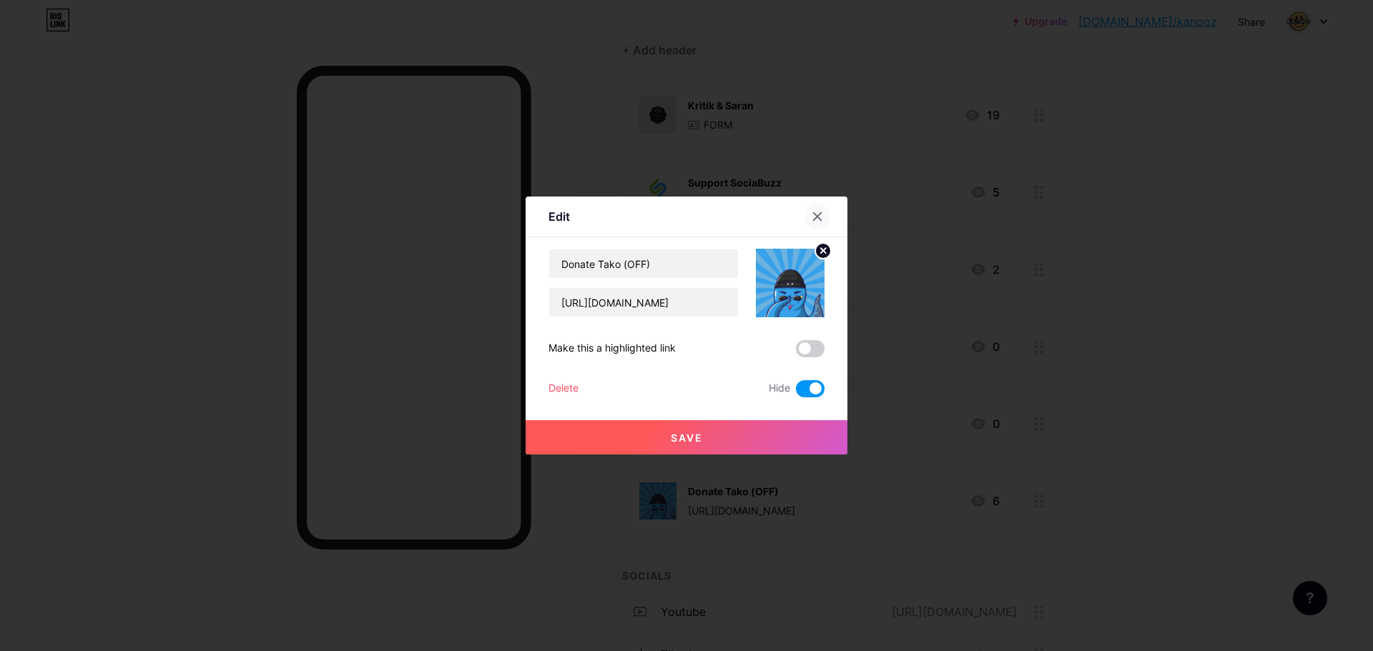
click at [819, 217] on icon at bounding box center [816, 216] width 11 height 11
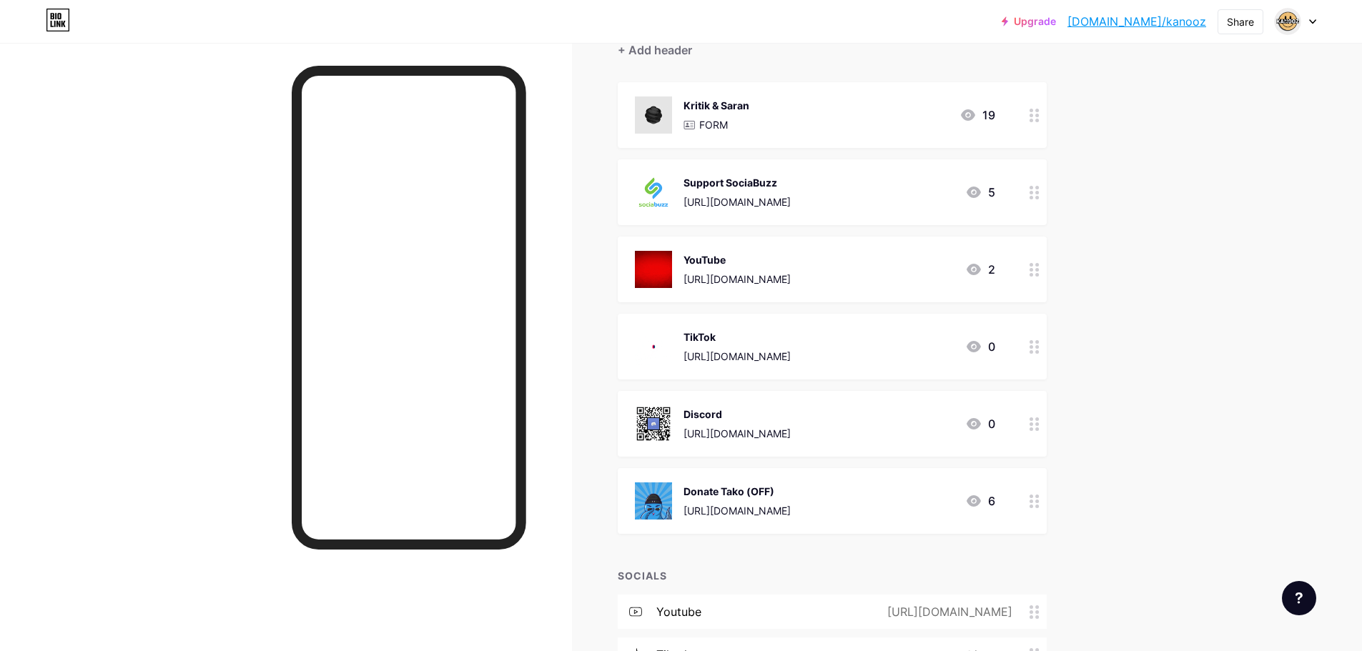
click at [789, 418] on div "Discord" at bounding box center [736, 414] width 107 height 15
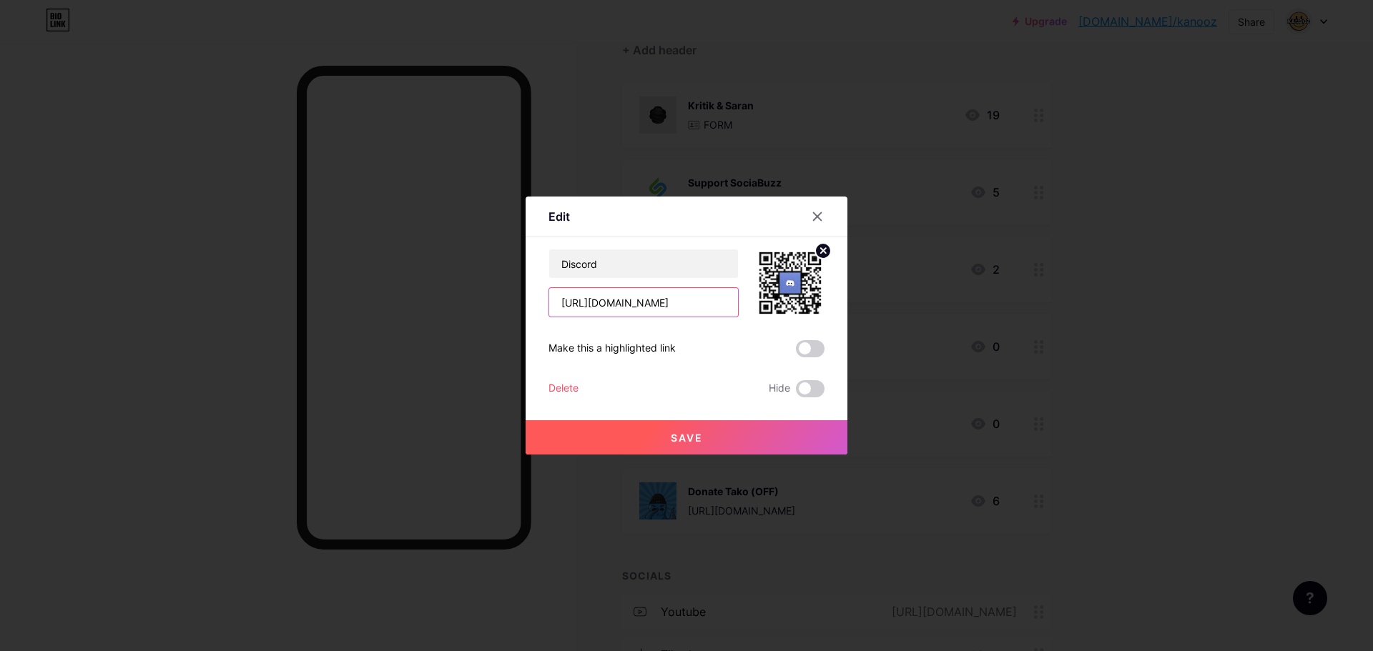
click at [710, 300] on input "https://discord.com/invite/6AsAQ5AHzy" at bounding box center [643, 302] width 189 height 29
paste input "https://discord.gg/TB4z2UUsVG"
type input "https://discord.gg/TB4z2UUsVG"
click at [712, 437] on button "Save" at bounding box center [686, 437] width 322 height 34
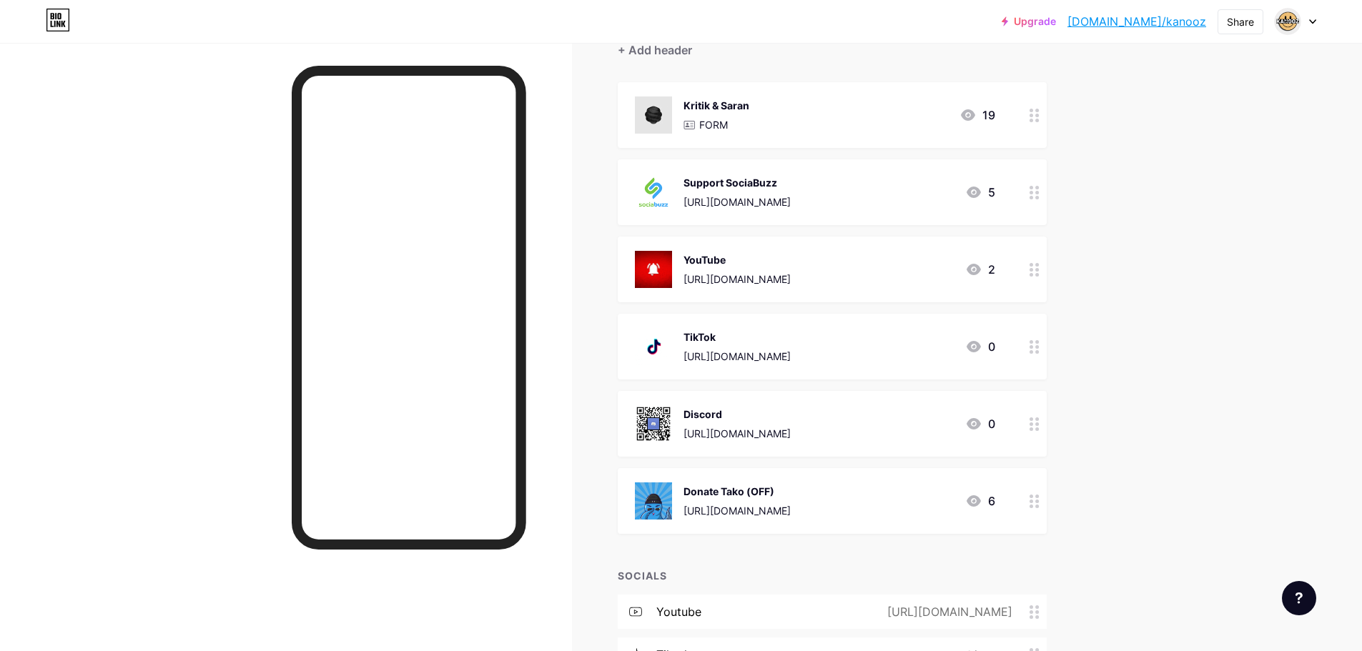
click at [1159, 409] on div "Upgrade bio.link/kanooz... bio.link/kanooz Share Switch accounts Kanooz bio.lin…" at bounding box center [681, 321] width 1362 height 929
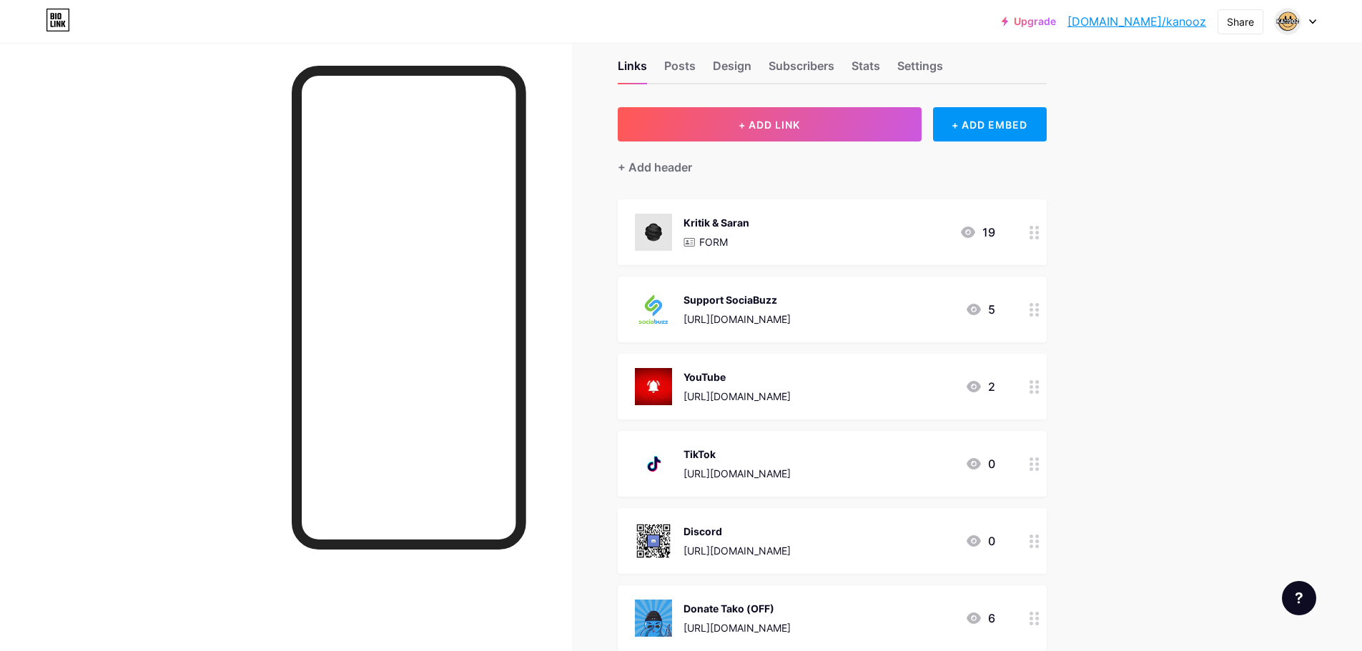
scroll to position [0, 0]
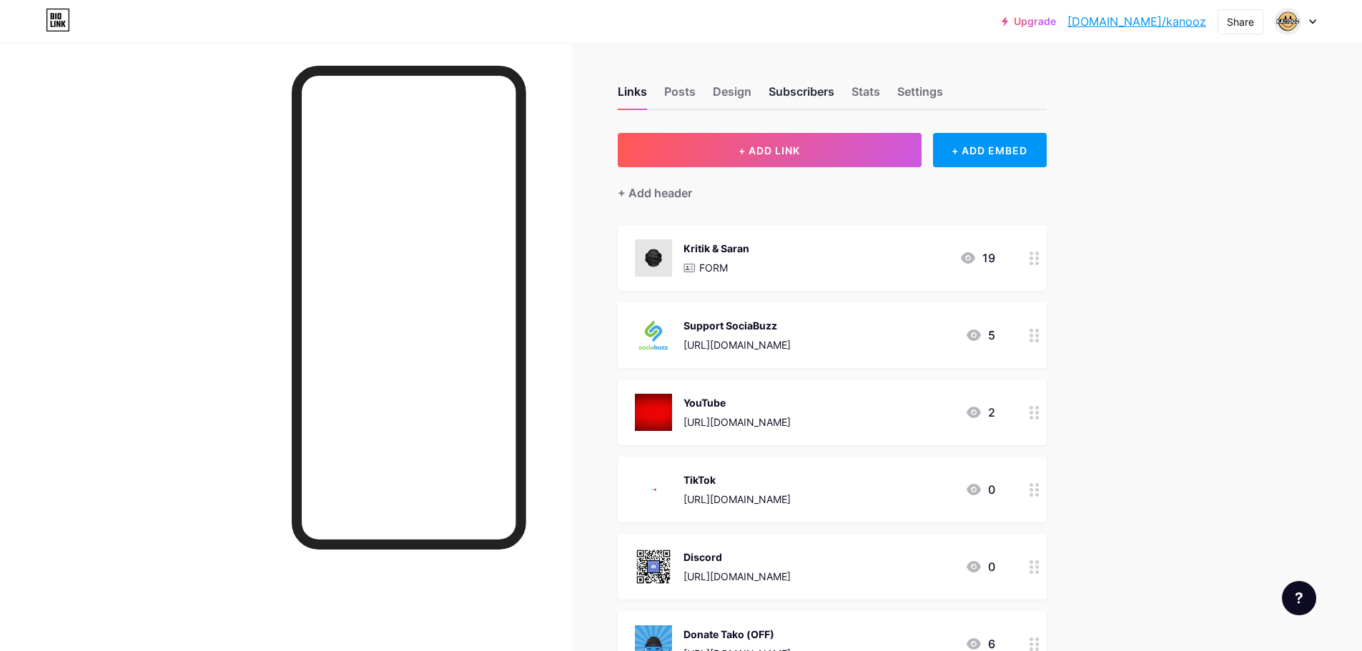
click at [799, 93] on div "Subscribers" at bounding box center [802, 96] width 66 height 26
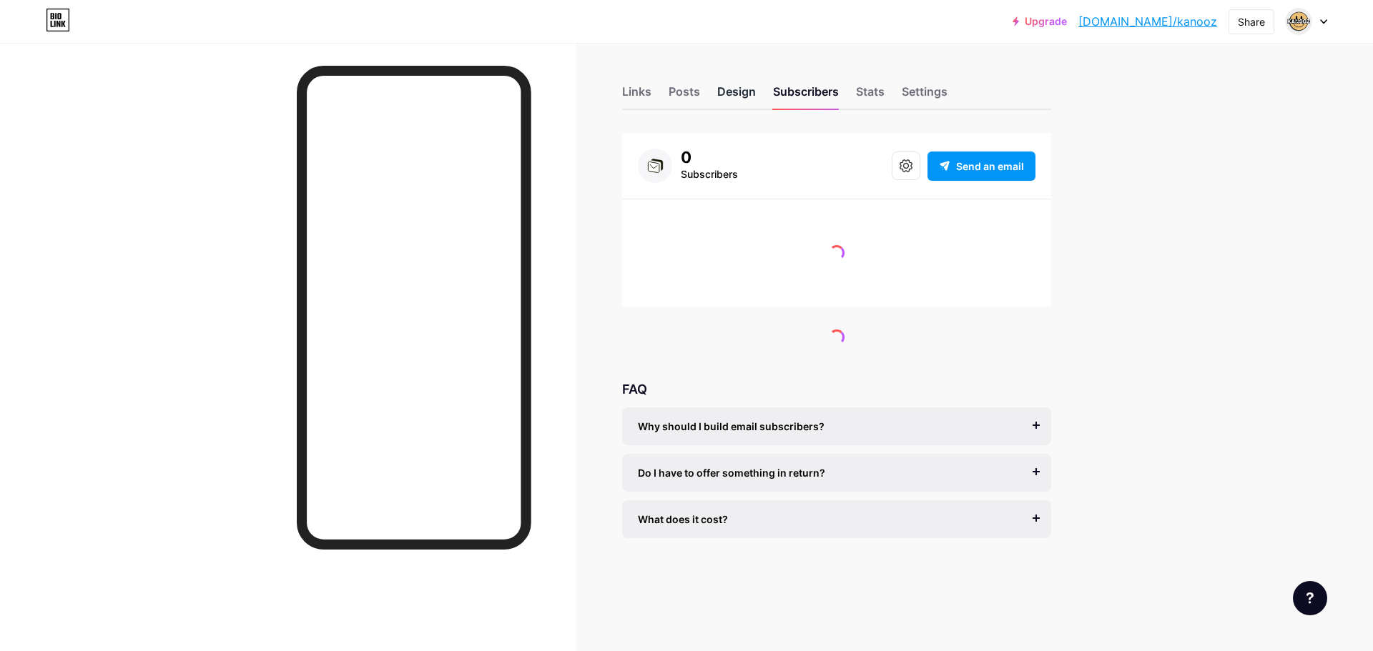
click at [749, 93] on div "Design" at bounding box center [736, 96] width 39 height 26
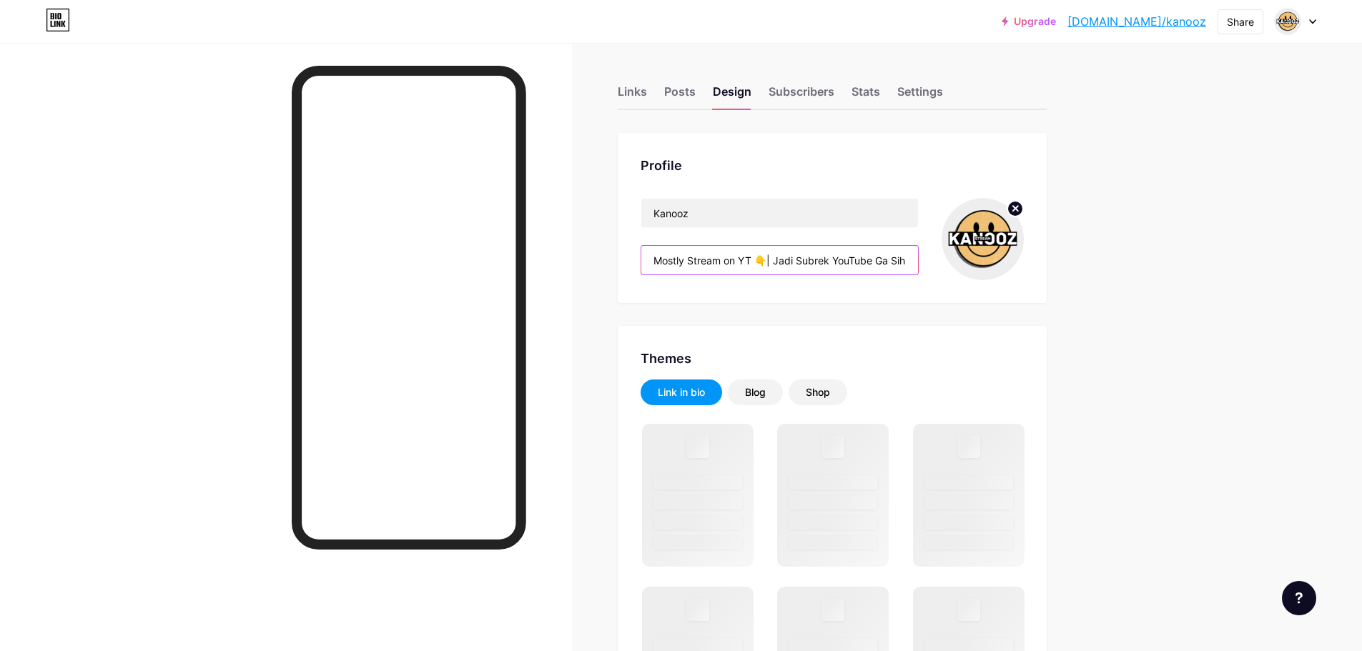
scroll to position [0, 134]
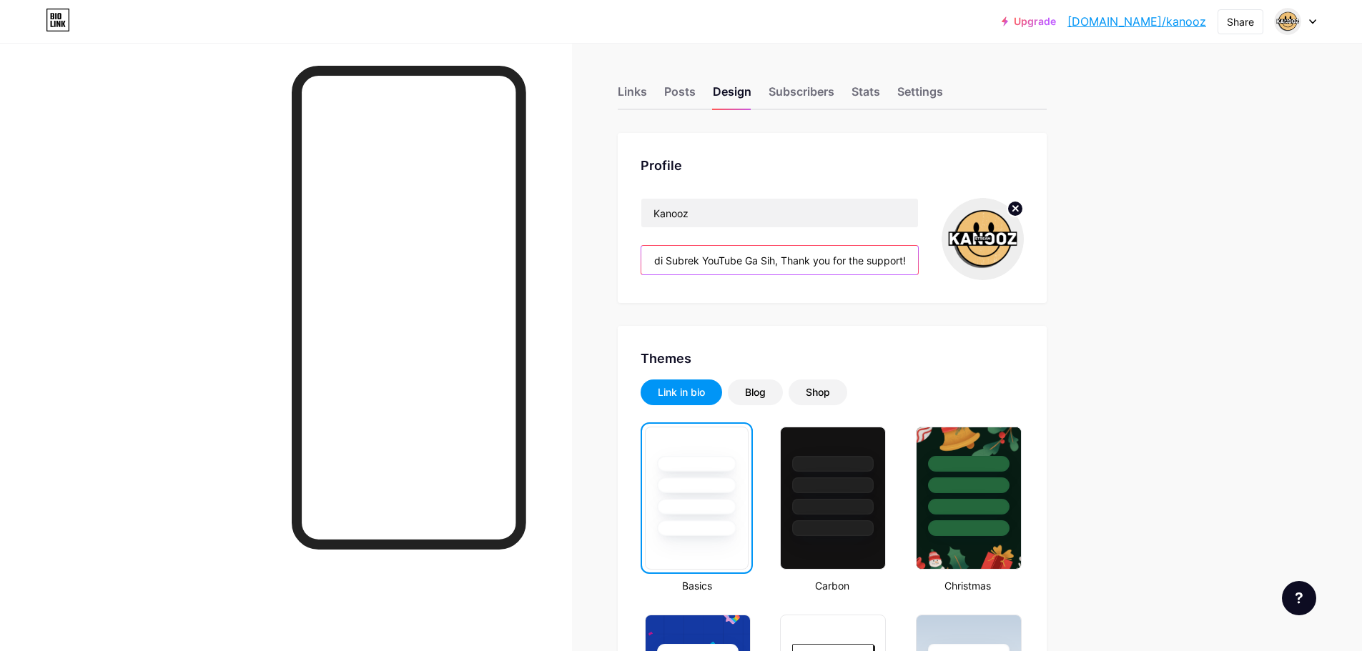
click at [783, 257] on input "Mostly Stream on YT 👇| Jadi Subrek YouTube Ga Sih, Thank you for the support!" at bounding box center [779, 260] width 277 height 29
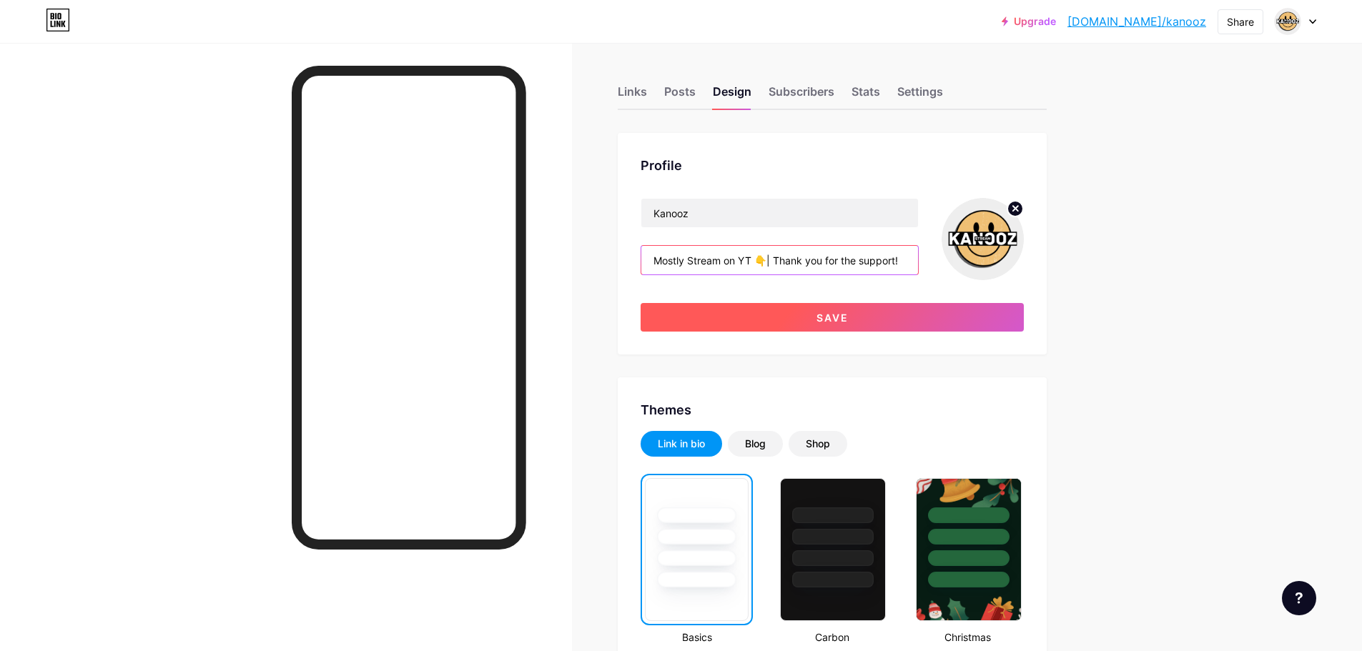
type input "Mostly Stream on YT 👇| Thank you for the support!"
click at [815, 316] on button "Save" at bounding box center [832, 317] width 383 height 29
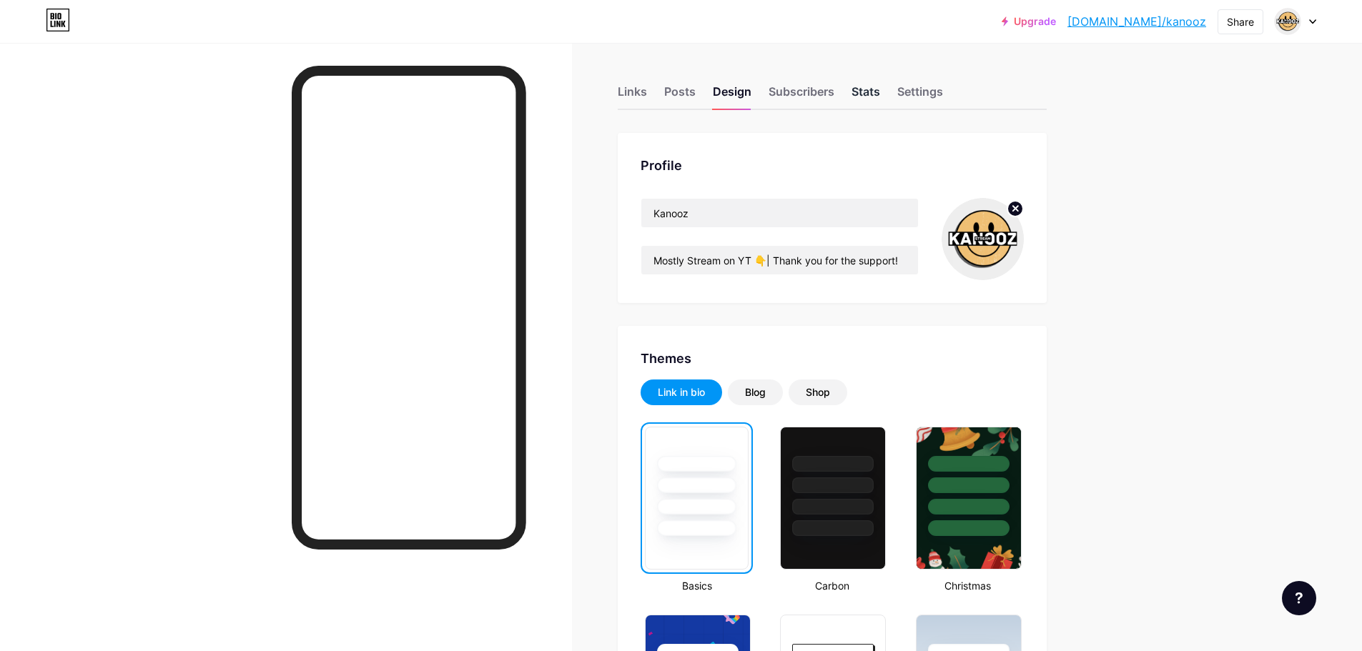
click at [880, 90] on div "Stats" at bounding box center [865, 96] width 29 height 26
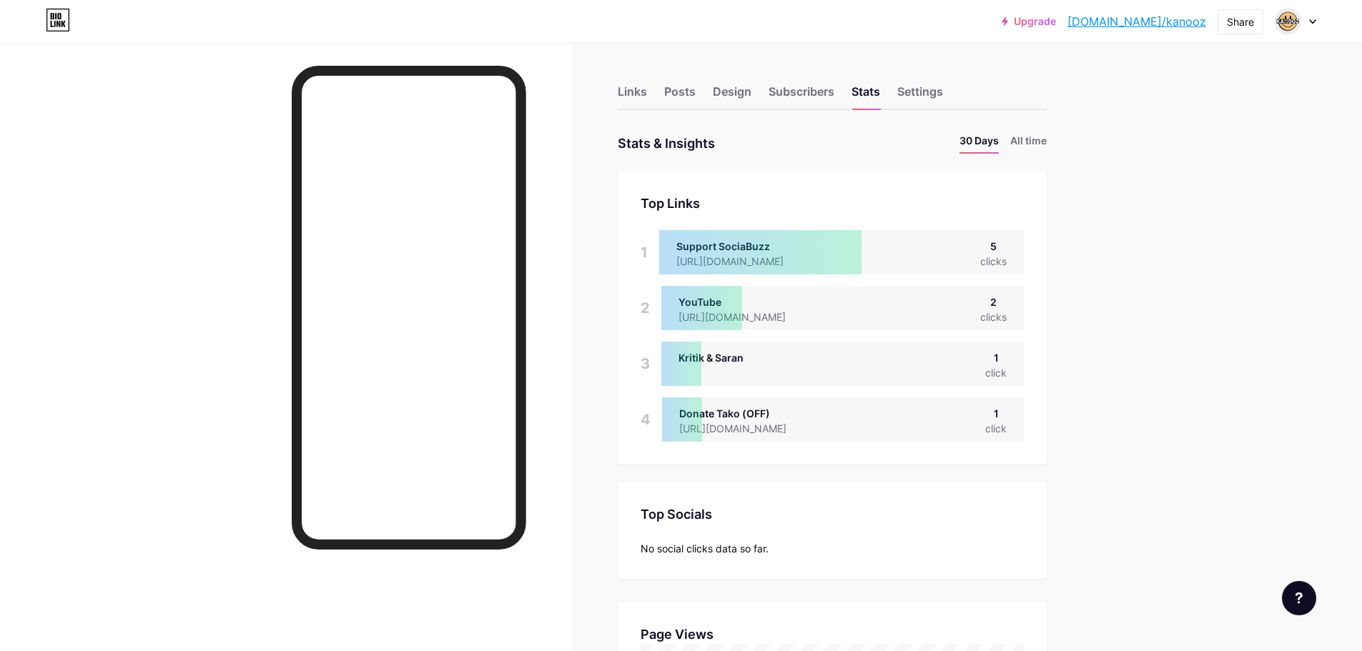
scroll to position [651, 1362]
